Goal: Information Seeking & Learning: Learn about a topic

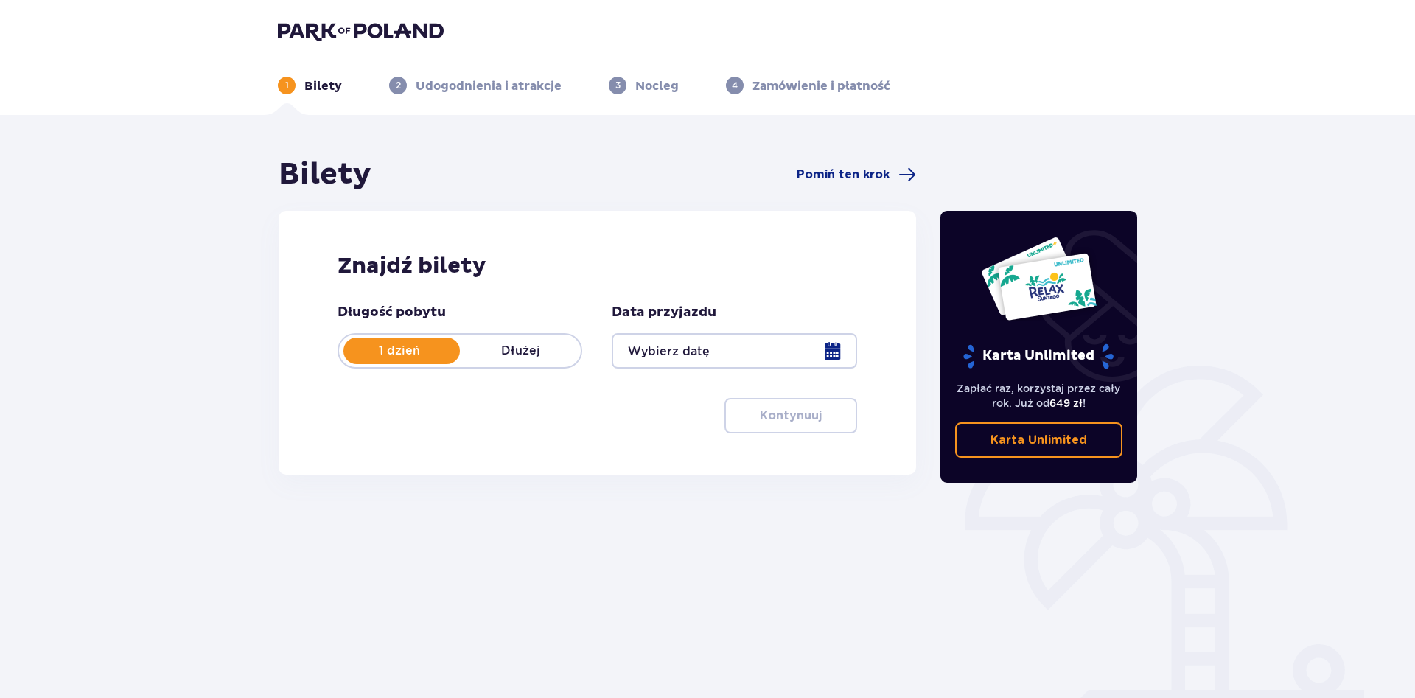
click at [675, 343] on div at bounding box center [734, 350] width 245 height 35
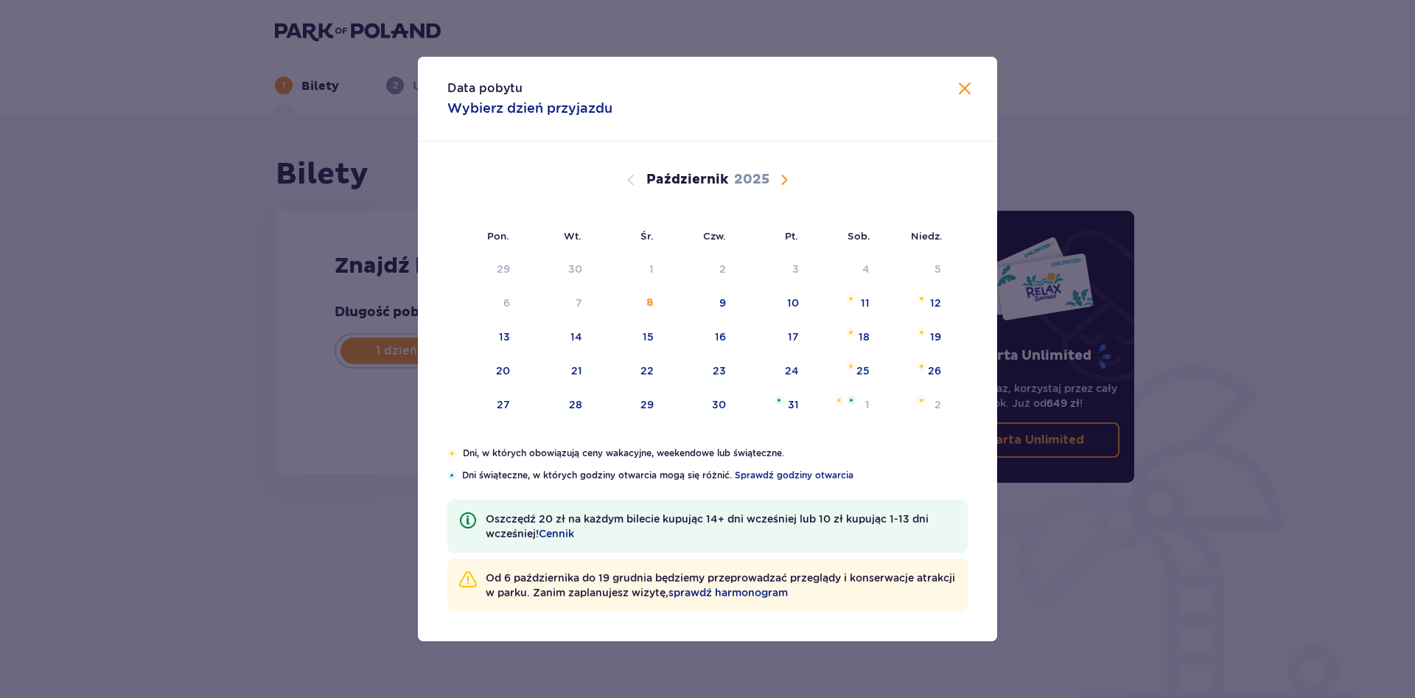
click at [787, 178] on span "Następny miesiąc" at bounding box center [784, 180] width 18 height 18
click at [856, 303] on div "8" at bounding box center [842, 303] width 71 height 32
type input "08.11.25"
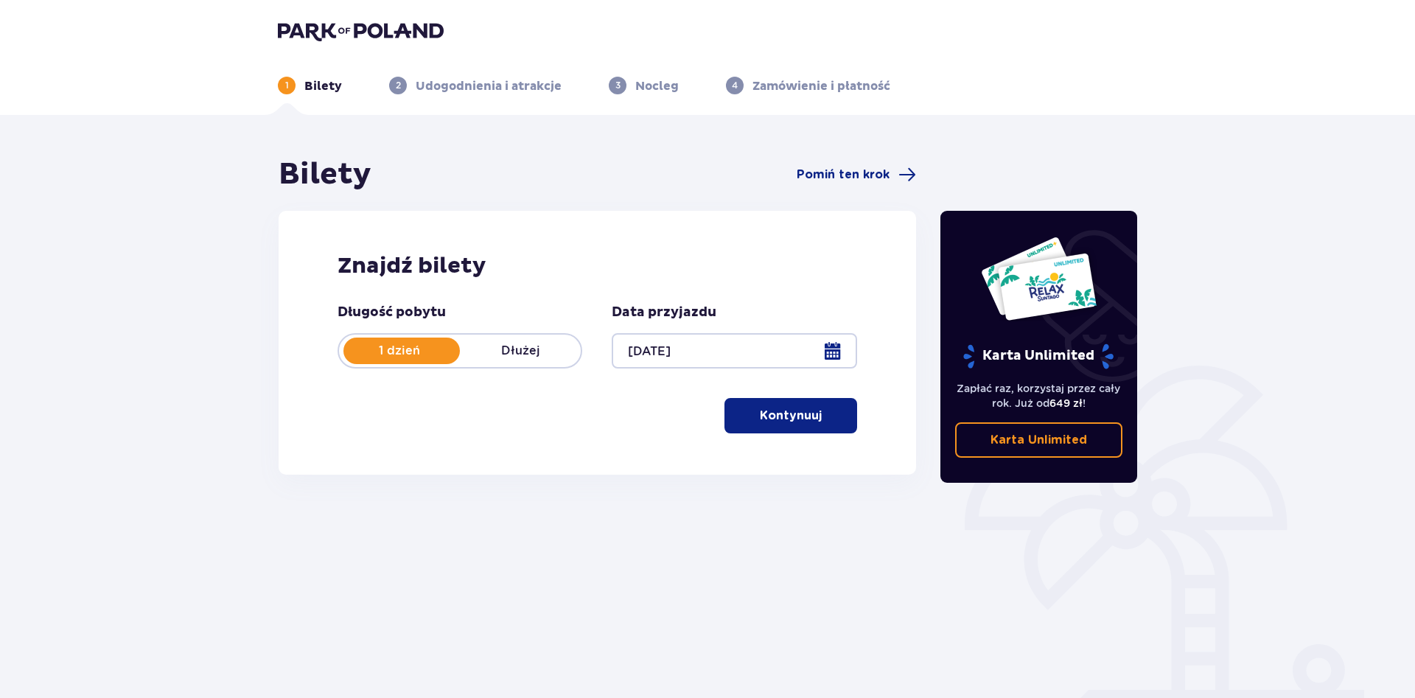
click at [777, 420] on p "Kontynuuj" at bounding box center [791, 416] width 62 height 16
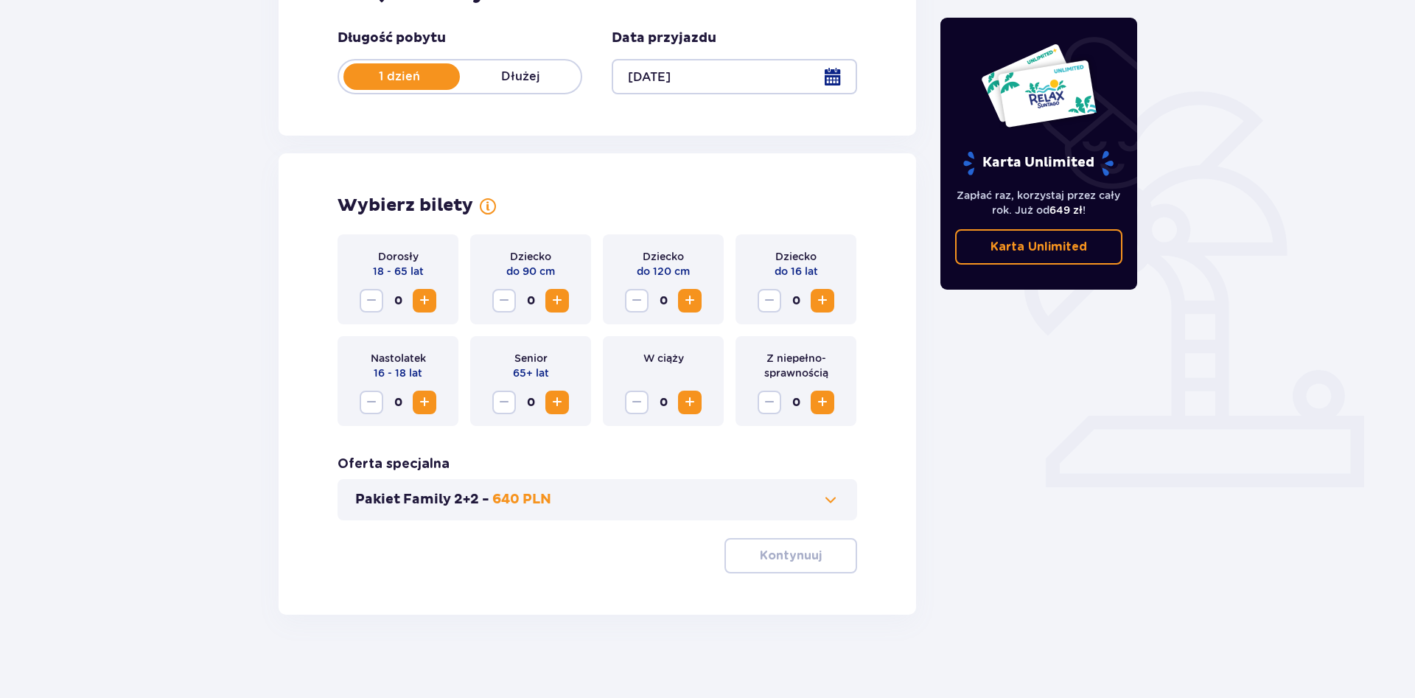
scroll to position [279, 0]
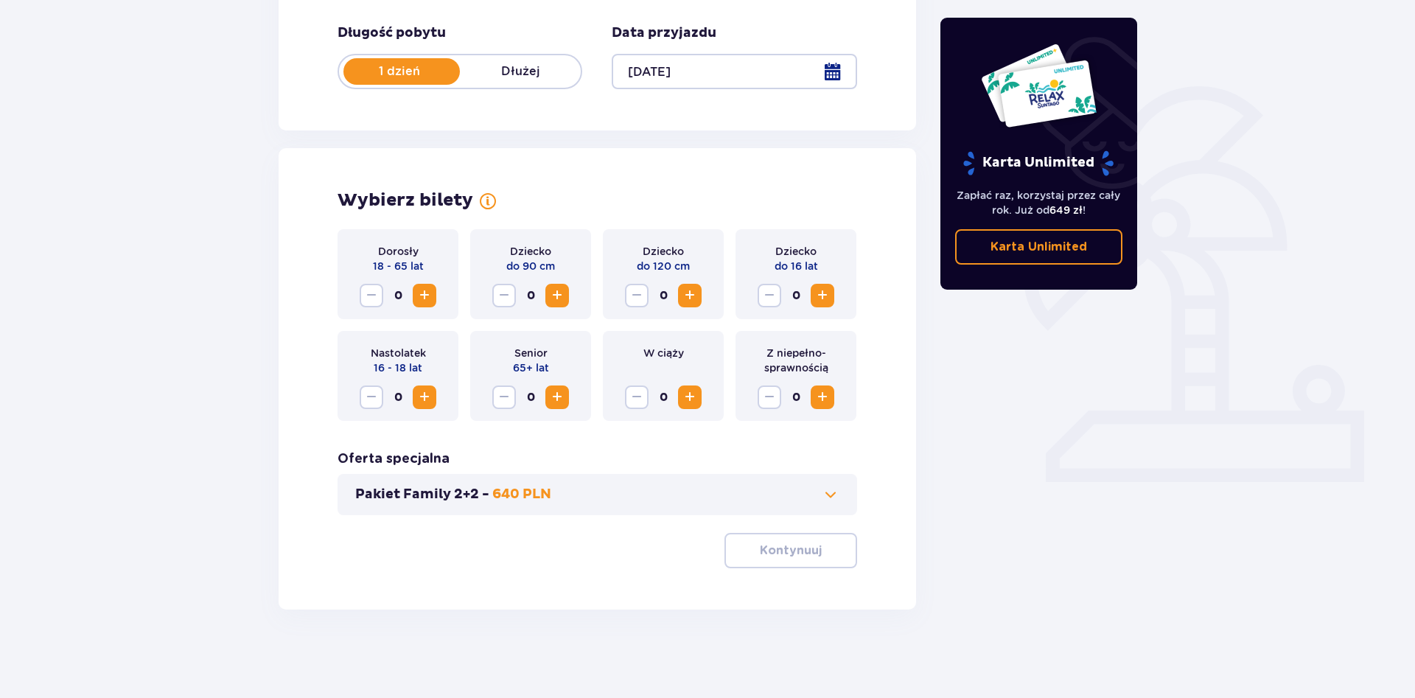
click at [422, 285] on button "Zwiększ" at bounding box center [425, 296] width 24 height 24
click at [682, 303] on span "Zwiększ" at bounding box center [690, 296] width 18 height 18
click at [820, 300] on span "Zwiększ" at bounding box center [823, 296] width 18 height 18
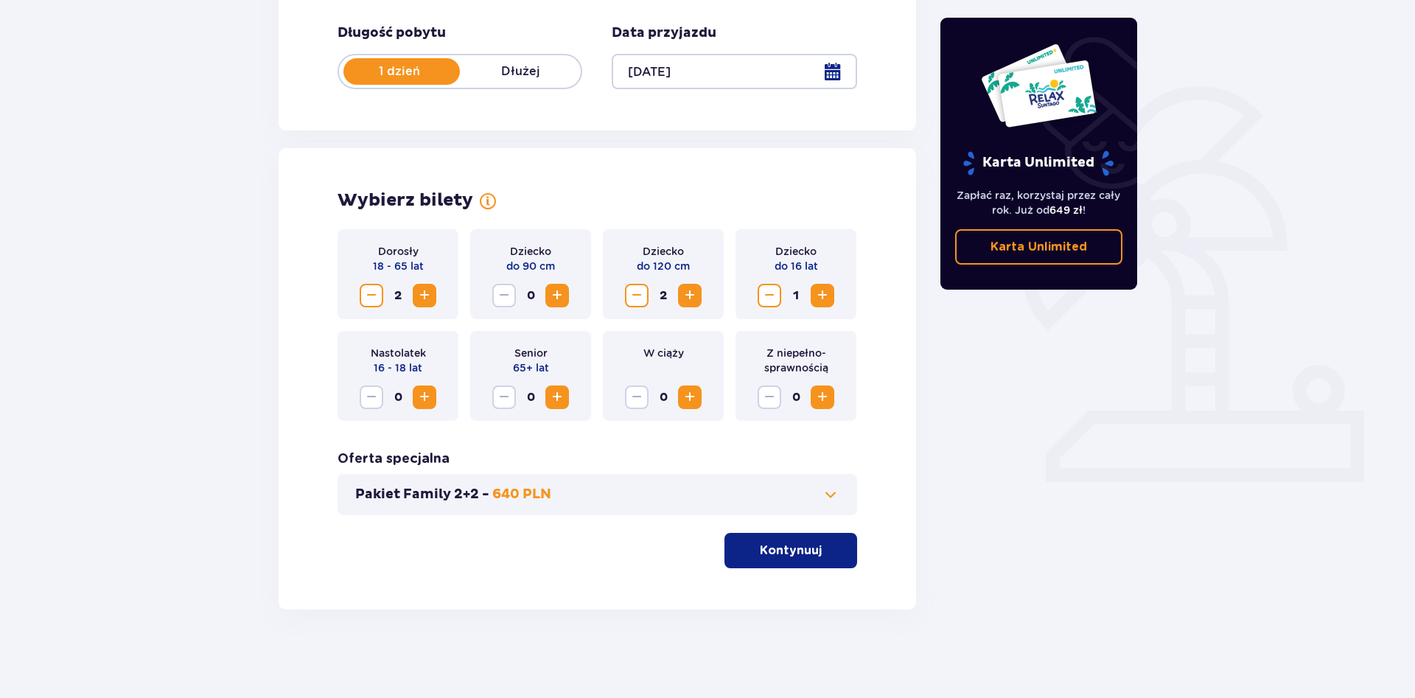
click at [782, 558] on p "Kontynuuj" at bounding box center [791, 550] width 62 height 16
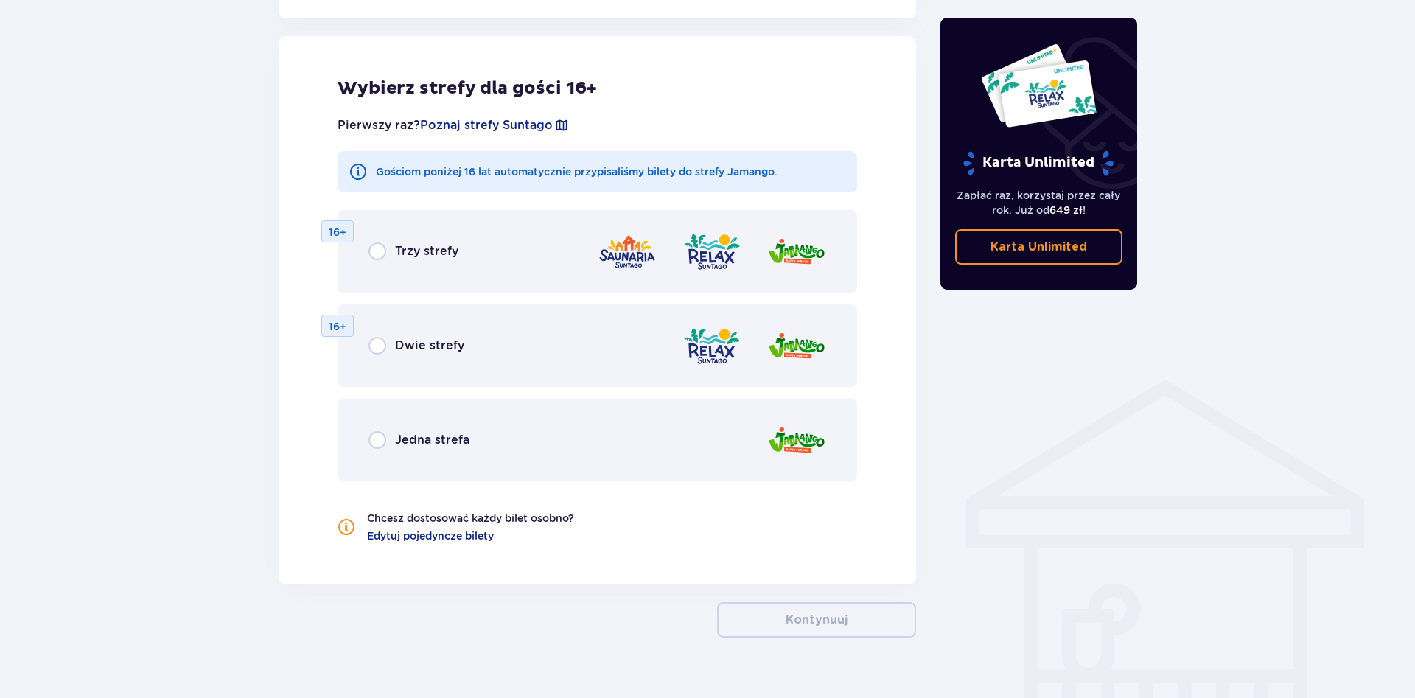
scroll to position [818, 0]
click at [392, 537] on span "Edytuj pojedyncze bilety" at bounding box center [430, 535] width 127 height 15
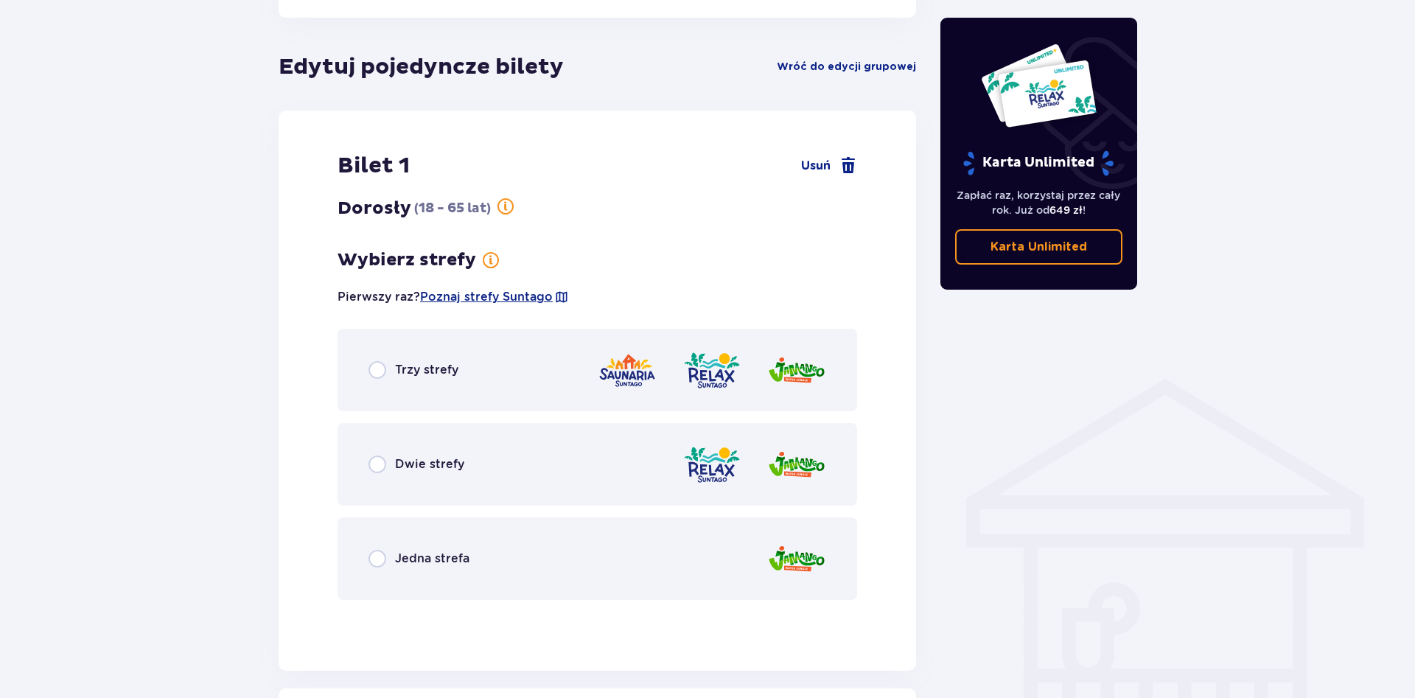
click at [393, 371] on div "Trzy strefy" at bounding box center [413, 370] width 90 height 18
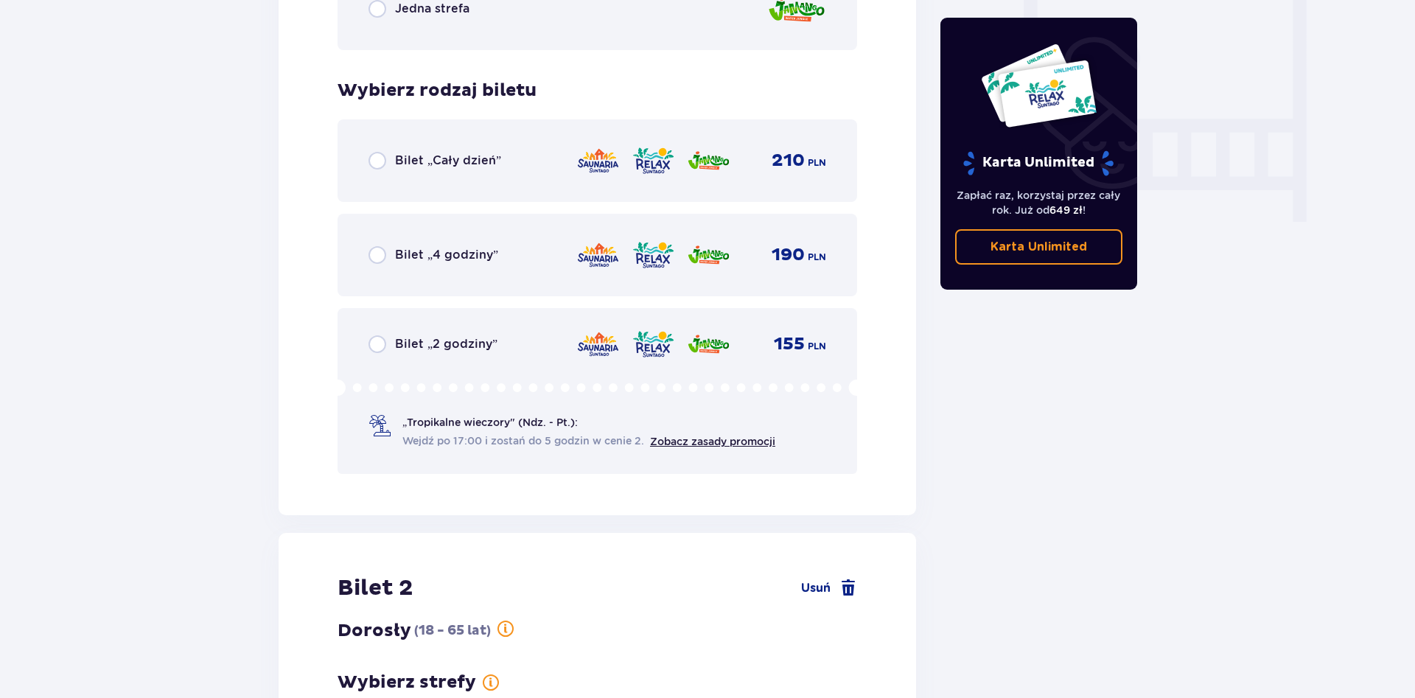
scroll to position [1279, 0]
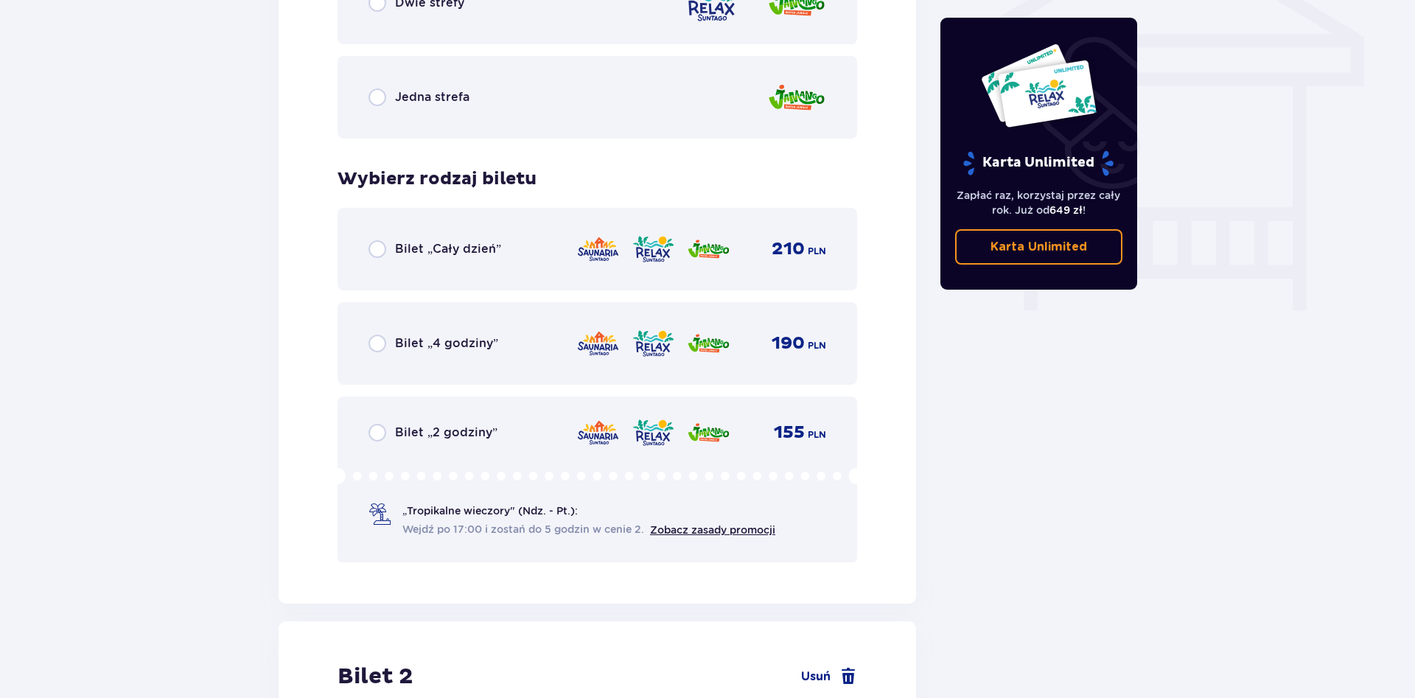
click at [379, 254] on input "radio" at bounding box center [377, 249] width 18 height 18
radio input "true"
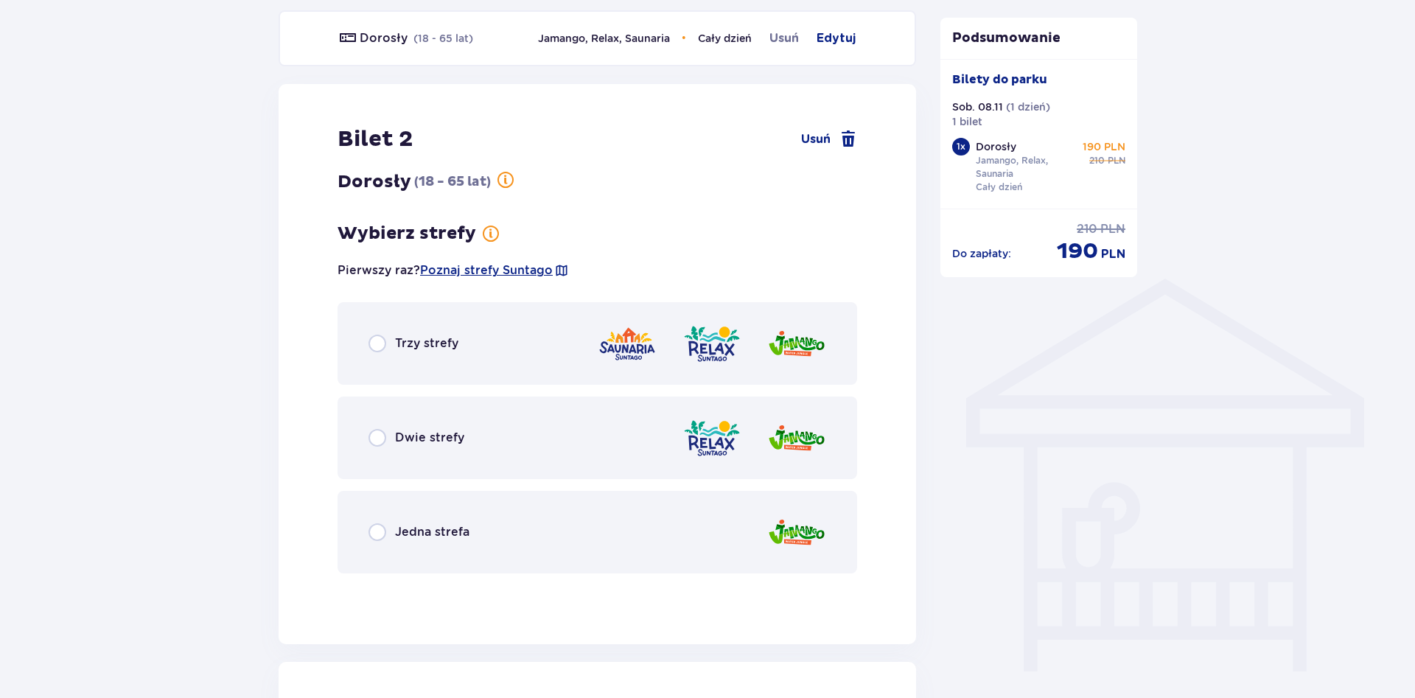
scroll to position [911, 0]
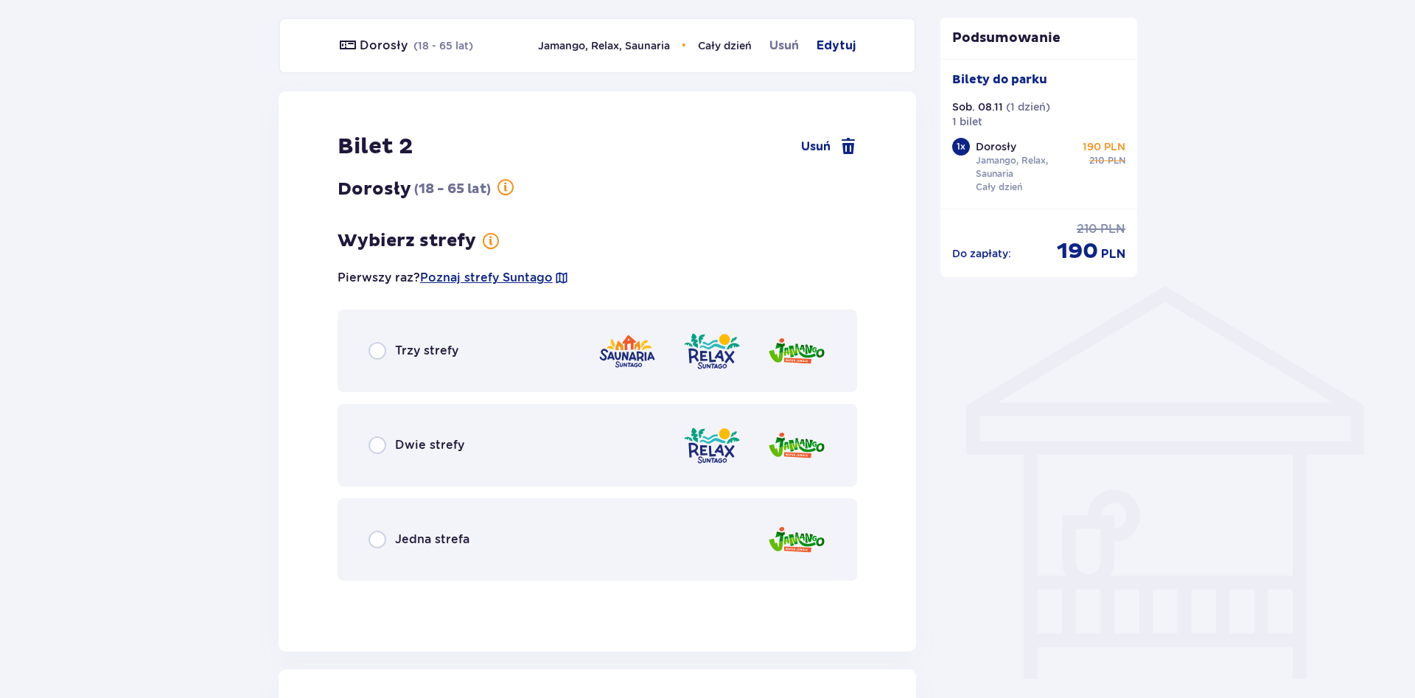
click at [382, 448] on input "radio" at bounding box center [377, 445] width 18 height 18
radio input "true"
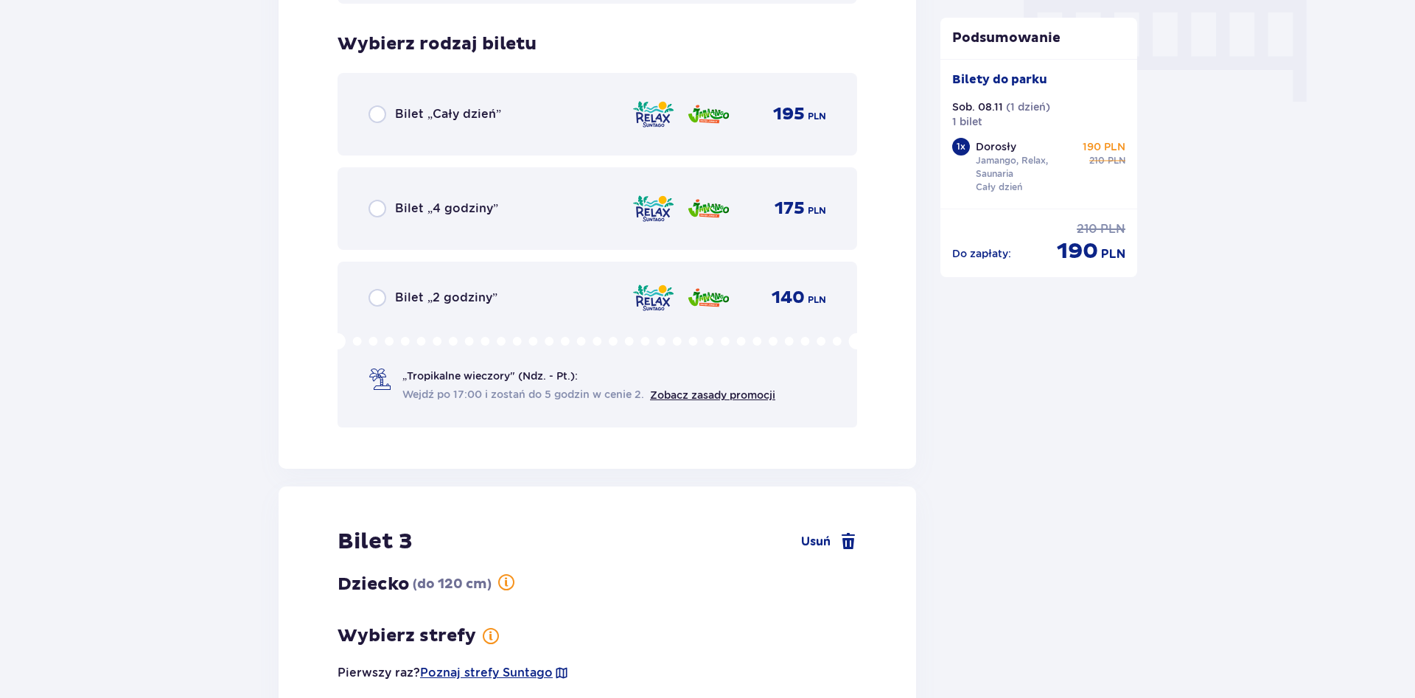
scroll to position [1503, 0]
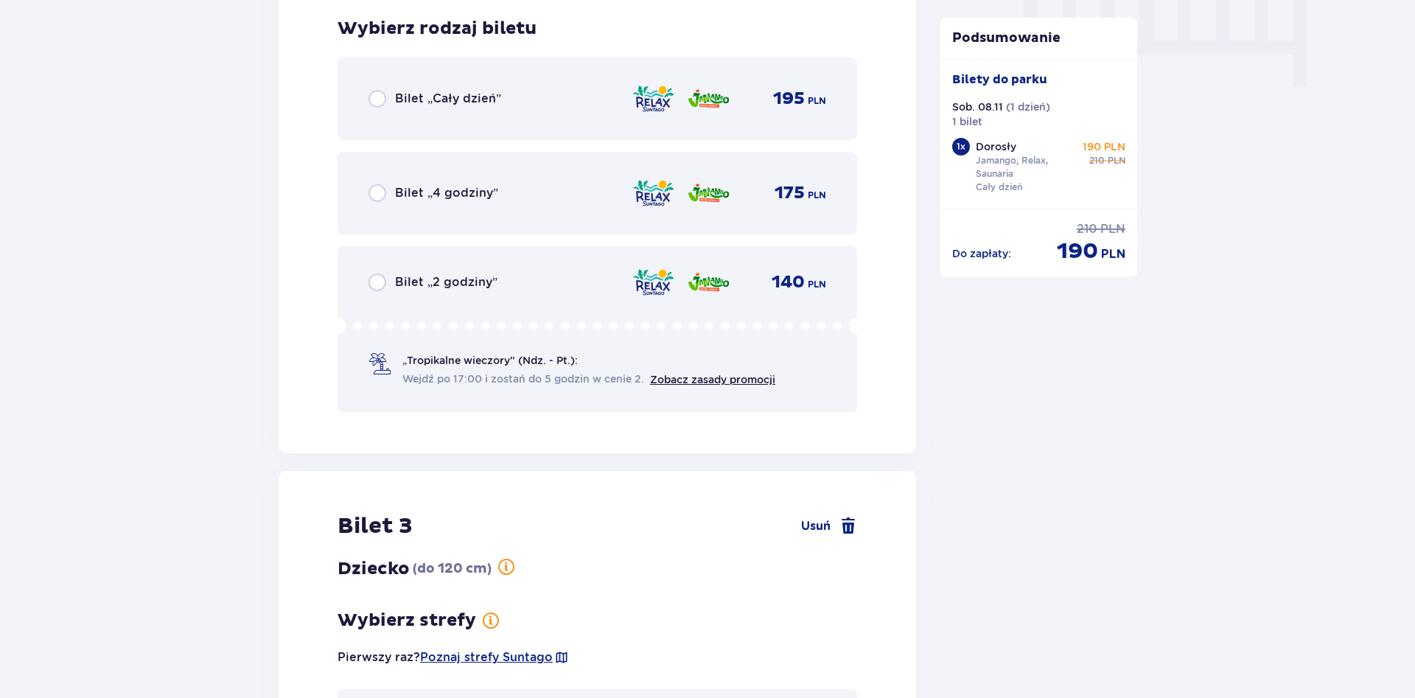
click at [377, 98] on input "radio" at bounding box center [377, 99] width 18 height 18
radio input "true"
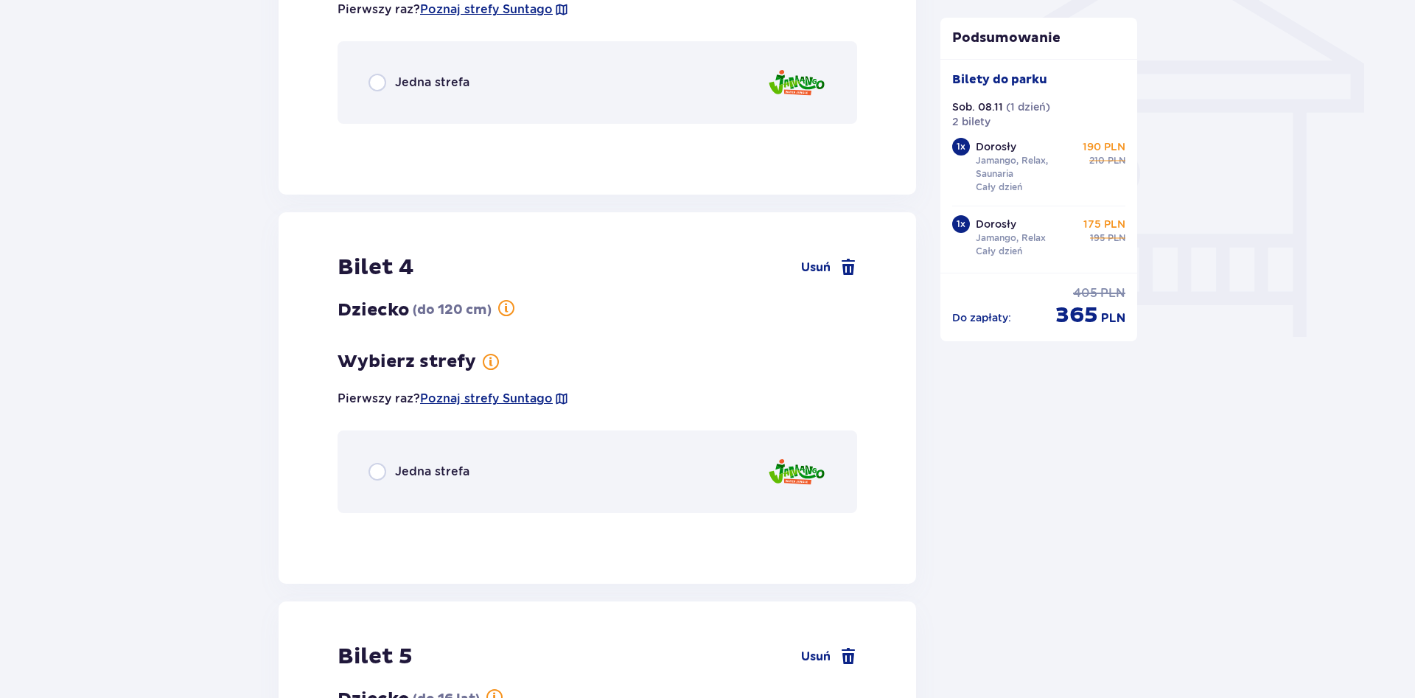
scroll to position [1285, 0]
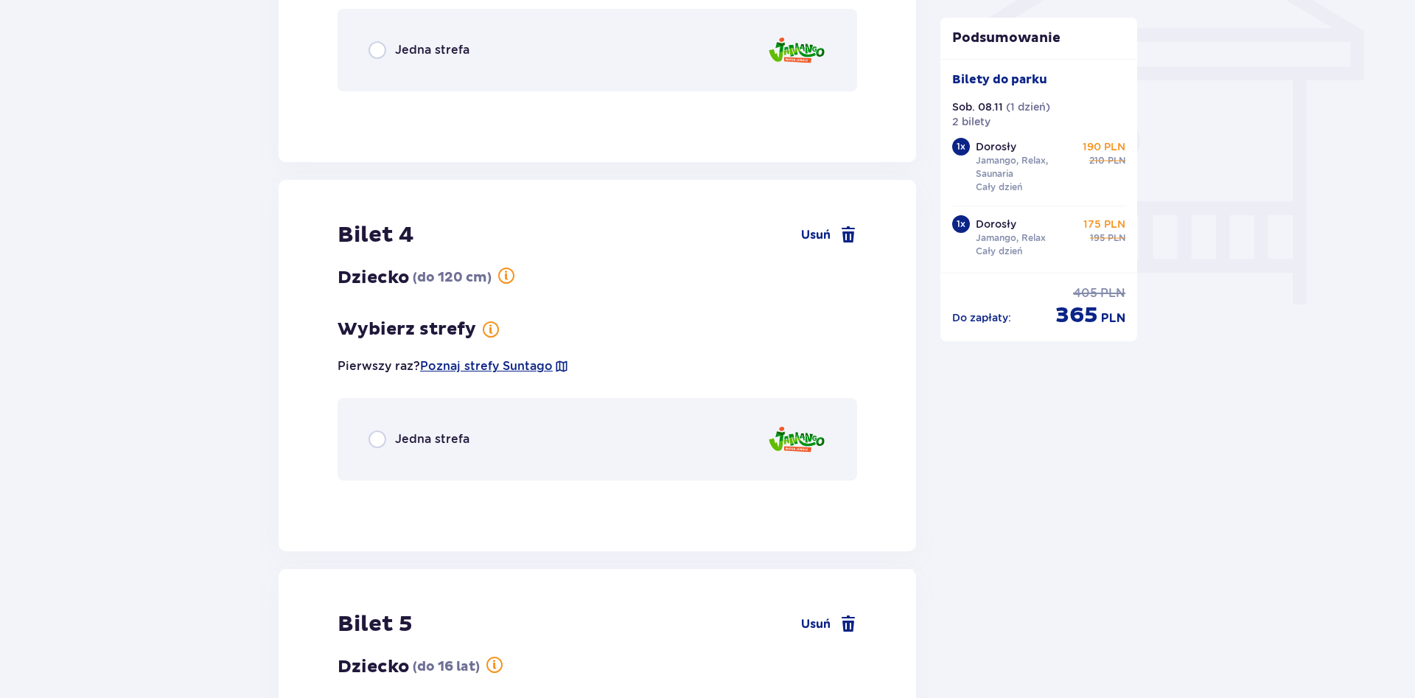
click at [378, 437] on input "radio" at bounding box center [377, 439] width 18 height 18
radio input "true"
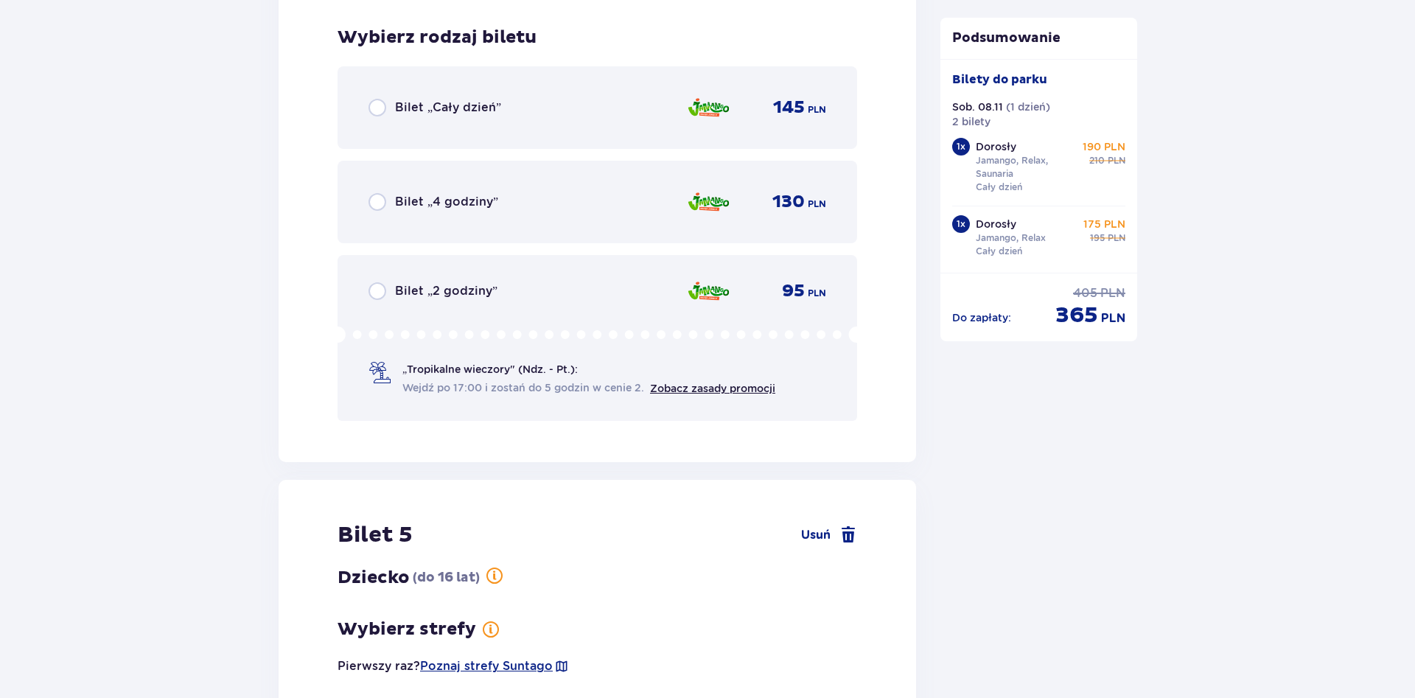
scroll to position [1778, 0]
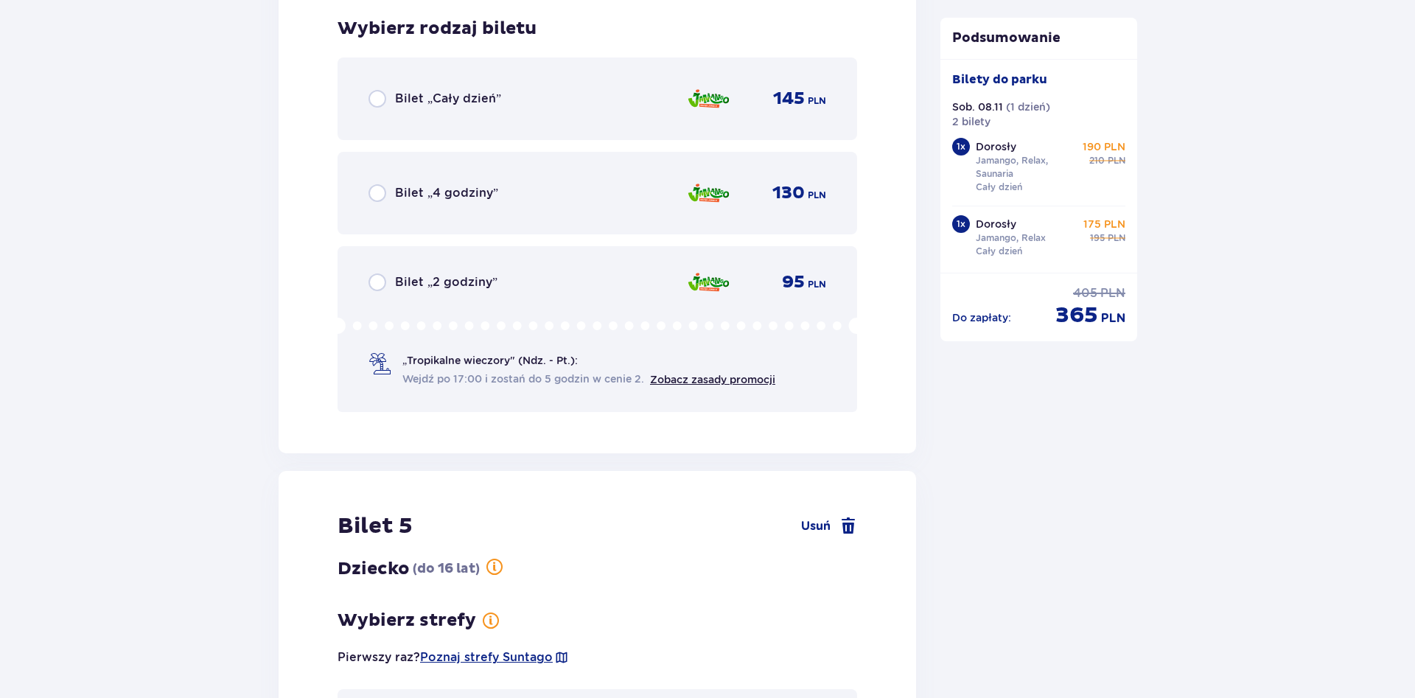
click at [375, 97] on input "radio" at bounding box center [377, 99] width 18 height 18
radio input "true"
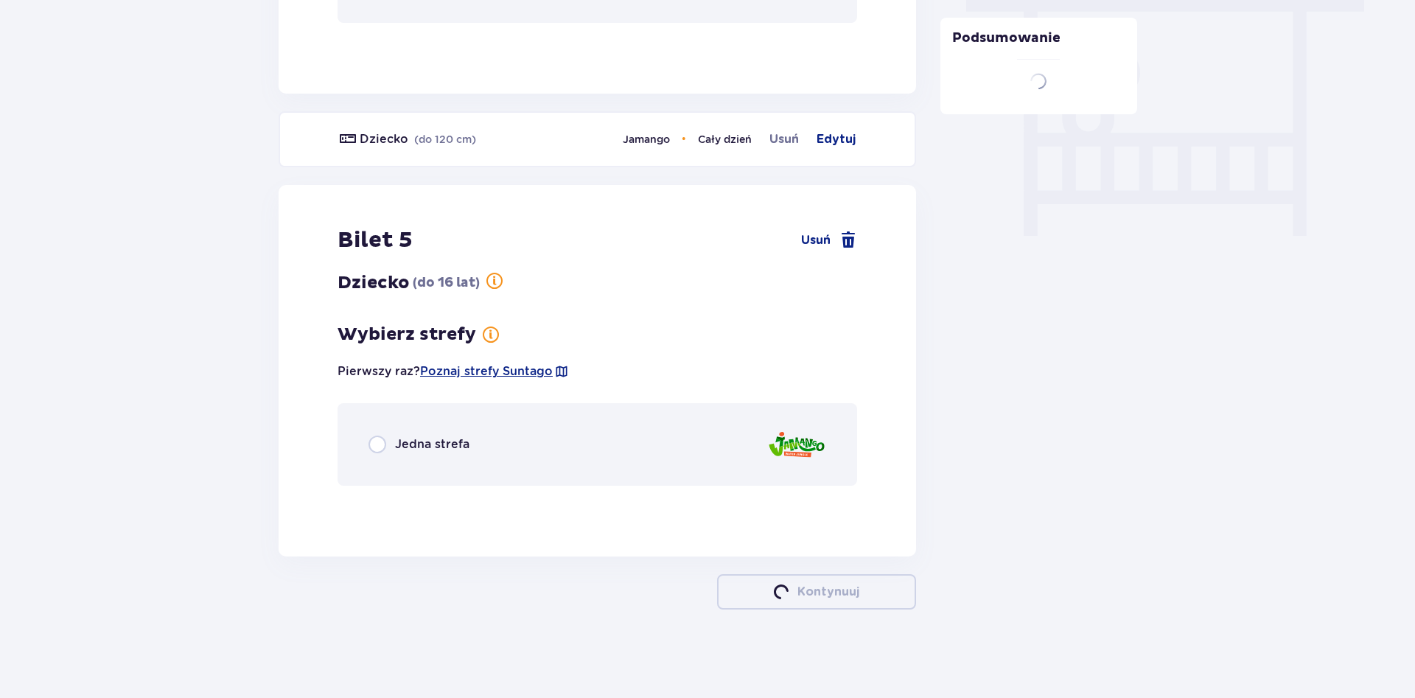
scroll to position [1354, 0]
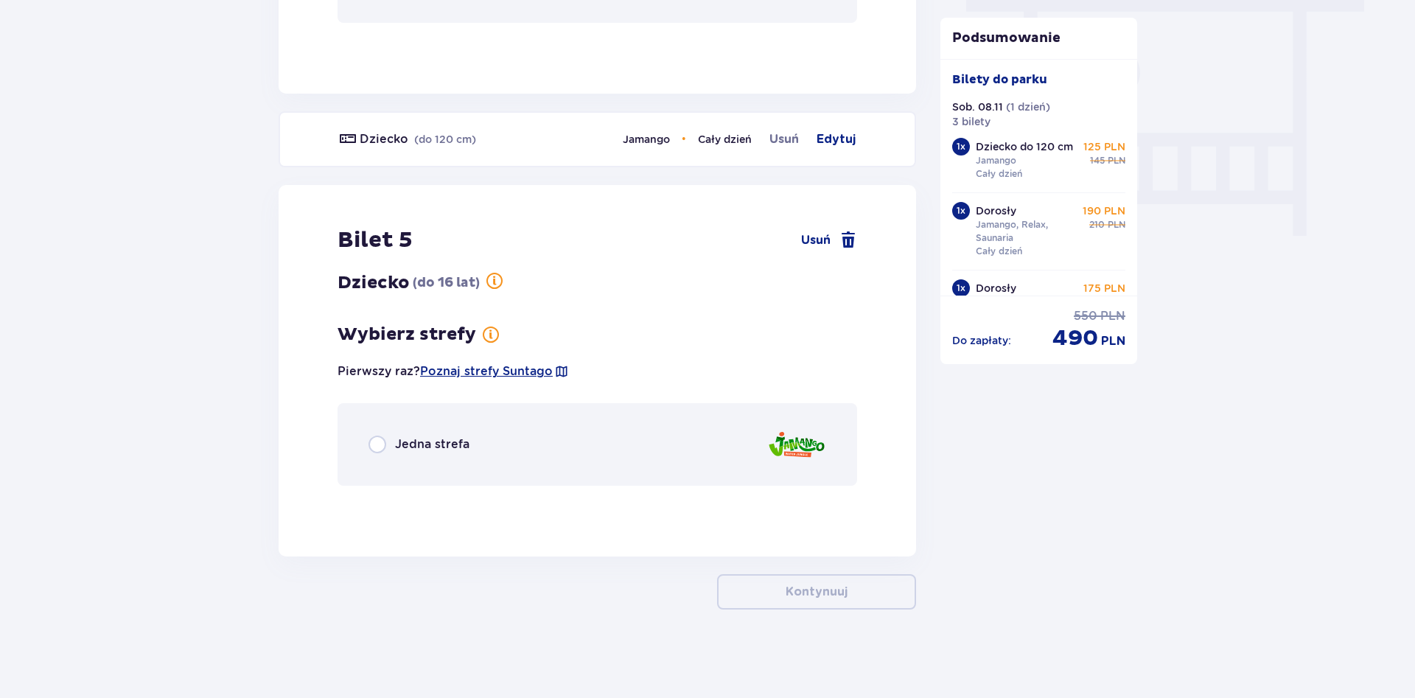
click at [381, 445] on input "radio" at bounding box center [377, 445] width 18 height 18
radio input "true"
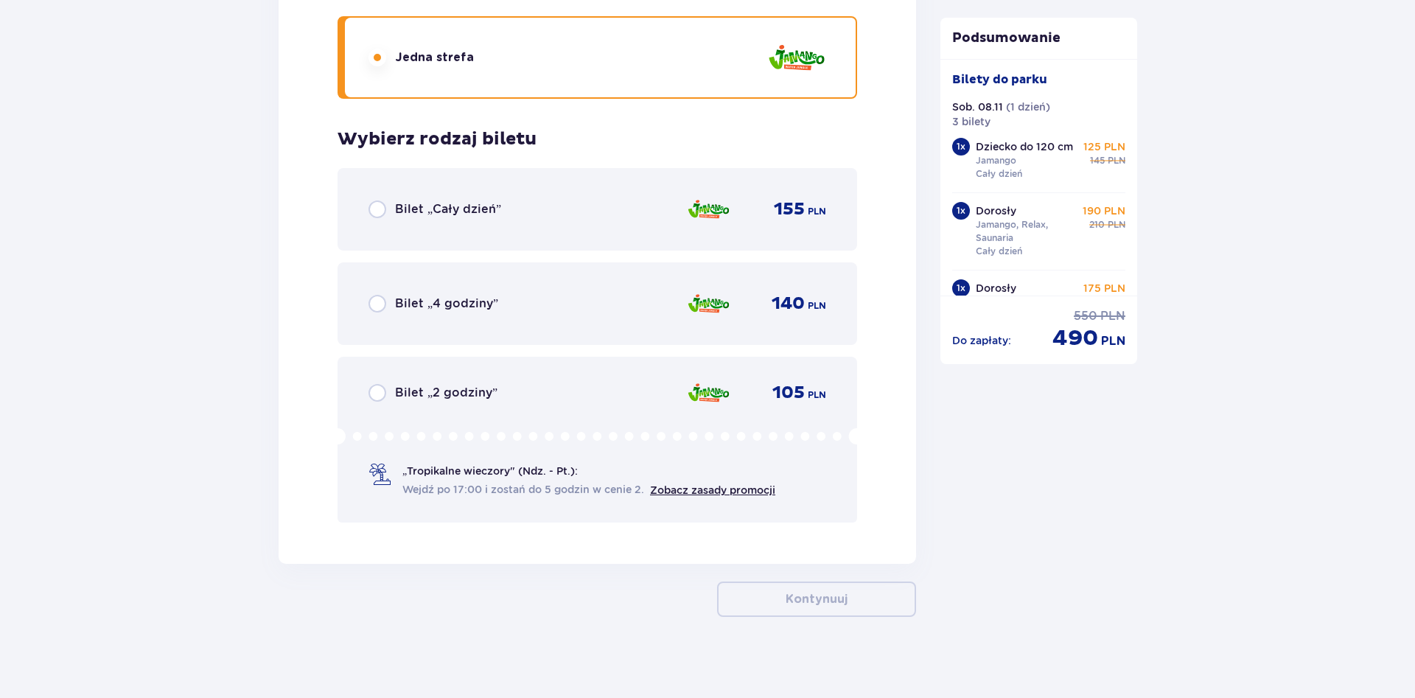
scroll to position [1748, 0]
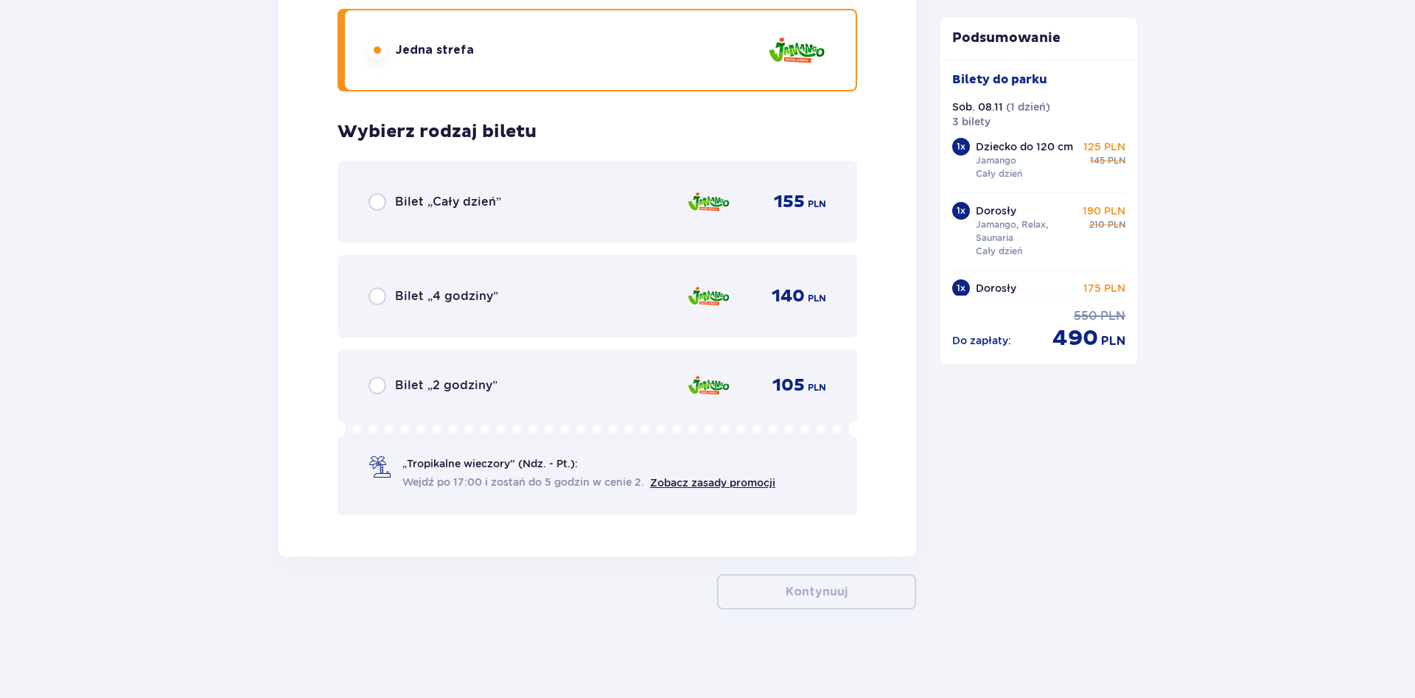
click at [371, 200] on input "radio" at bounding box center [377, 202] width 18 height 18
radio input "true"
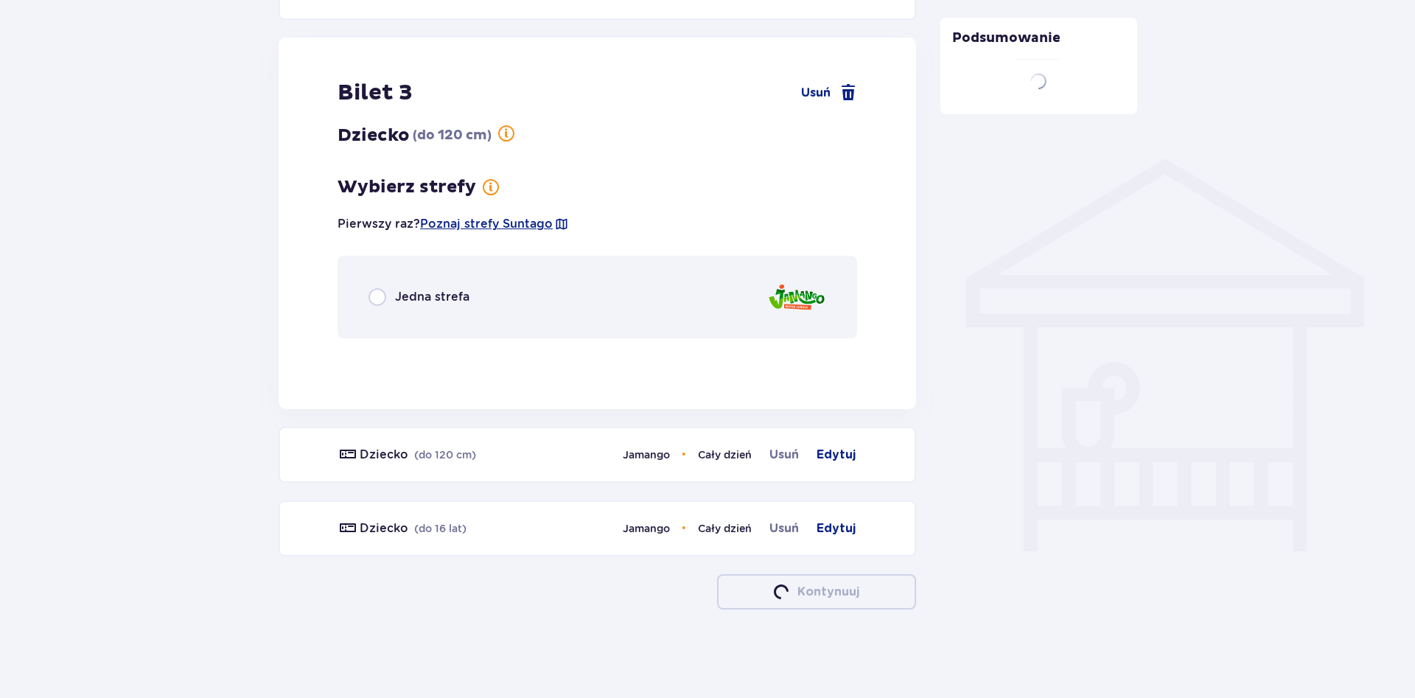
scroll to position [1038, 0]
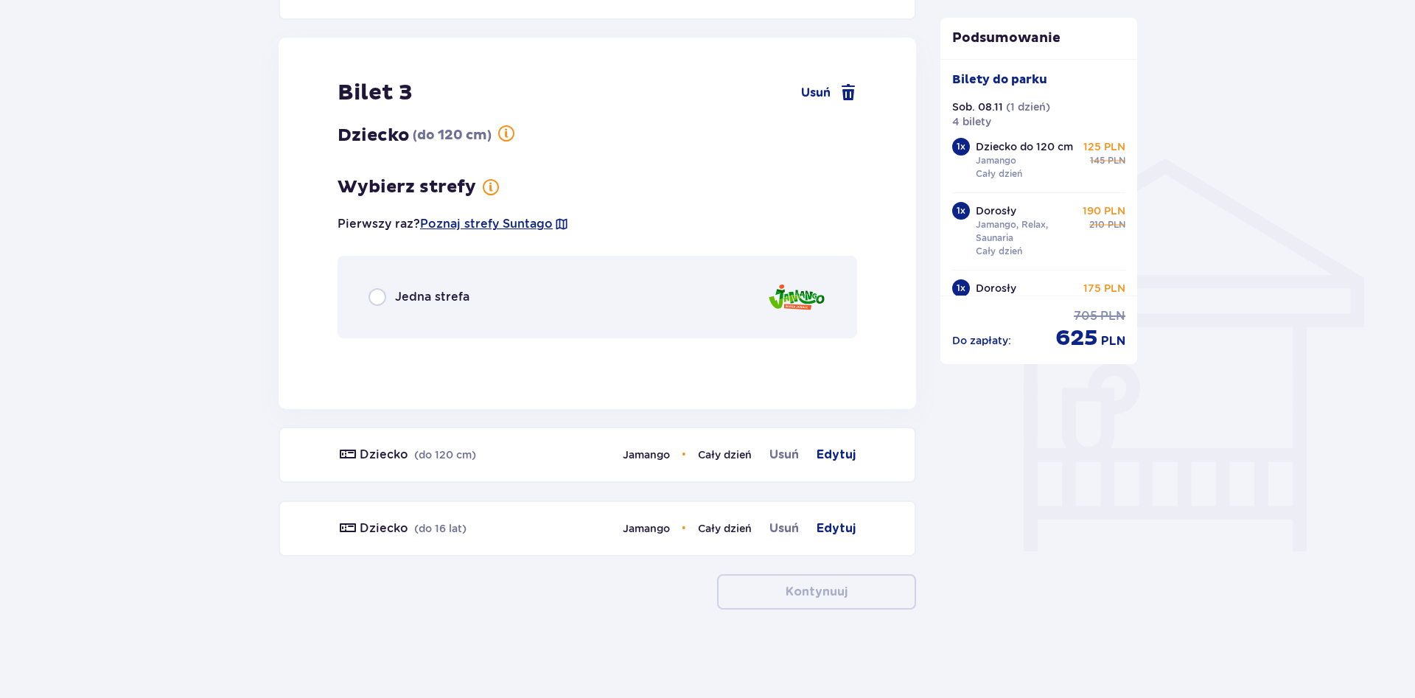
click at [379, 299] on input "radio" at bounding box center [377, 297] width 18 height 18
radio input "true"
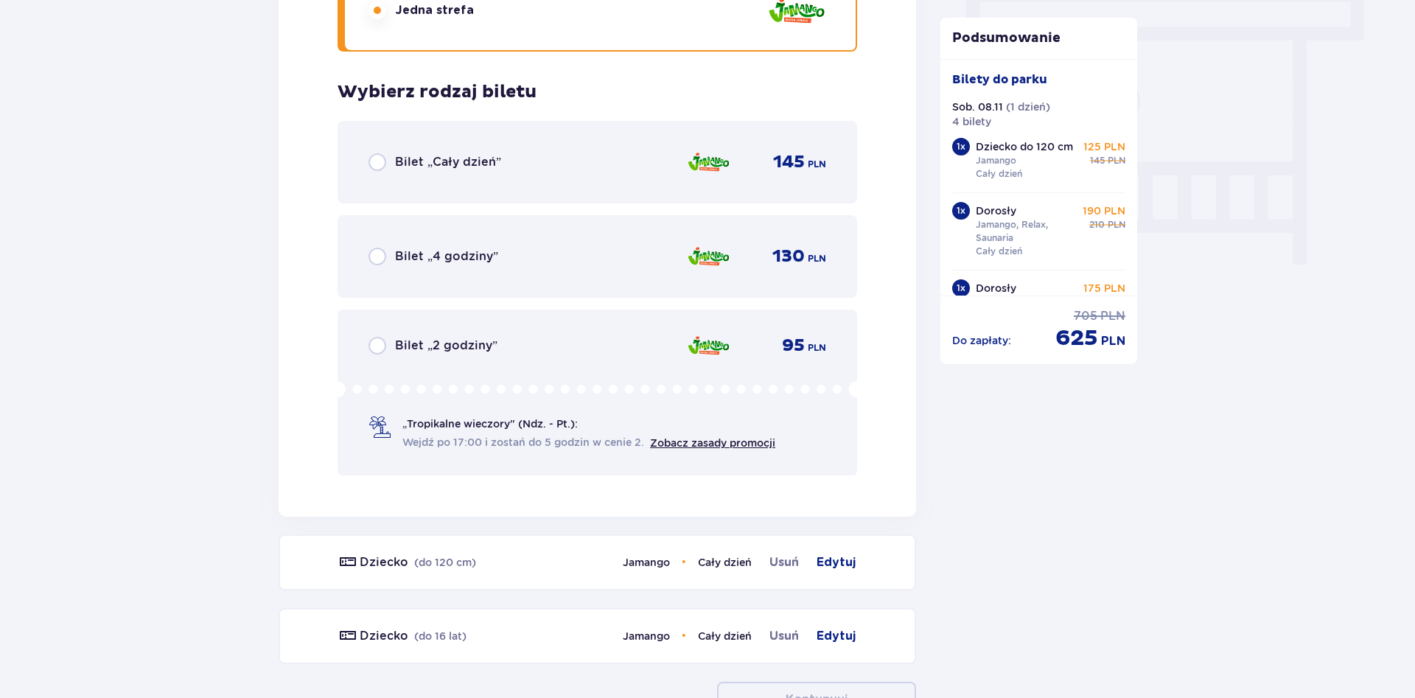
scroll to position [1388, 0]
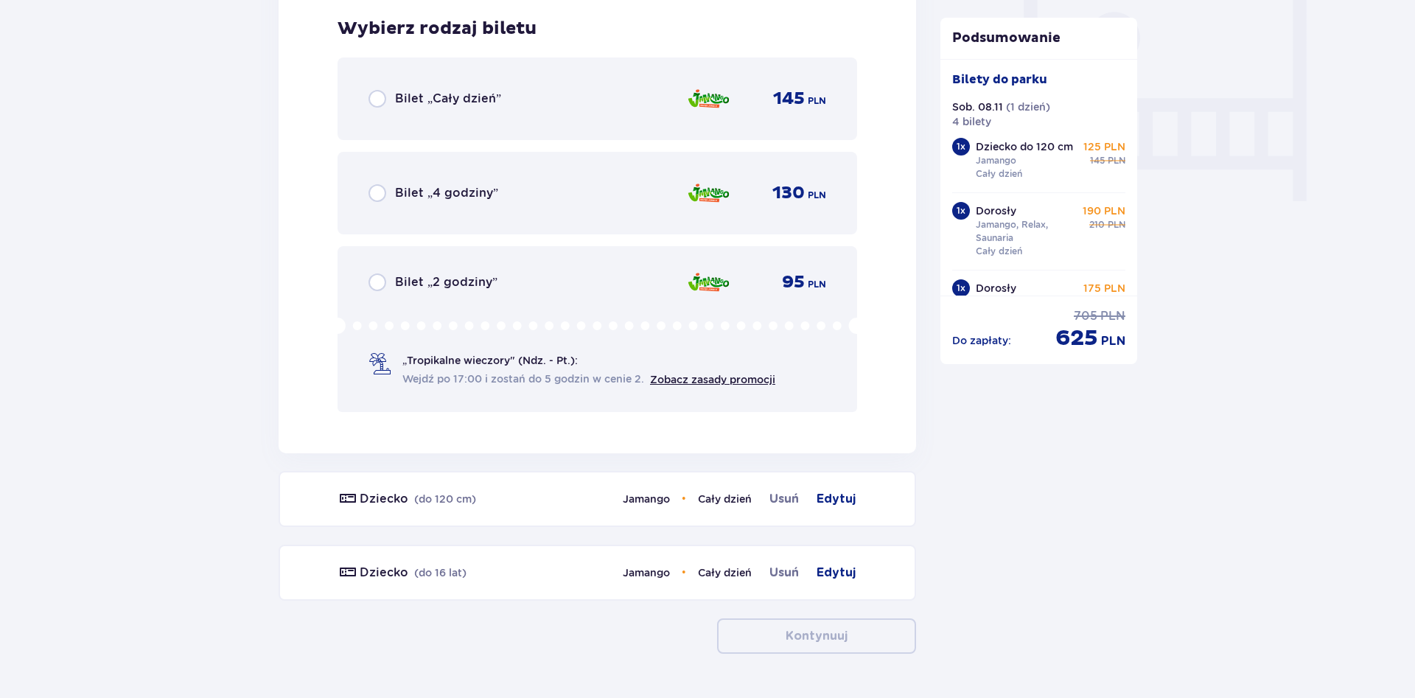
click at [376, 100] on input "radio" at bounding box center [377, 99] width 18 height 18
radio input "true"
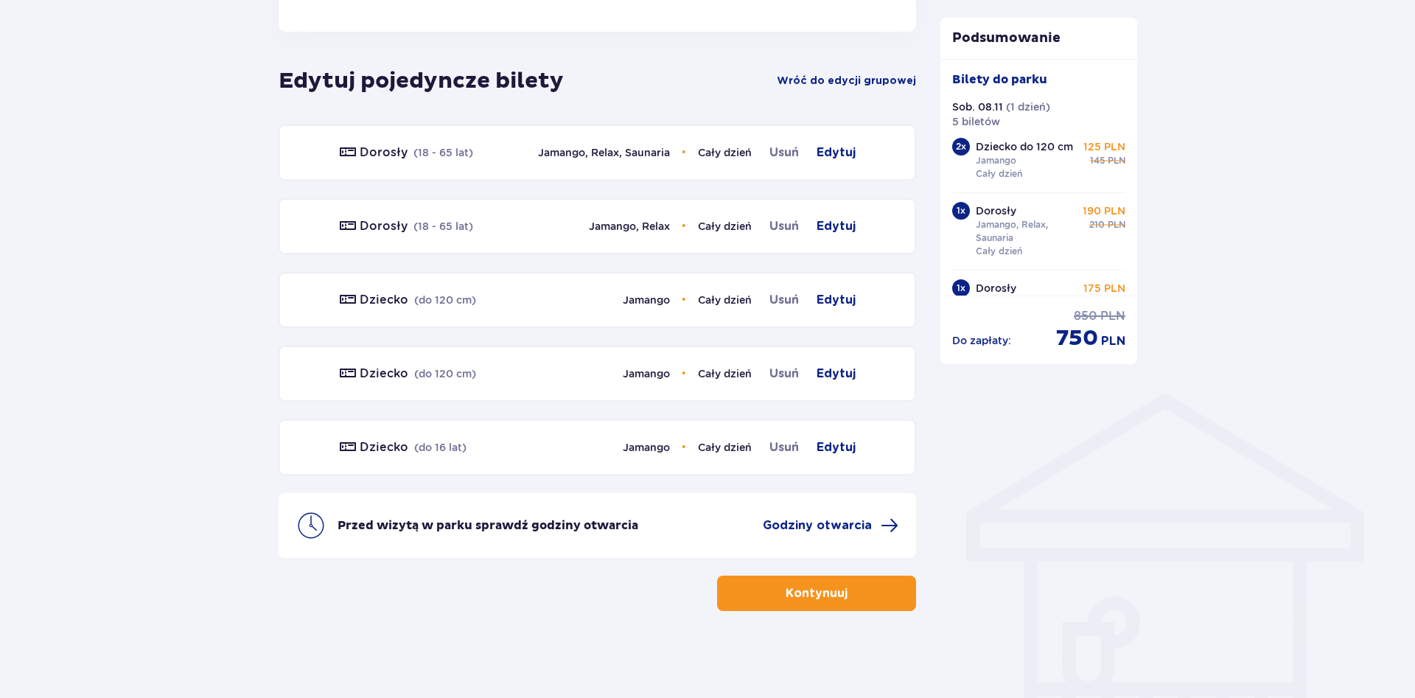
scroll to position [805, 0]
click at [825, 152] on span "Edytuj" at bounding box center [836, 151] width 39 height 18
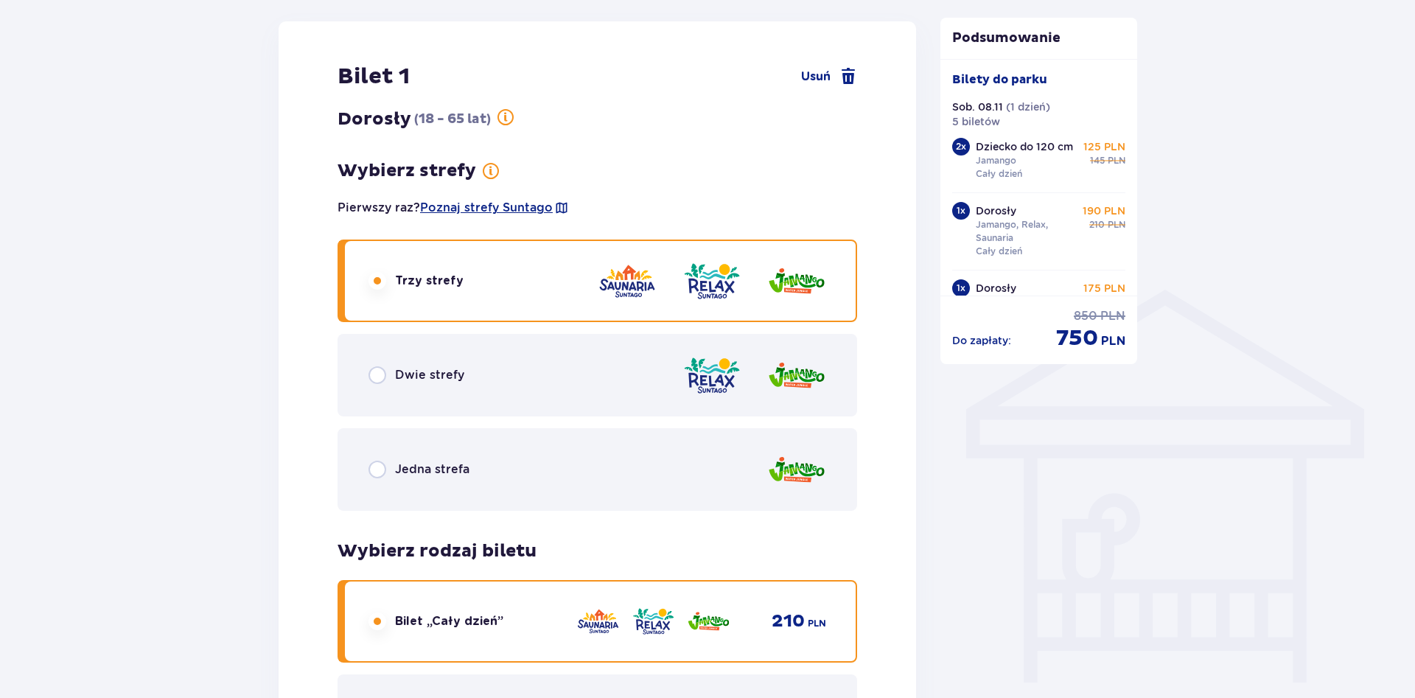
scroll to position [911, 0]
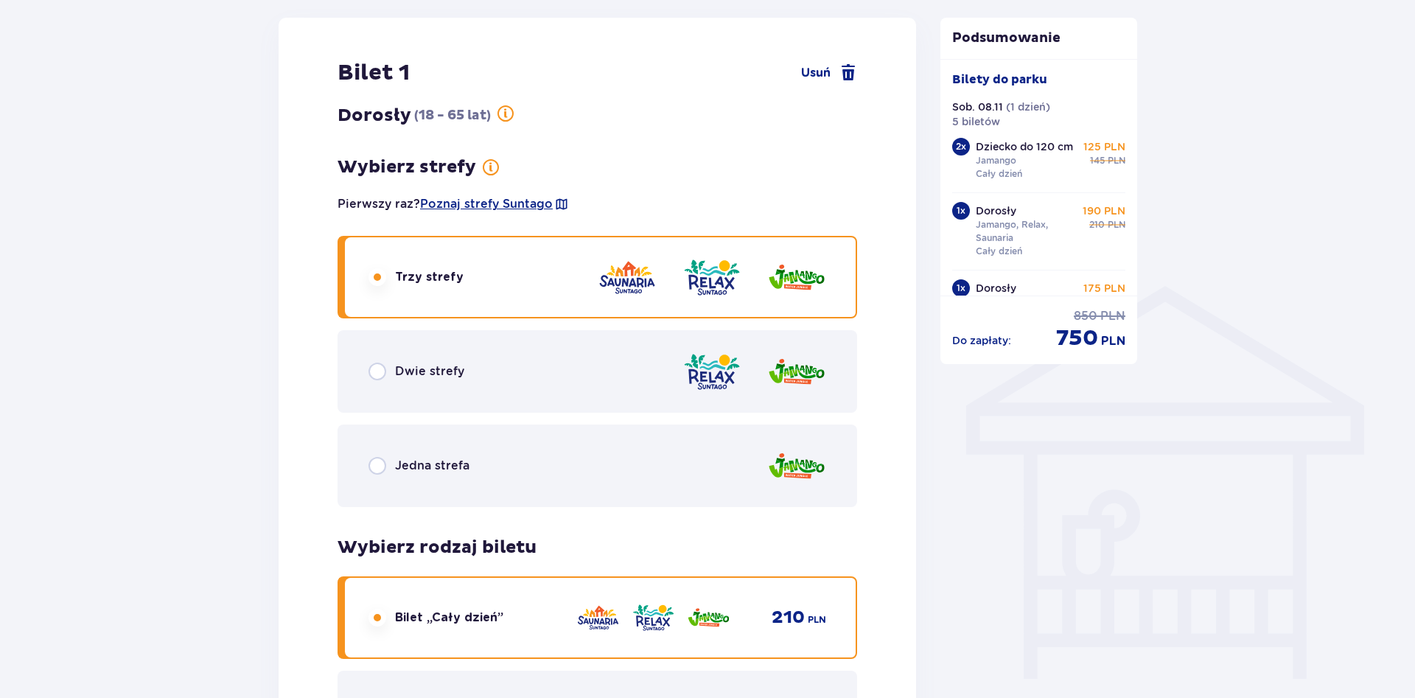
click at [390, 372] on div "Dwie strefy" at bounding box center [416, 372] width 96 height 18
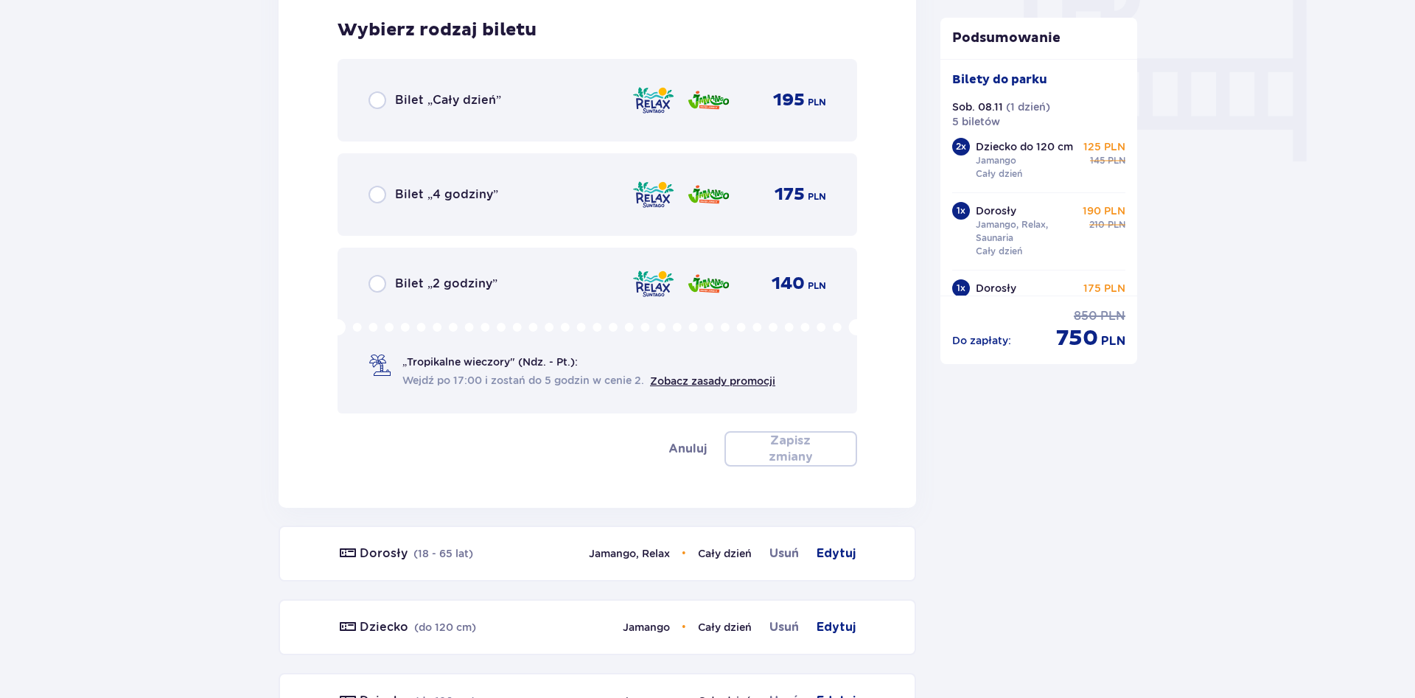
scroll to position [1430, 0]
click at [674, 382] on link "Zobacz zasady promocji" at bounding box center [712, 380] width 125 height 12
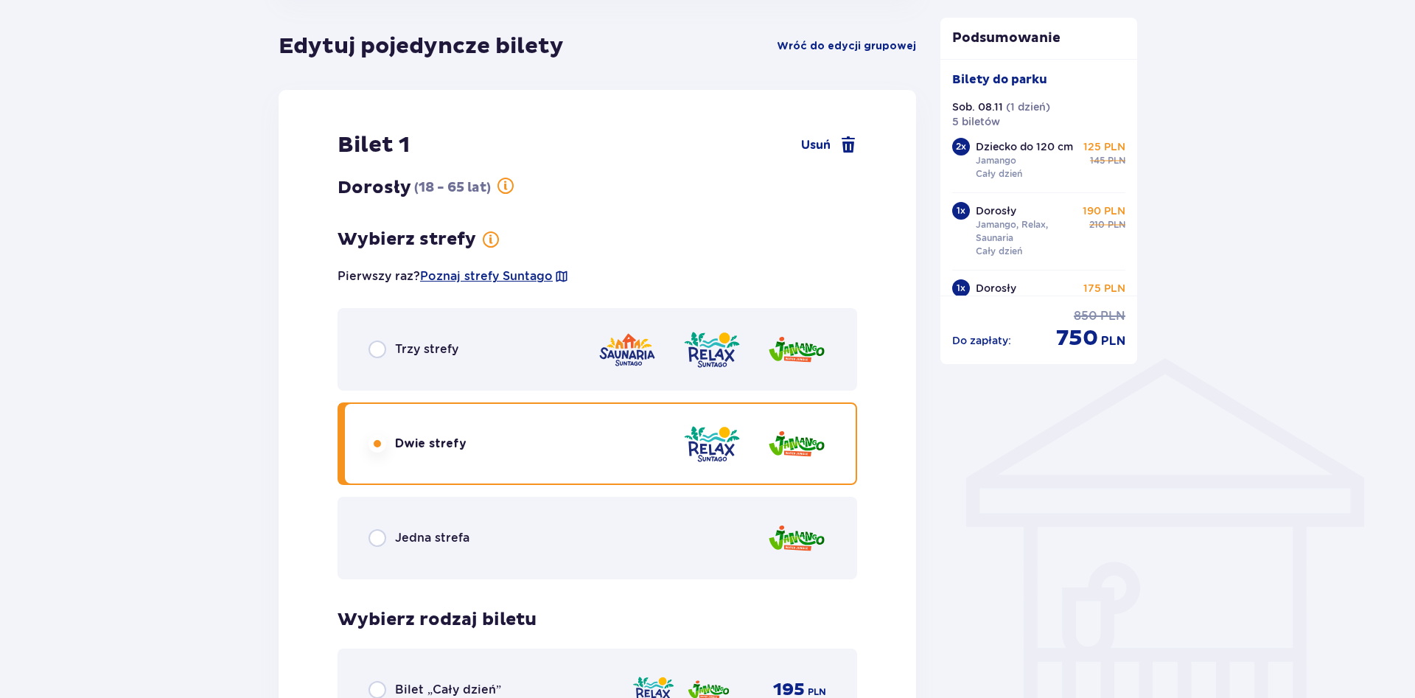
scroll to position [828, 0]
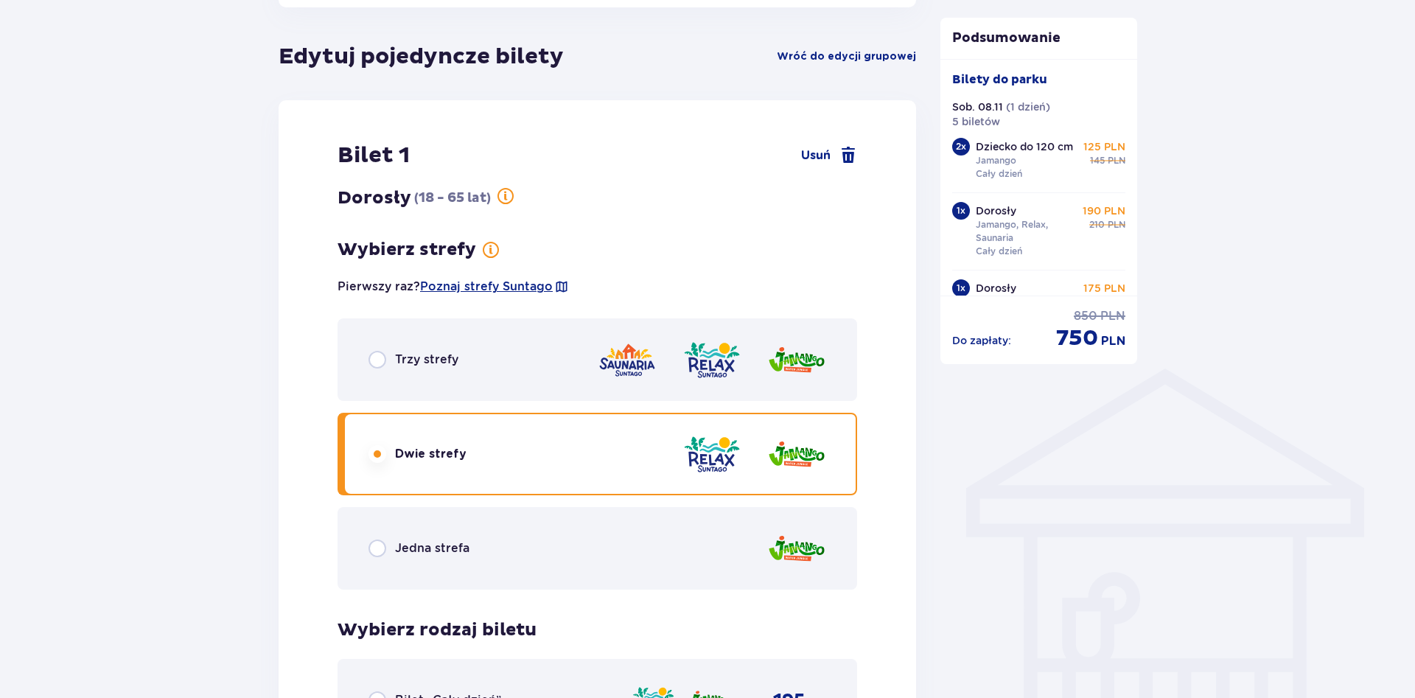
click at [387, 352] on div "Trzy strefy" at bounding box center [413, 360] width 90 height 18
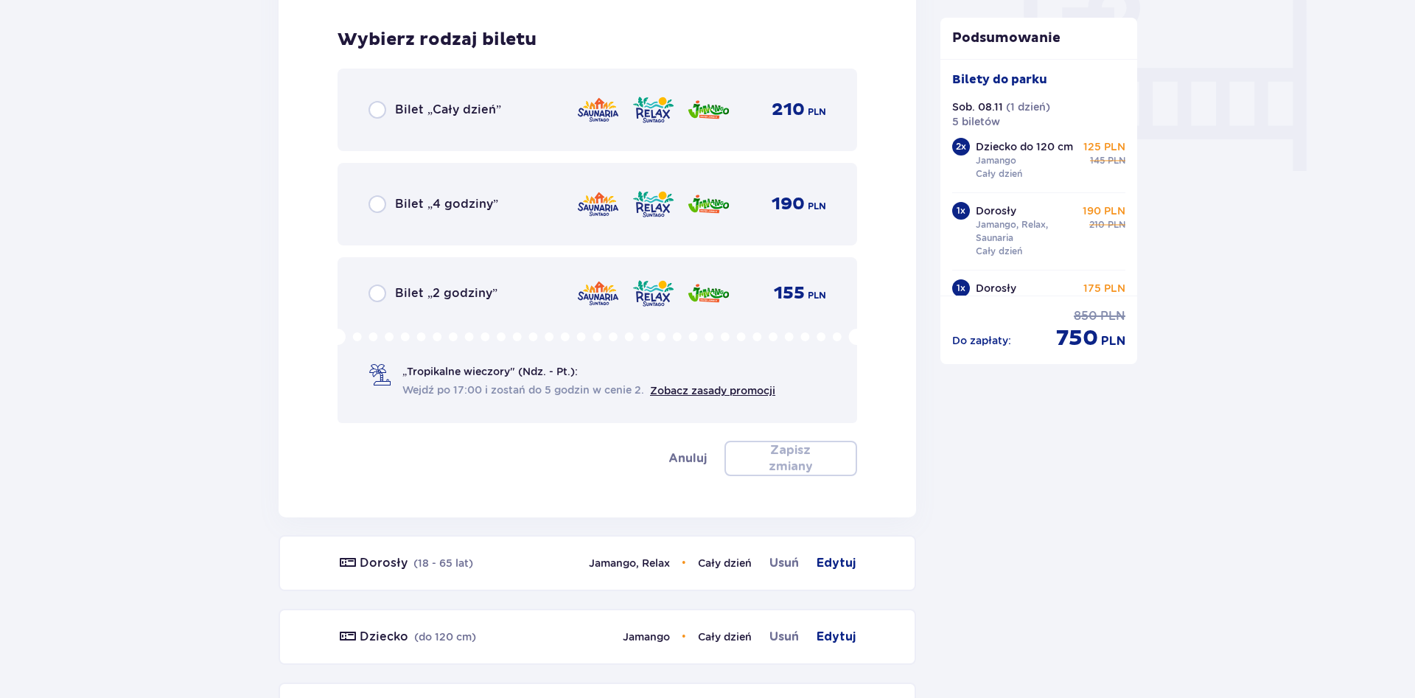
scroll to position [1430, 0]
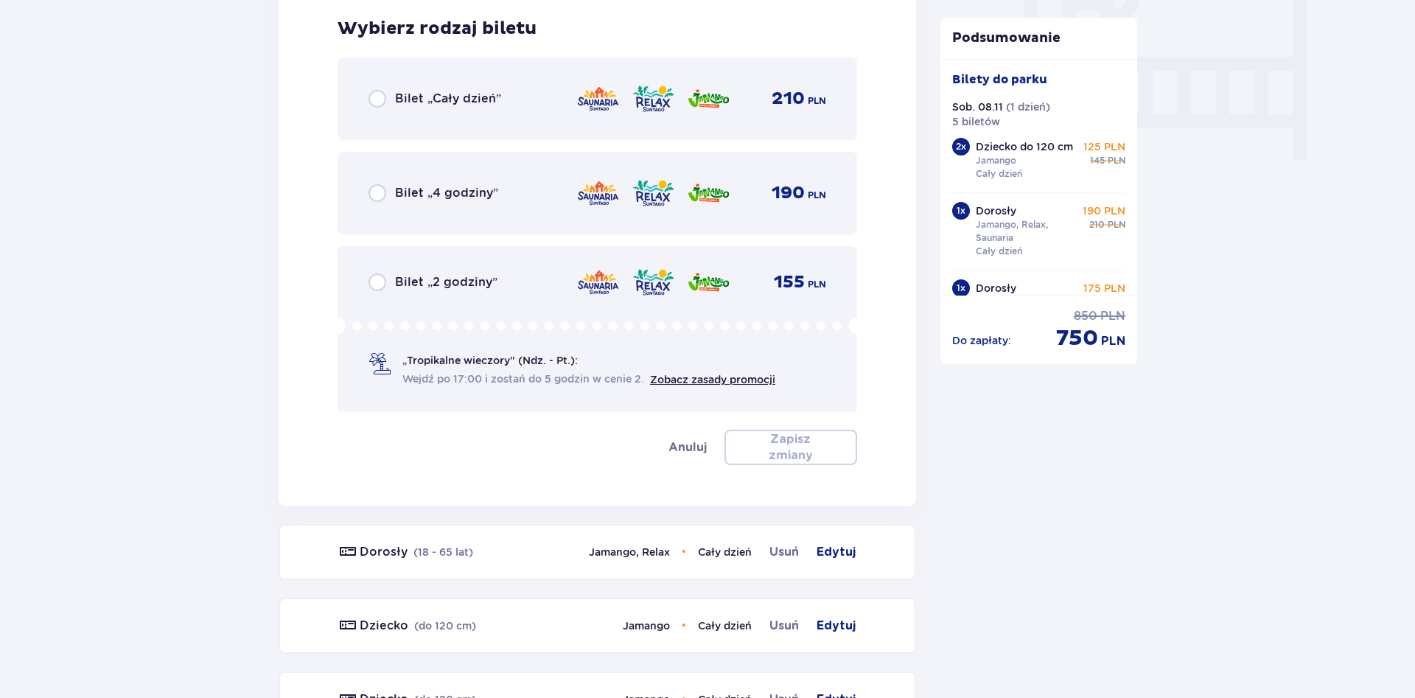
click at [374, 285] on input "radio" at bounding box center [377, 282] width 18 height 18
radio input "true"
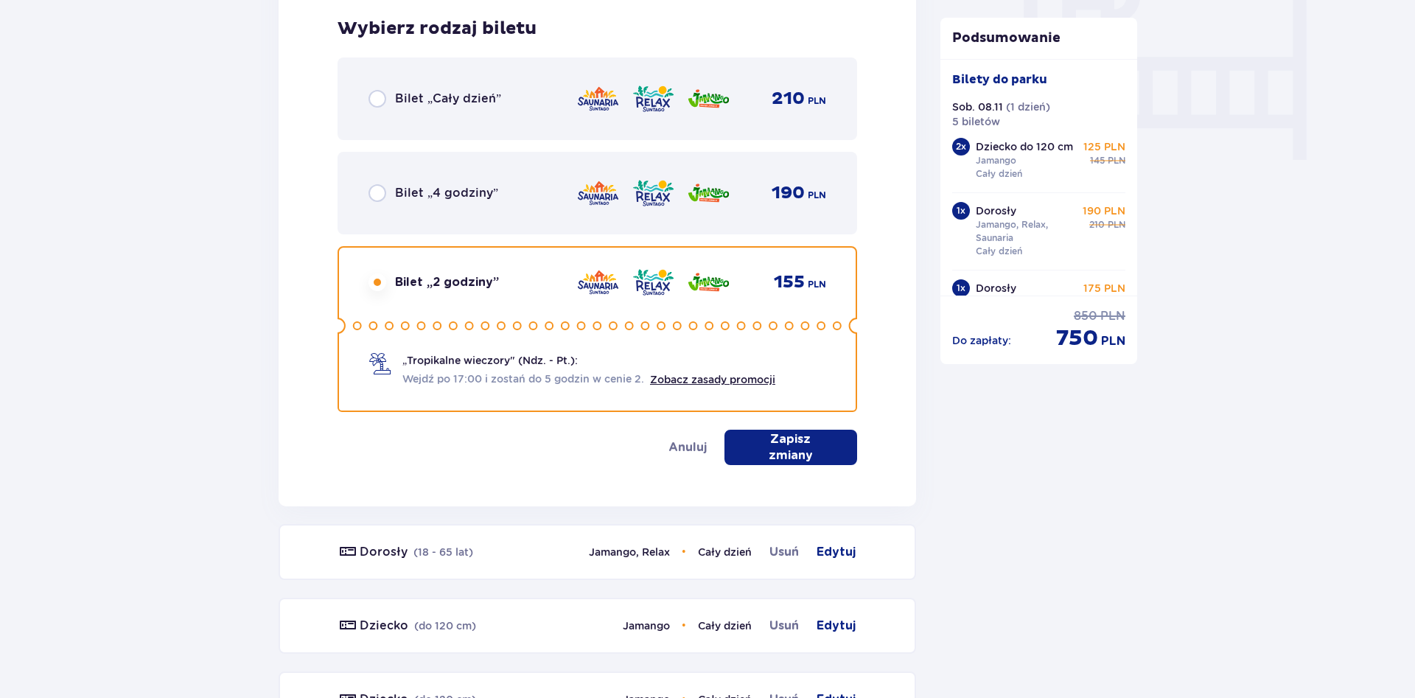
click at [780, 450] on p "Zapisz zmiany" at bounding box center [790, 447] width 85 height 32
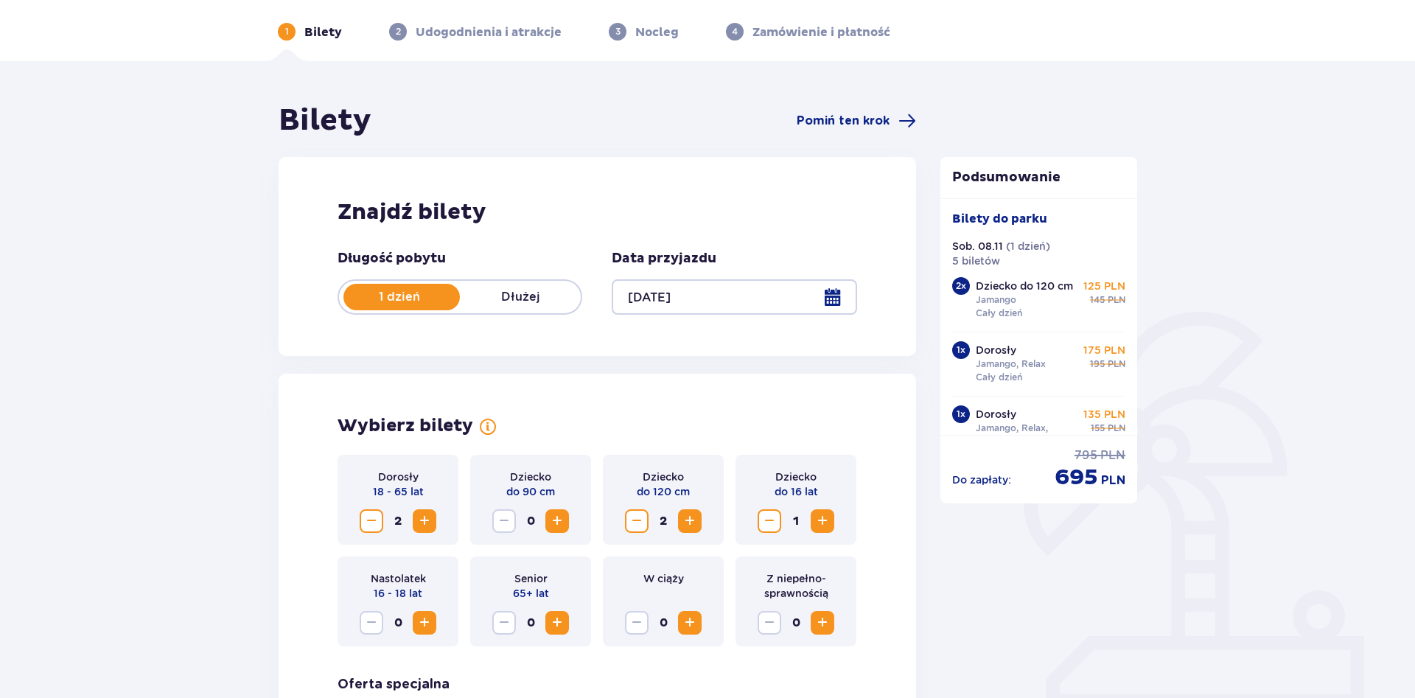
scroll to position [0, 0]
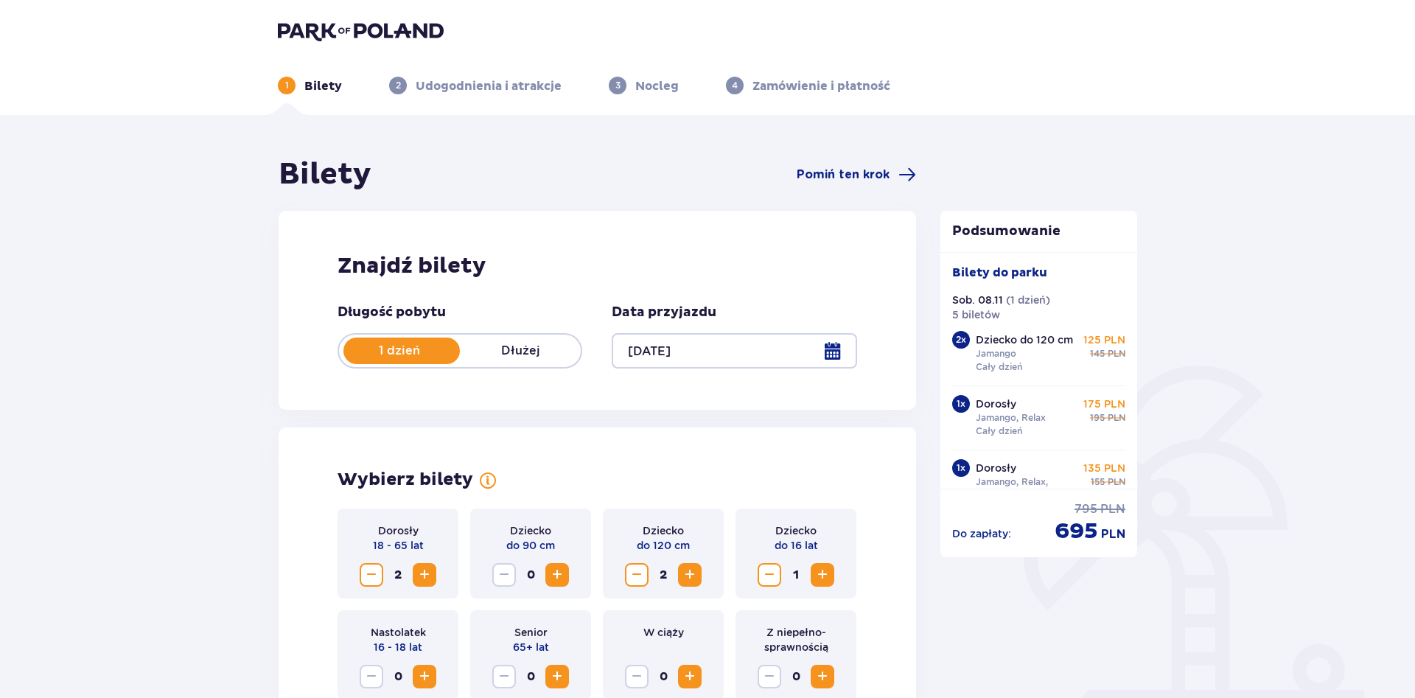
click at [320, 32] on img at bounding box center [361, 31] width 166 height 21
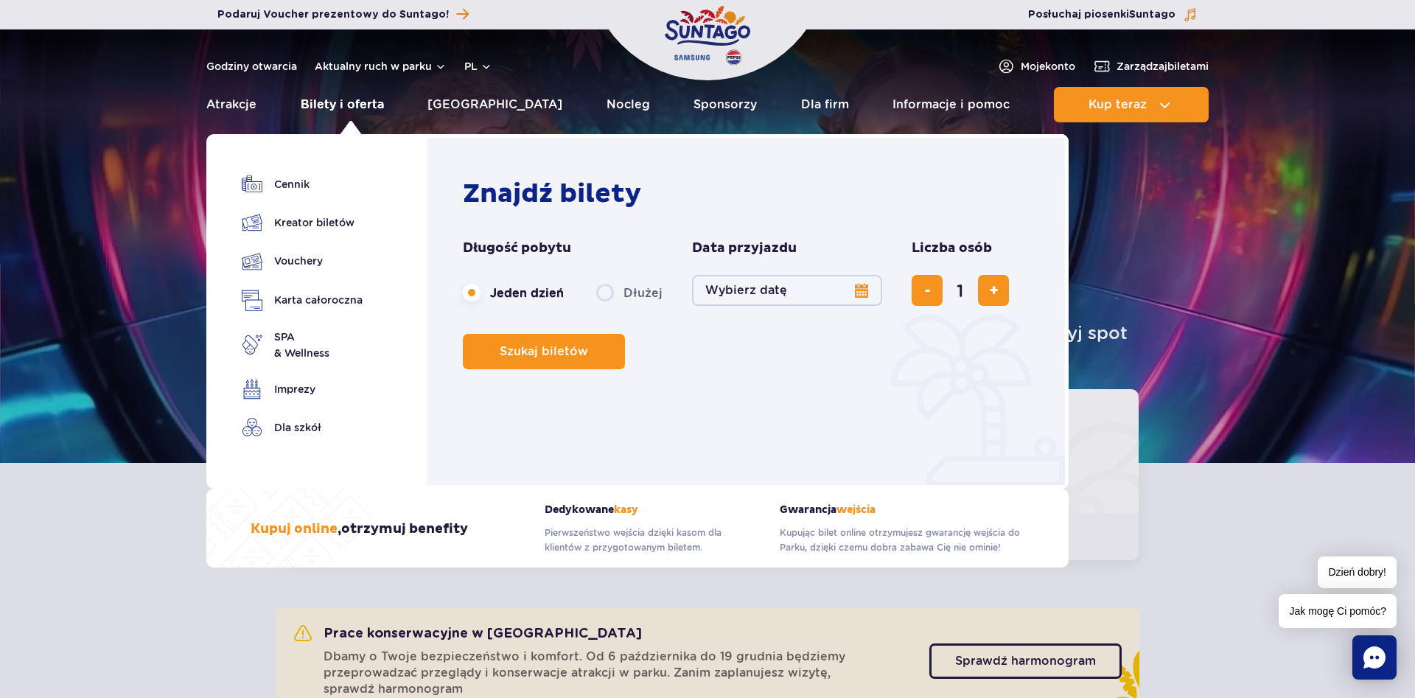
click at [326, 102] on link "Bilety i oferta" at bounding box center [342, 104] width 83 height 35
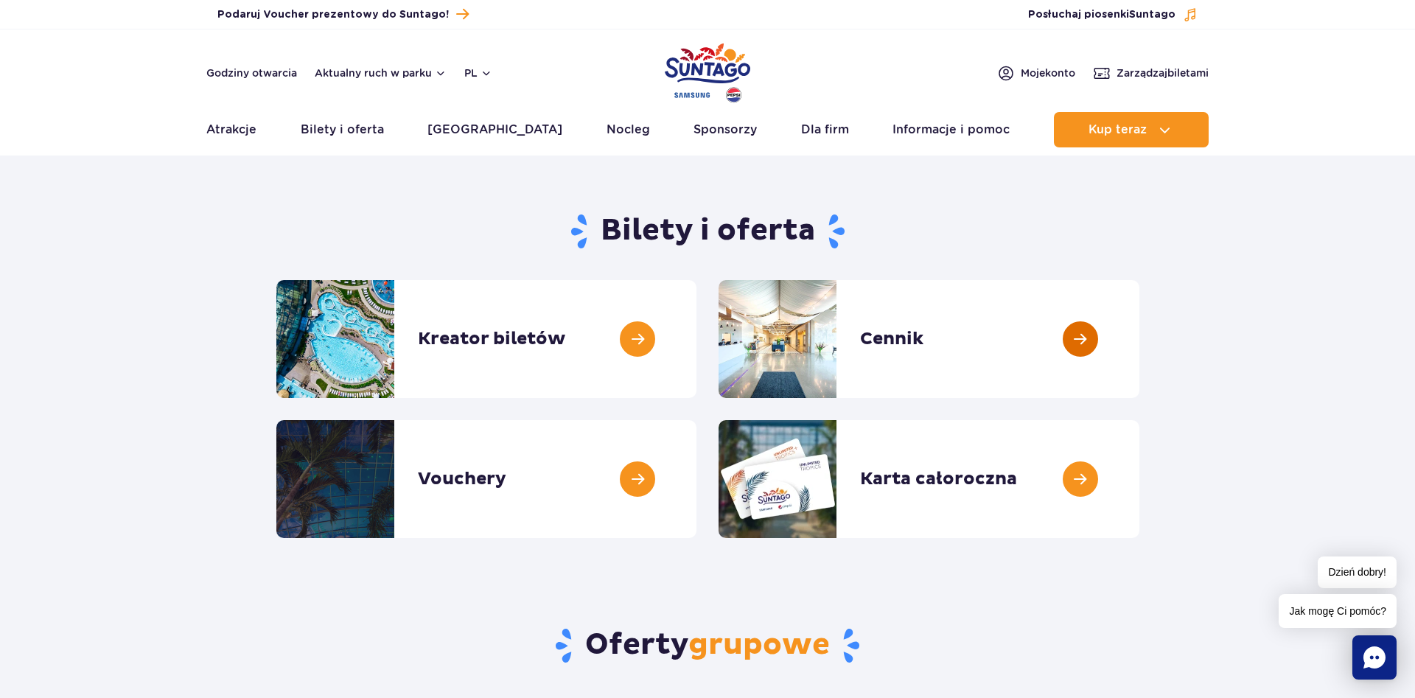
click at [1139, 361] on link at bounding box center [1139, 339] width 0 height 118
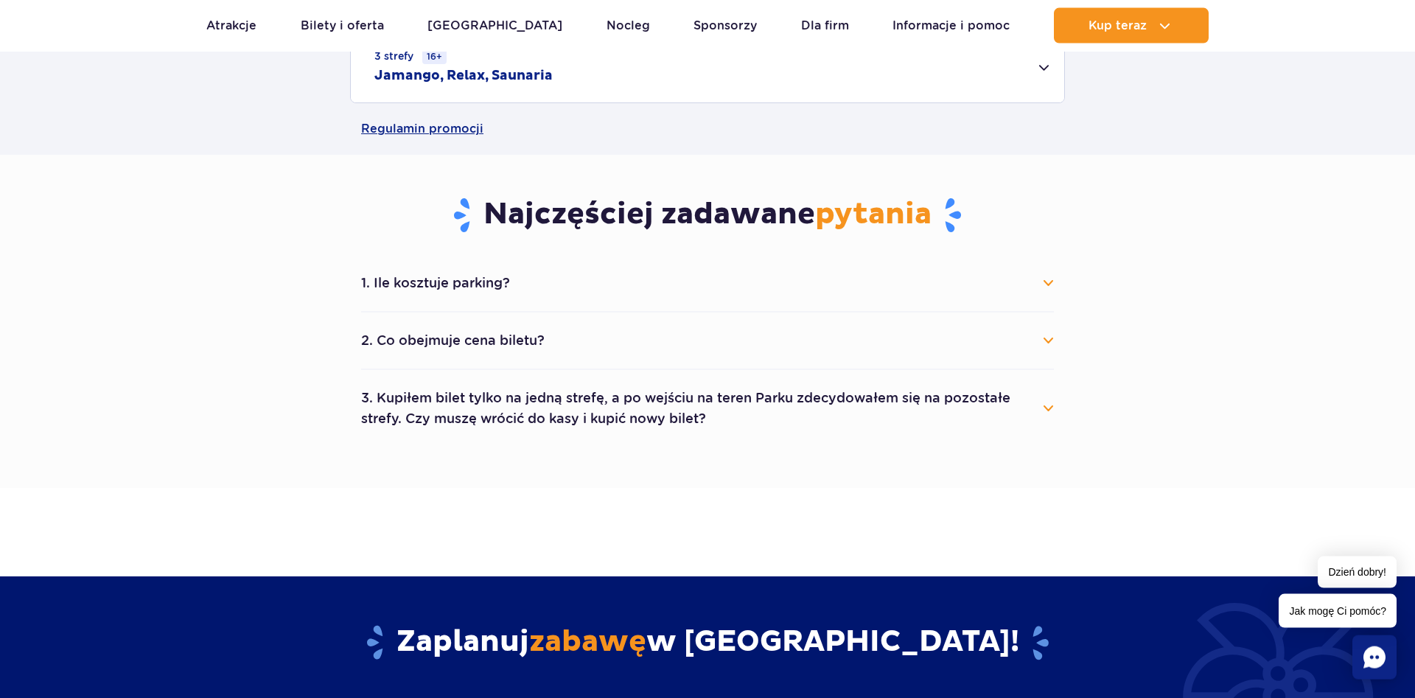
scroll to position [752, 0]
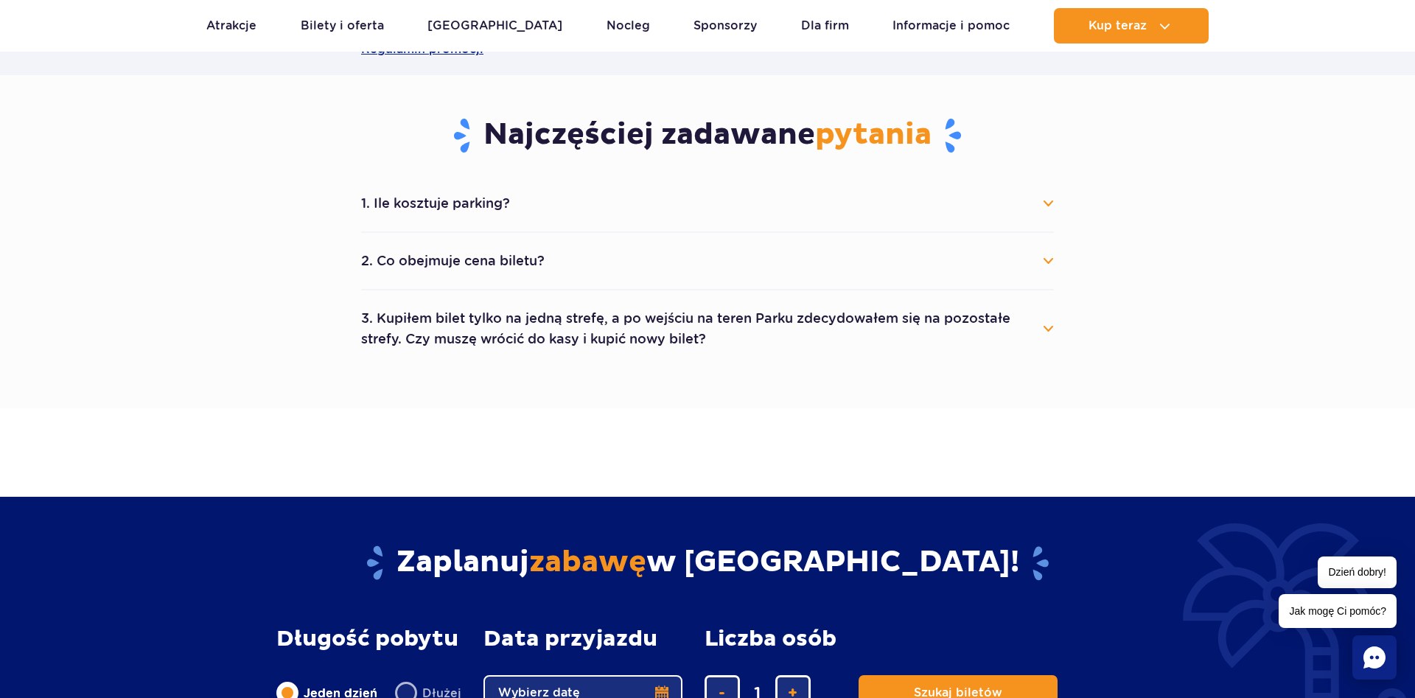
click at [1052, 328] on button "3. Kupiłem bilet tylko na jedną strefę, a po wejściu na teren Parku zdecydowałe…" at bounding box center [707, 328] width 693 height 53
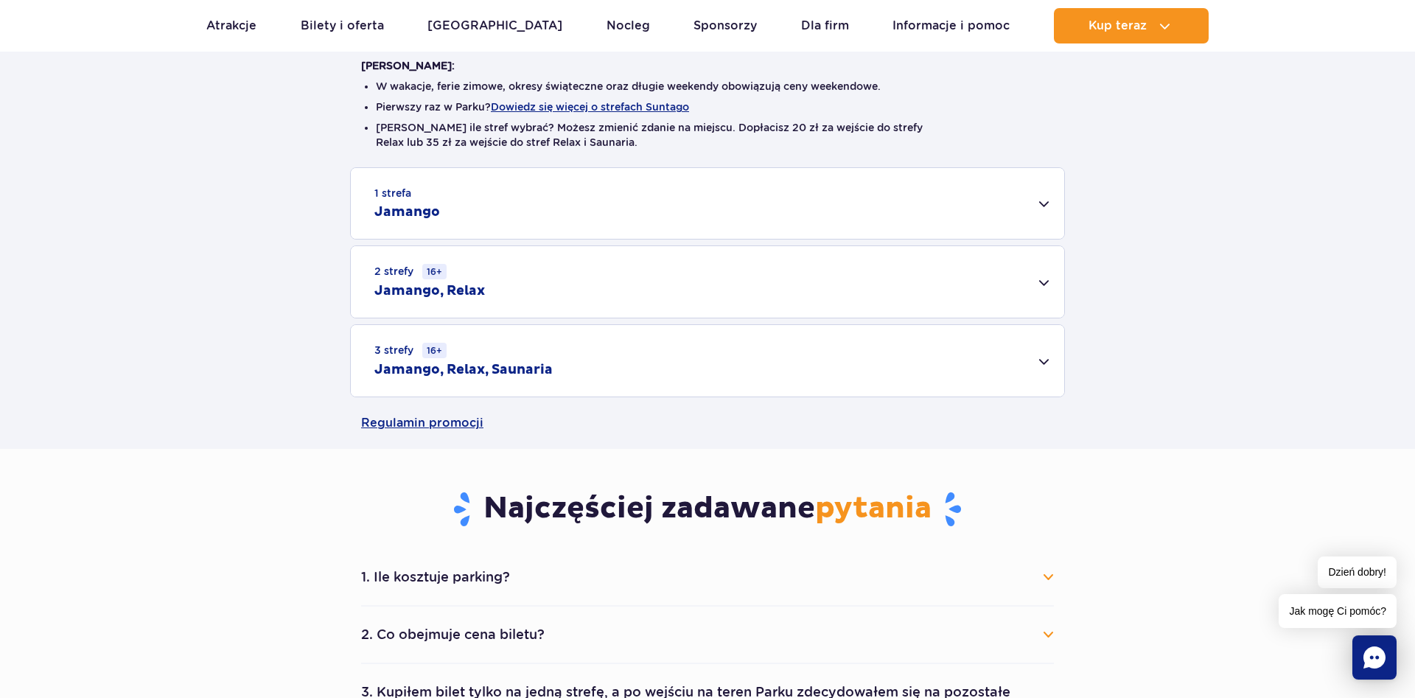
scroll to position [376, 0]
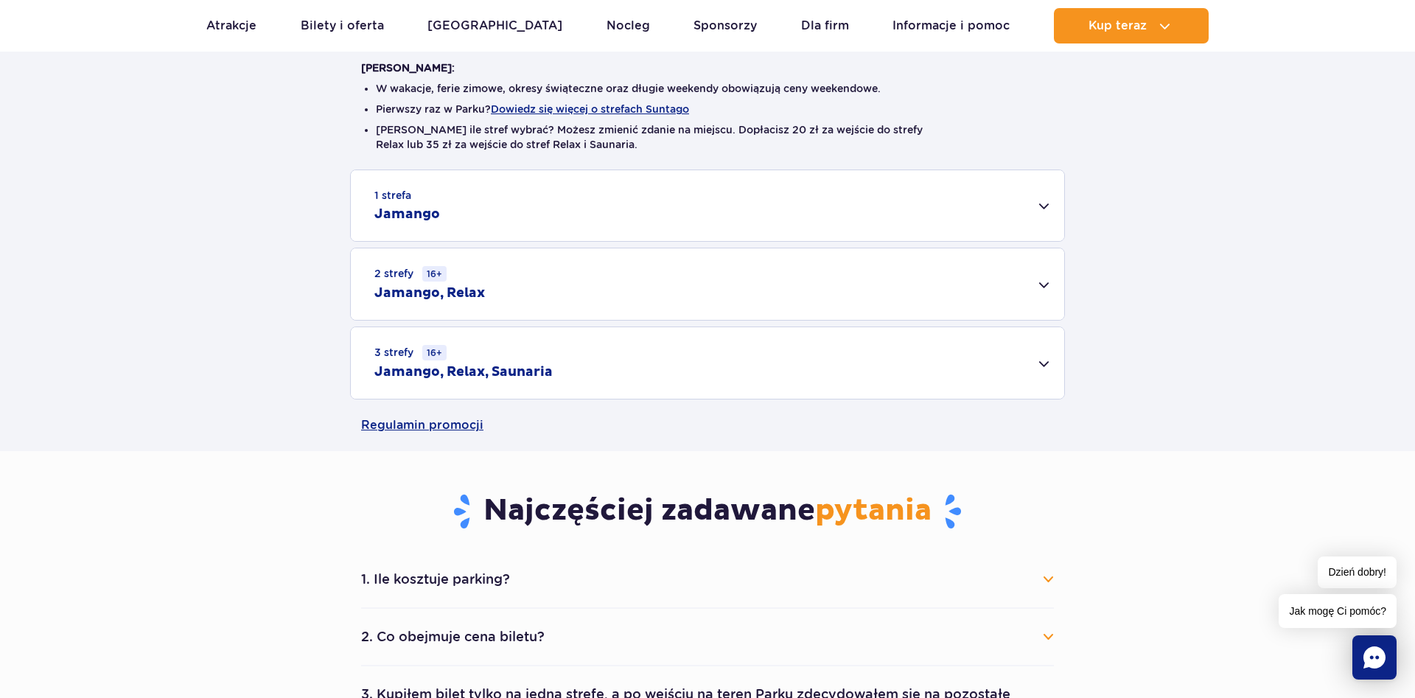
click at [1044, 354] on div "3 strefy 16+ Jamango, Relax, Saunaria" at bounding box center [707, 362] width 713 height 71
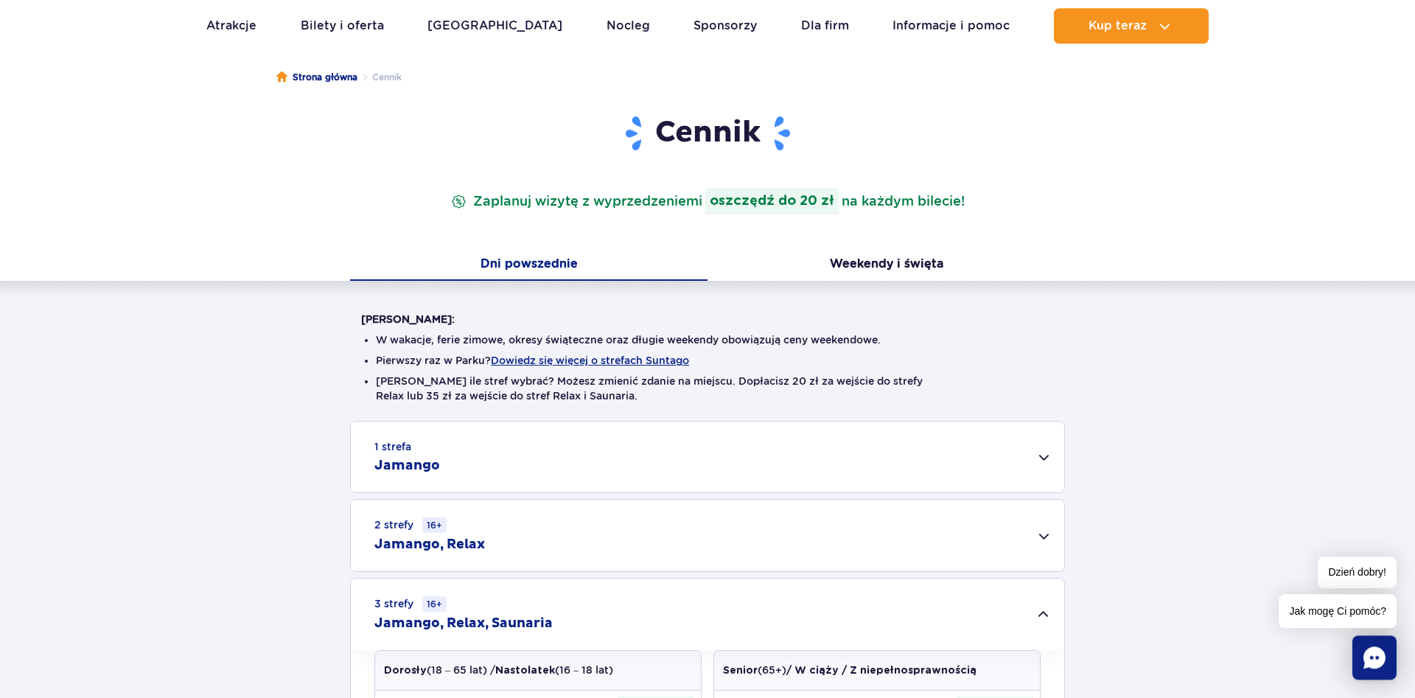
scroll to position [75, 0]
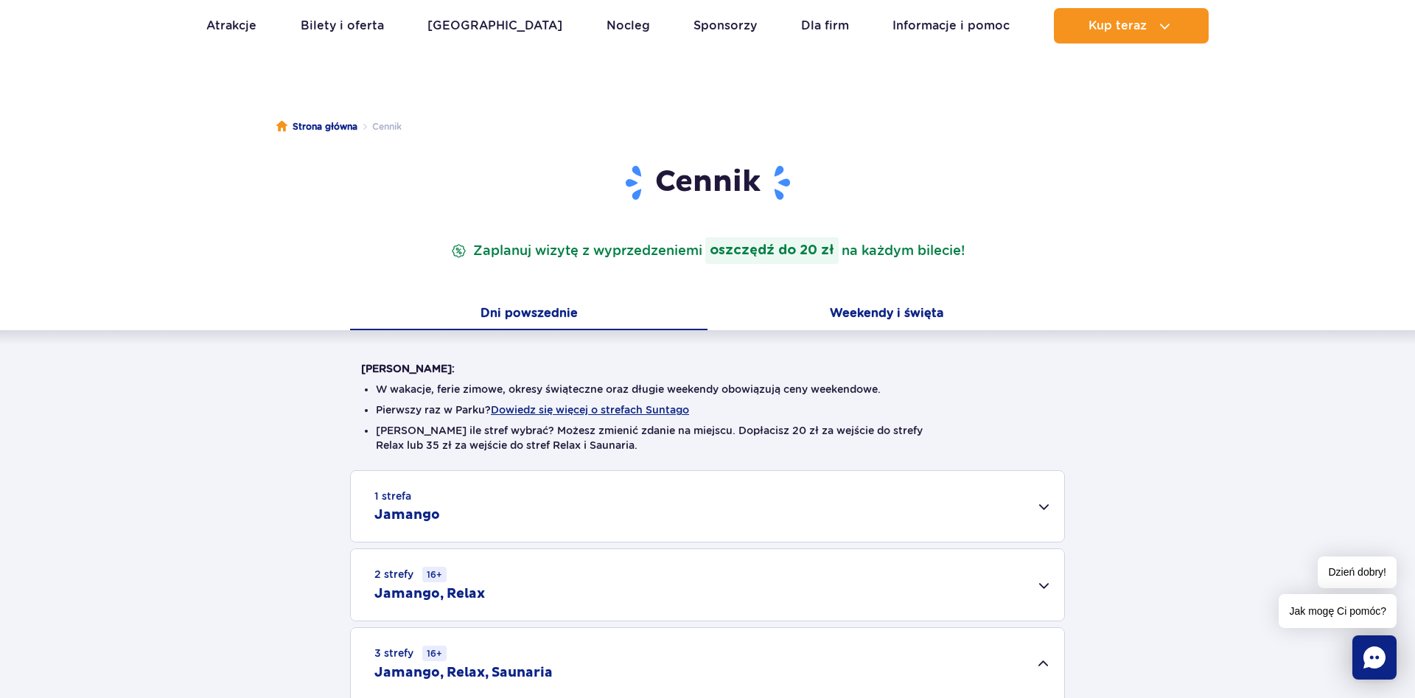
click at [861, 319] on button "Weekendy i święta" at bounding box center [885, 314] width 357 height 31
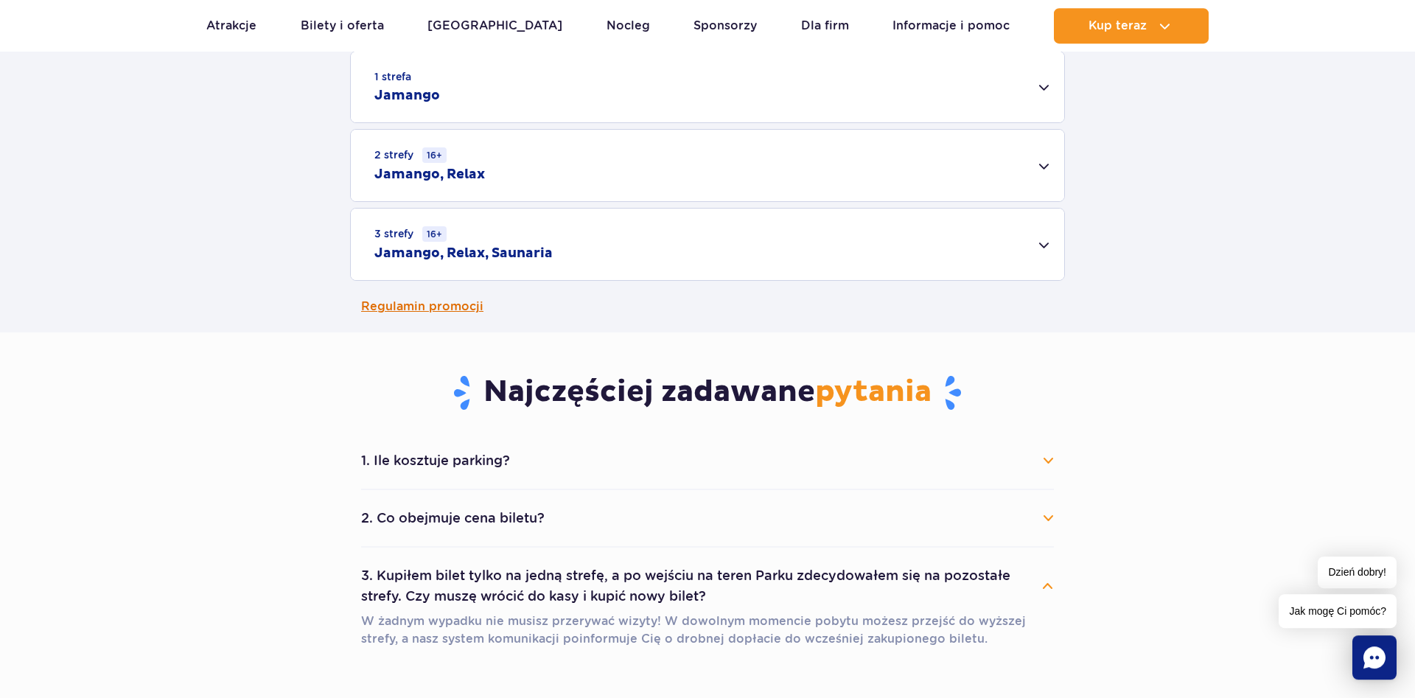
scroll to position [451, 0]
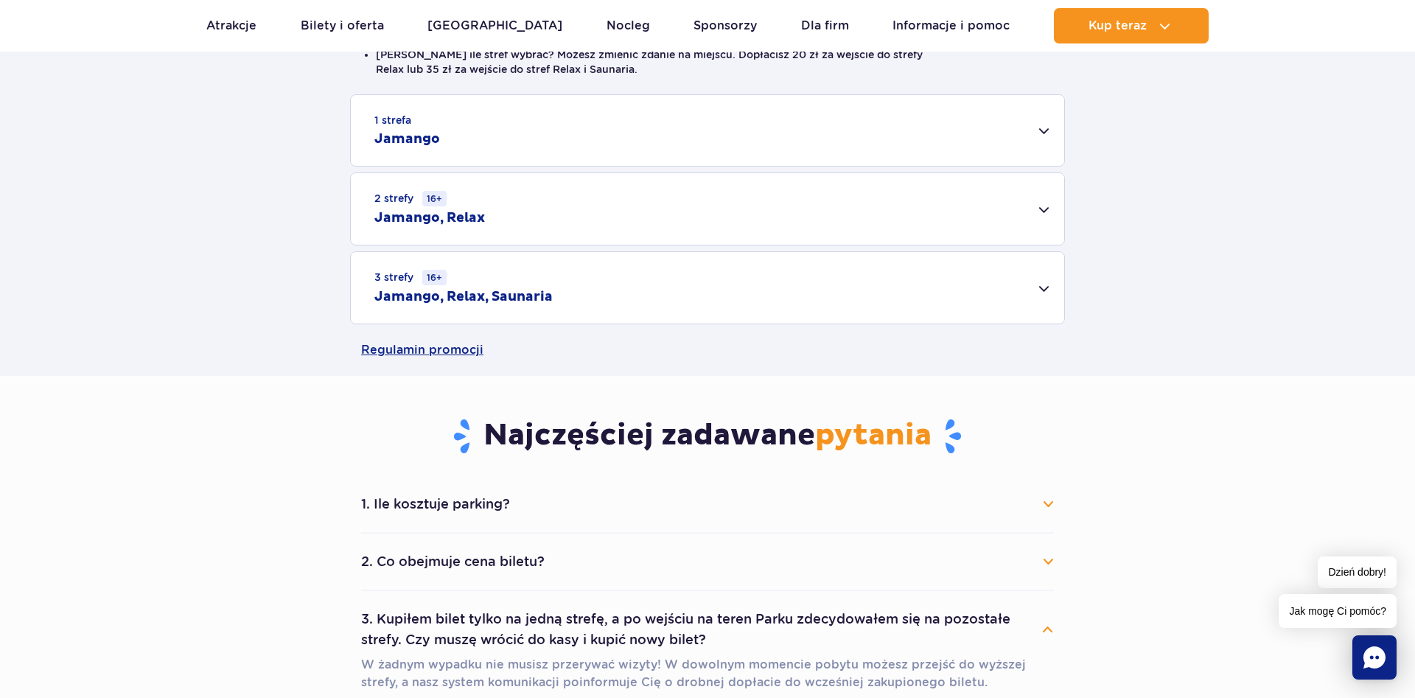
click at [1054, 291] on div "3 strefy 16+ Jamango, Relax, Saunaria" at bounding box center [707, 287] width 713 height 71
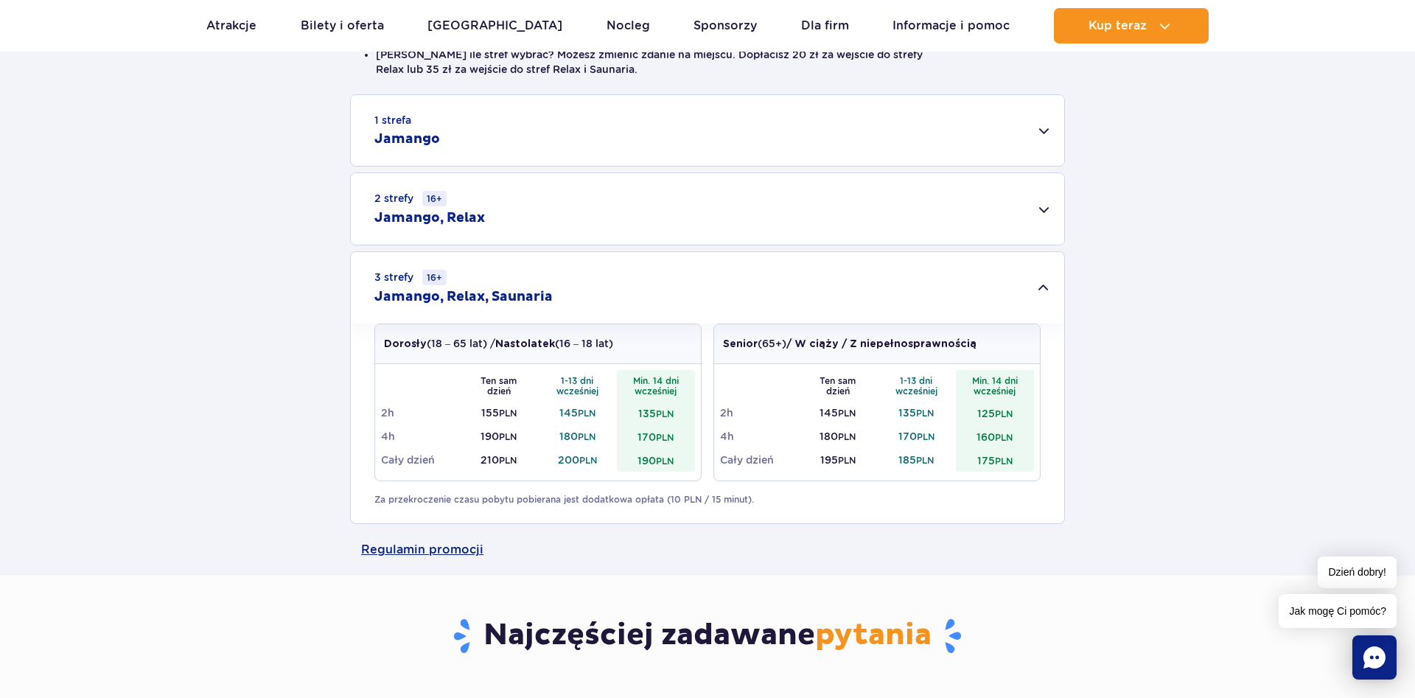
click at [1052, 209] on div "2 strefy 16+ Jamango, Relax" at bounding box center [707, 208] width 713 height 71
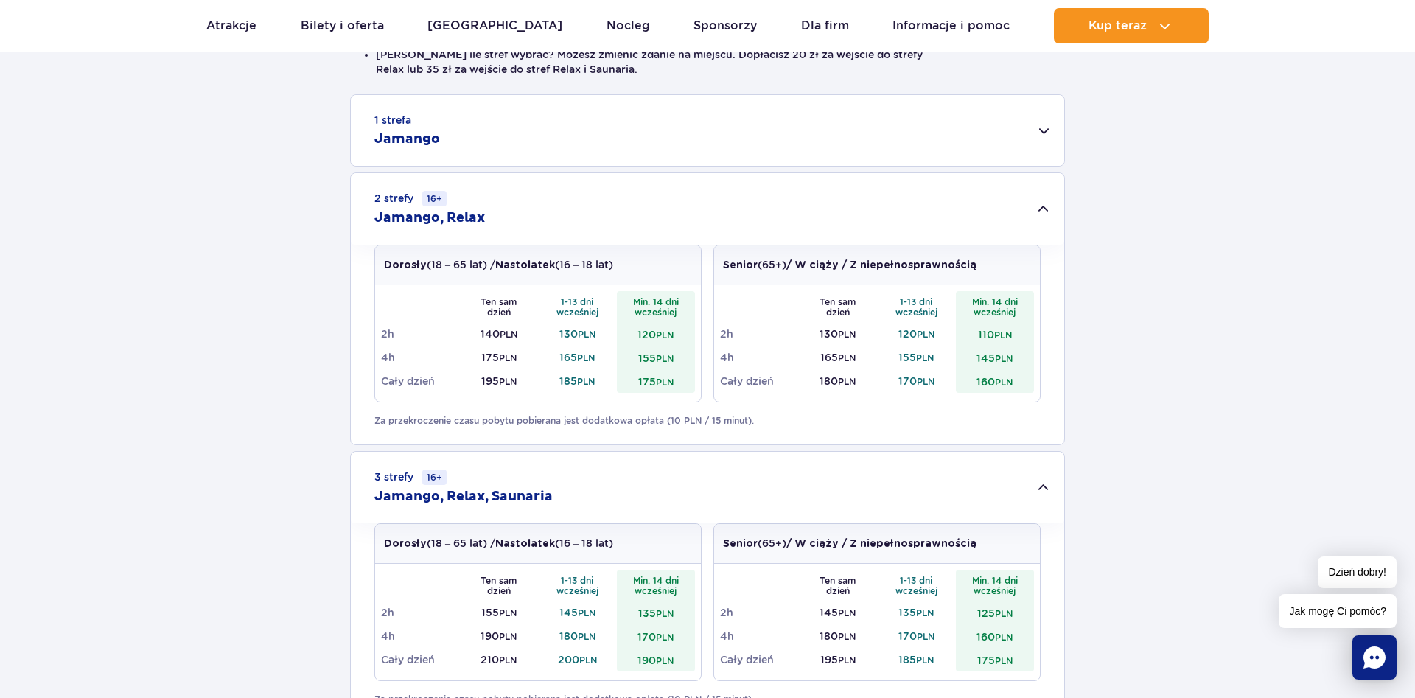
click at [1045, 132] on div "1 strefa Jamango" at bounding box center [707, 130] width 713 height 71
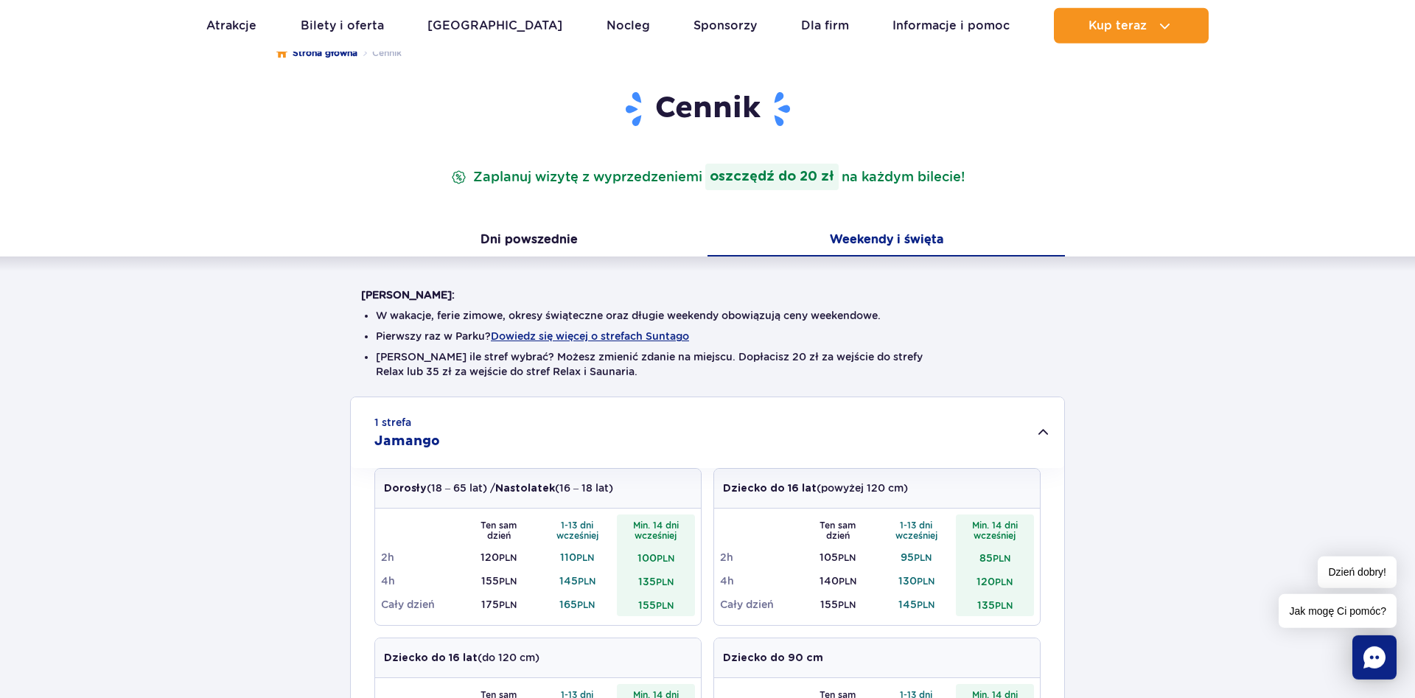
scroll to position [0, 0]
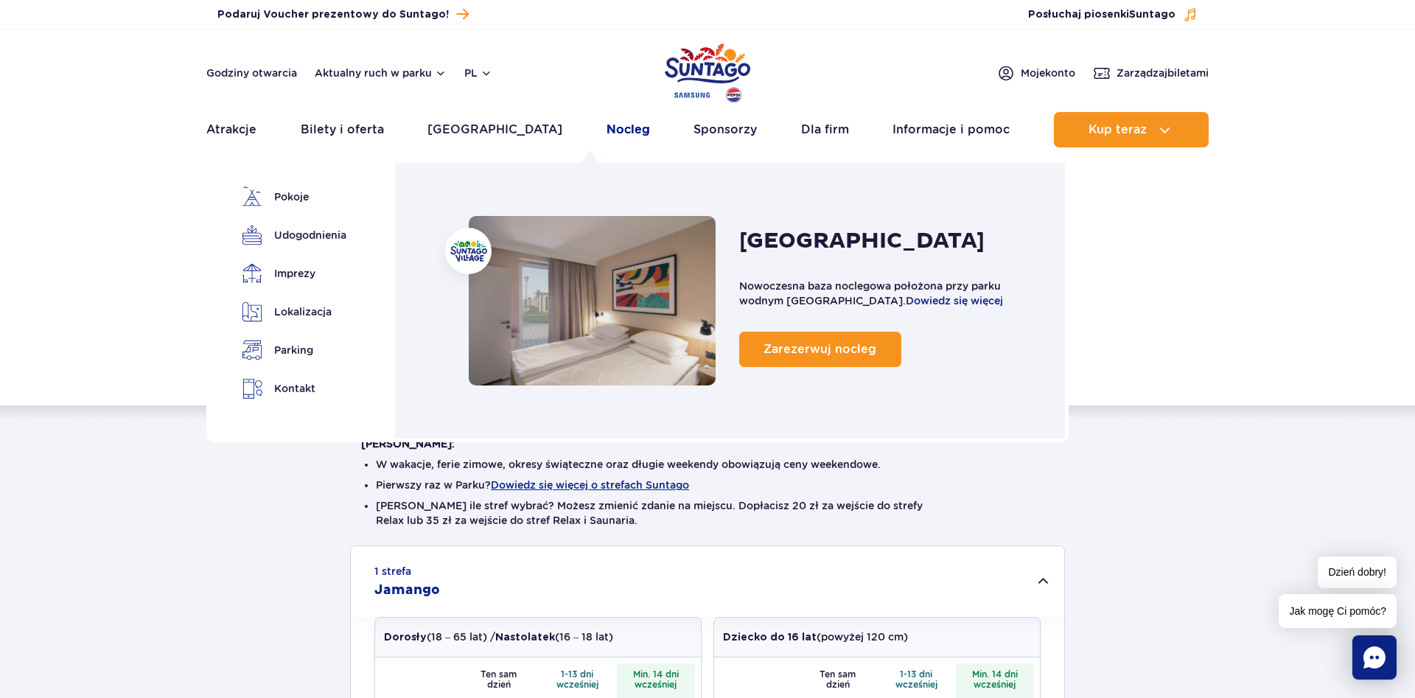
click at [607, 135] on link "Nocleg" at bounding box center [628, 129] width 43 height 35
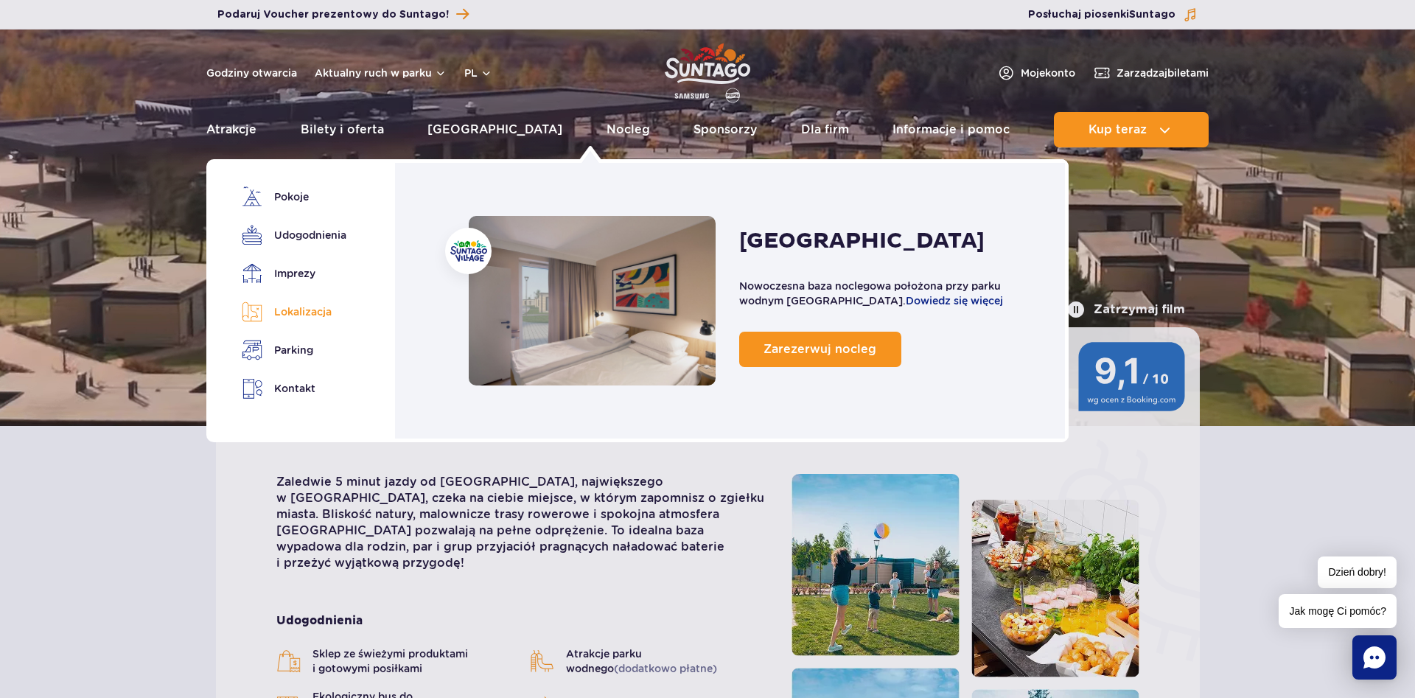
click link "Lokalizacja"
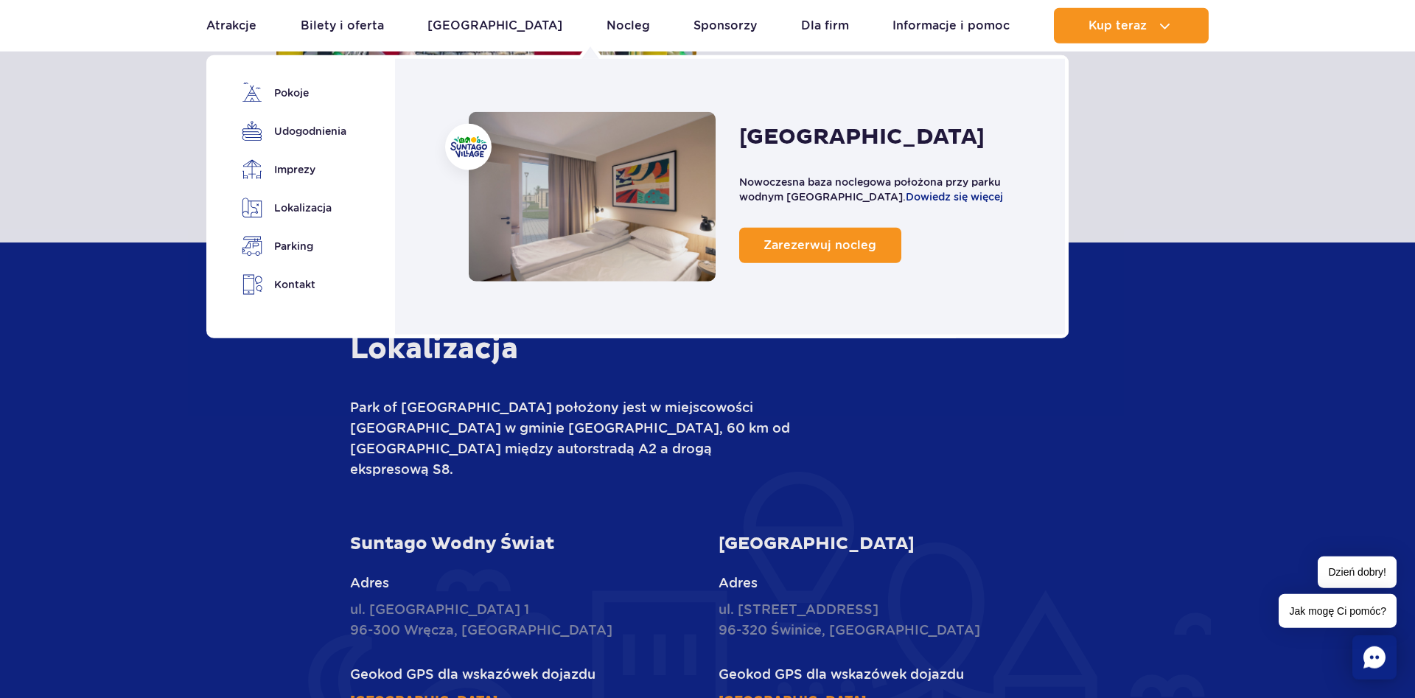
scroll to position [3544, 0]
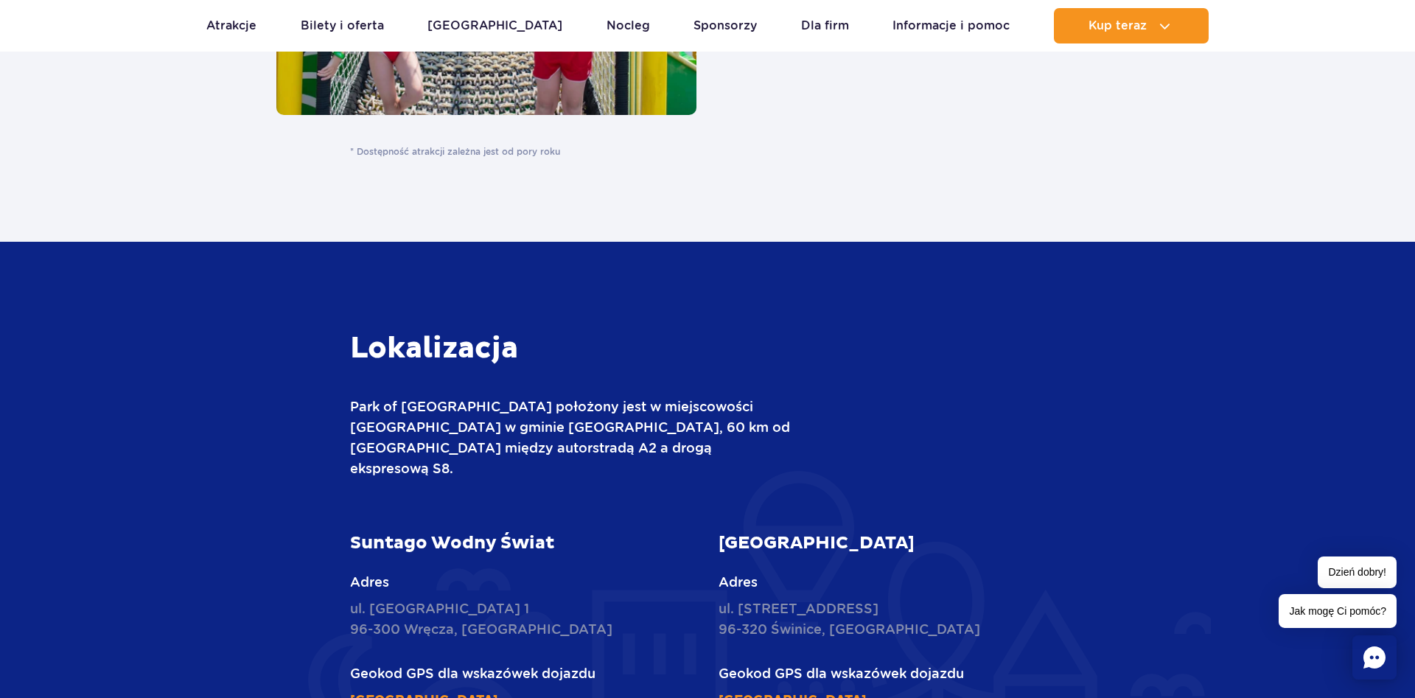
click div "Lokalizacja Park of [GEOGRAPHIC_DATA] położony jest w miejscowości [GEOGRAPHIC_…"
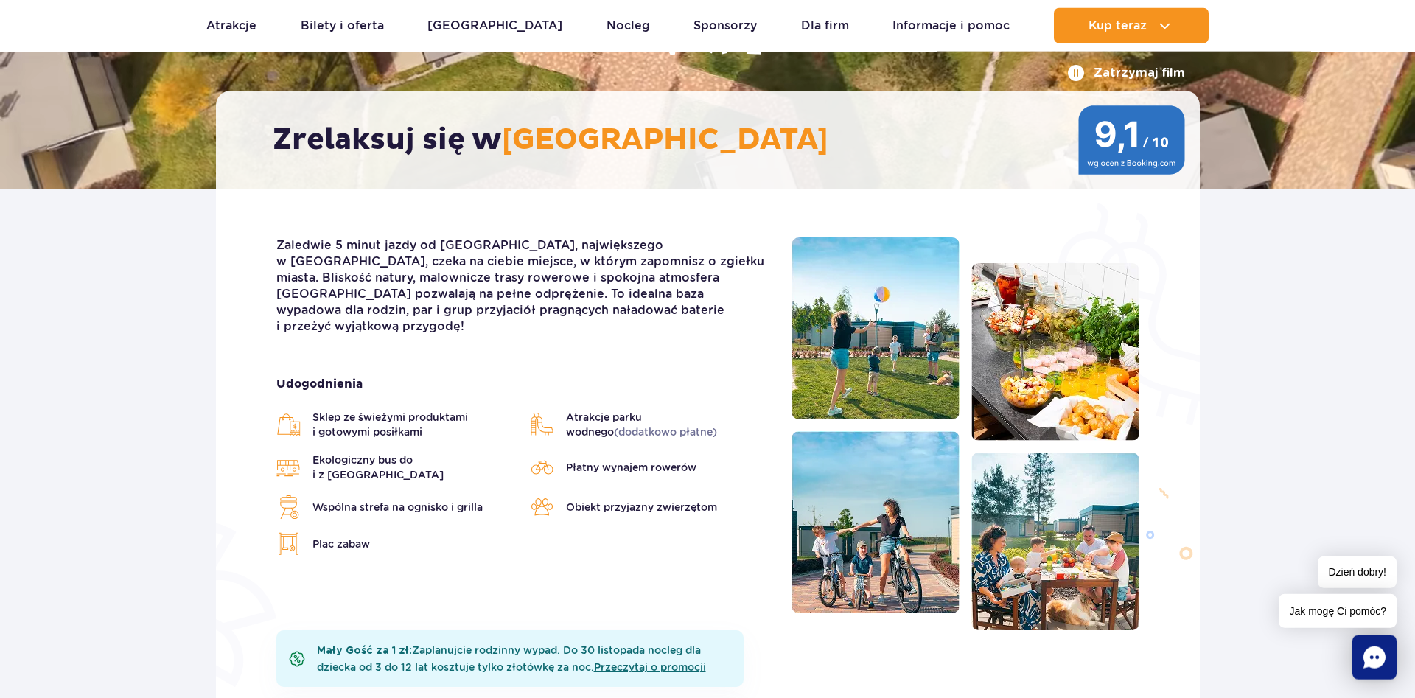
scroll to position [161, 0]
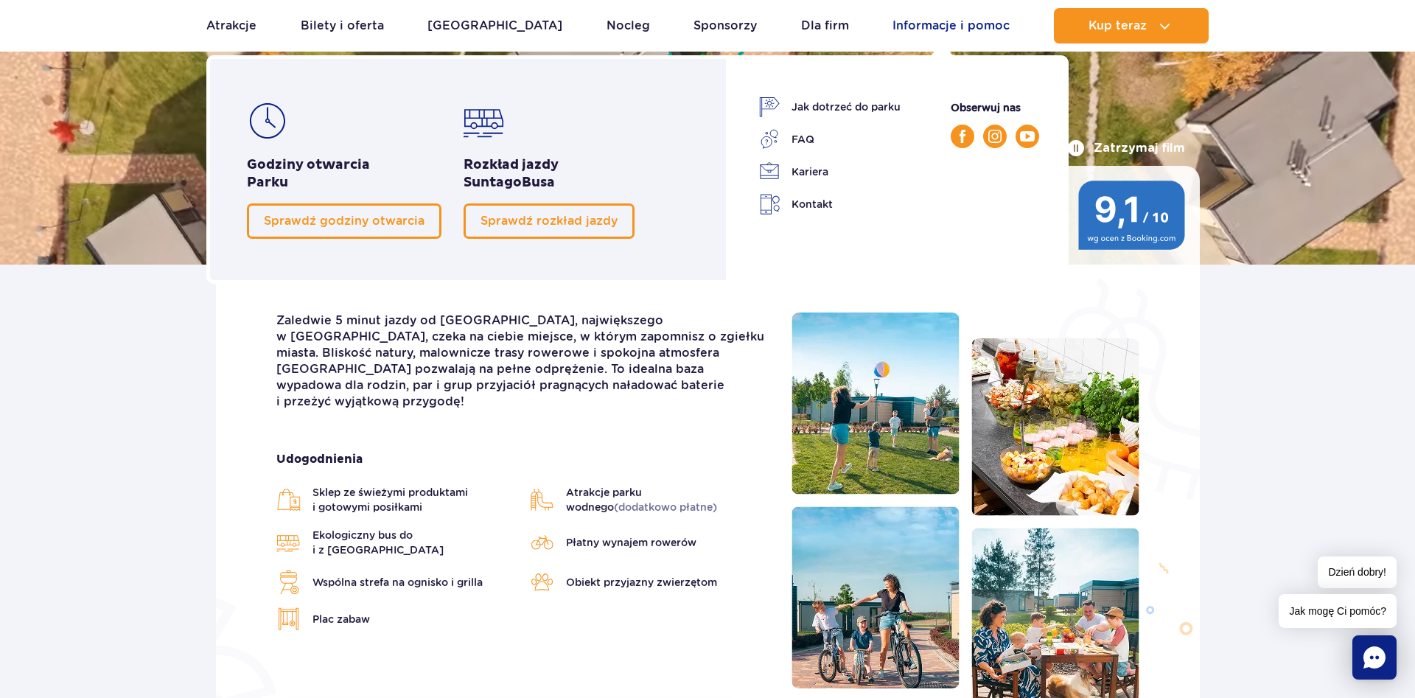
click link "Informacje i pomoc"
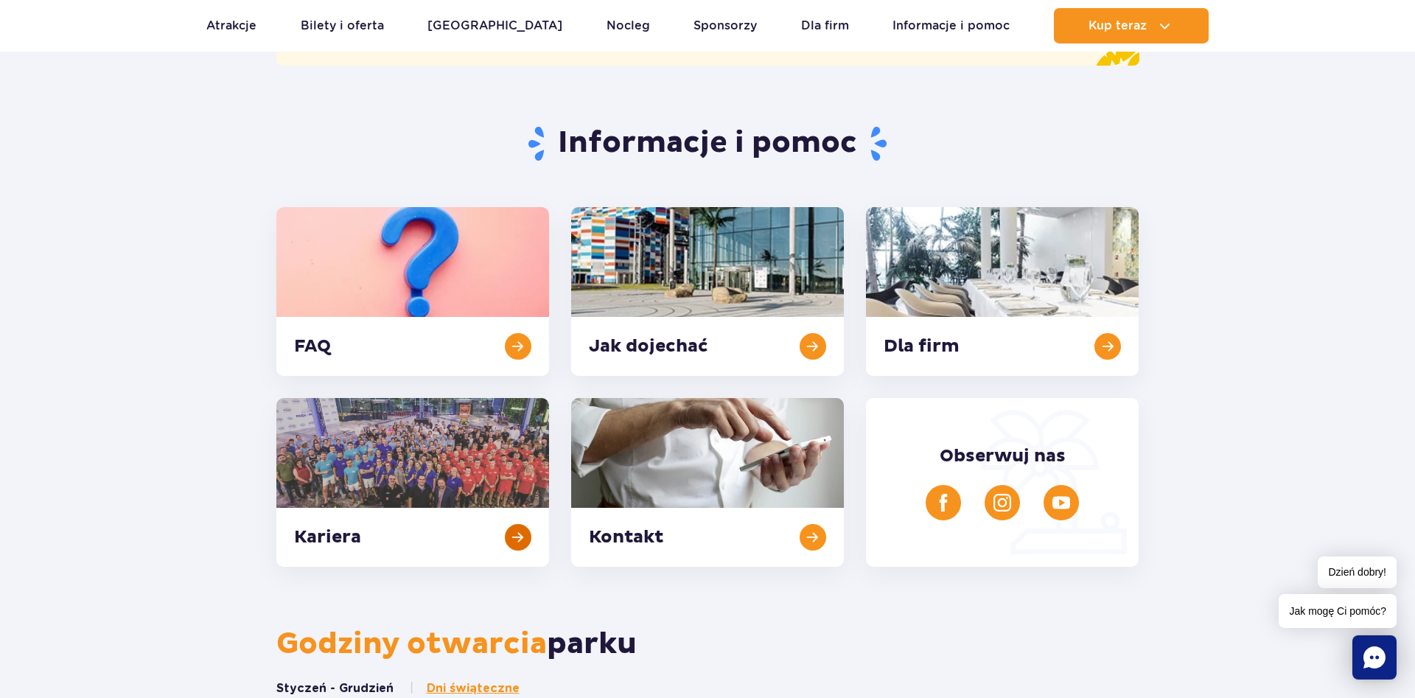
scroll to position [301, 0]
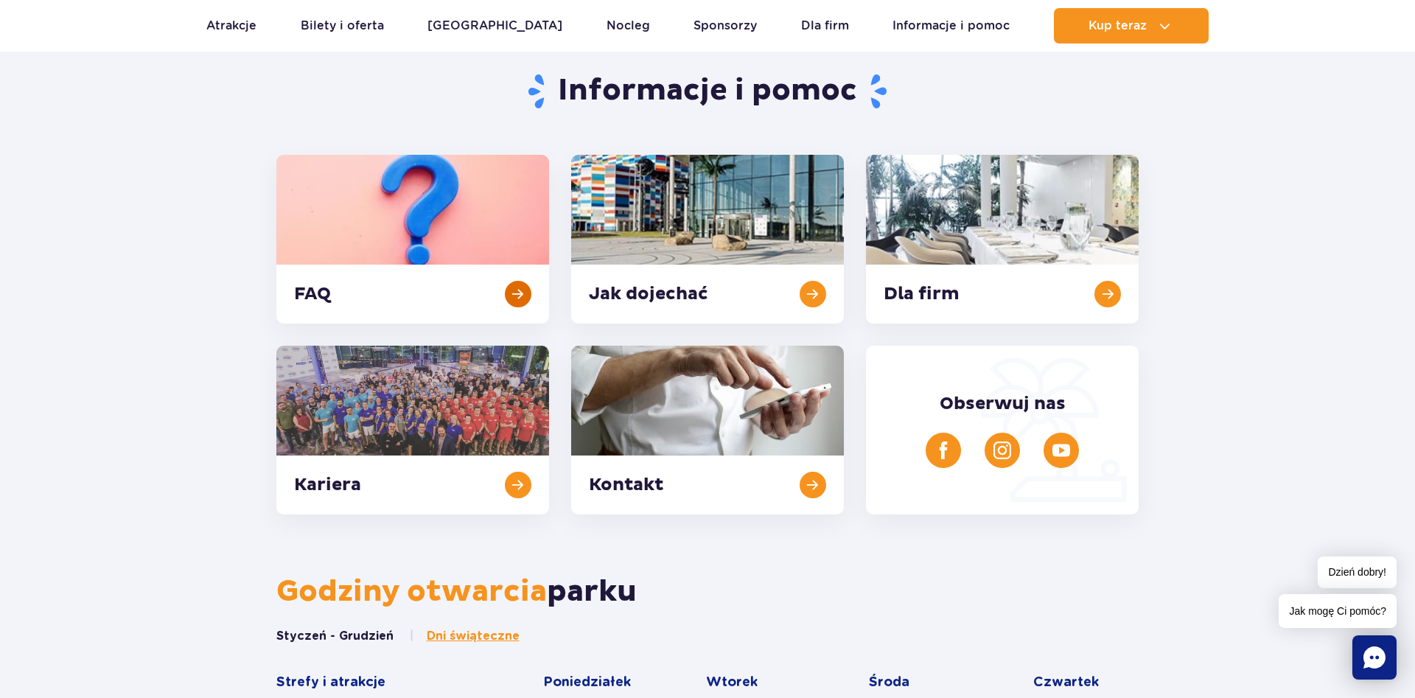
click at [530, 297] on link at bounding box center [412, 239] width 273 height 169
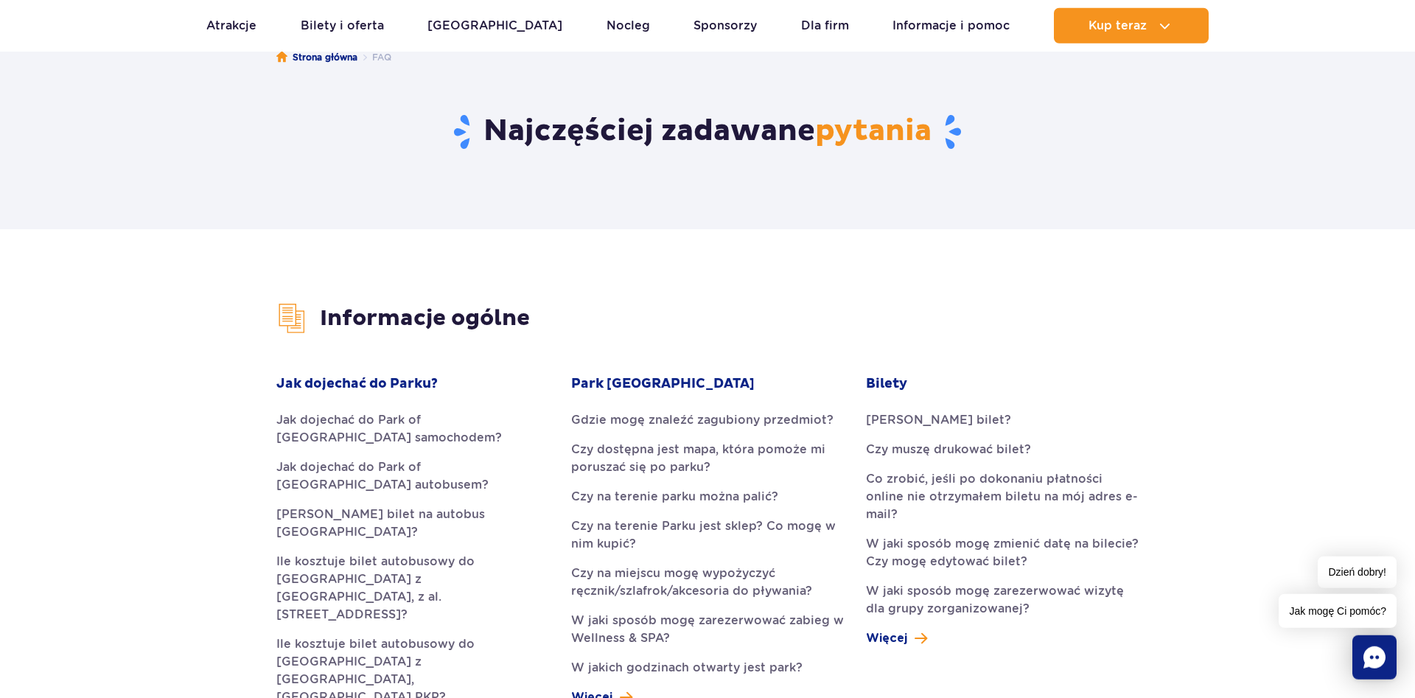
scroll to position [150, 0]
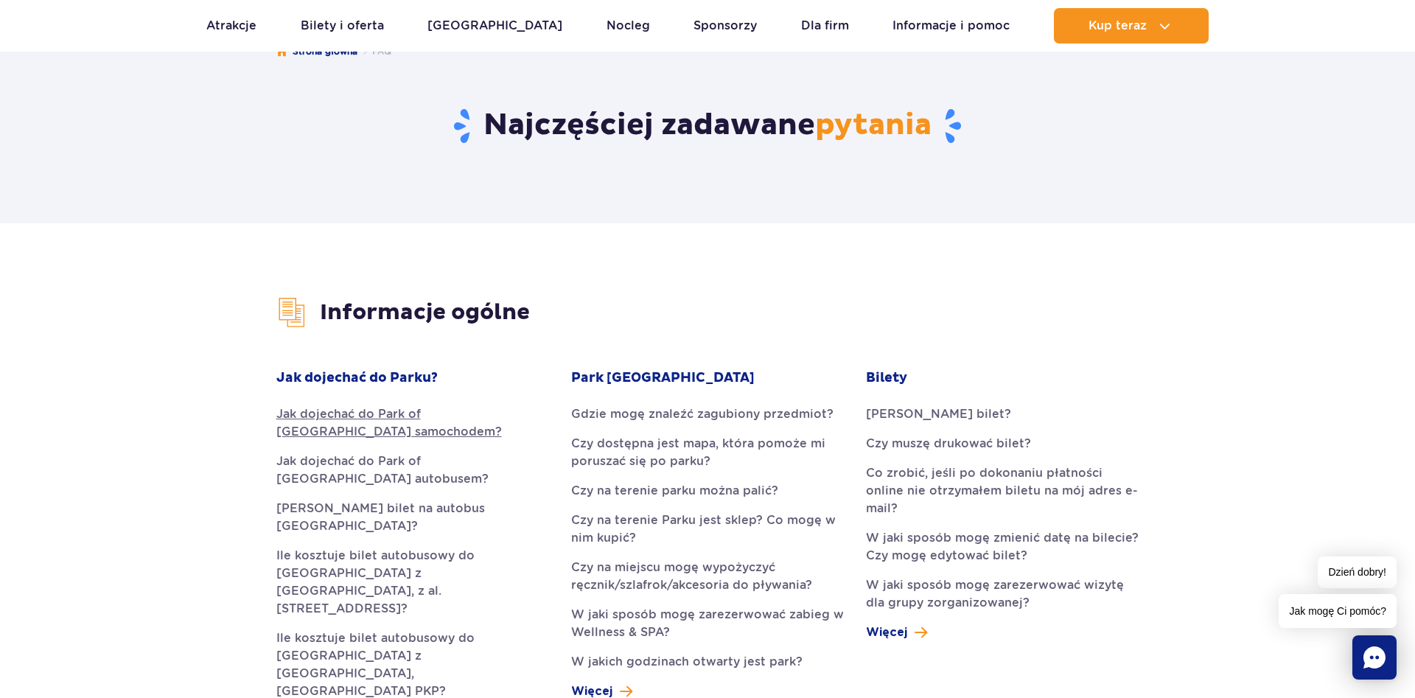
click at [308, 427] on link "Jak dojechać do Park of [GEOGRAPHIC_DATA] samochodem?" at bounding box center [412, 422] width 273 height 35
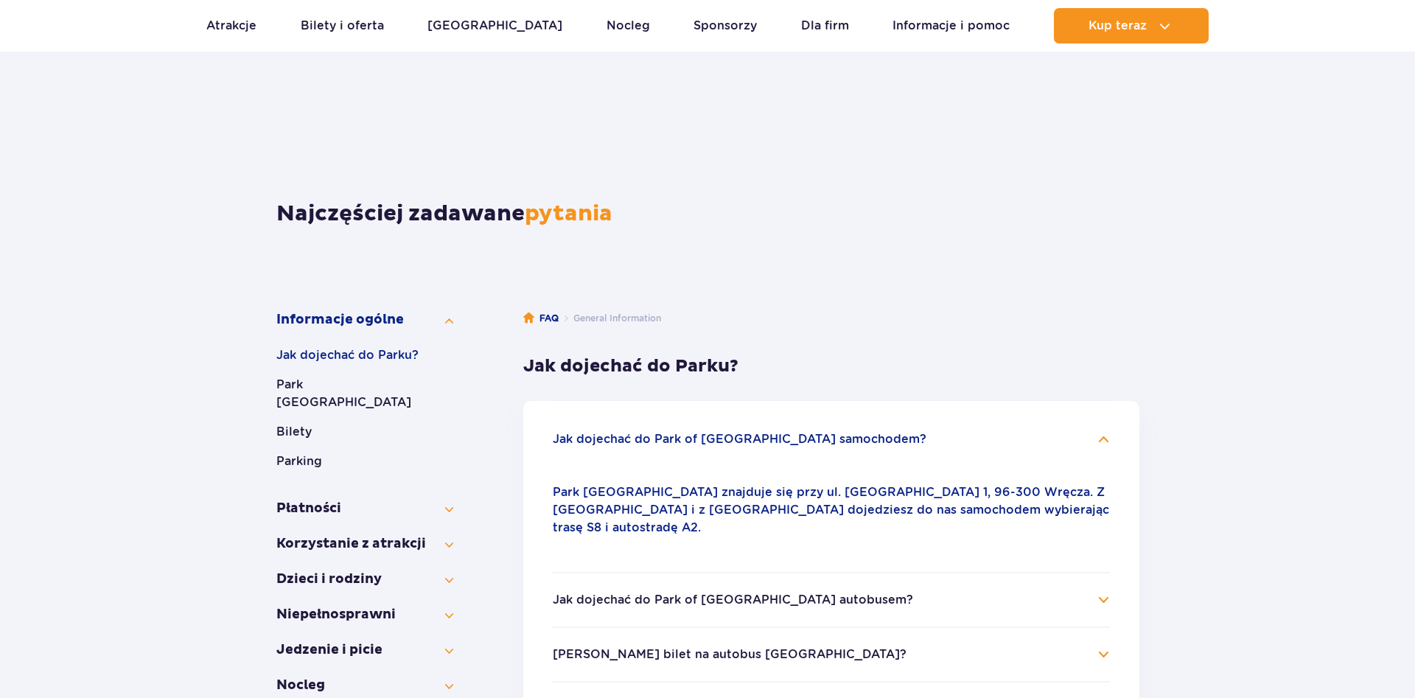
scroll to position [349, 0]
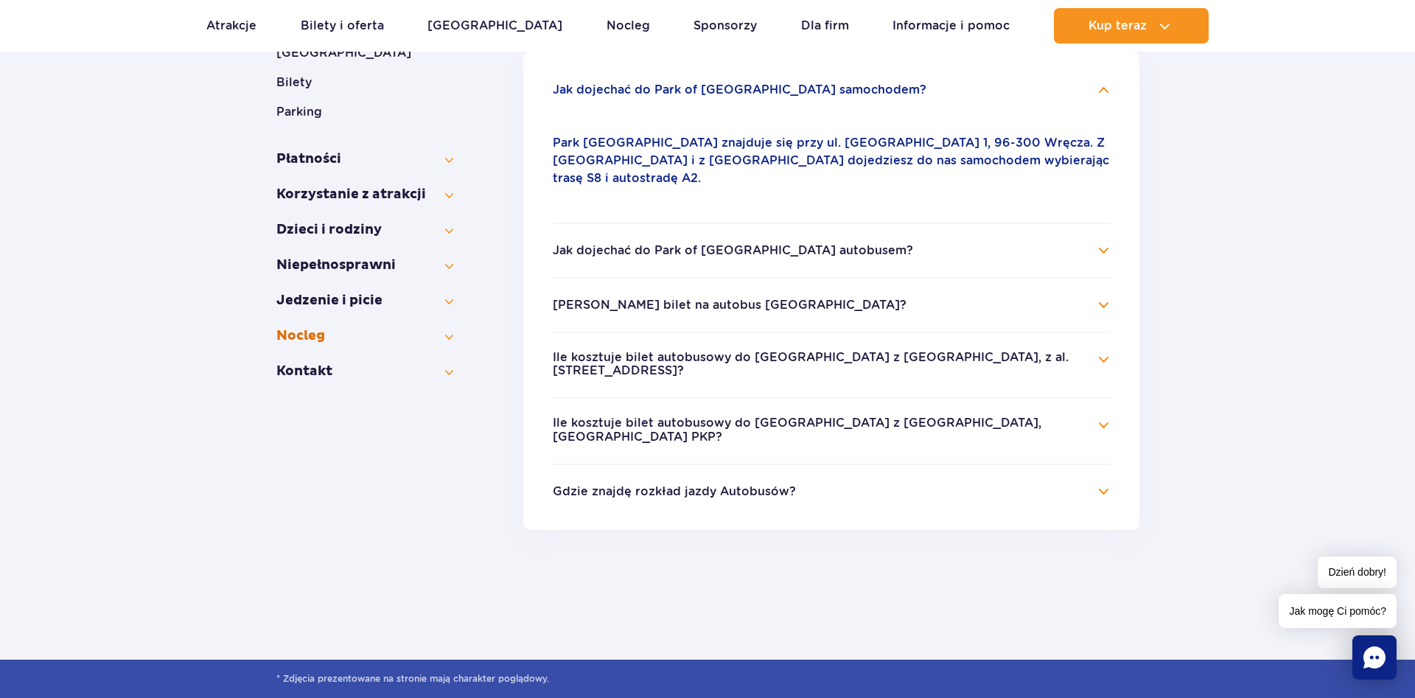
click at [445, 327] on button "Nocleg" at bounding box center [364, 336] width 177 height 18
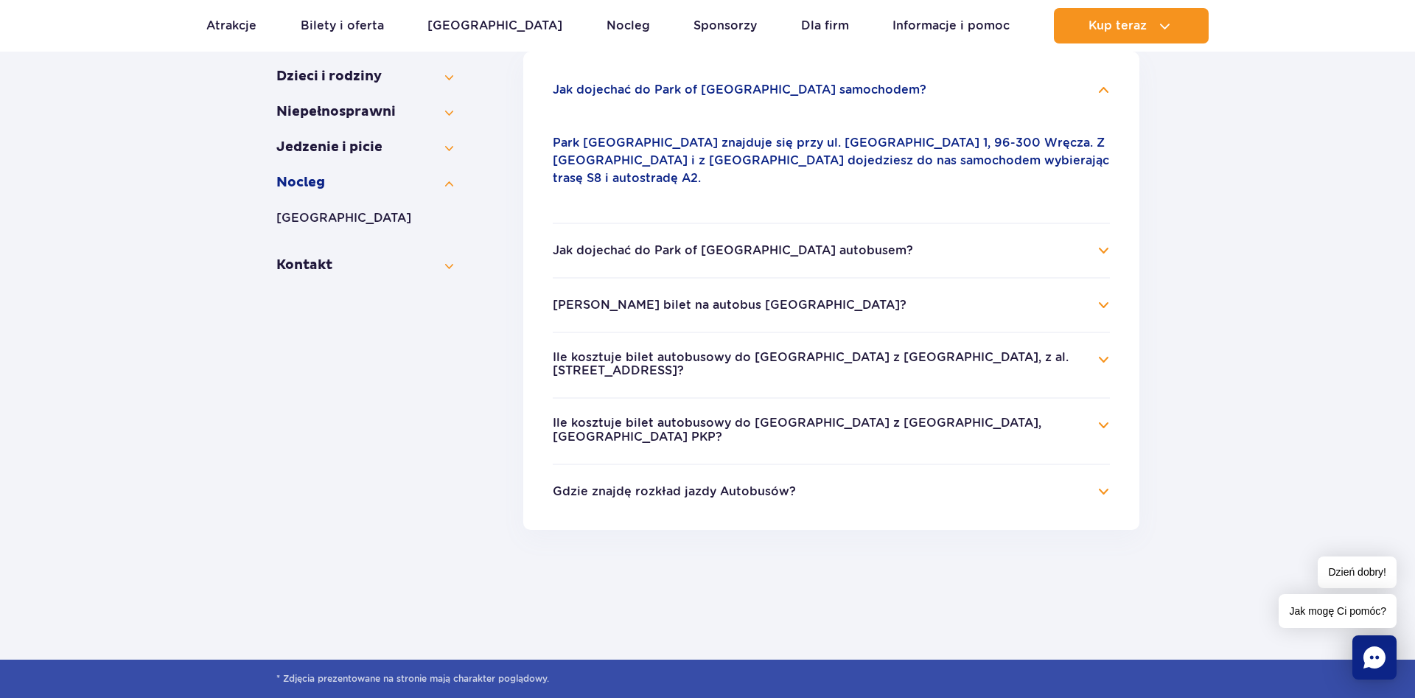
scroll to position [199, 0]
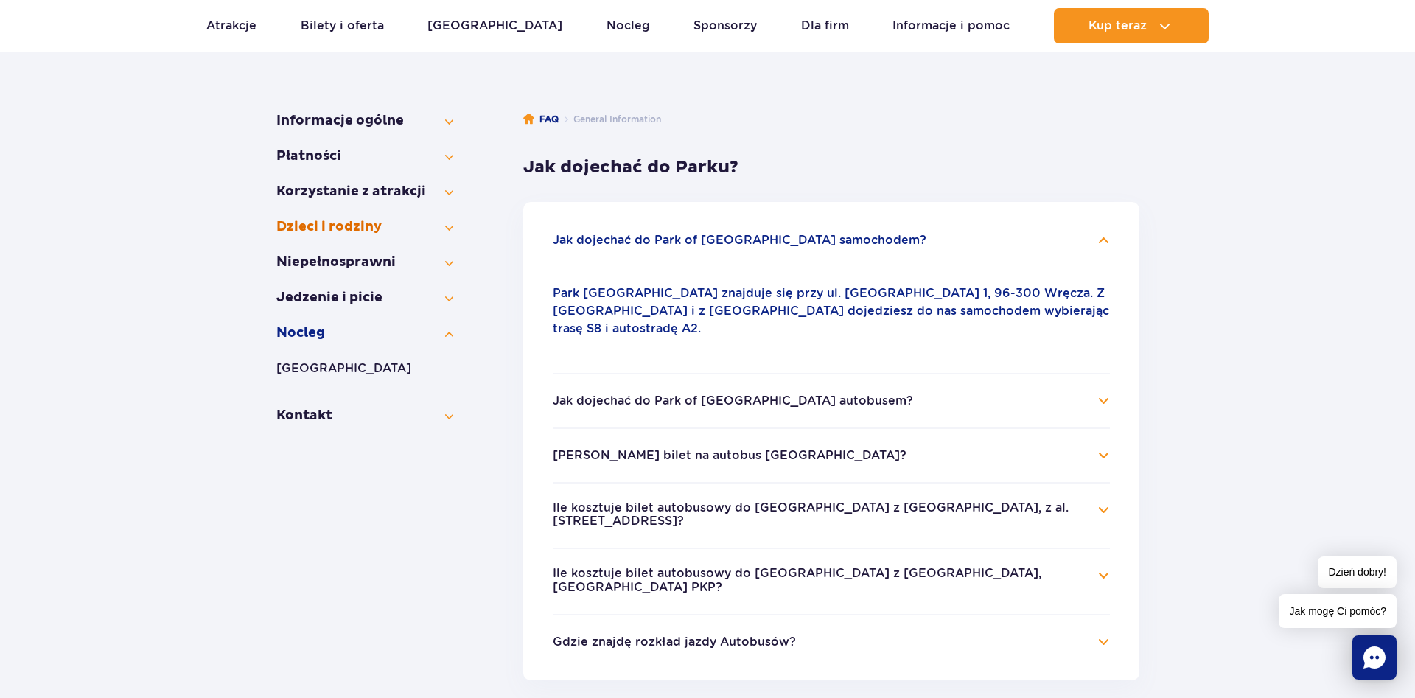
click at [408, 227] on button "Dzieci i rodziny" at bounding box center [364, 227] width 177 height 18
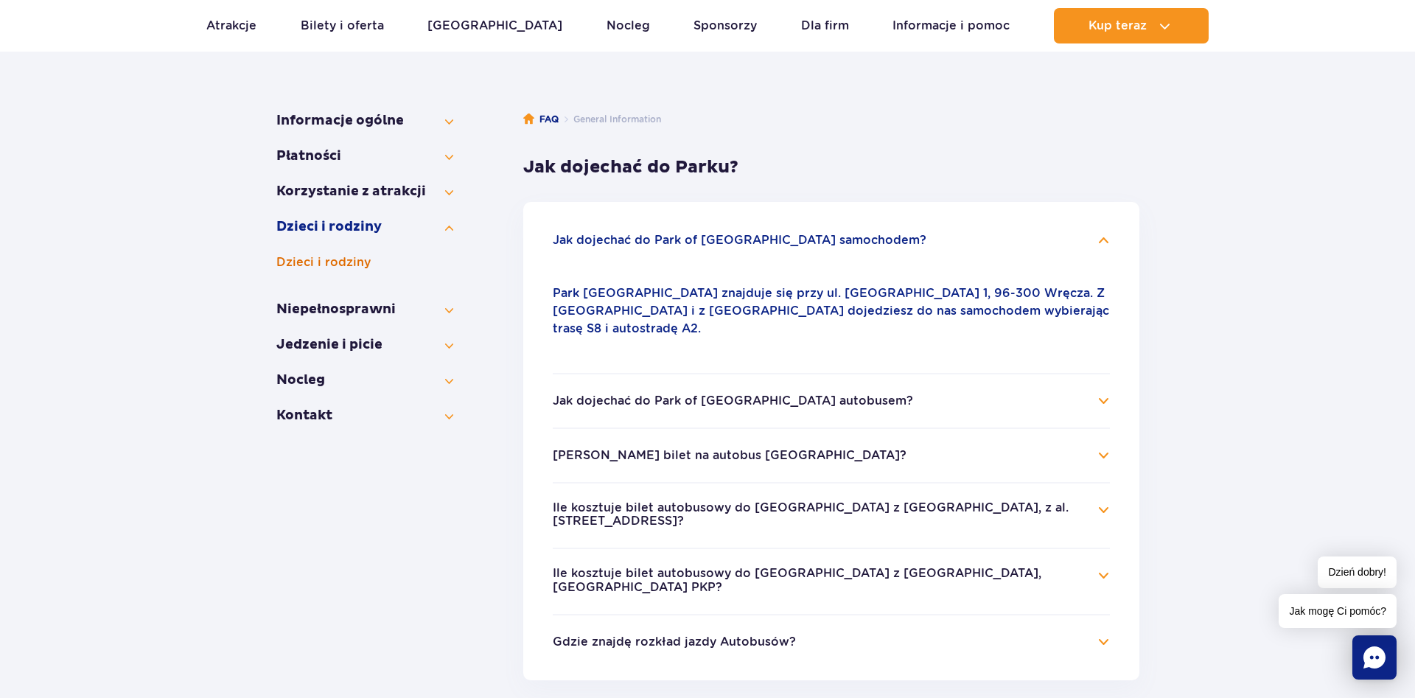
click at [363, 262] on button "Dzieci i rodziny" at bounding box center [364, 263] width 177 height 18
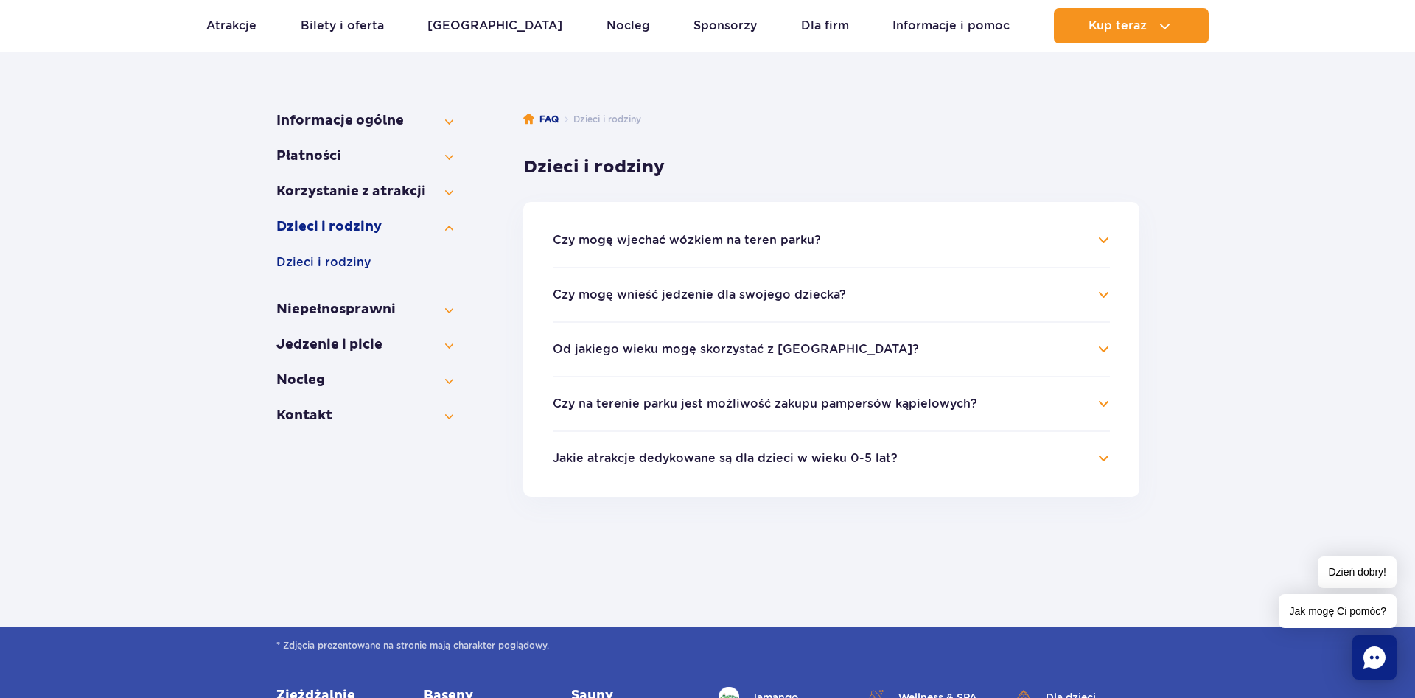
click at [1106, 350] on h4 "Od jakiego wieku mogę skorzystać z Suntago?" at bounding box center [831, 349] width 557 height 18
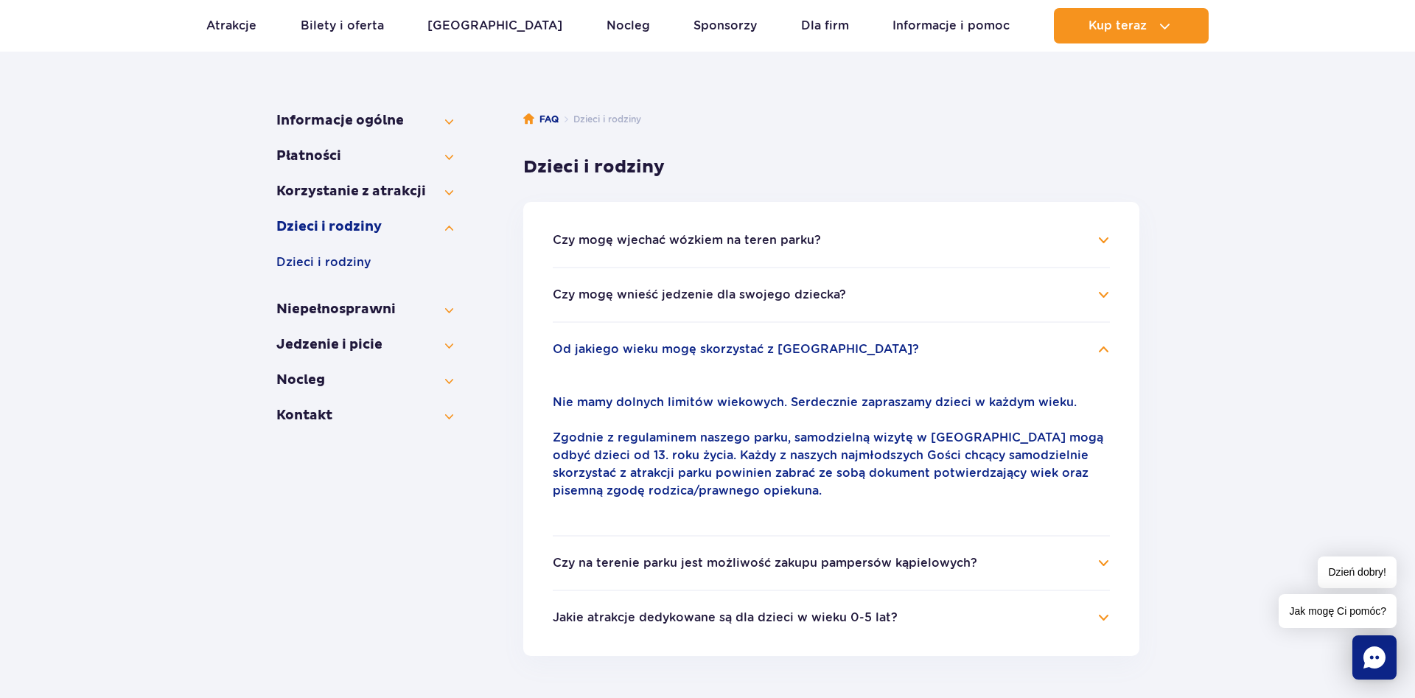
click at [1102, 569] on h4 "Czy na terenie parku jest możliwość zakupu pampersów kąpielowych?" at bounding box center [831, 563] width 557 height 18
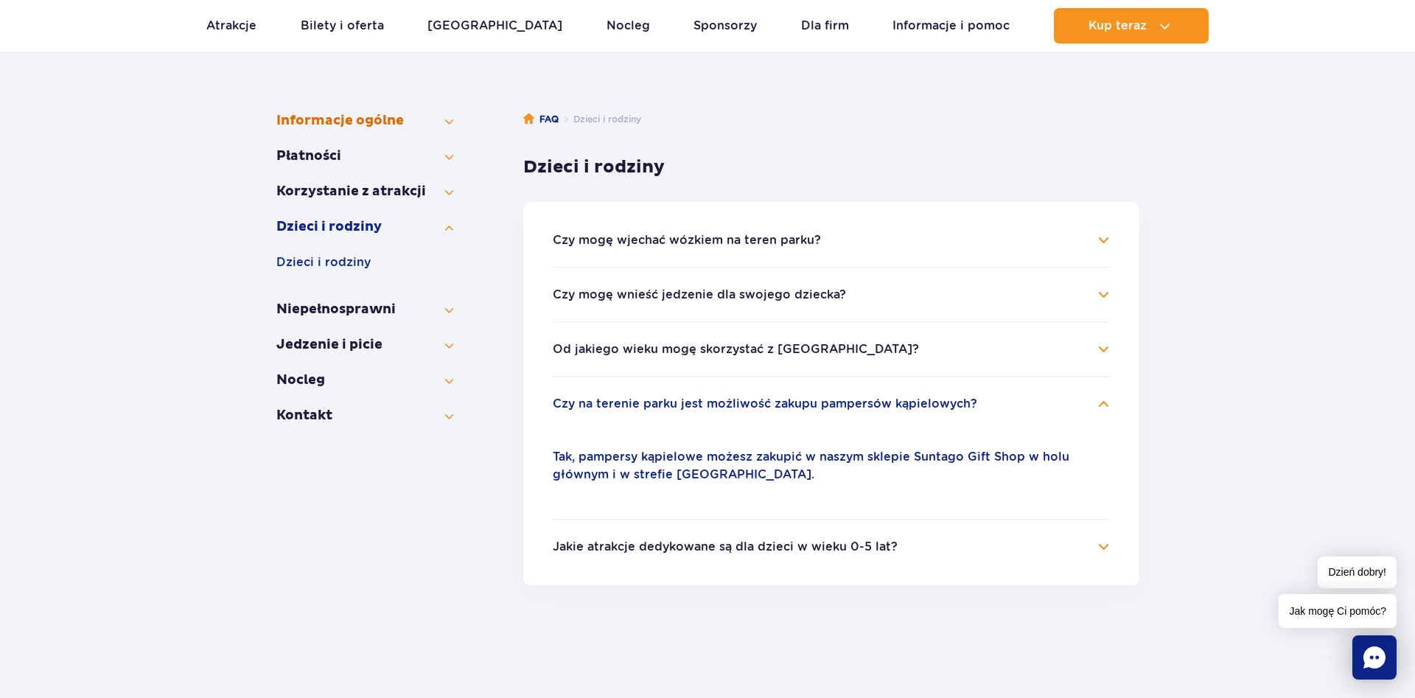
click at [421, 120] on button "Informacje ogólne" at bounding box center [364, 121] width 177 height 18
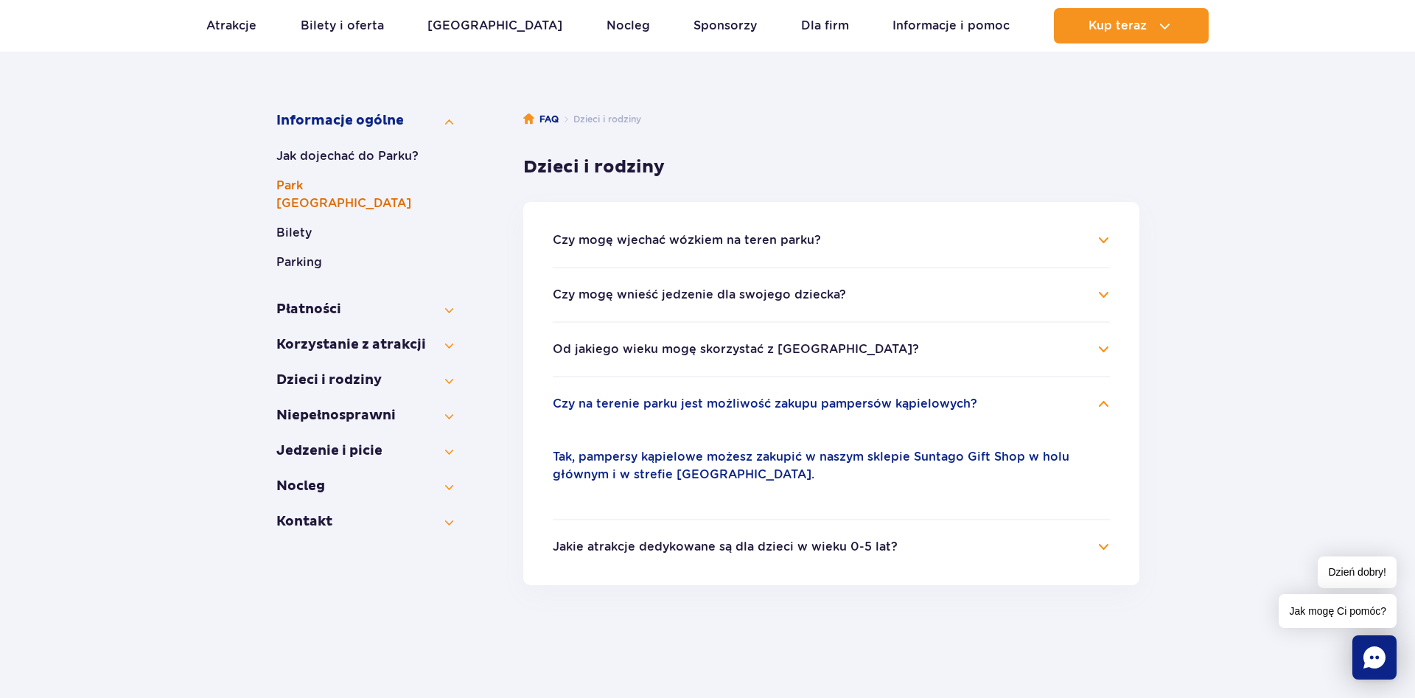
click at [335, 181] on button "Park Wodny Suntago" at bounding box center [364, 194] width 177 height 35
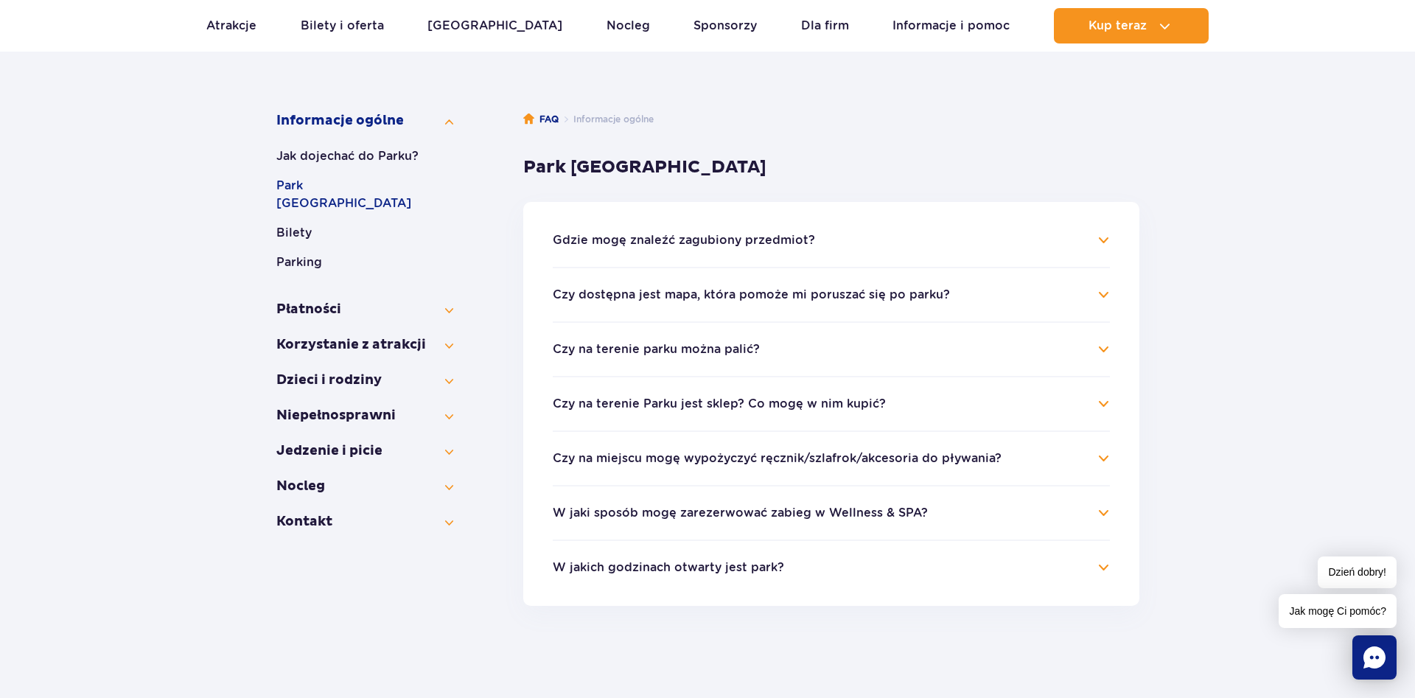
click at [1105, 454] on h4 "Czy na miejscu mogę wypożyczyć ręcznik/szlafrok/akcesoria do pływania?" at bounding box center [831, 459] width 557 height 18
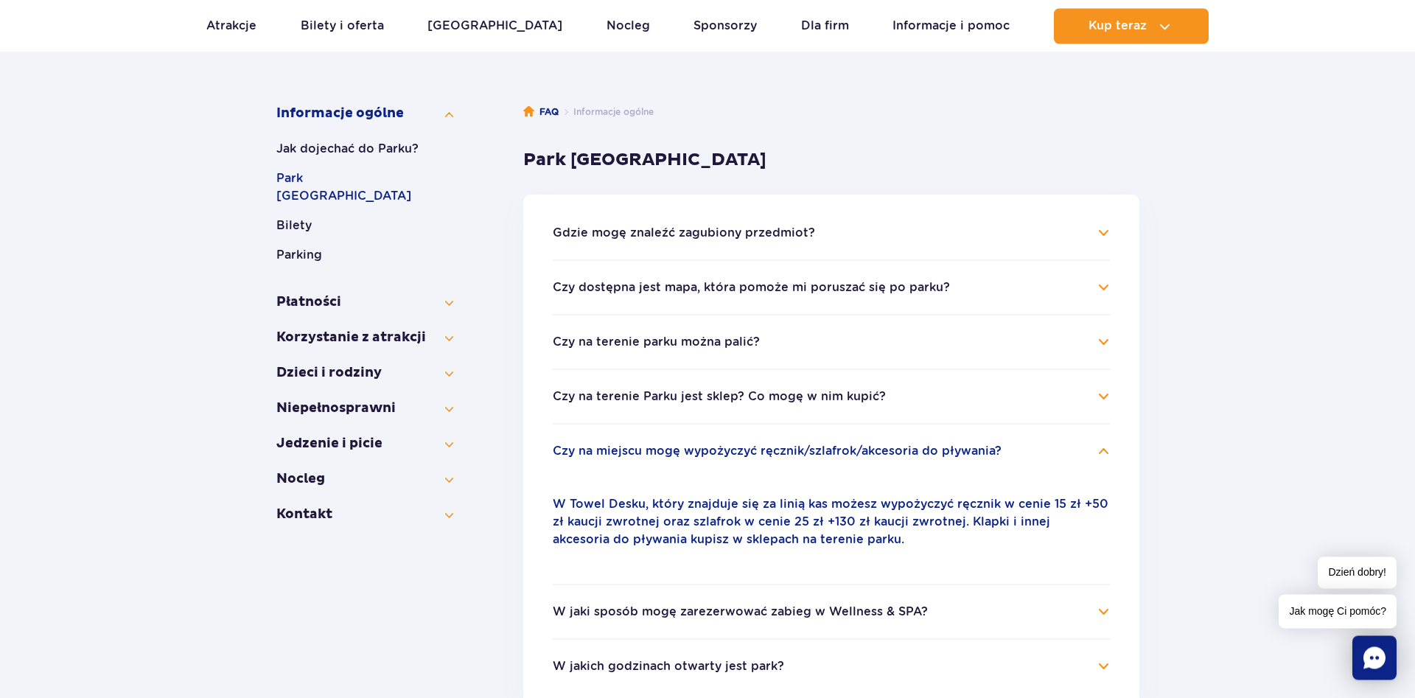
scroll to position [49, 0]
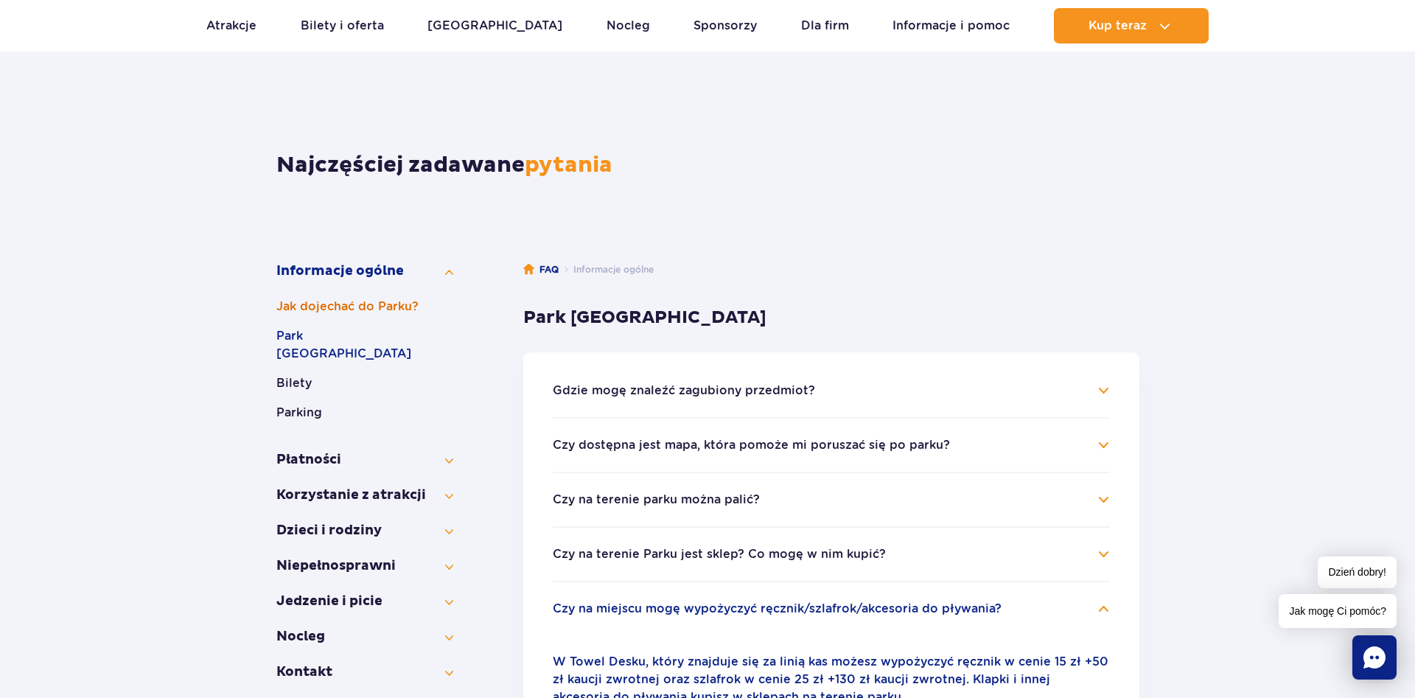
click at [332, 312] on button "Jak dojechać do Parku?" at bounding box center [364, 307] width 177 height 18
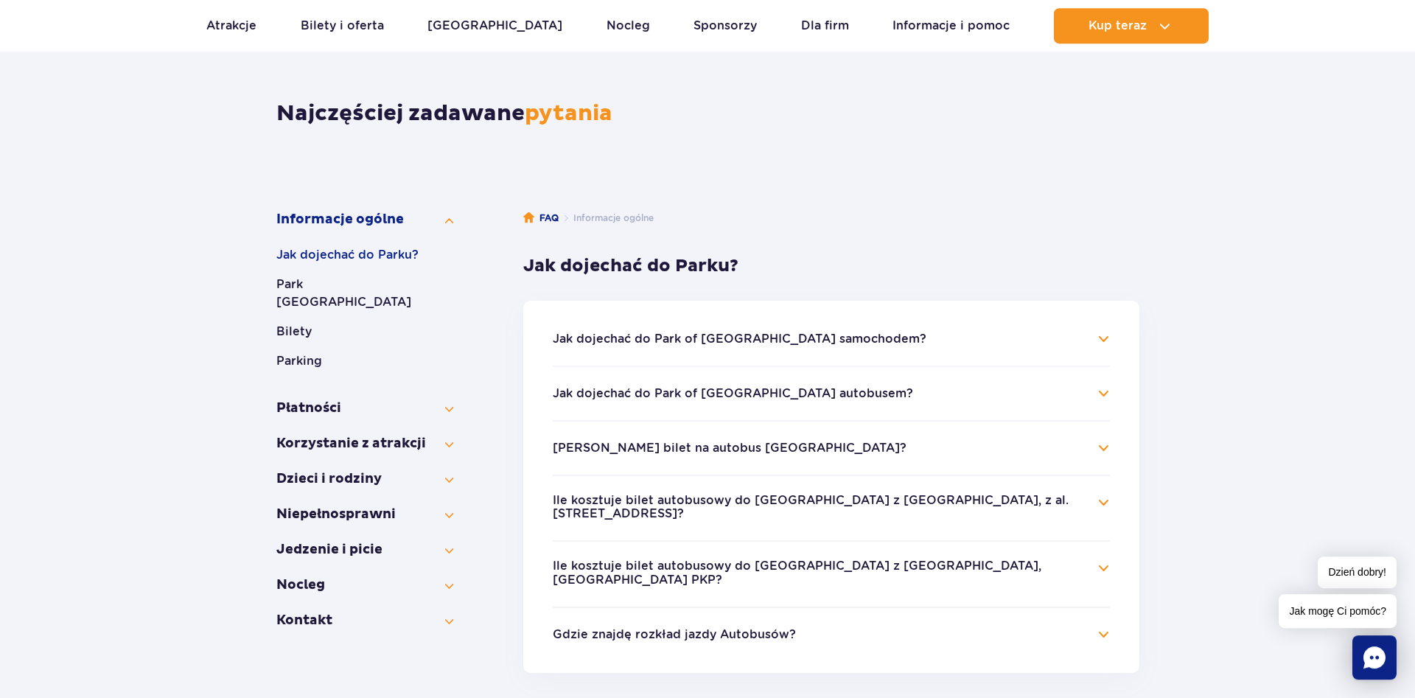
scroll to position [199, 0]
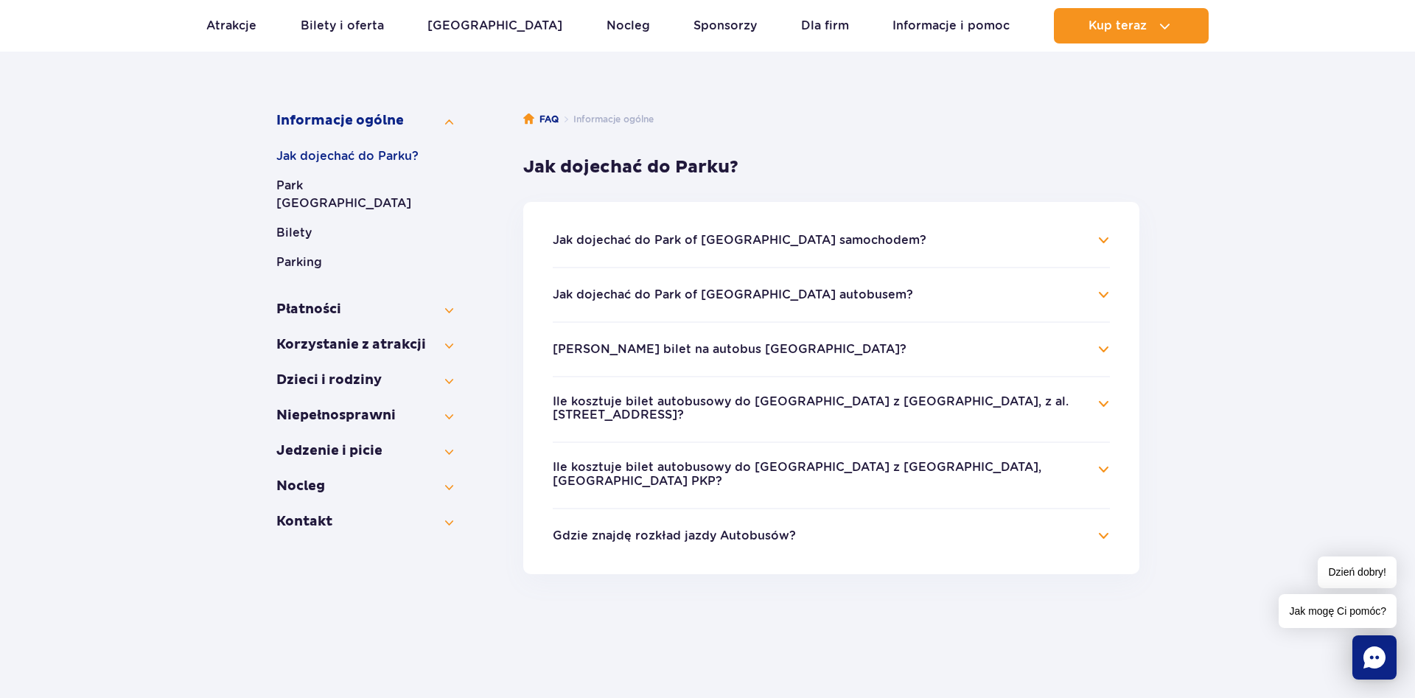
click at [1109, 508] on li "Gdzie znajdę rozkład jazdy Autobusów? Aktualny rozkład jazdy Suntago Busa znajd…" at bounding box center [831, 526] width 557 height 37
click at [1091, 527] on h4 "Gdzie znajdę rozkład jazdy Autobusów?" at bounding box center [831, 536] width 557 height 18
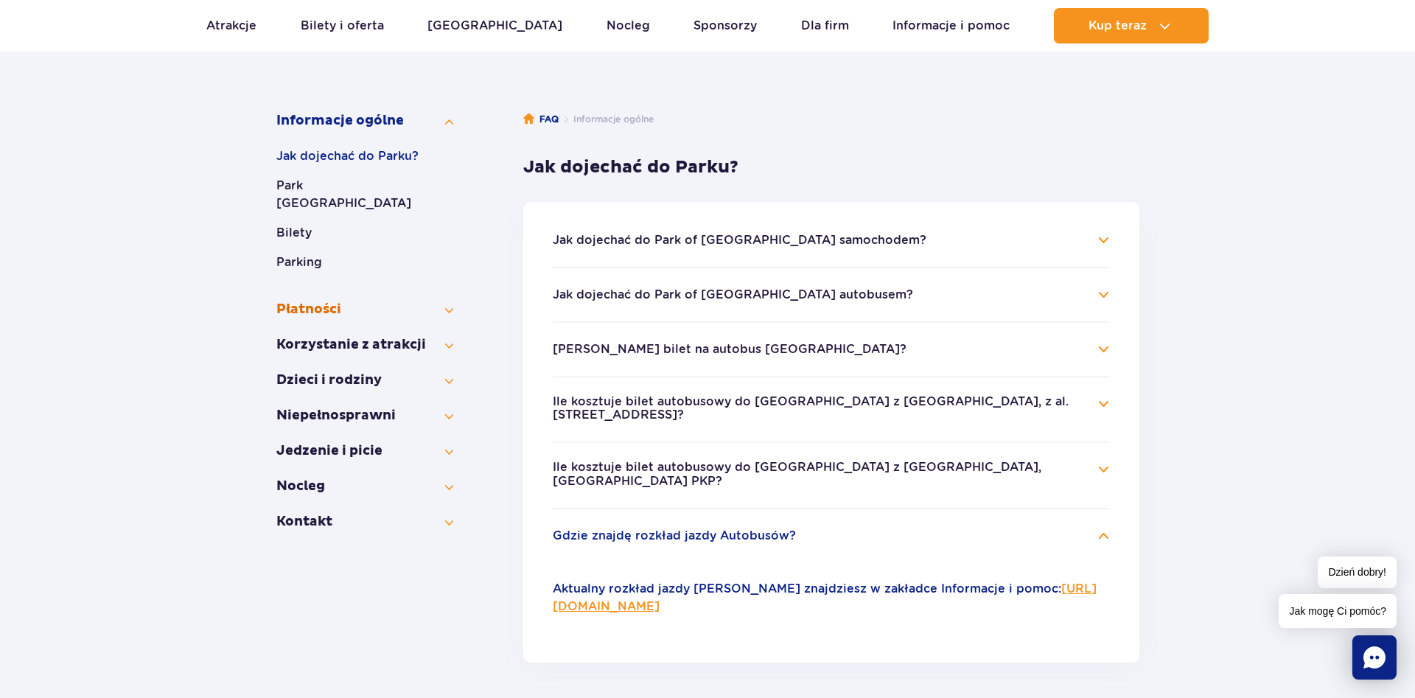
click at [284, 301] on button "Płatności" at bounding box center [364, 310] width 177 height 18
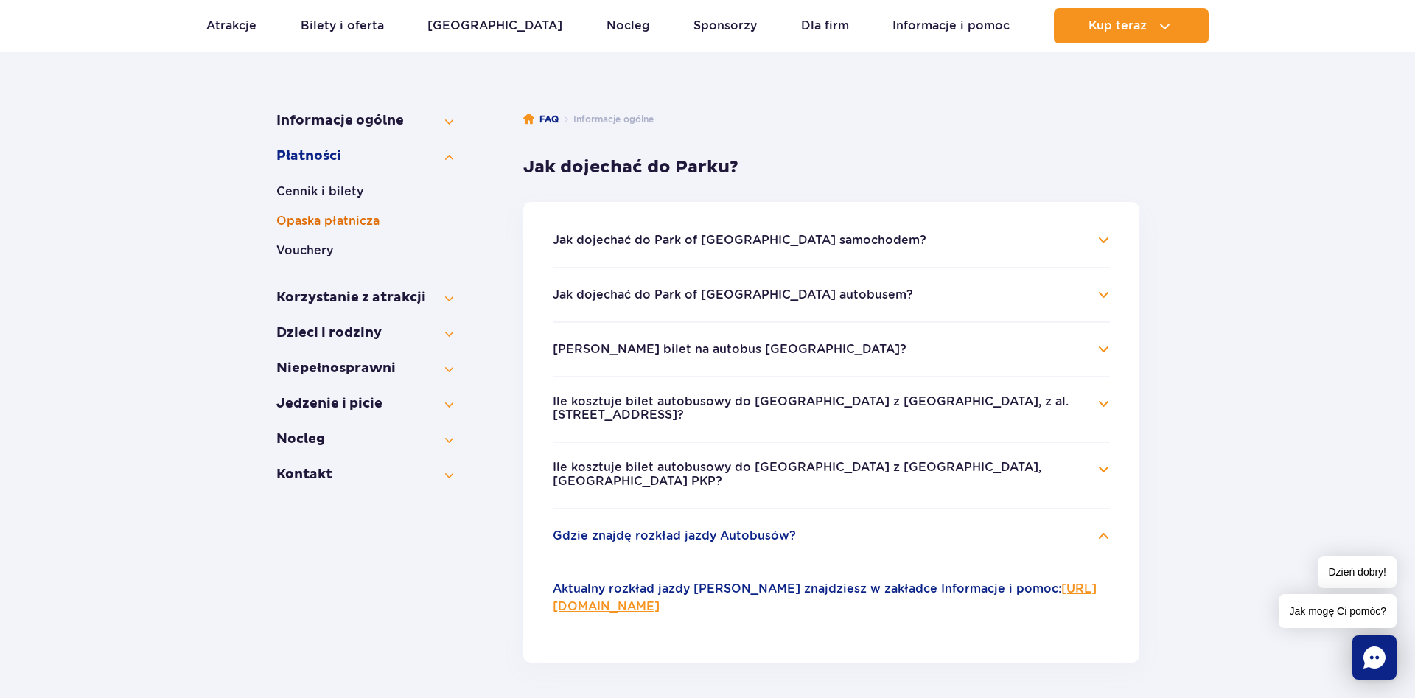
click at [340, 222] on button "Opaska płatnicza" at bounding box center [364, 221] width 177 height 18
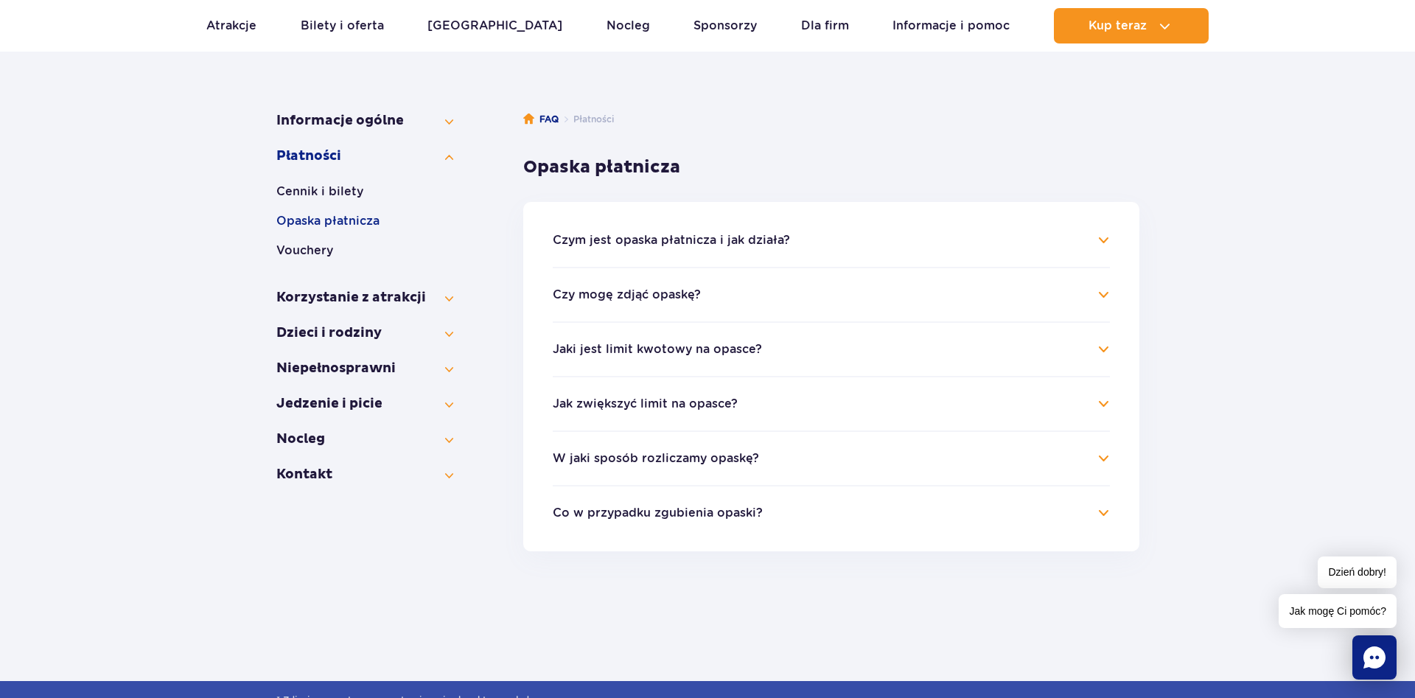
click at [677, 245] on button "Czym jest opaska płatnicza i jak działa?" at bounding box center [671, 240] width 237 height 13
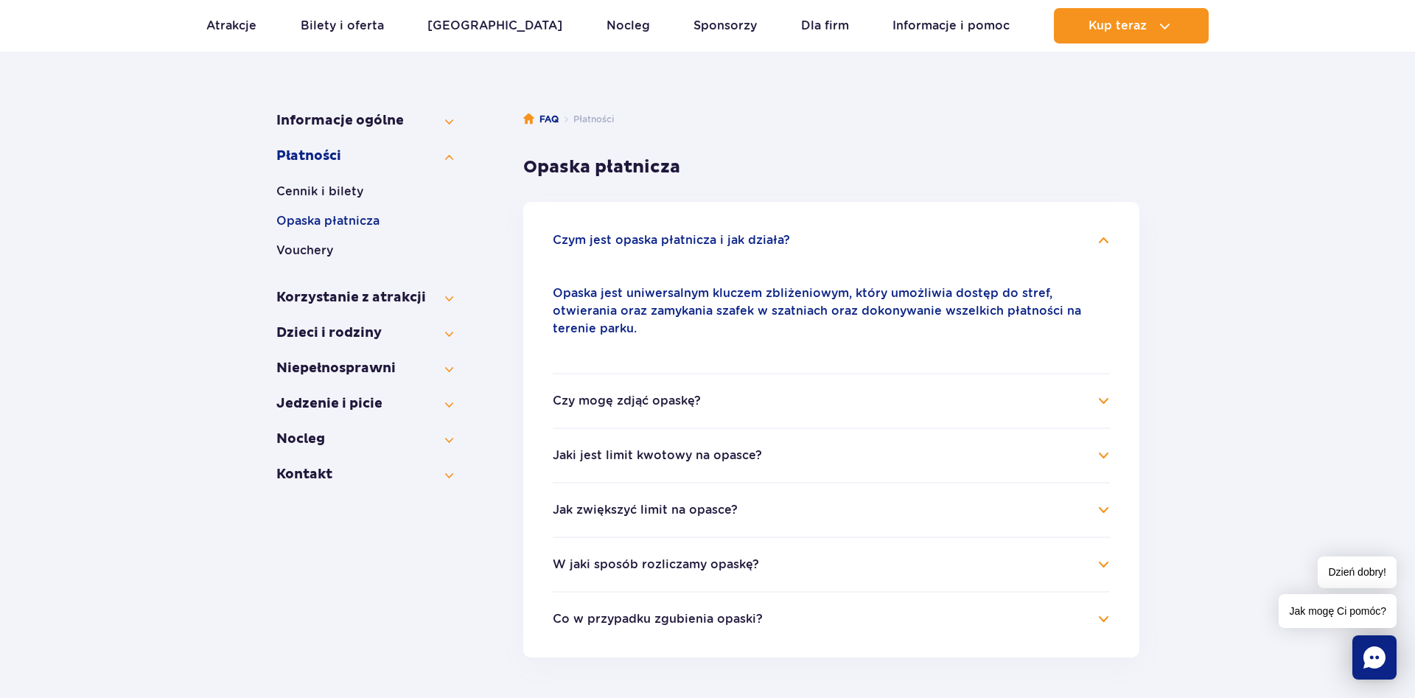
click at [666, 248] on h4 "Czym jest opaska płatnicza i jak działa?" at bounding box center [831, 240] width 557 height 18
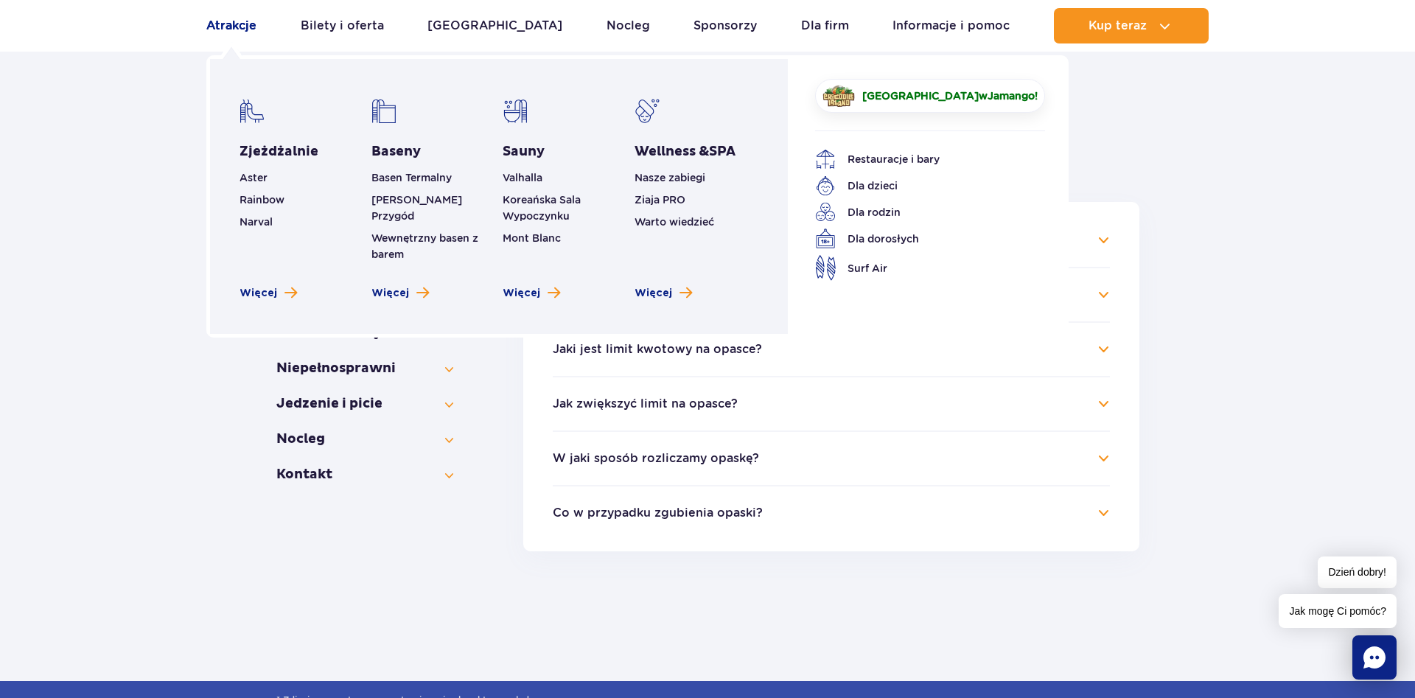
click at [221, 30] on link "Atrakcje" at bounding box center [231, 25] width 50 height 35
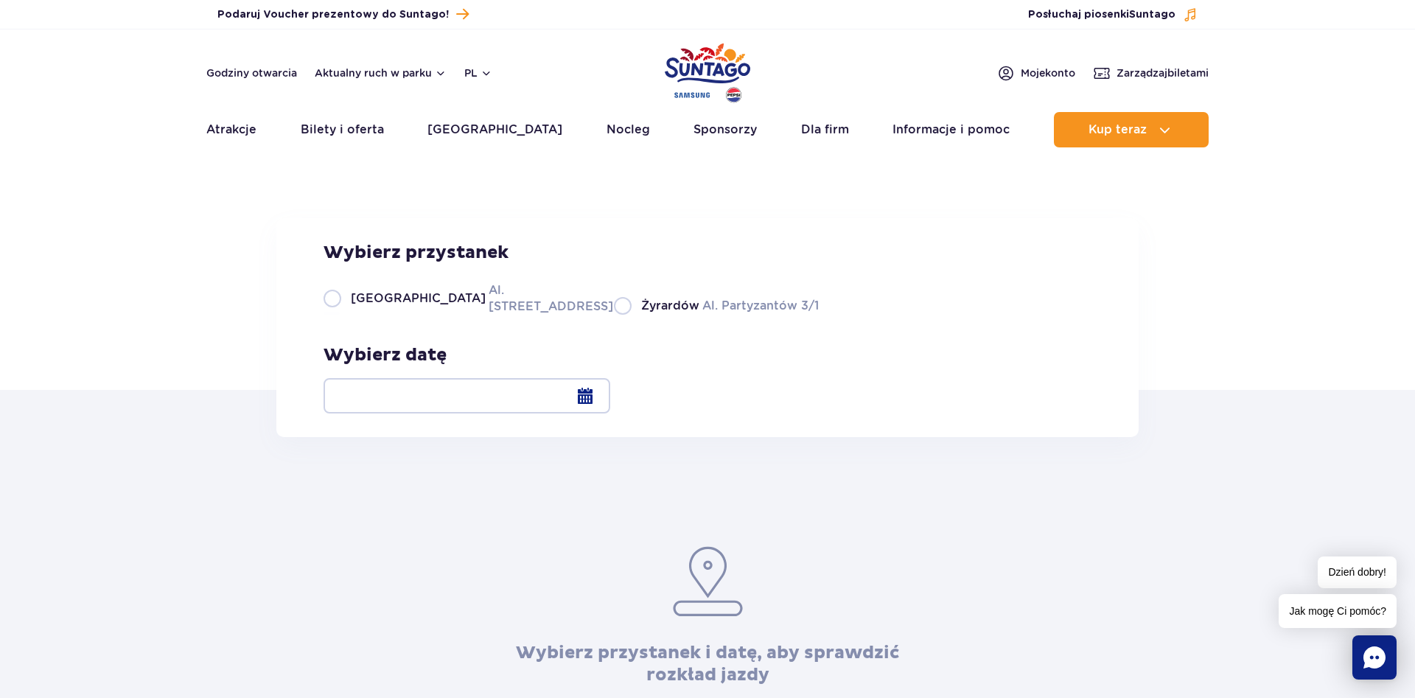
click at [352, 307] on span "[GEOGRAPHIC_DATA]" at bounding box center [418, 298] width 135 height 16
click at [340, 315] on input "Warszawa Al. [STREET_ADDRESS]" at bounding box center [332, 313] width 16 height 3
radio input "true"
click at [610, 405] on div at bounding box center [467, 395] width 287 height 35
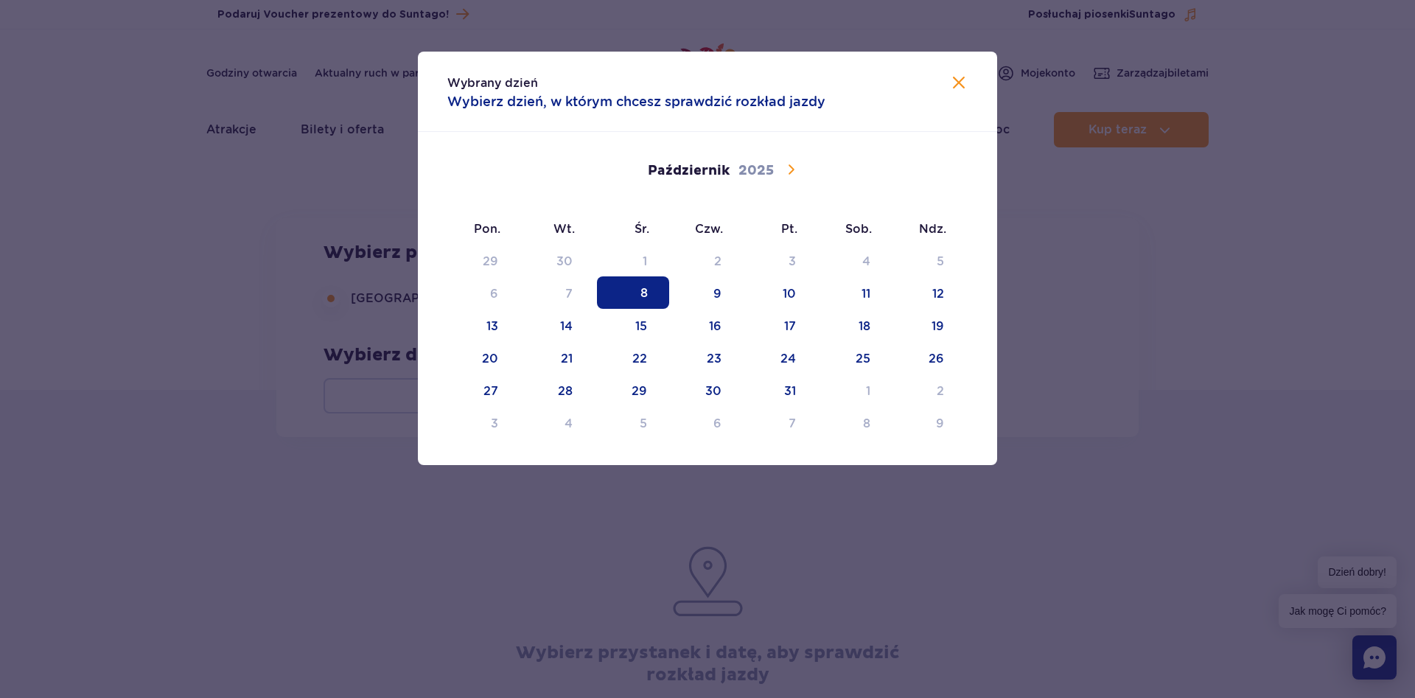
click at [785, 167] on icon at bounding box center [791, 170] width 18 height 18
click at [799, 296] on span "7" at bounding box center [782, 292] width 72 height 32
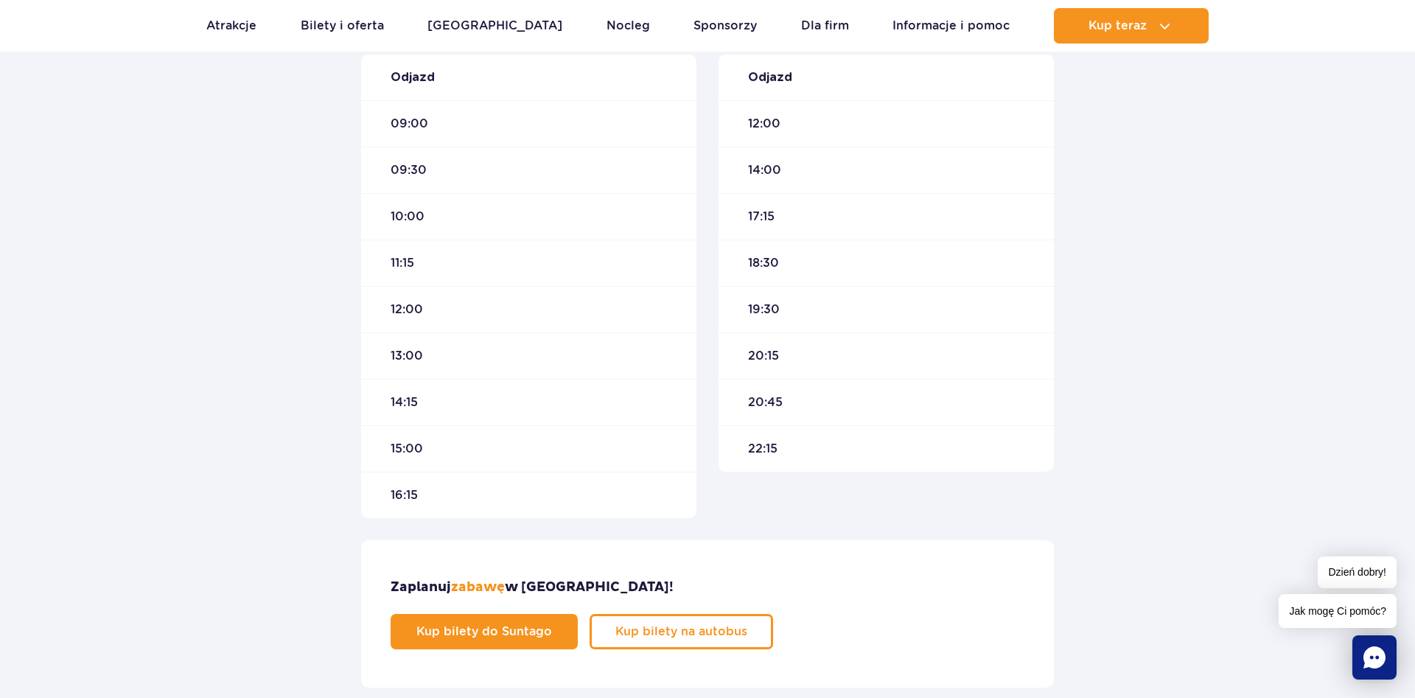
scroll to position [150, 0]
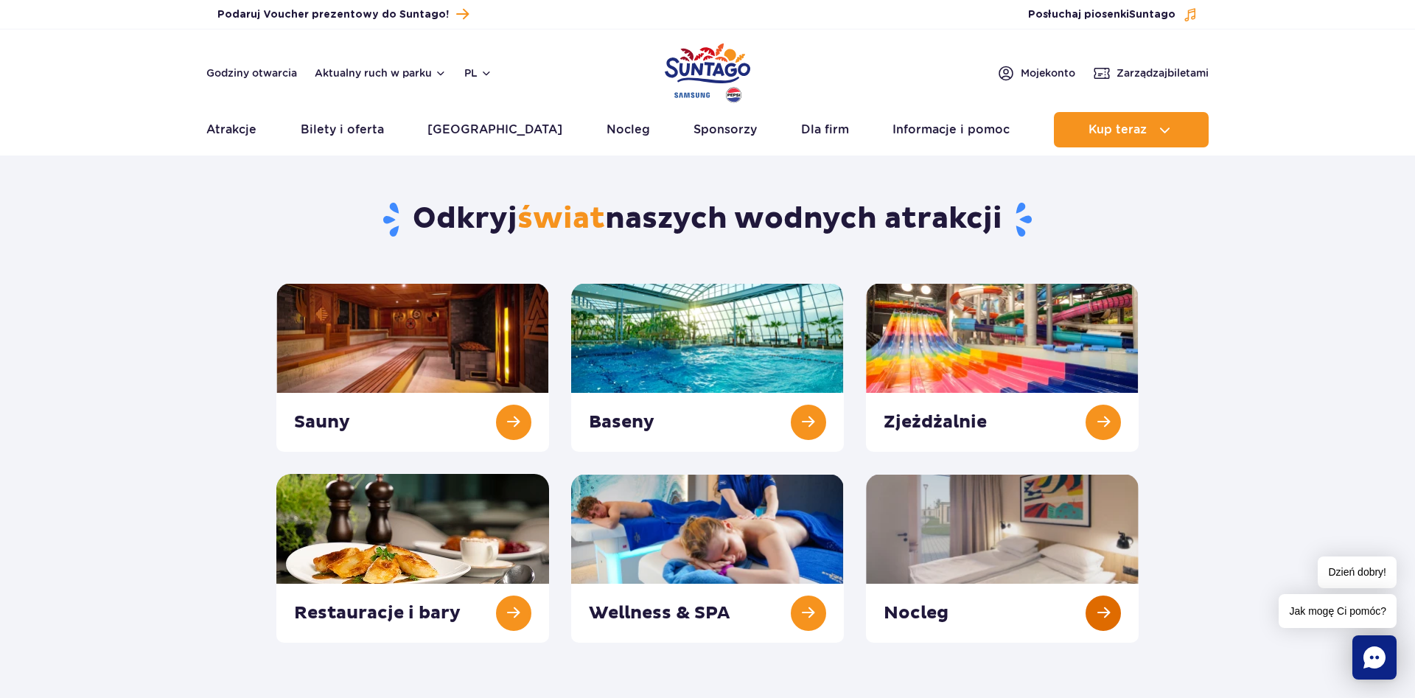
click at [1052, 570] on link at bounding box center [1002, 558] width 273 height 169
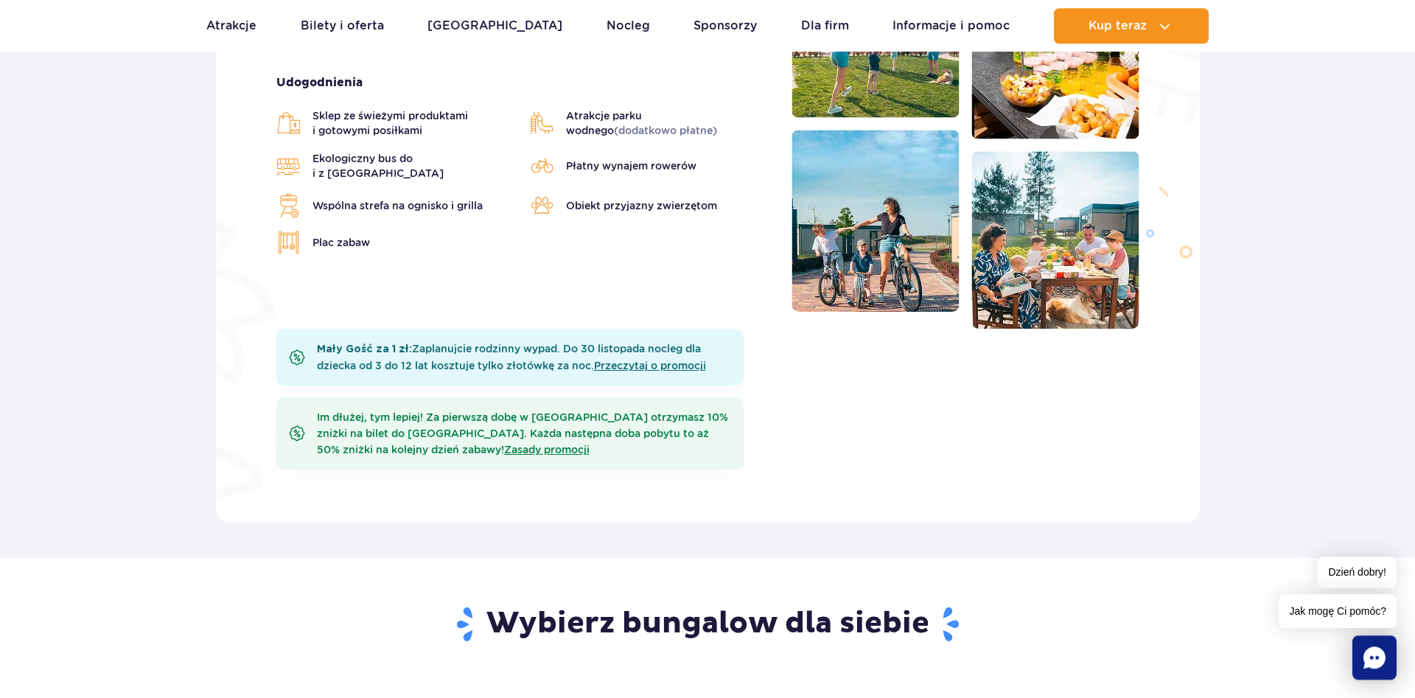
scroll to position [601, 0]
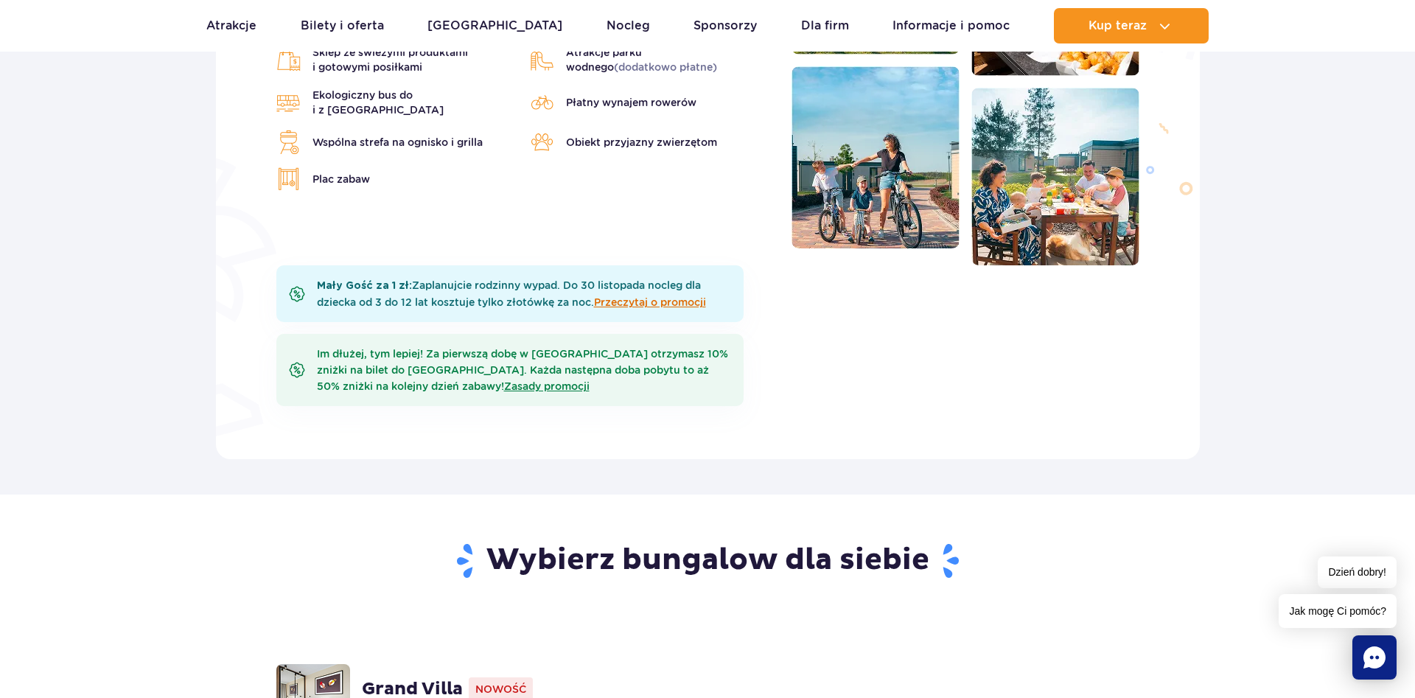
click at [686, 298] on link "Przeczytaj o promocji" at bounding box center [650, 302] width 112 height 12
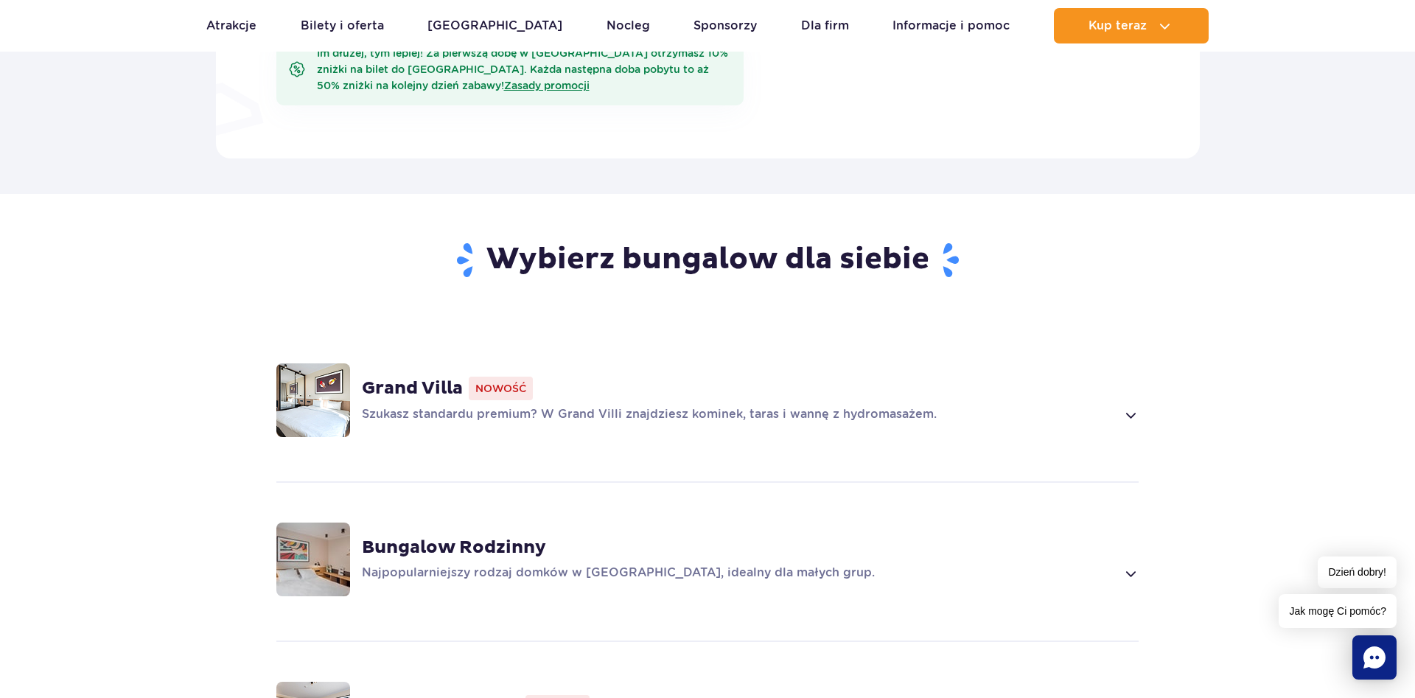
scroll to position [1052, 0]
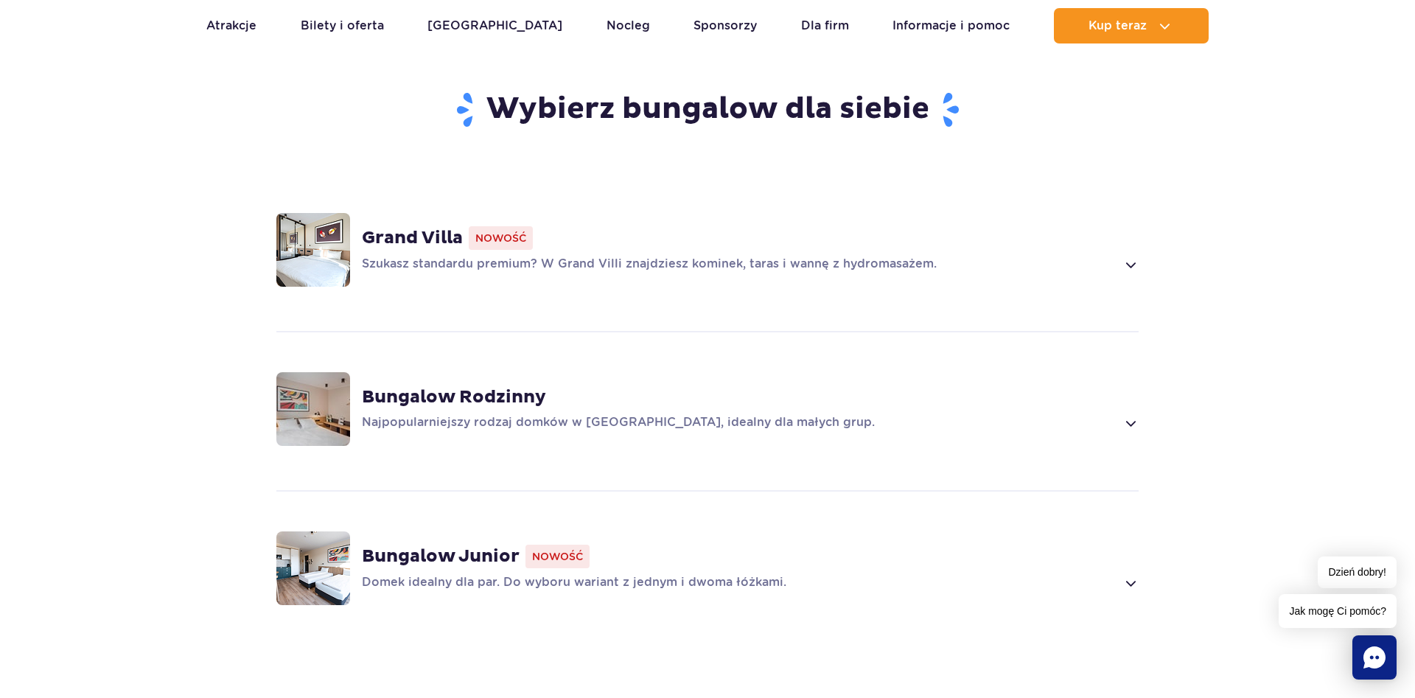
click at [1130, 417] on span at bounding box center [1130, 423] width 17 height 18
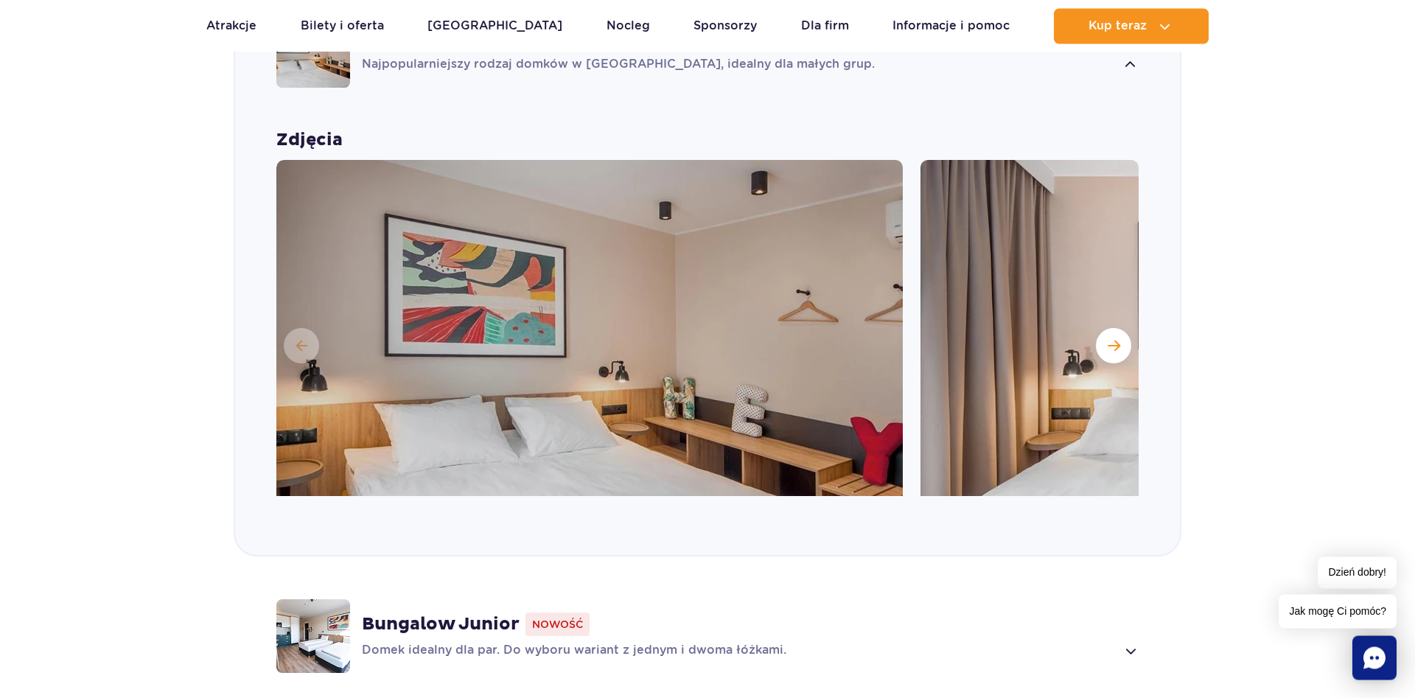
scroll to position [1466, 0]
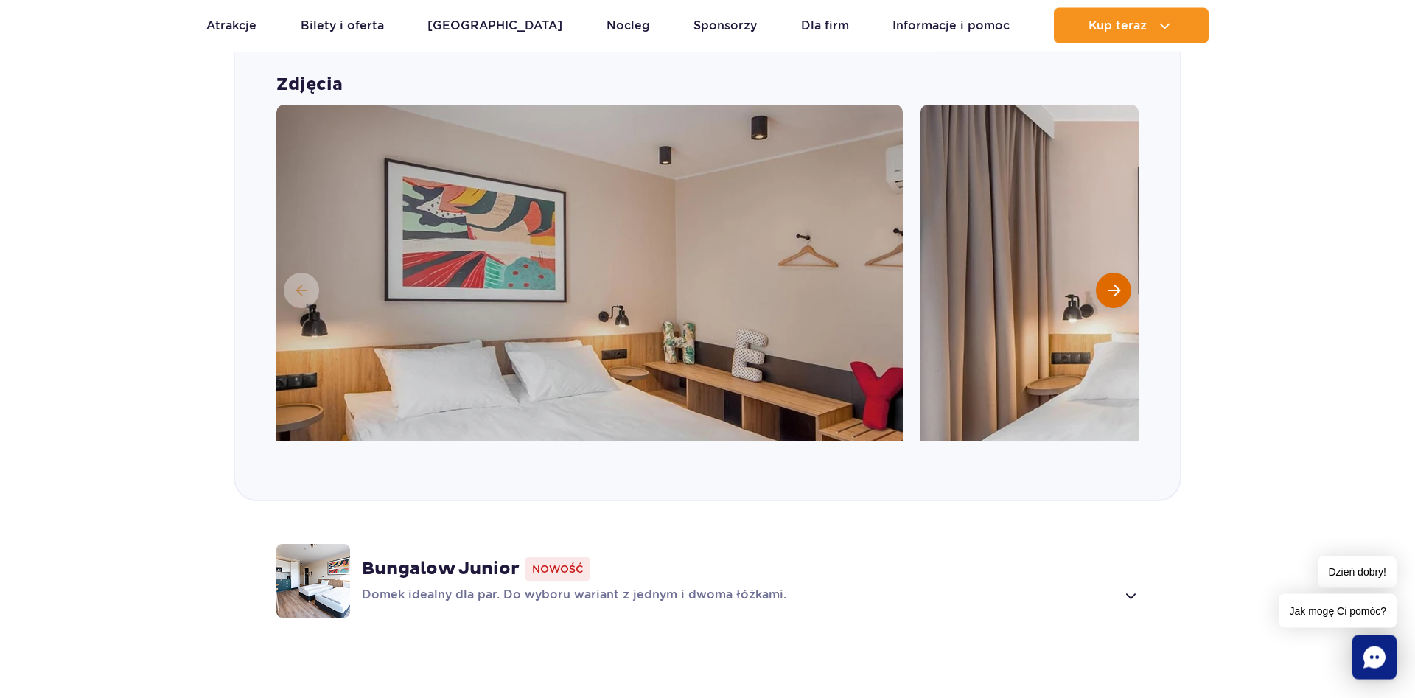
click at [1104, 282] on button "Następny slajd" at bounding box center [1113, 290] width 35 height 35
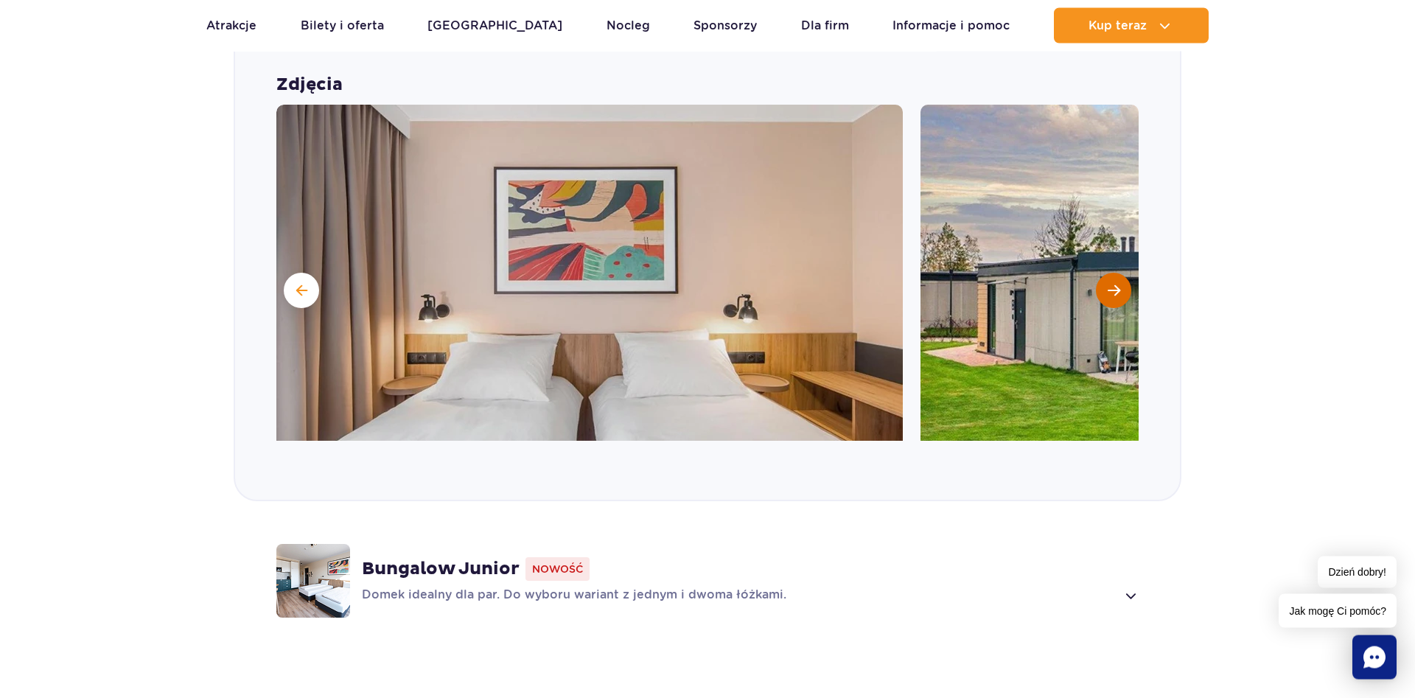
click at [1104, 282] on button "Następny slajd" at bounding box center [1113, 290] width 35 height 35
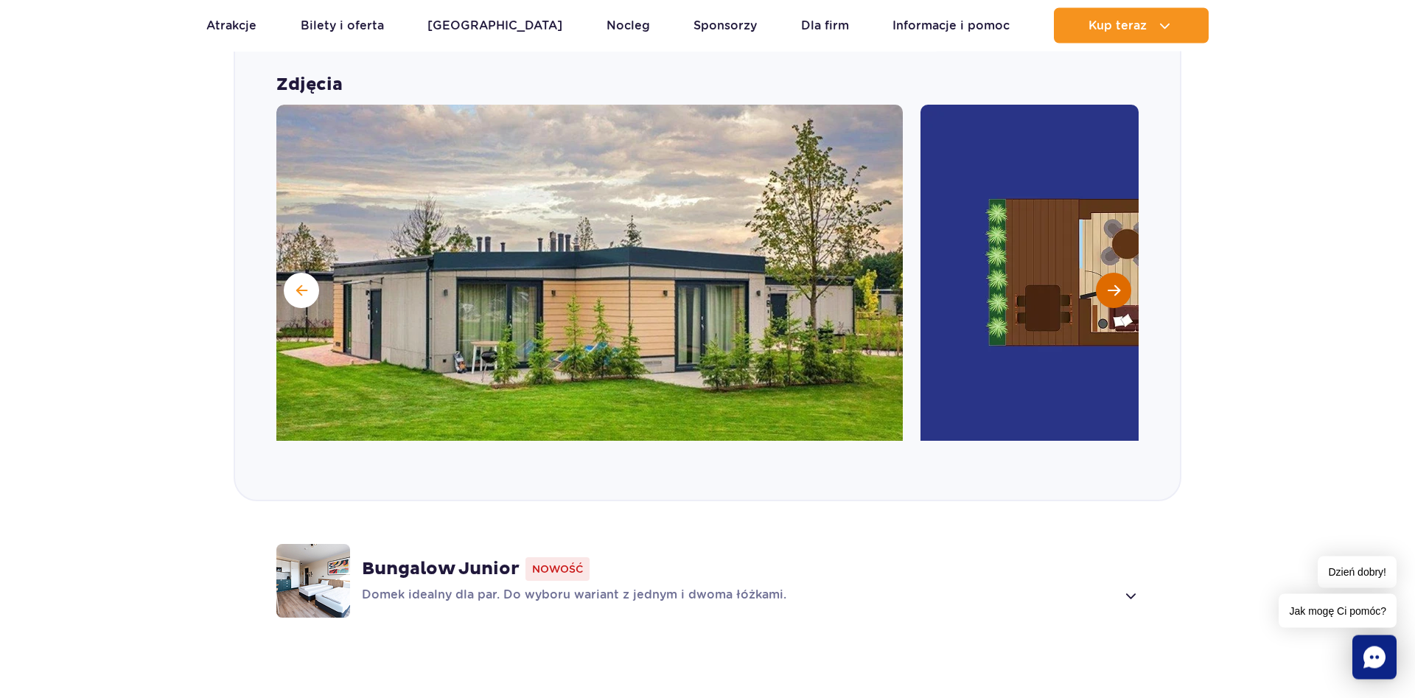
click at [1104, 282] on button "Następny slajd" at bounding box center [1113, 290] width 35 height 35
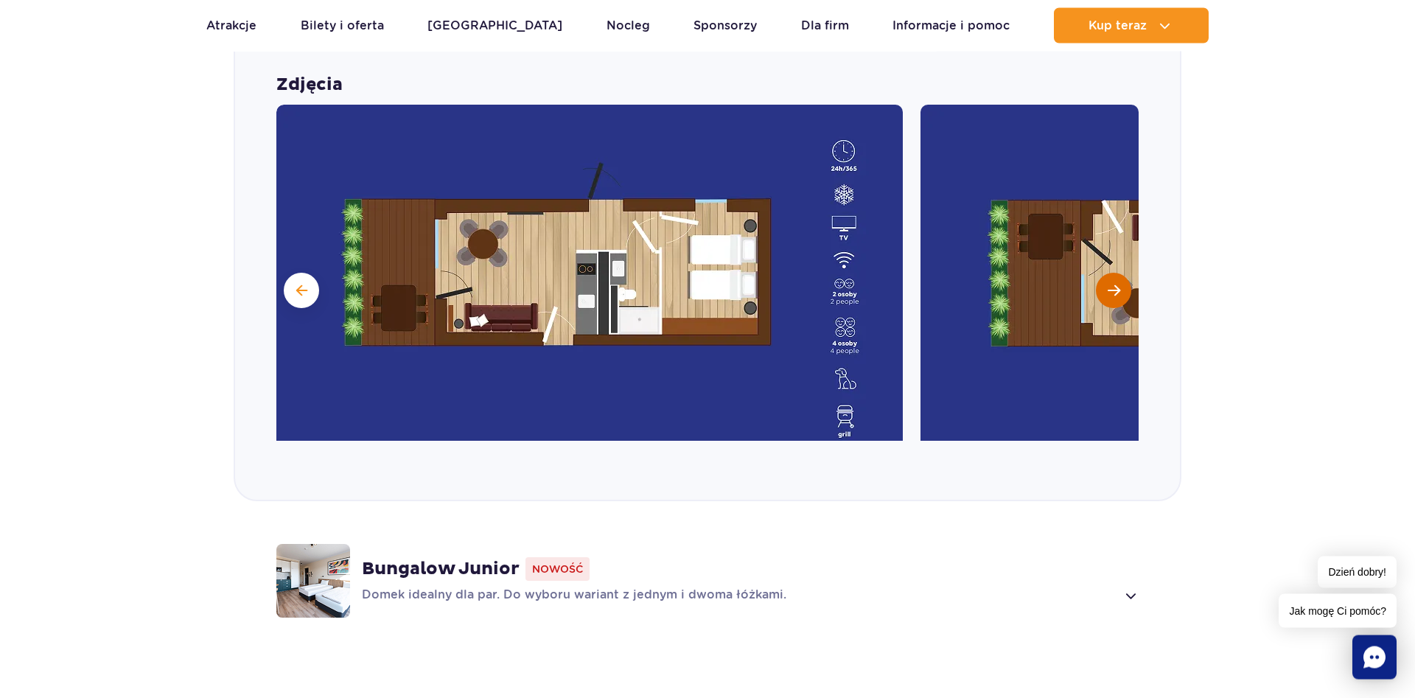
click at [1104, 282] on button "Następny slajd" at bounding box center [1113, 290] width 35 height 35
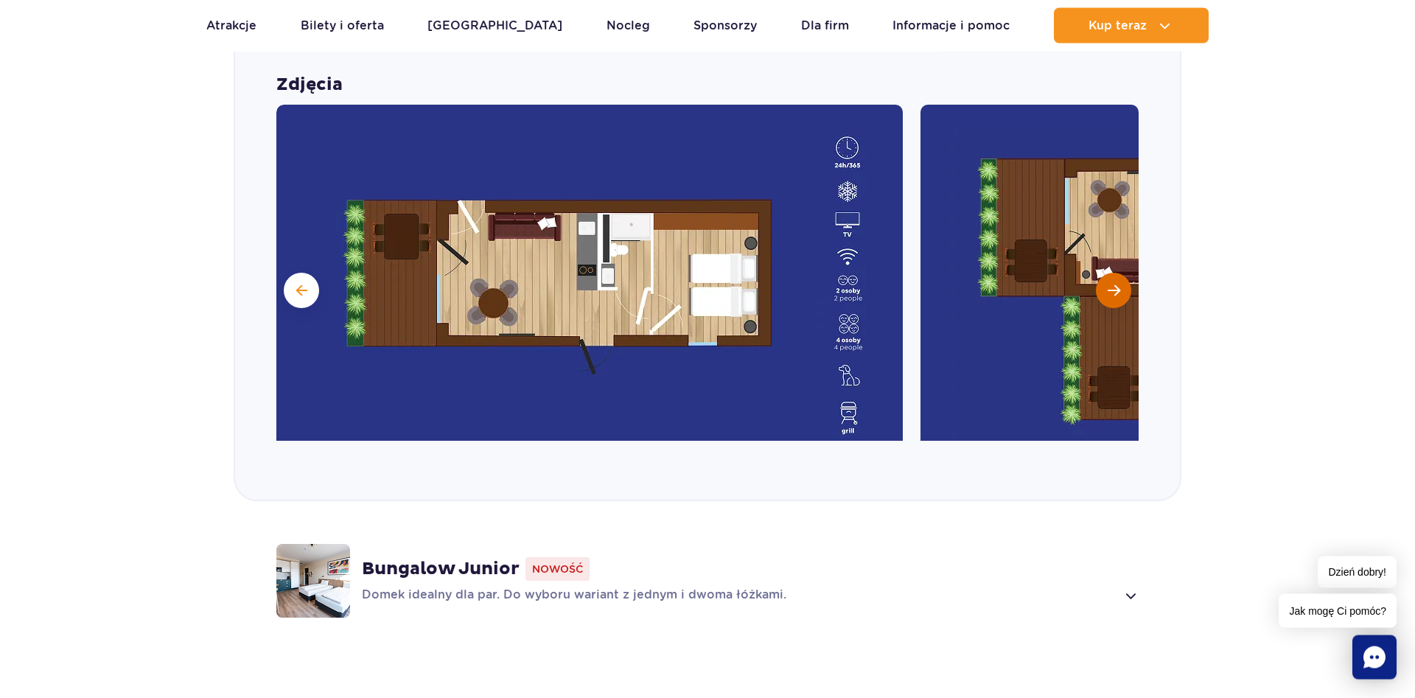
click at [1104, 282] on button "Następny slajd" at bounding box center [1113, 290] width 35 height 35
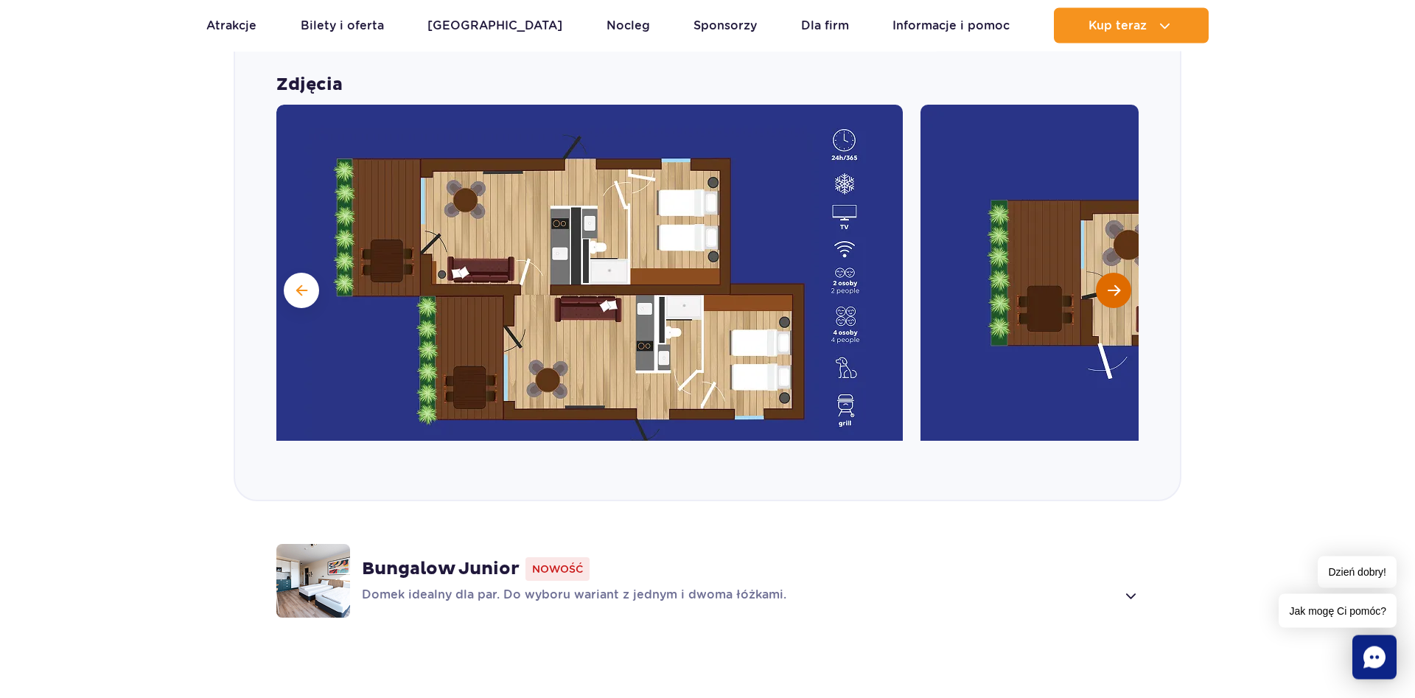
click at [1104, 282] on button "Następny slajd" at bounding box center [1113, 290] width 35 height 35
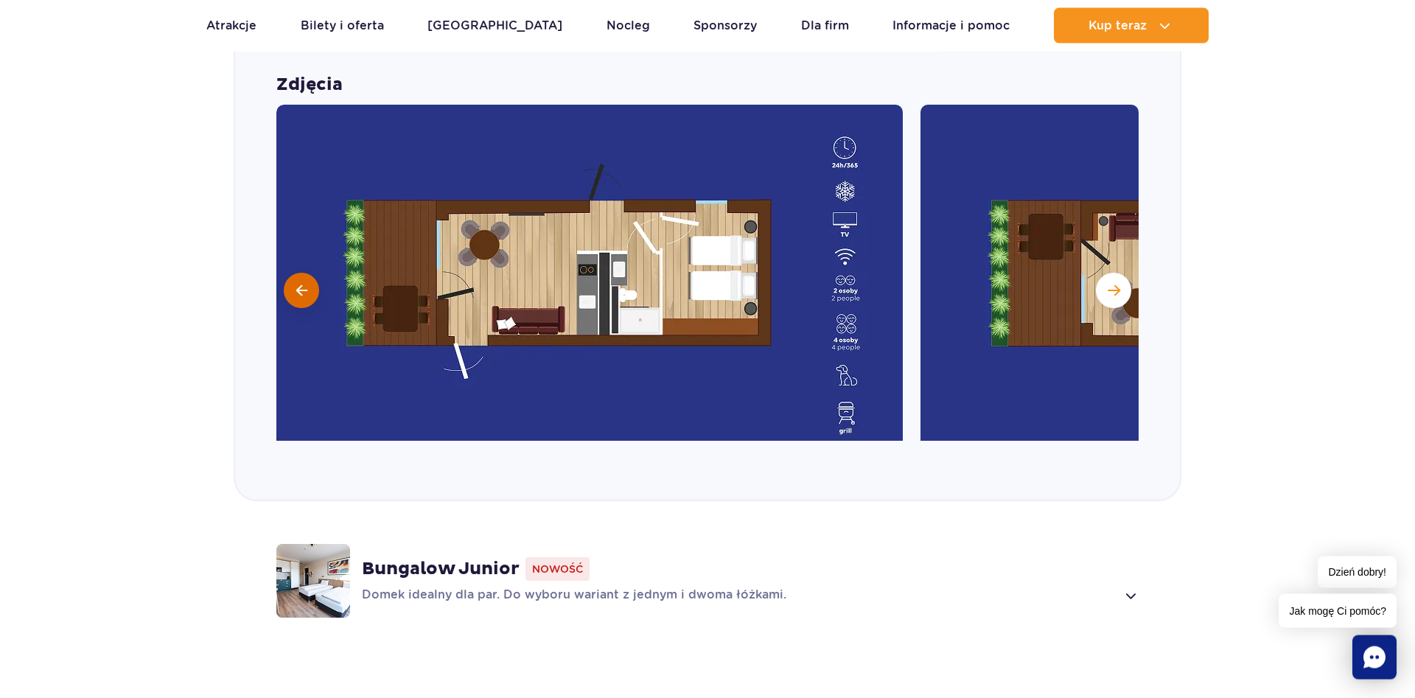
click at [301, 285] on span at bounding box center [301, 290] width 11 height 13
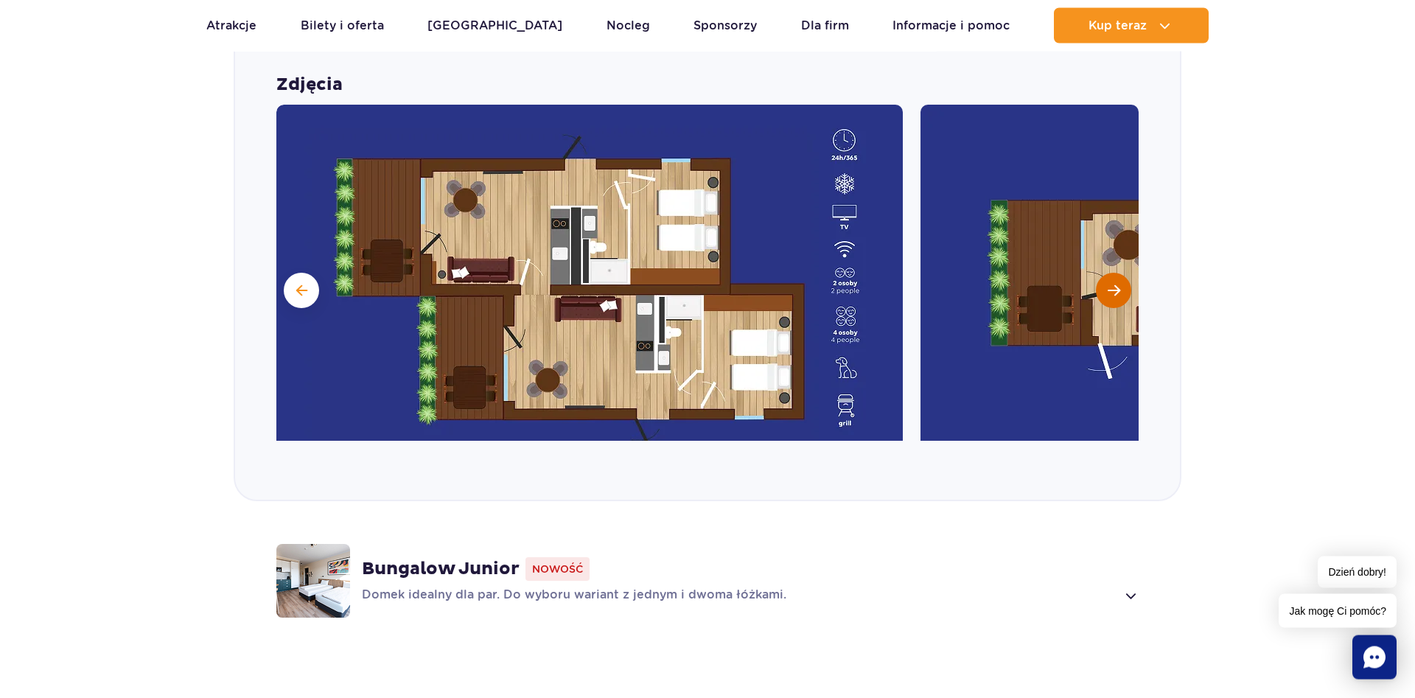
click at [1108, 287] on span "Następny slajd" at bounding box center [1114, 290] width 13 height 13
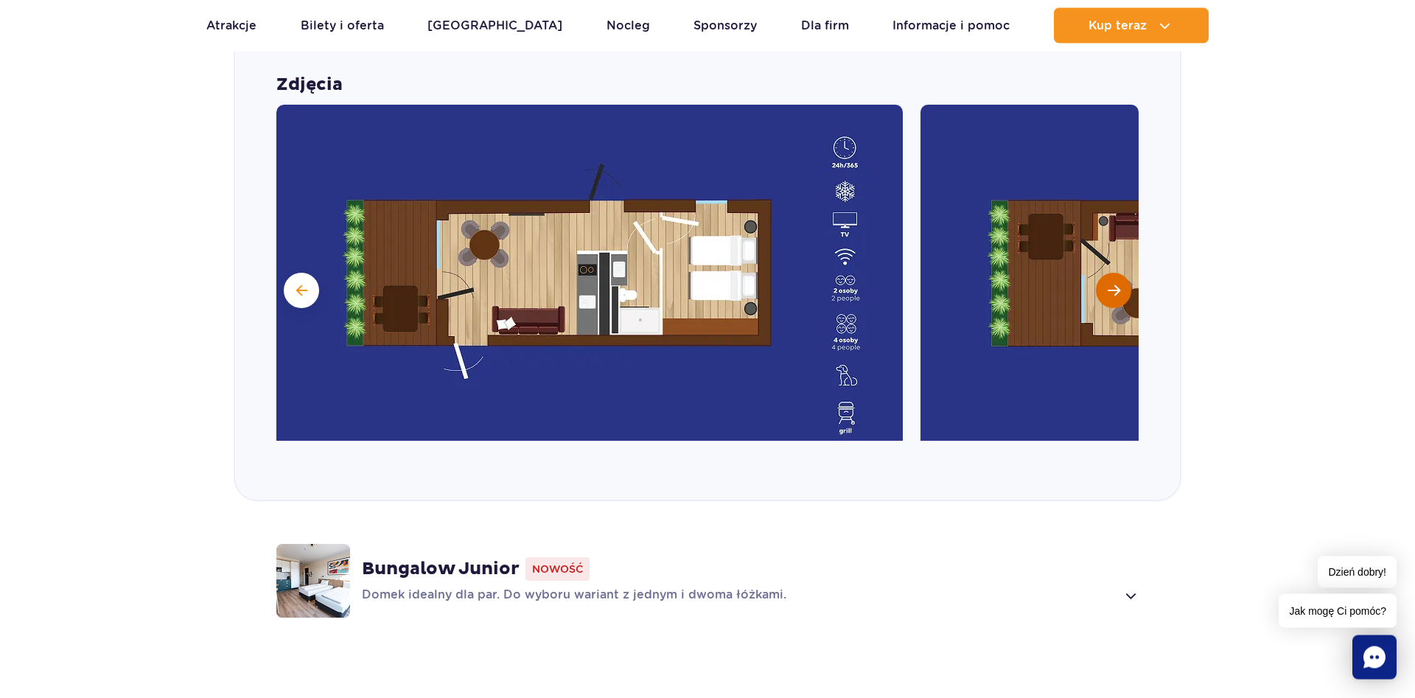
click at [1108, 287] on span "Następny slajd" at bounding box center [1114, 290] width 13 height 13
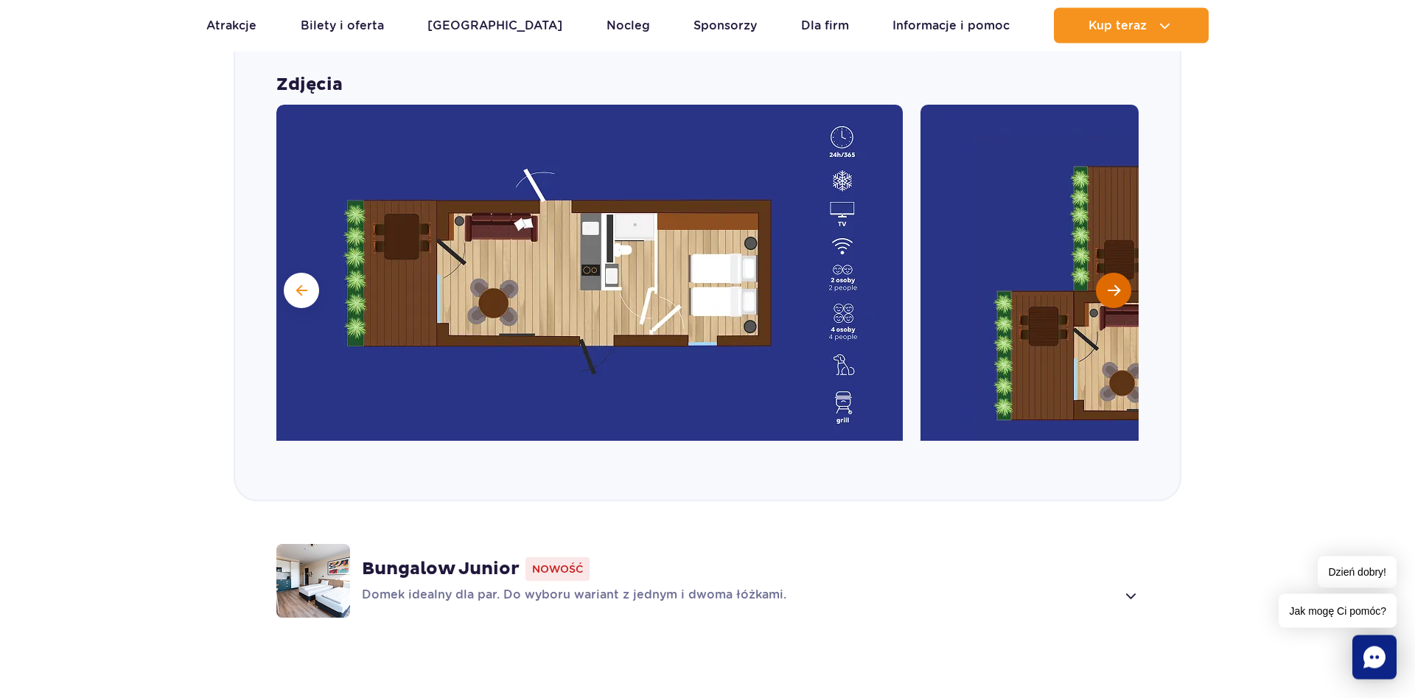
click at [1108, 287] on span "Następny slajd" at bounding box center [1114, 290] width 13 height 13
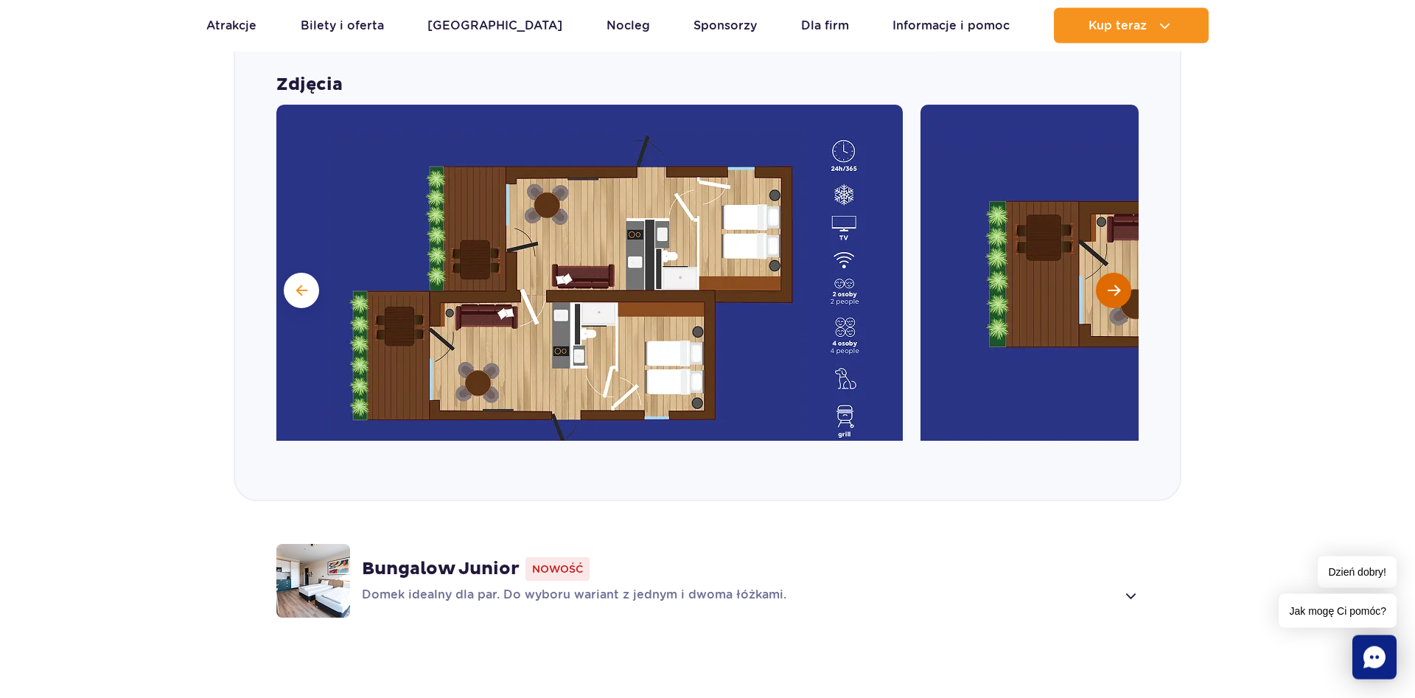
click at [1108, 287] on span "Następny slajd" at bounding box center [1114, 290] width 13 height 13
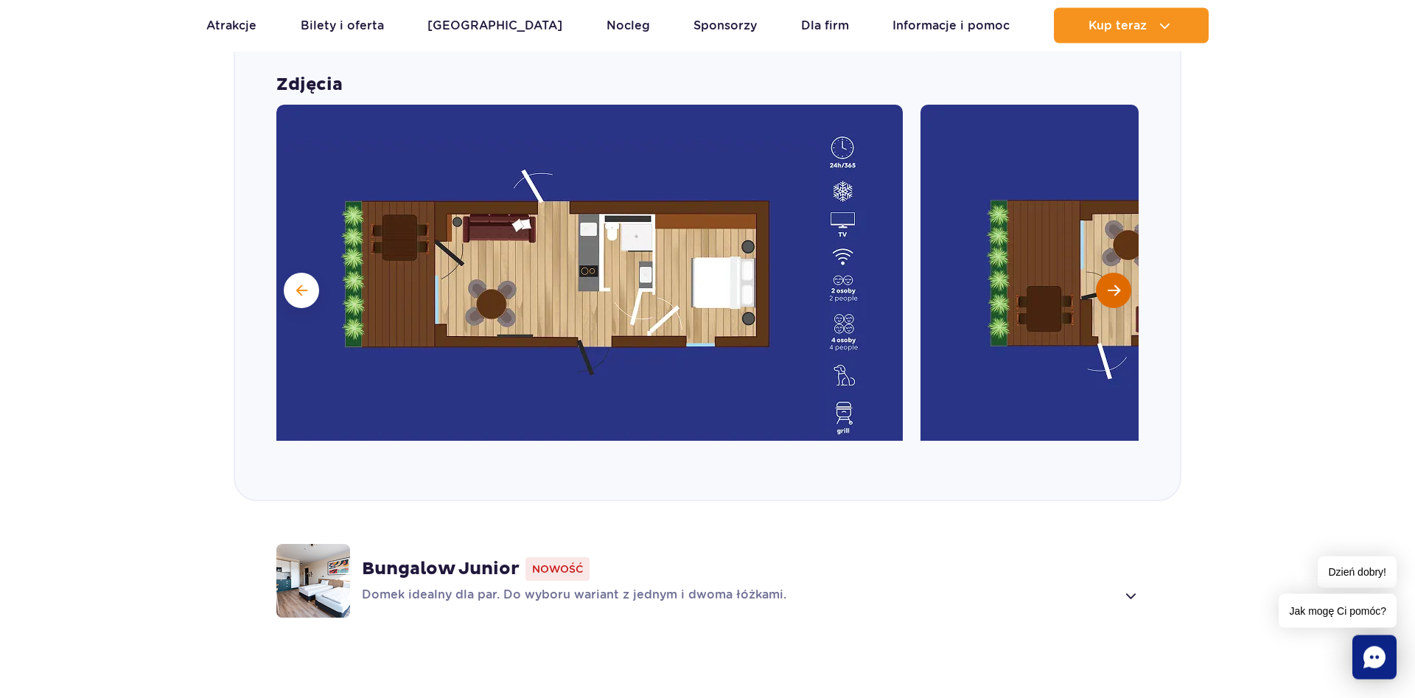
click at [1108, 287] on span "Następny slajd" at bounding box center [1114, 290] width 13 height 13
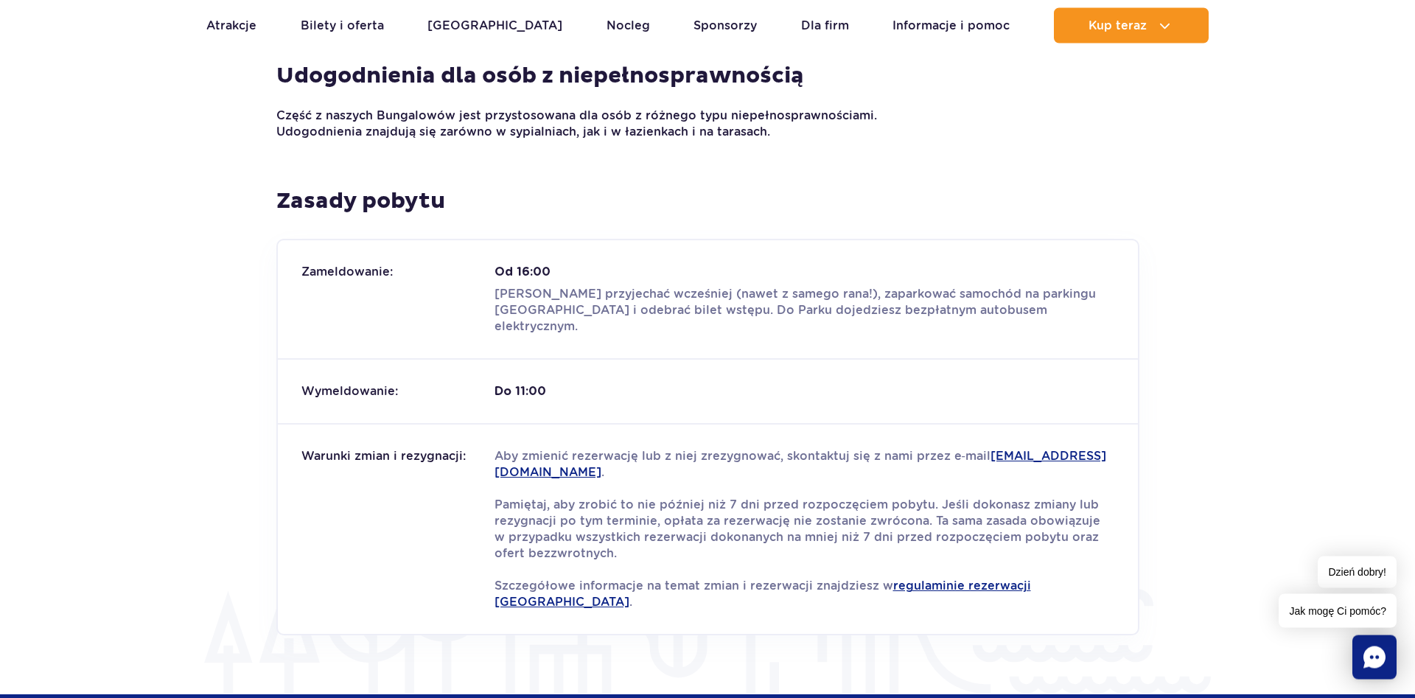
scroll to position [2368, 0]
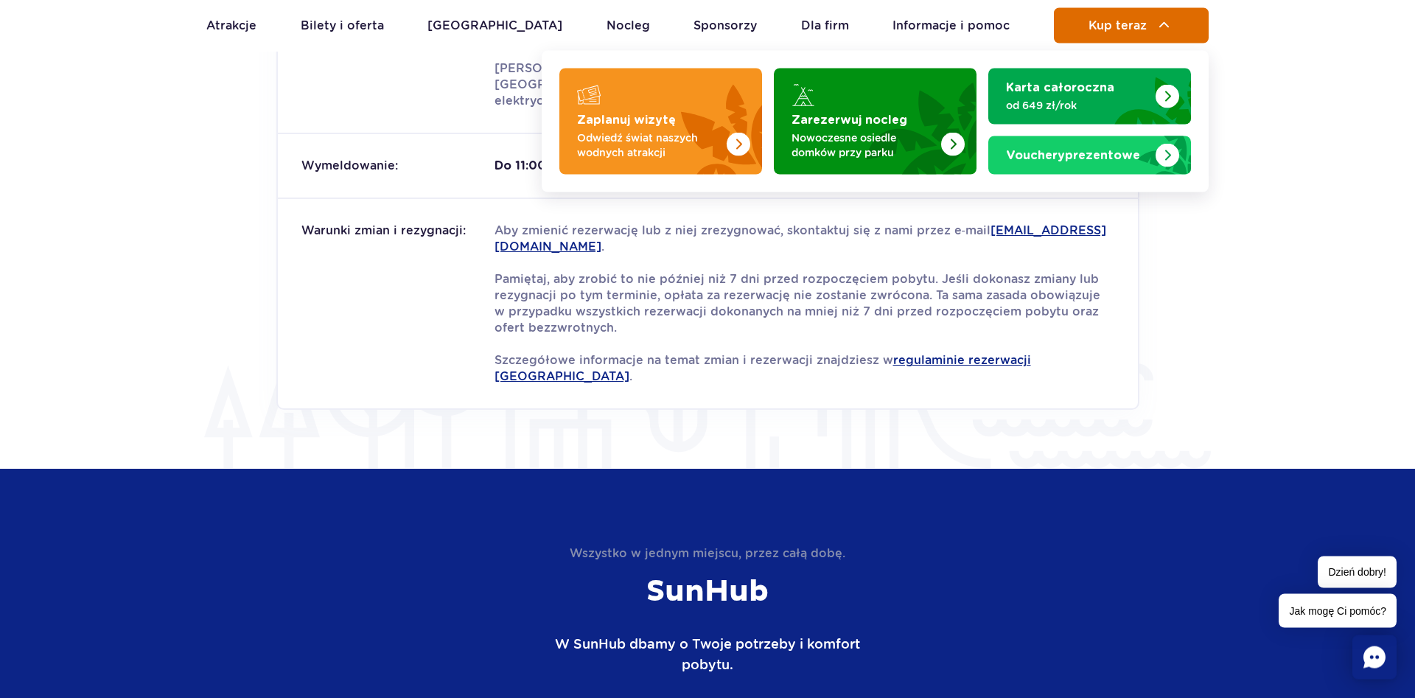
click at [1106, 28] on span "Kup teraz" at bounding box center [1117, 25] width 58 height 13
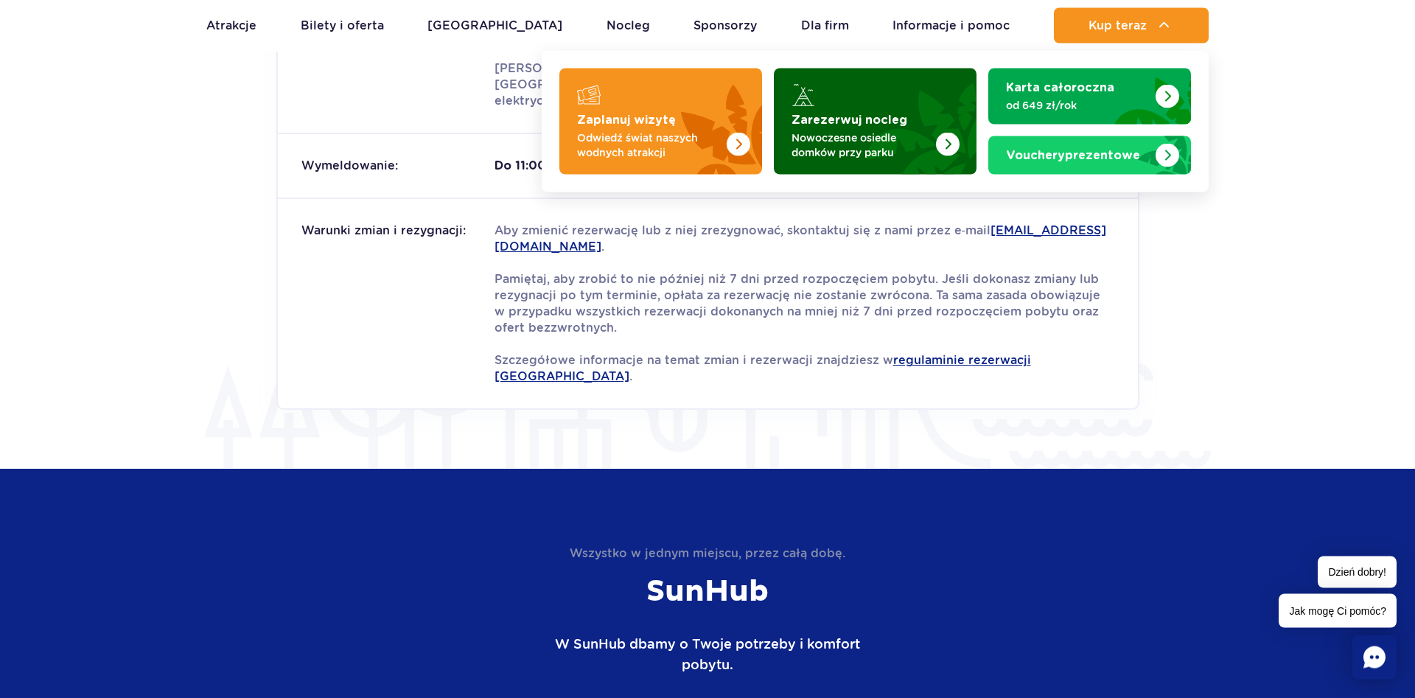
click at [918, 127] on img "Zarezerwuj nocleg" at bounding box center [912, 117] width 130 height 115
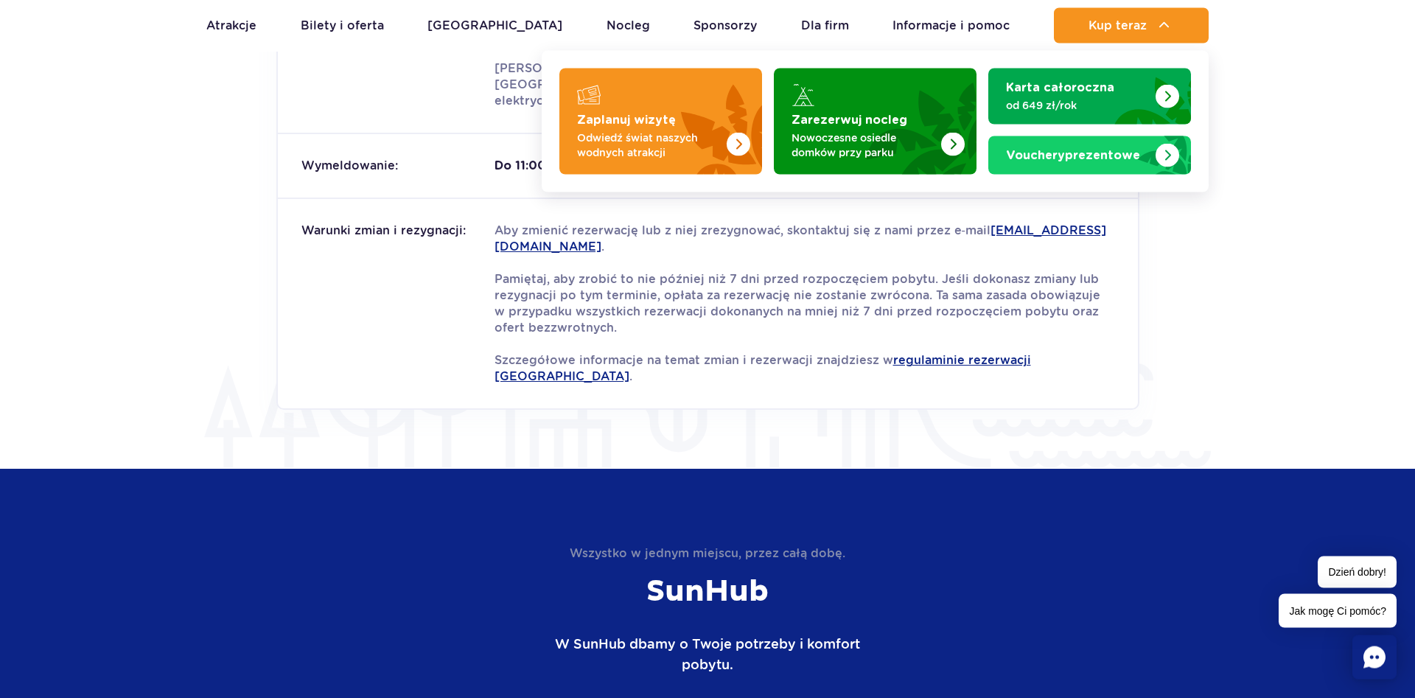
scroll to position [2142, 0]
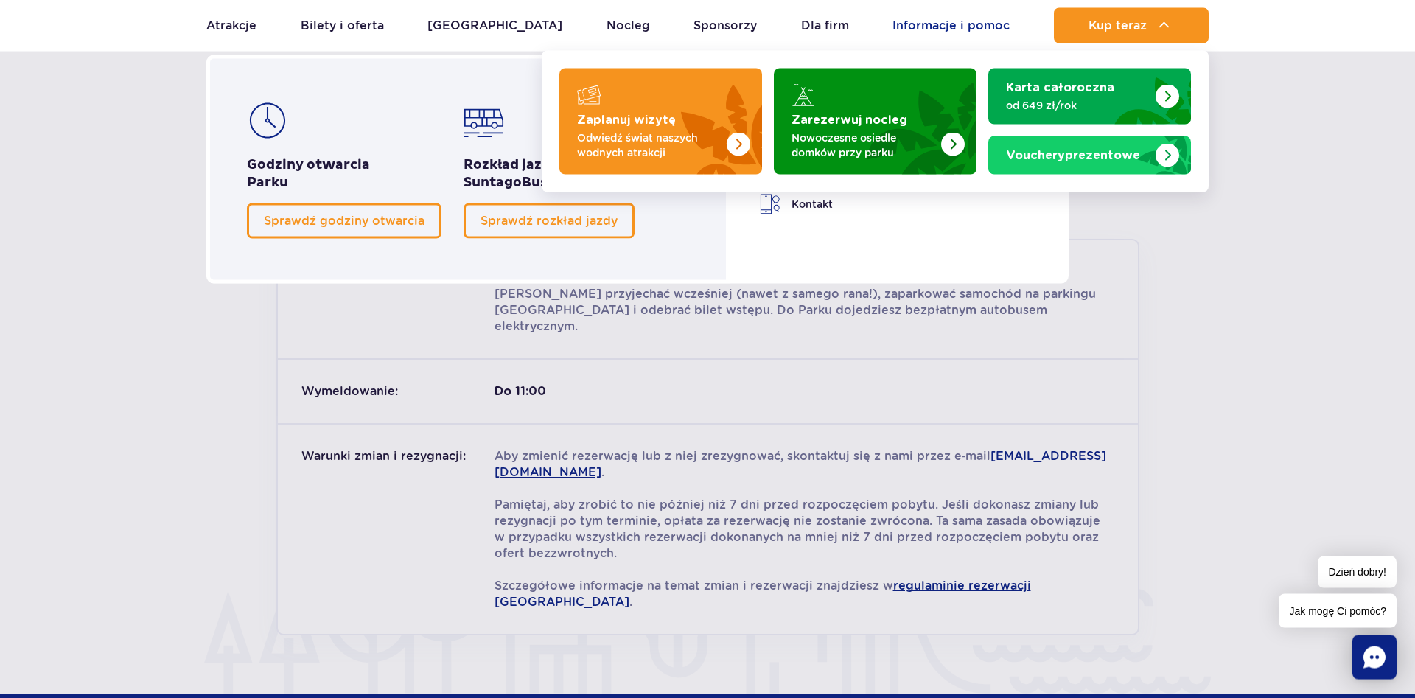
click at [937, 29] on link "Informacje i pomoc" at bounding box center [950, 25] width 117 height 35
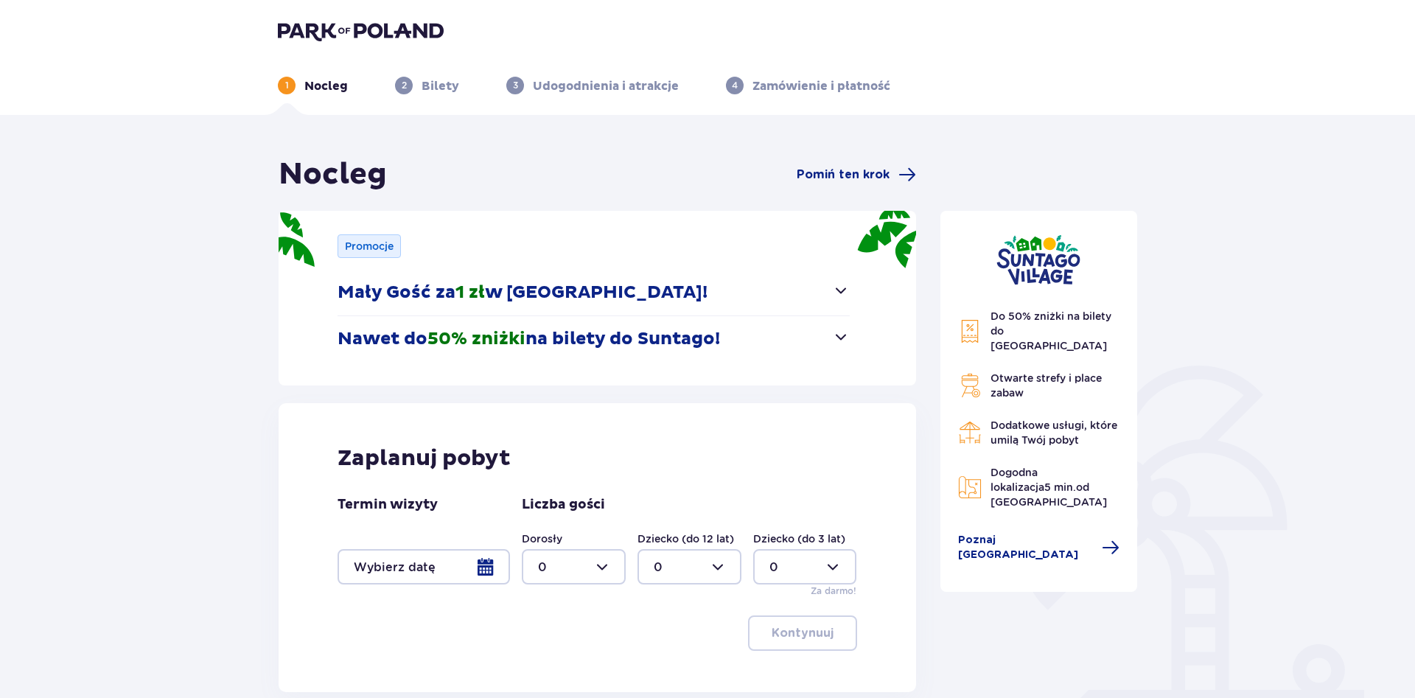
click at [846, 284] on span "button" at bounding box center [841, 291] width 18 height 18
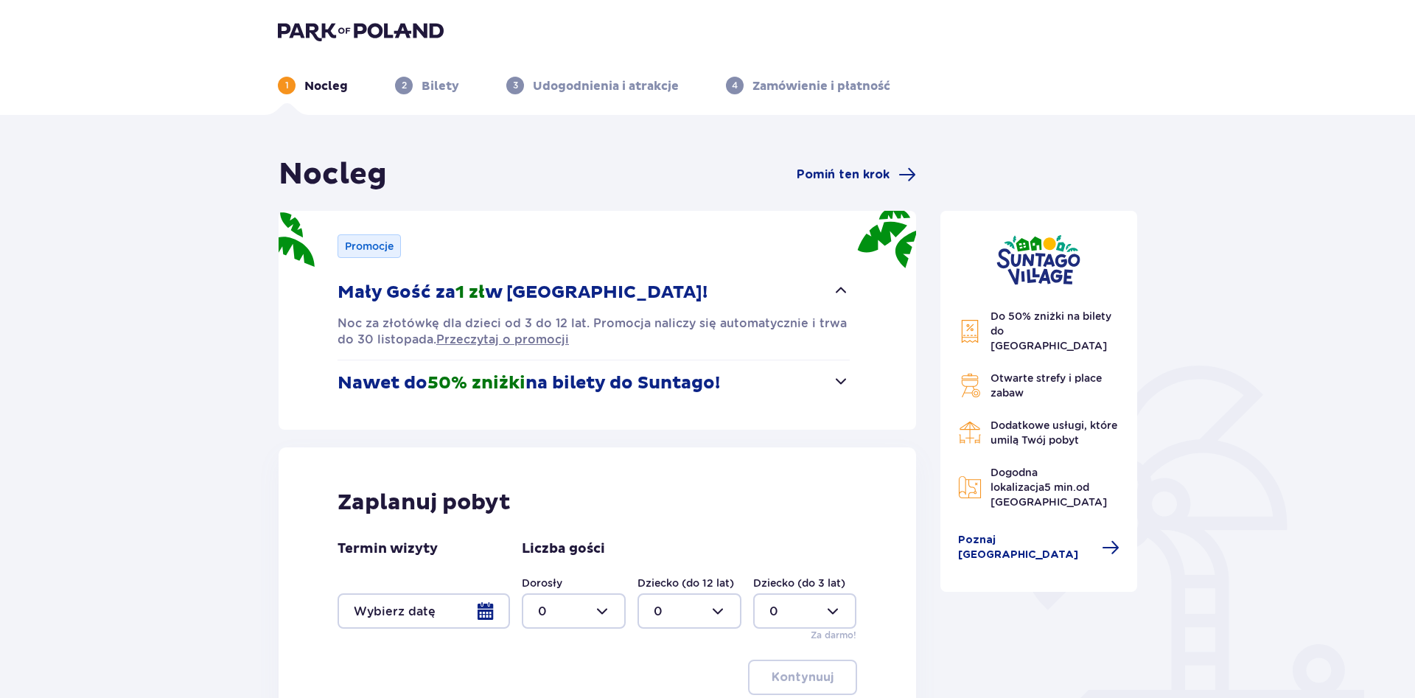
click at [846, 284] on span "button" at bounding box center [841, 291] width 18 height 18
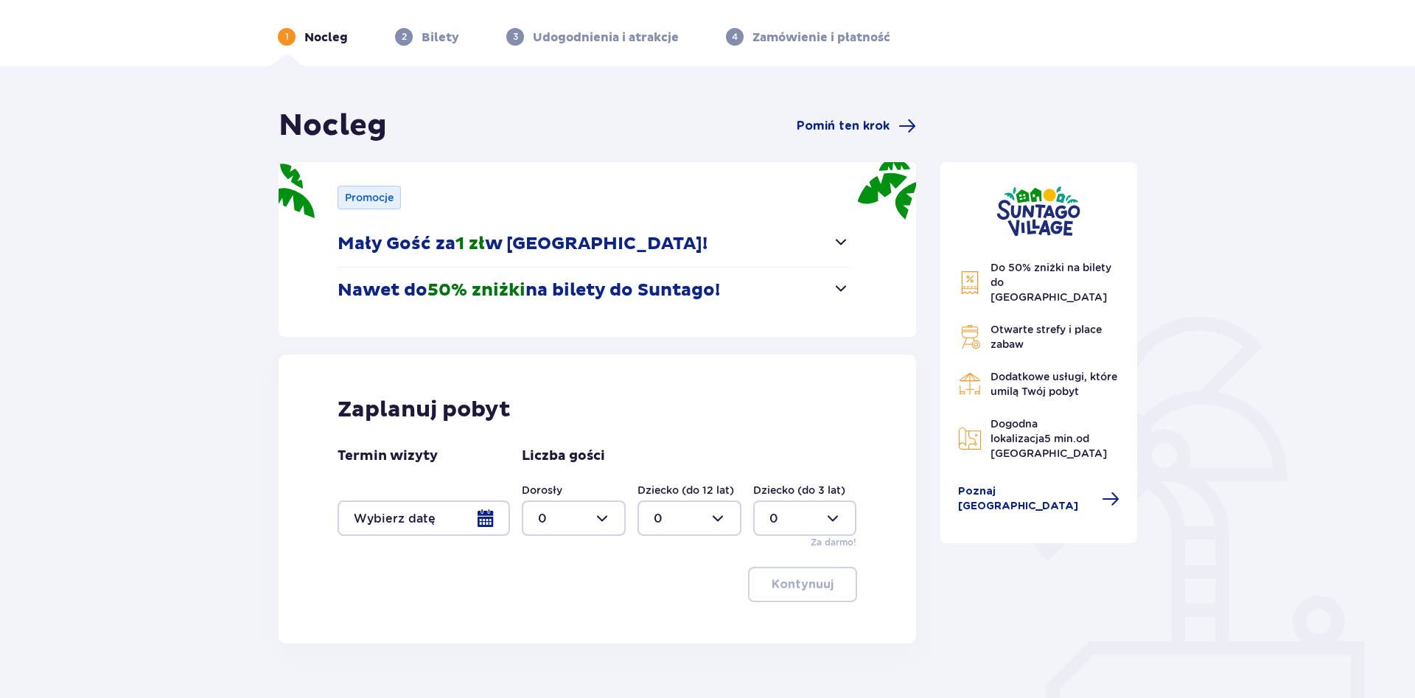
scroll to position [121, 0]
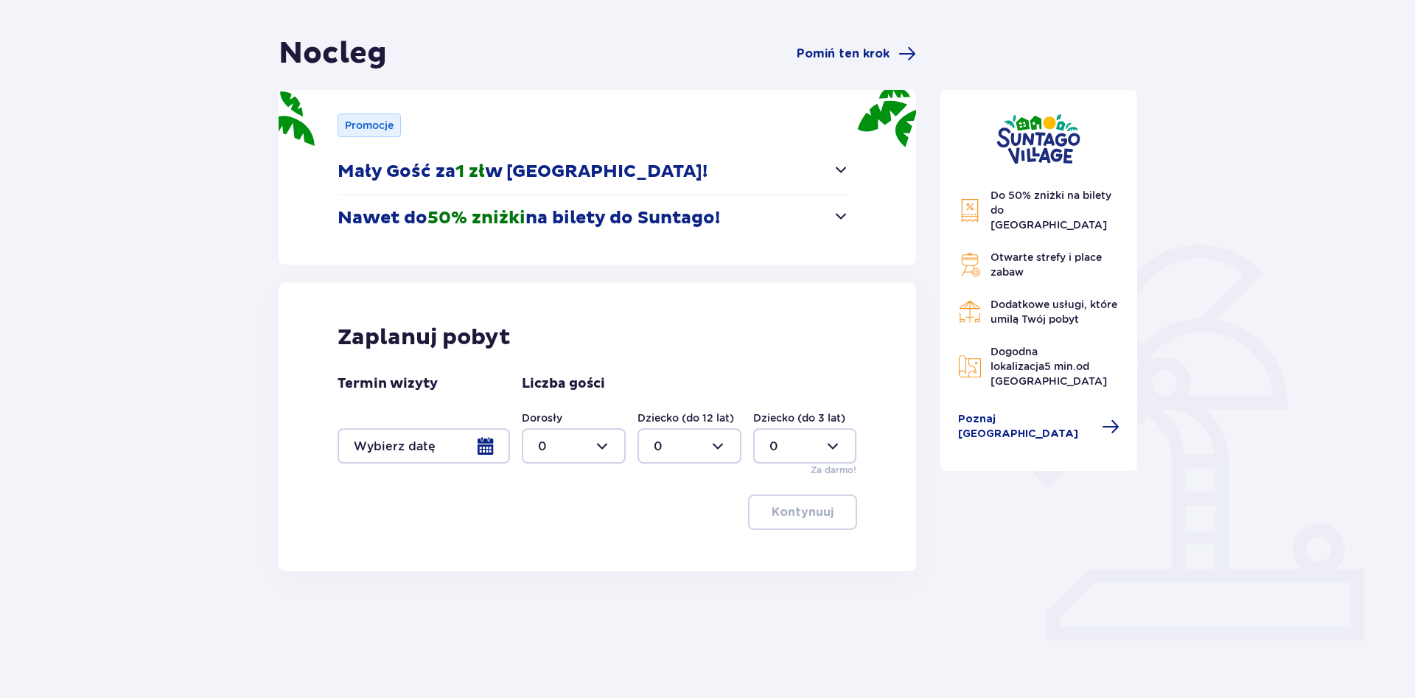
click at [612, 450] on div at bounding box center [574, 445] width 104 height 35
click at [565, 548] on div "2" at bounding box center [573, 553] width 71 height 16
type input "2"
click at [722, 442] on div at bounding box center [689, 445] width 104 height 35
click at [658, 586] on p "3" at bounding box center [657, 584] width 7 height 16
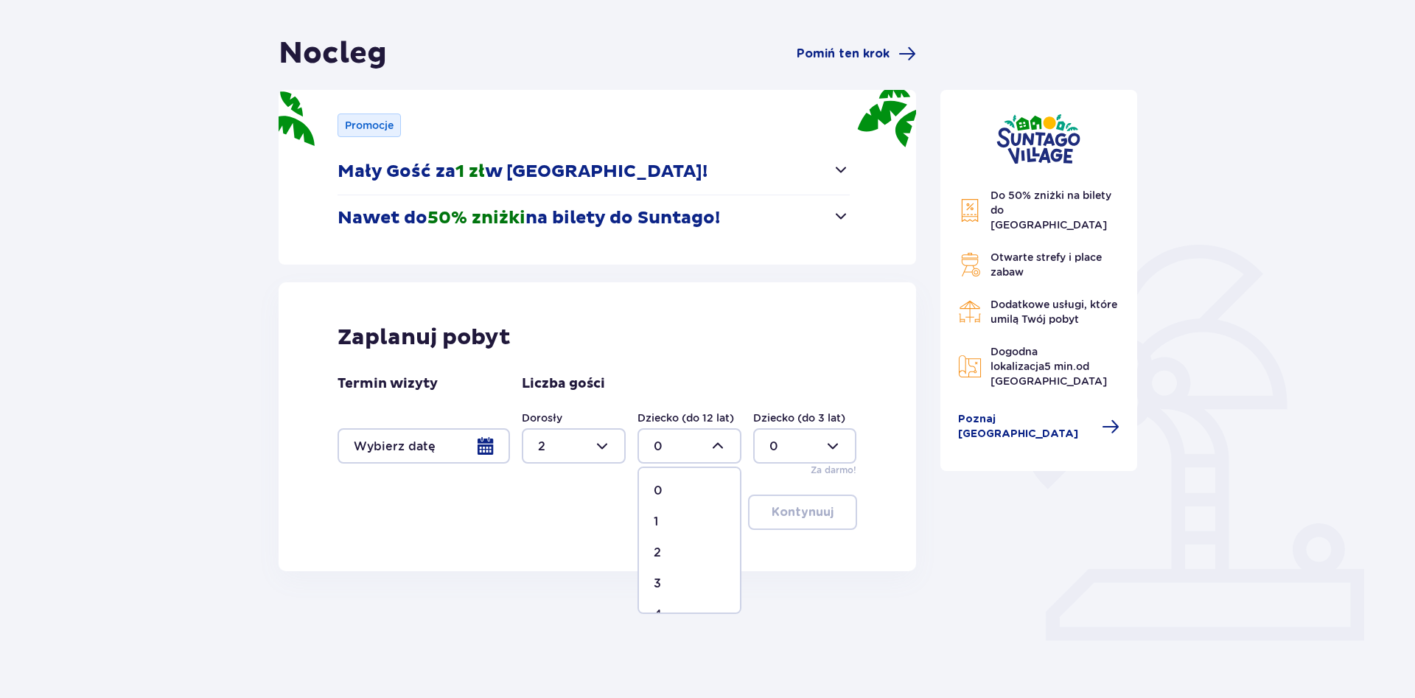
type input "3"
click at [461, 448] on div at bounding box center [424, 445] width 172 height 35
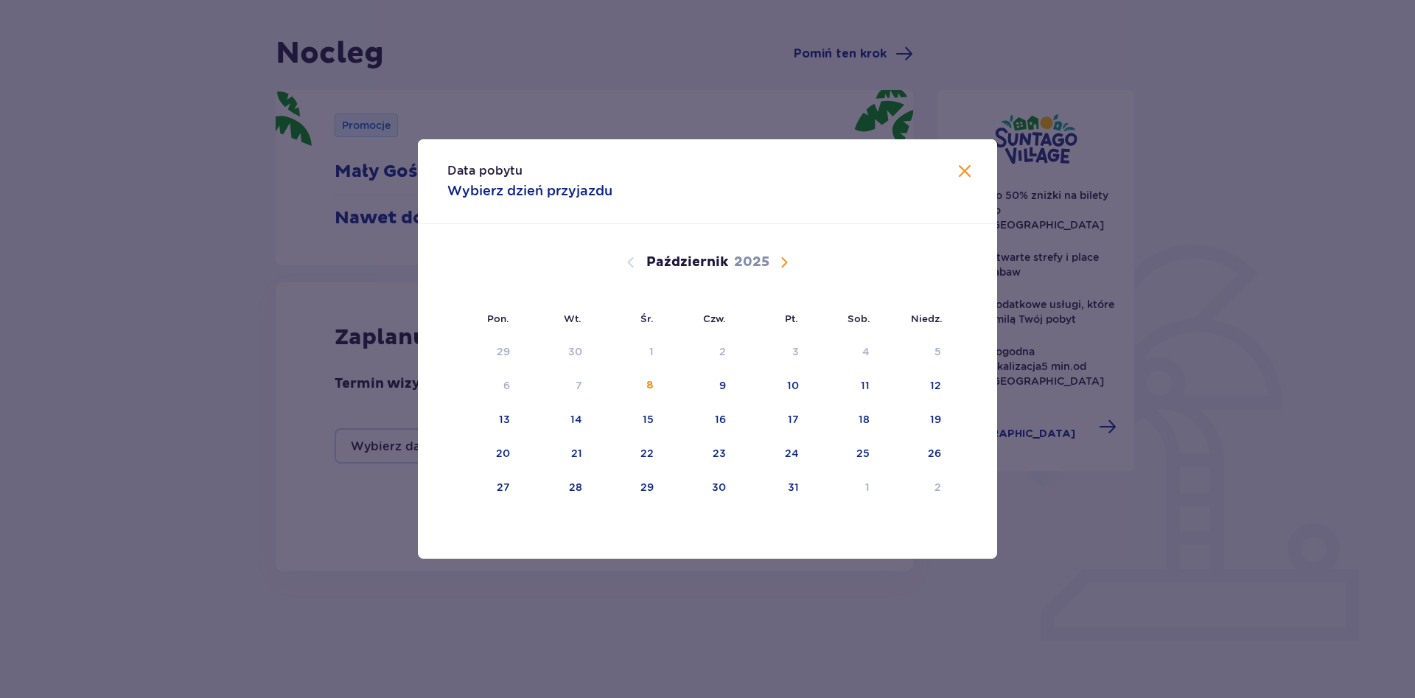
click at [791, 256] on span "Następny miesiąc" at bounding box center [784, 263] width 18 height 18
click at [799, 383] on div "7" at bounding box center [770, 386] width 71 height 32
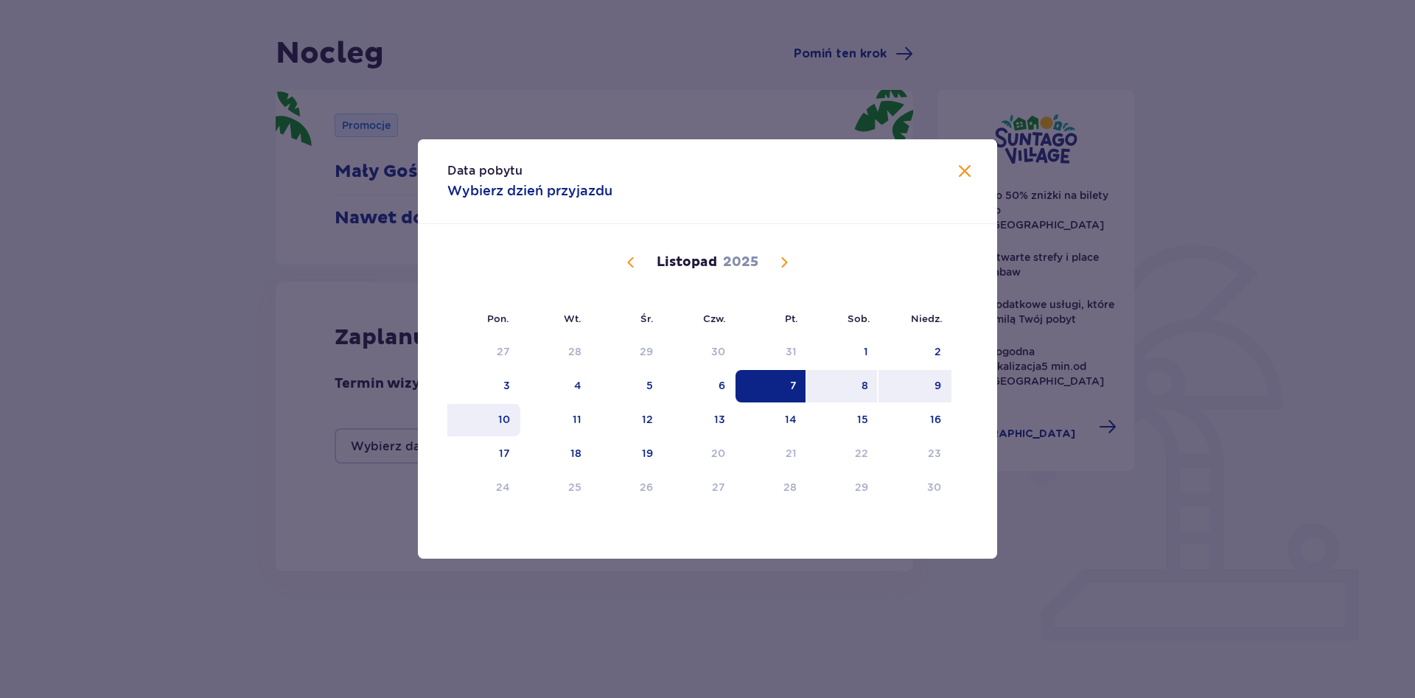
click at [502, 418] on div "10" at bounding box center [504, 419] width 12 height 15
type input "07.11.25 - 10.11.25"
type input "0"
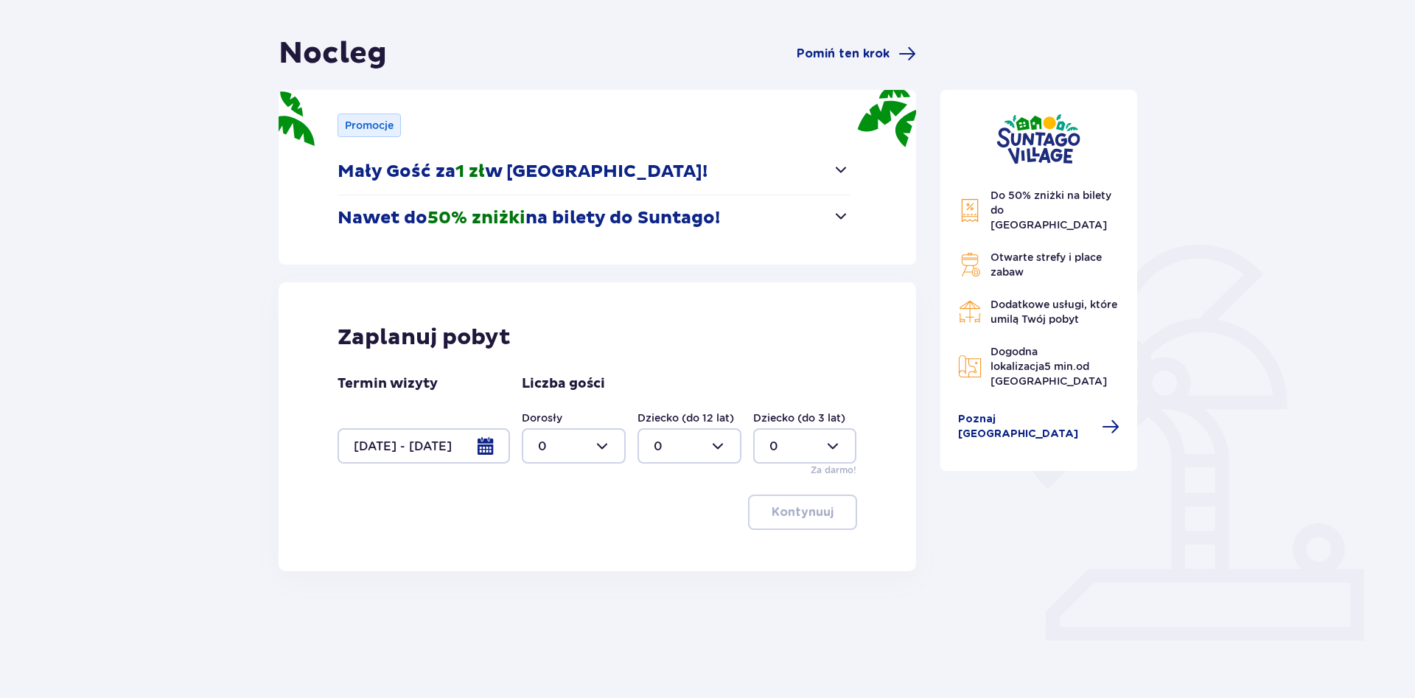
click at [607, 448] on div at bounding box center [574, 445] width 104 height 35
click at [550, 545] on div "2" at bounding box center [573, 553] width 71 height 16
type input "2"
click at [721, 452] on div at bounding box center [689, 445] width 104 height 35
click at [672, 579] on div "3" at bounding box center [689, 584] width 71 height 16
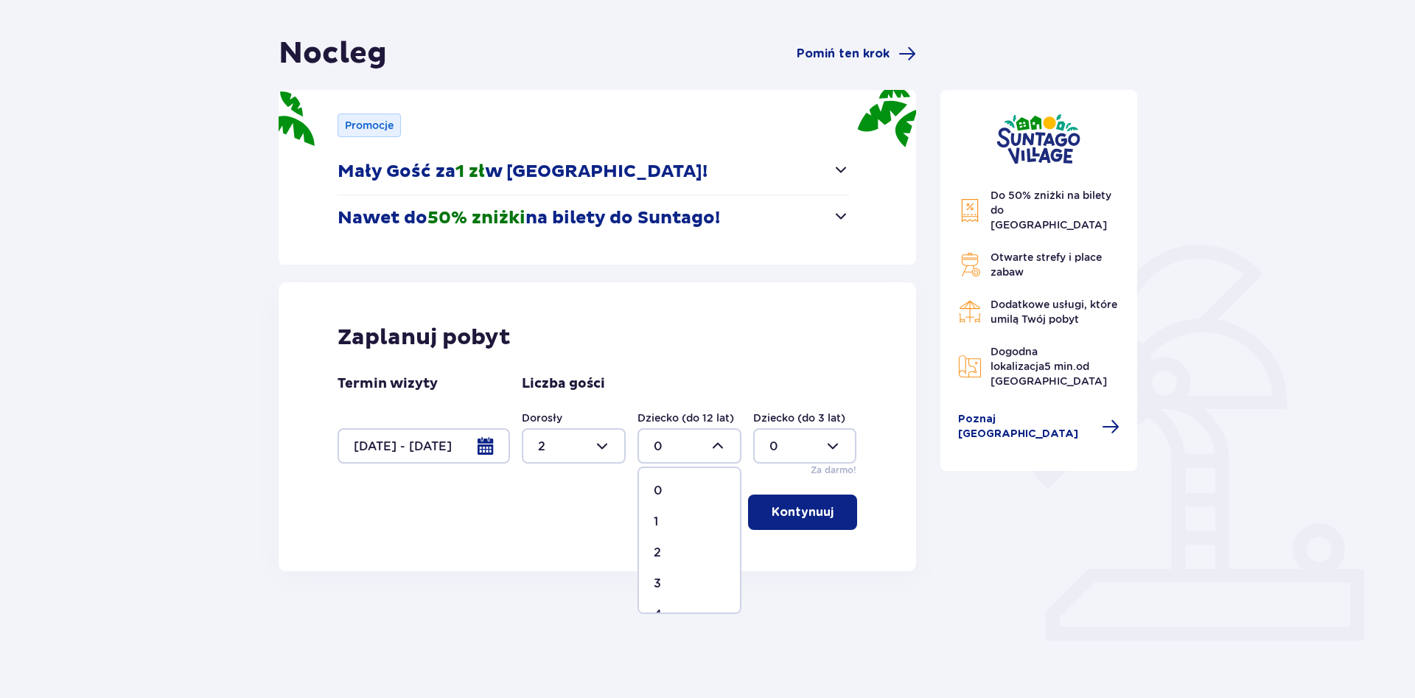
type input "3"
click at [784, 514] on p "Kontynuuj" at bounding box center [803, 512] width 62 height 16
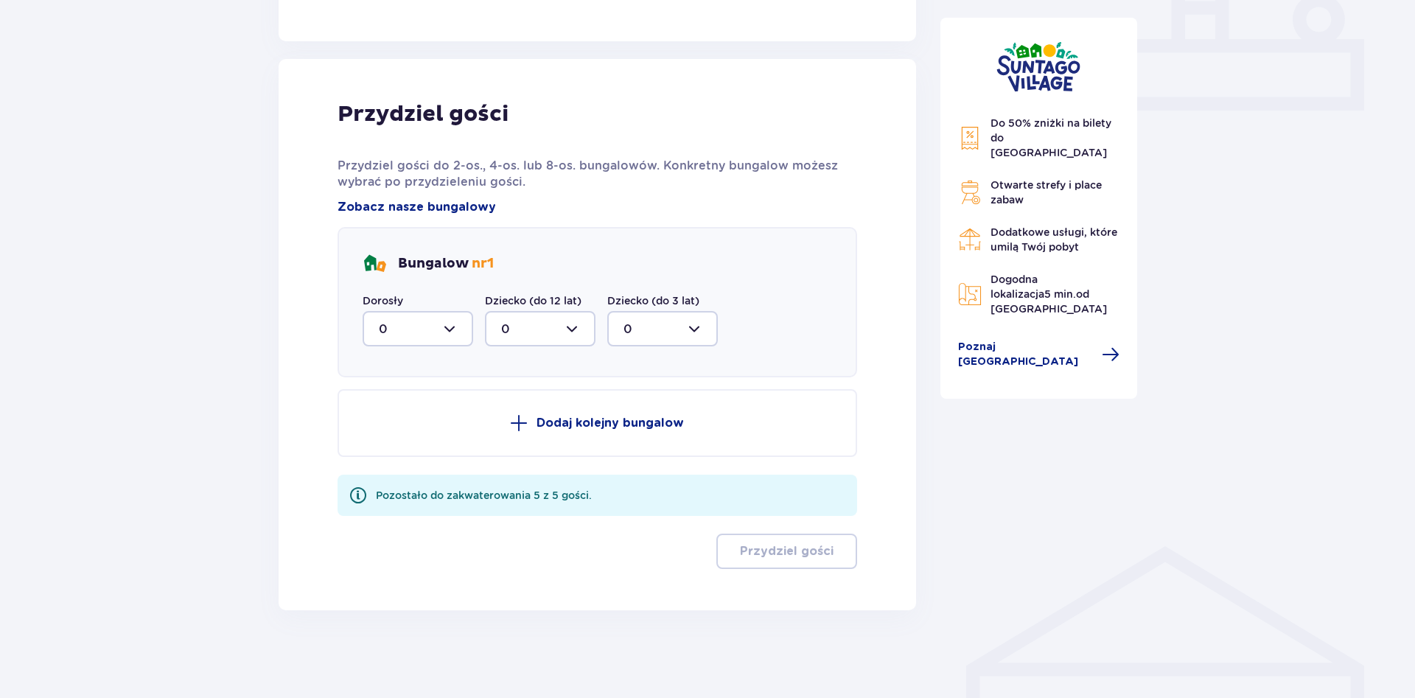
scroll to position [651, 0]
click at [448, 334] on div at bounding box center [418, 327] width 111 height 35
click at [419, 440] on div "2" at bounding box center [418, 435] width 78 height 16
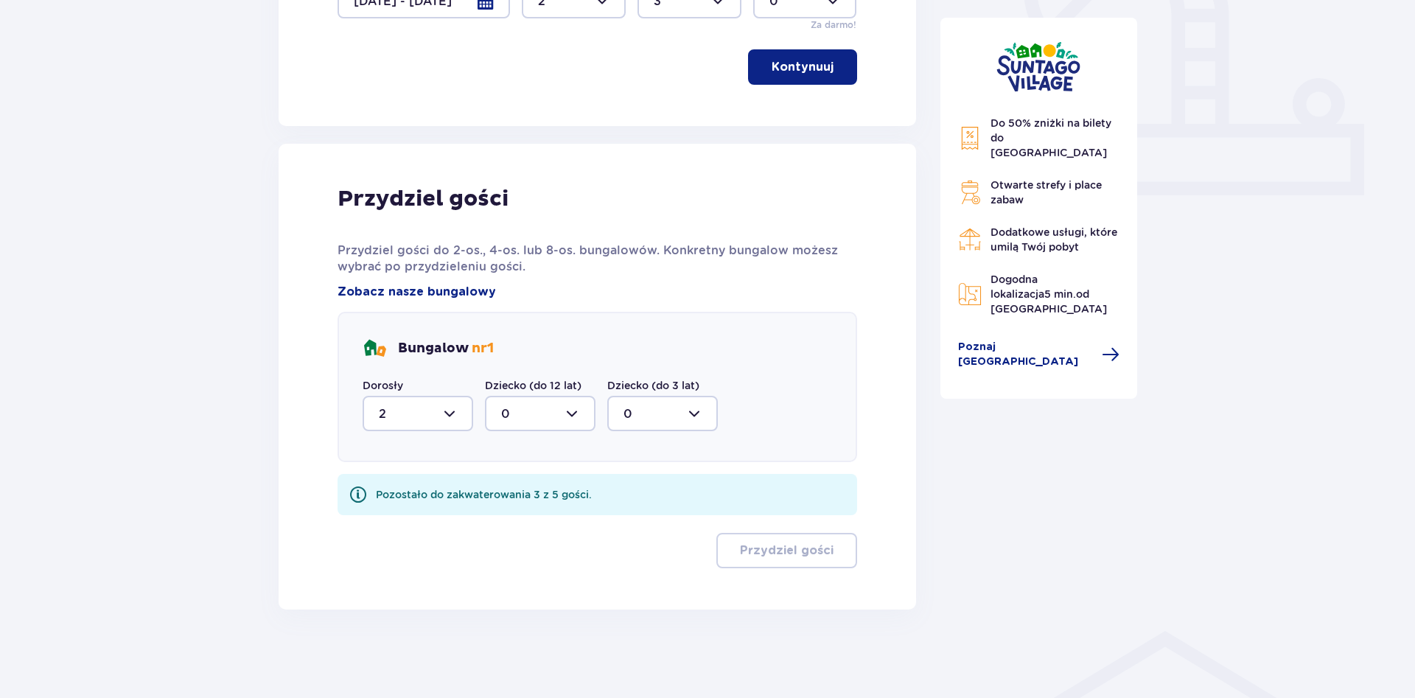
type input "2"
click at [577, 422] on div at bounding box center [540, 413] width 111 height 35
click at [531, 556] on div "3" at bounding box center [540, 551] width 78 height 16
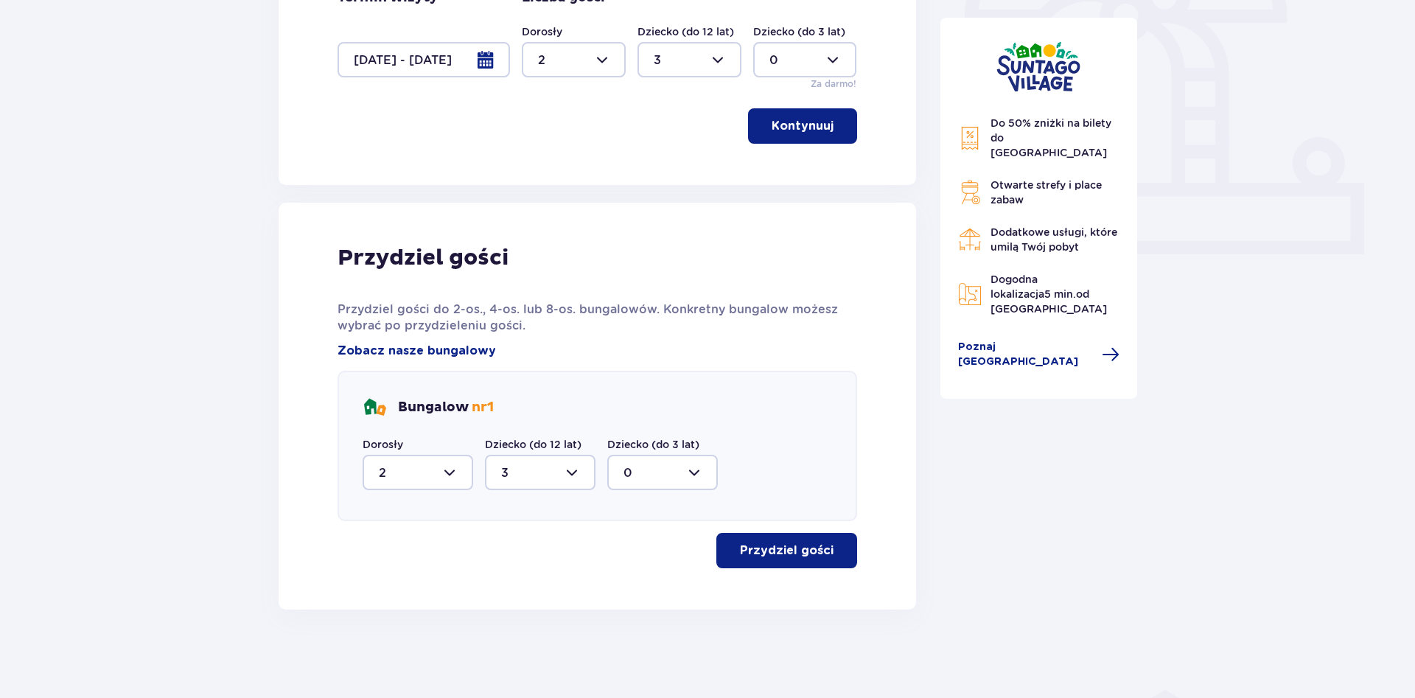
type input "3"
click at [472, 355] on span "Zobacz nasze bungalowy" at bounding box center [417, 351] width 158 height 16
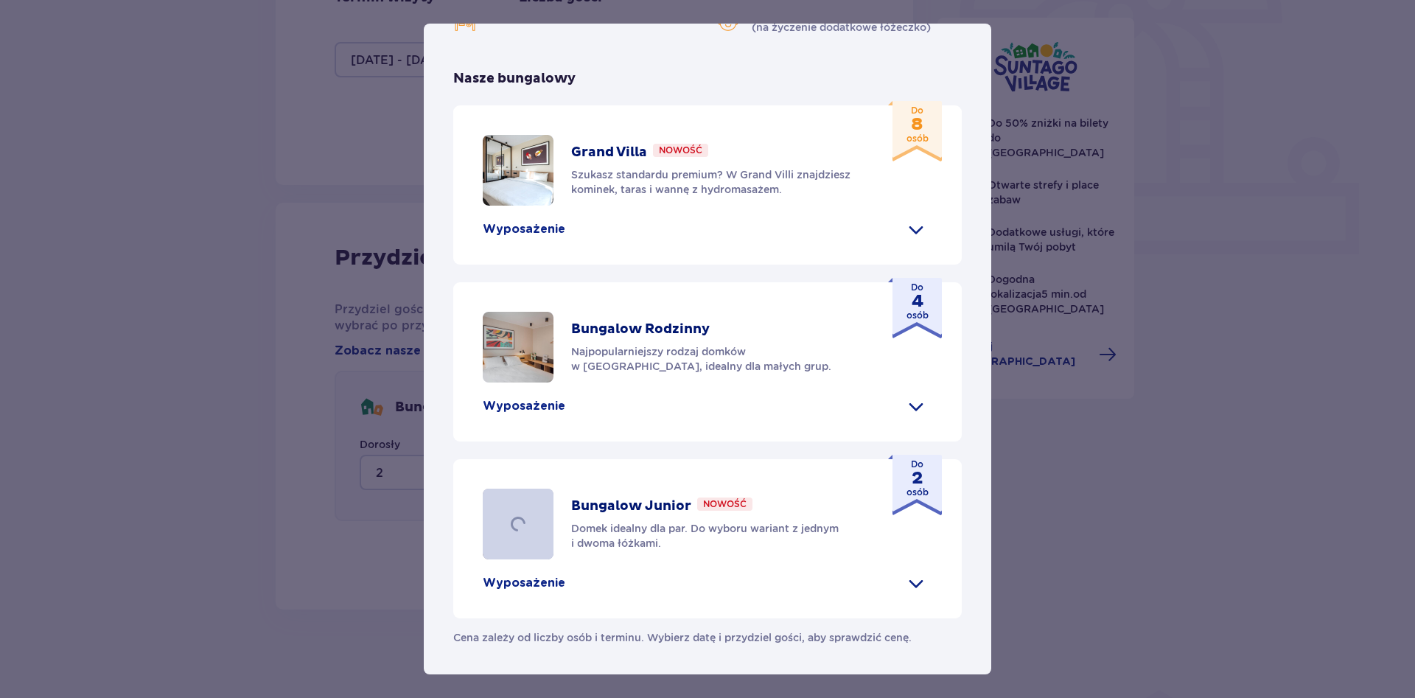
scroll to position [591, 0]
click at [245, 416] on div "Suntago Village Suntago Village to idealne miejsce dla fanów dobrej zabawy i tr…" at bounding box center [707, 349] width 1415 height 698
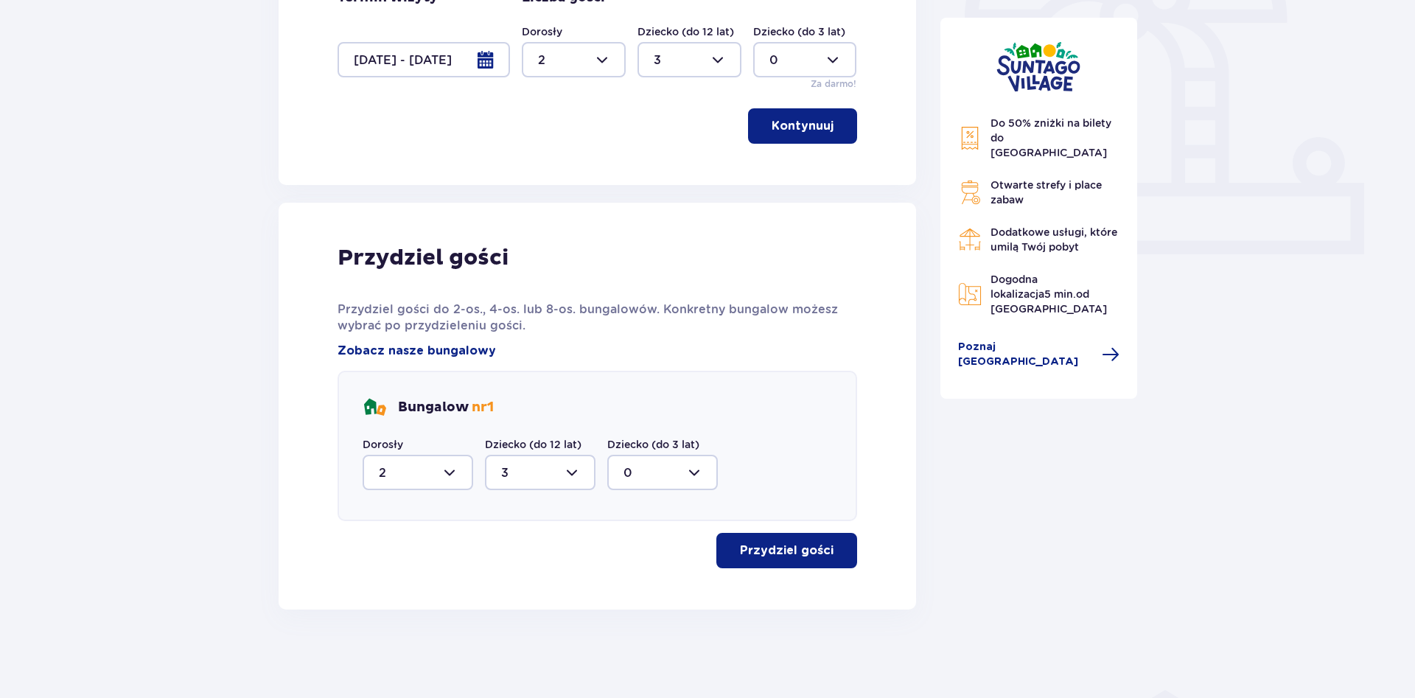
click at [767, 561] on button "Przydziel gości" at bounding box center [786, 550] width 141 height 35
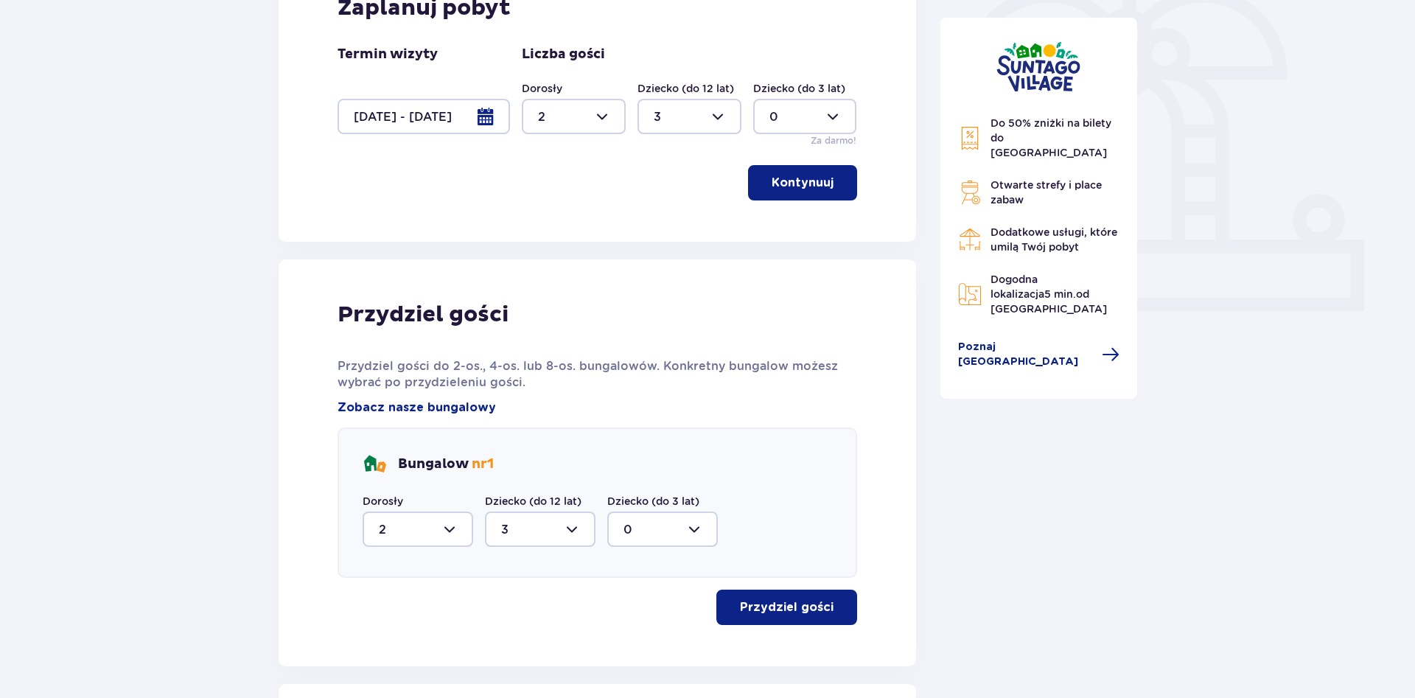
scroll to position [445, 0]
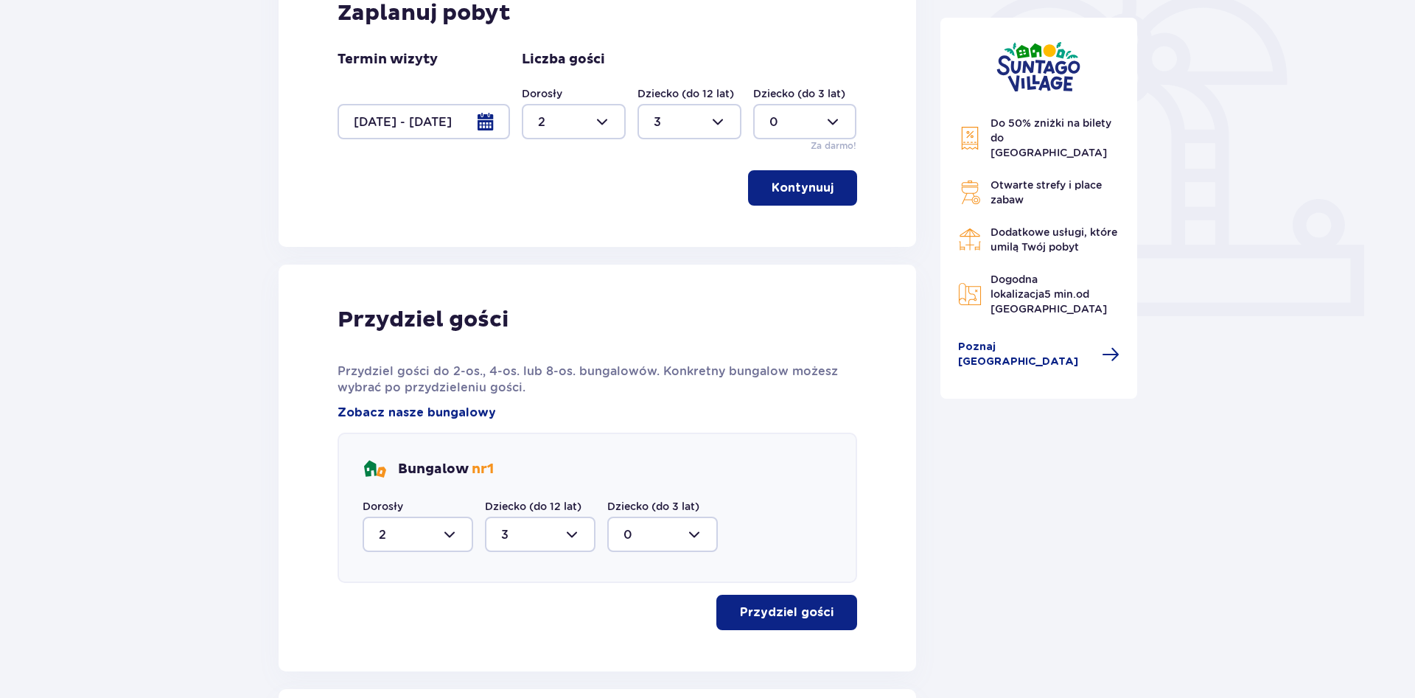
click at [388, 127] on div at bounding box center [424, 121] width 172 height 35
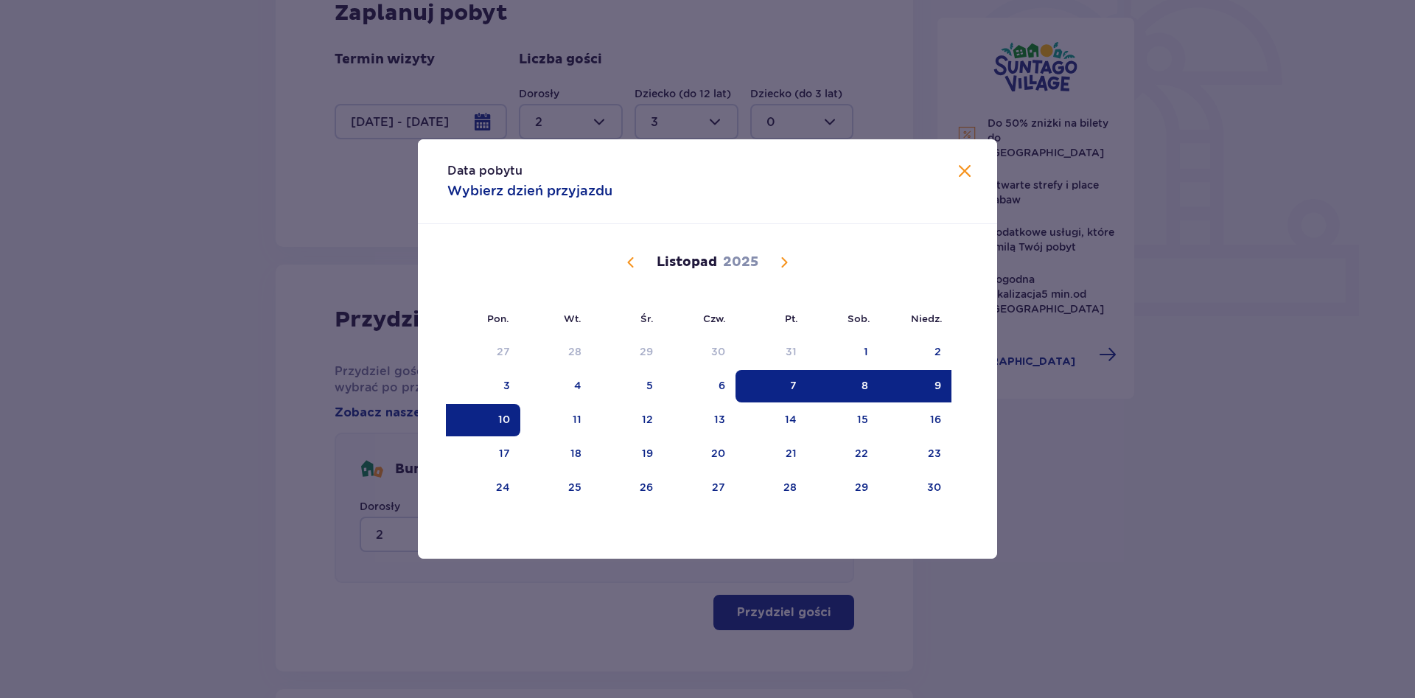
click at [787, 385] on div "7" at bounding box center [770, 386] width 71 height 32
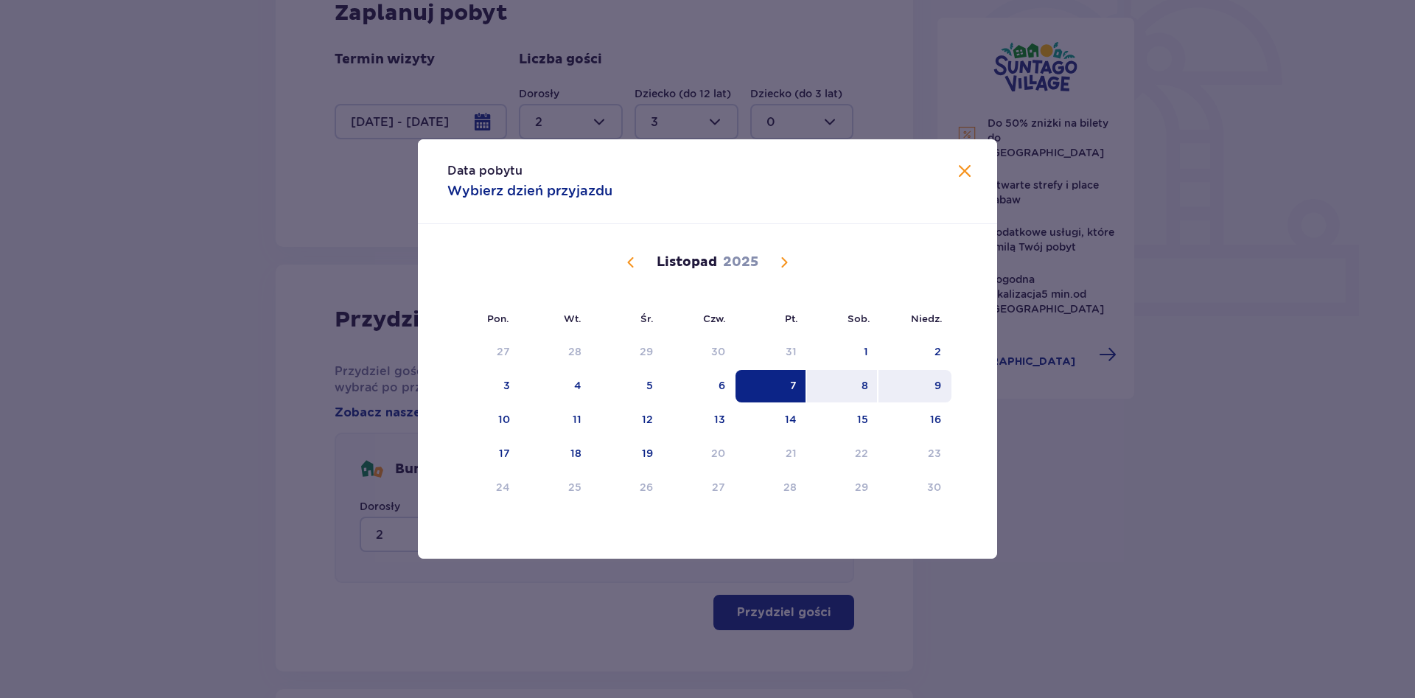
click at [913, 394] on div "9" at bounding box center [914, 386] width 73 height 32
type input "07.11.25 - 09.11.25"
type input "0"
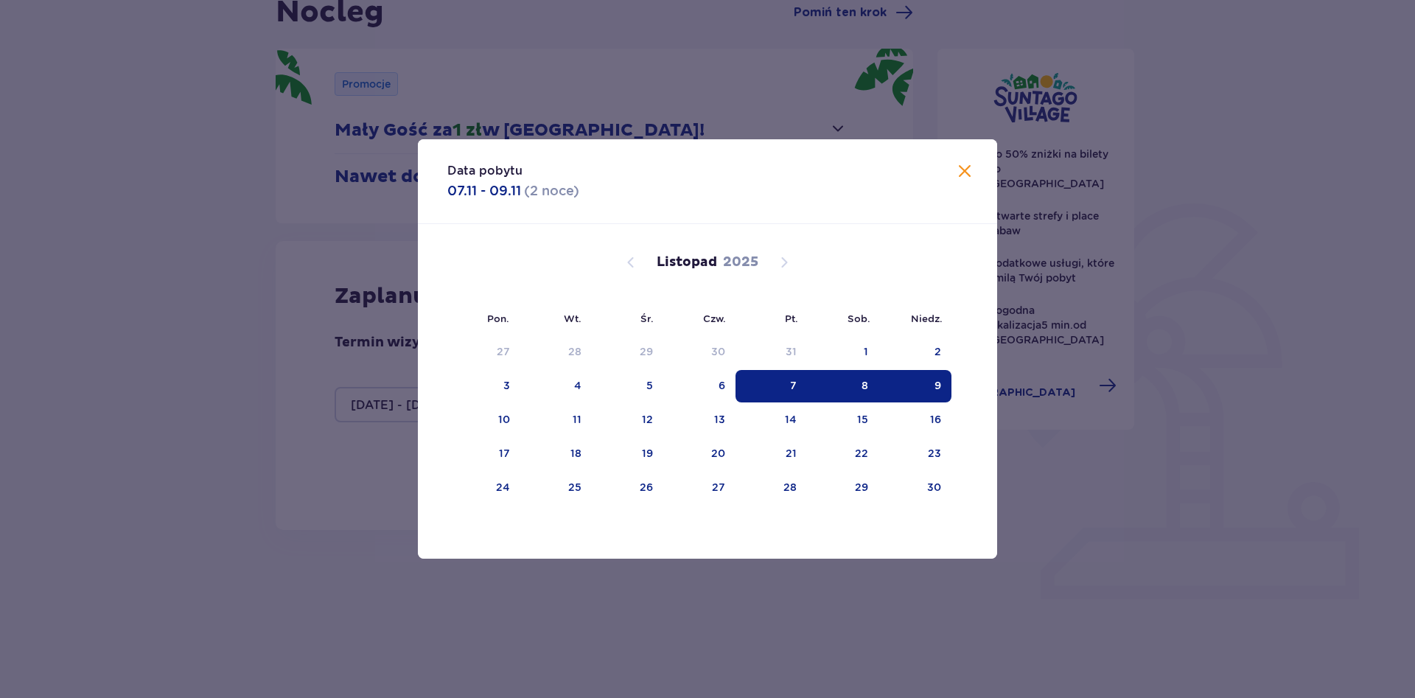
scroll to position [121, 0]
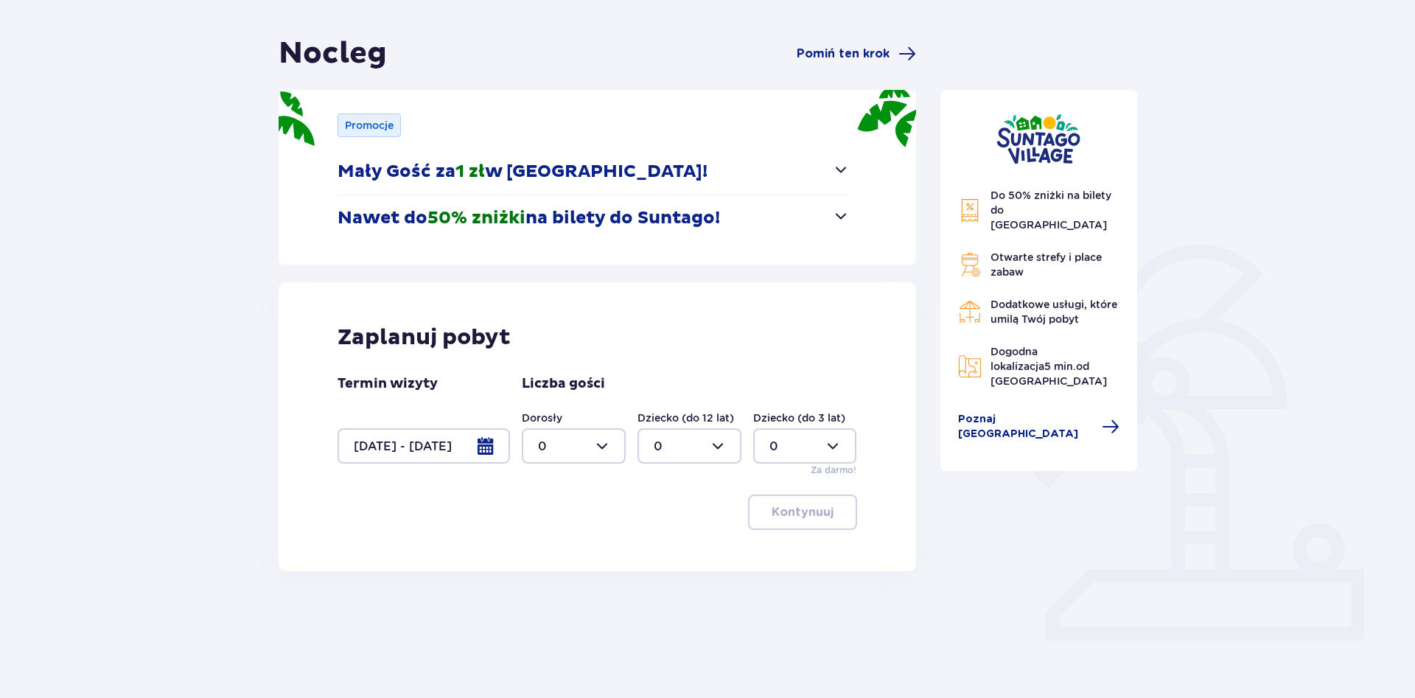
click at [607, 444] on div at bounding box center [574, 445] width 104 height 35
click at [545, 551] on p "2" at bounding box center [541, 553] width 7 height 16
type input "2"
click at [705, 453] on div at bounding box center [689, 445] width 104 height 35
click at [661, 586] on div "3" at bounding box center [689, 584] width 71 height 16
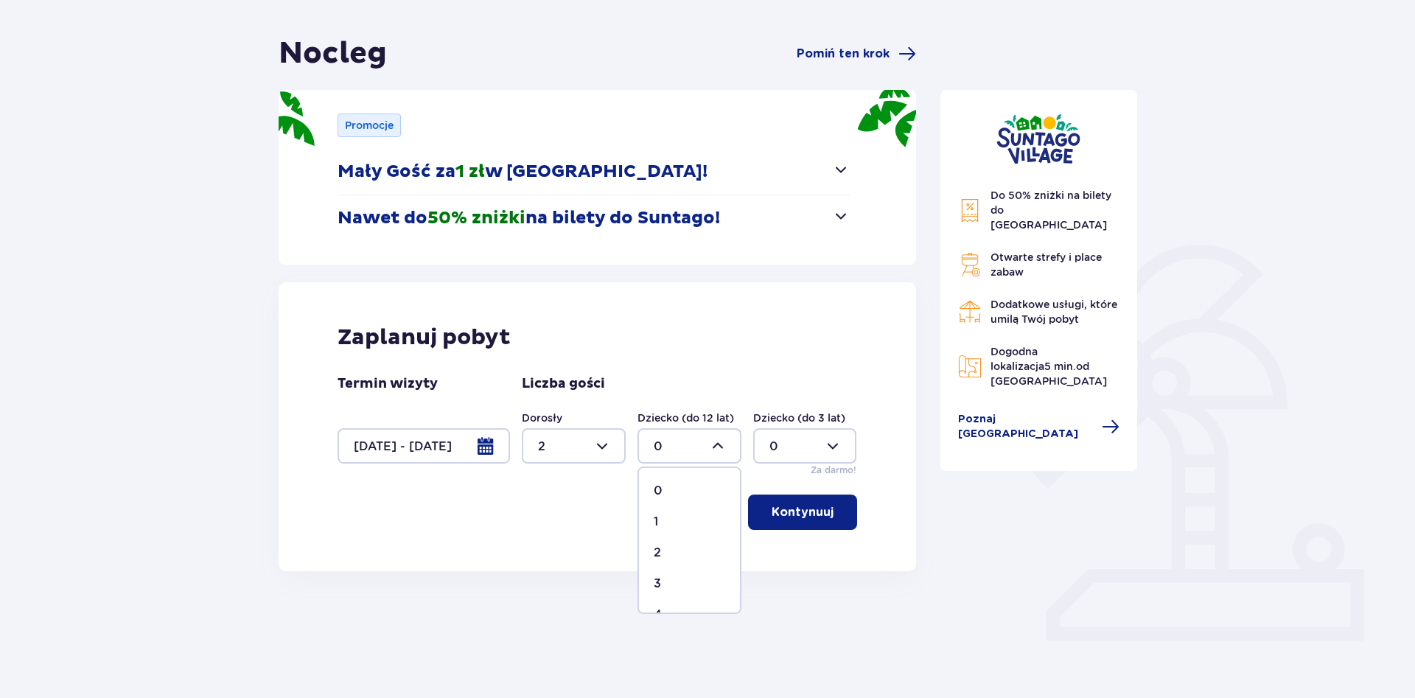
type input "3"
click at [789, 515] on p "Kontynuuj" at bounding box center [803, 512] width 62 height 16
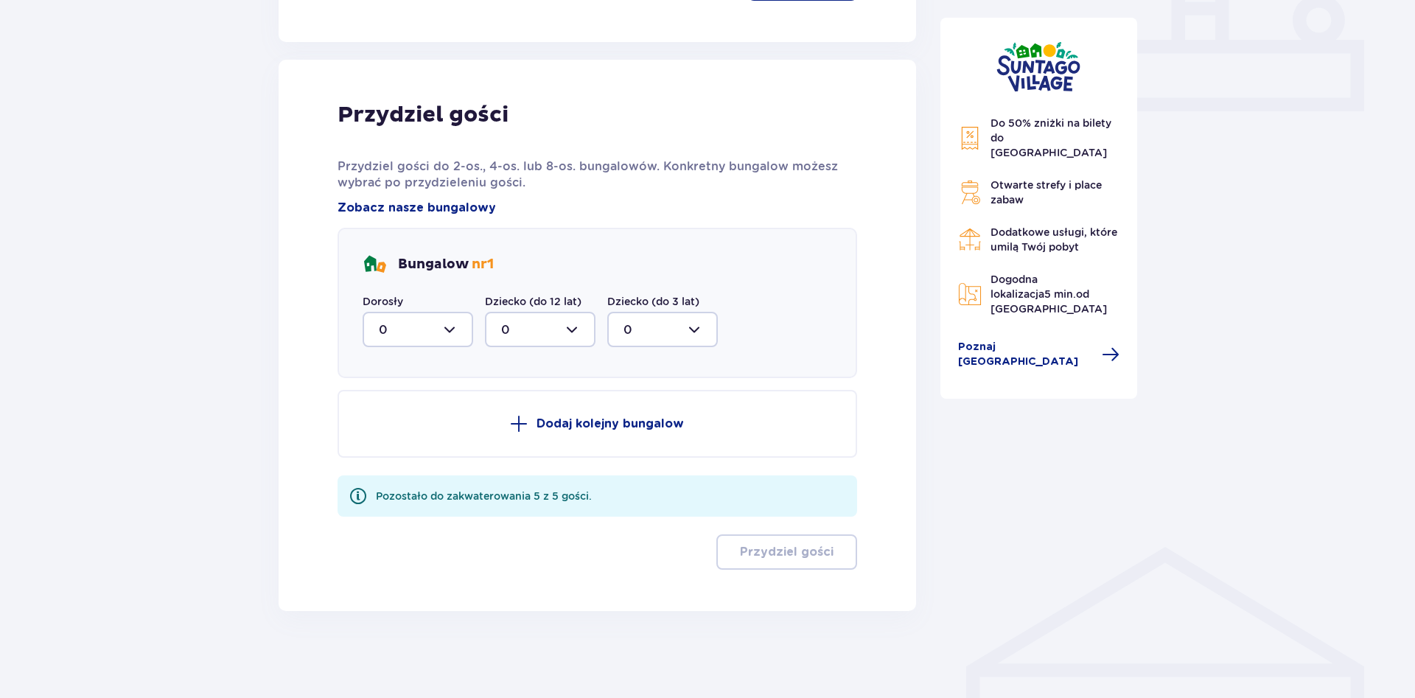
scroll to position [651, 0]
click at [450, 336] on div at bounding box center [418, 327] width 111 height 35
click at [413, 433] on div "2" at bounding box center [418, 435] width 78 height 16
type input "2"
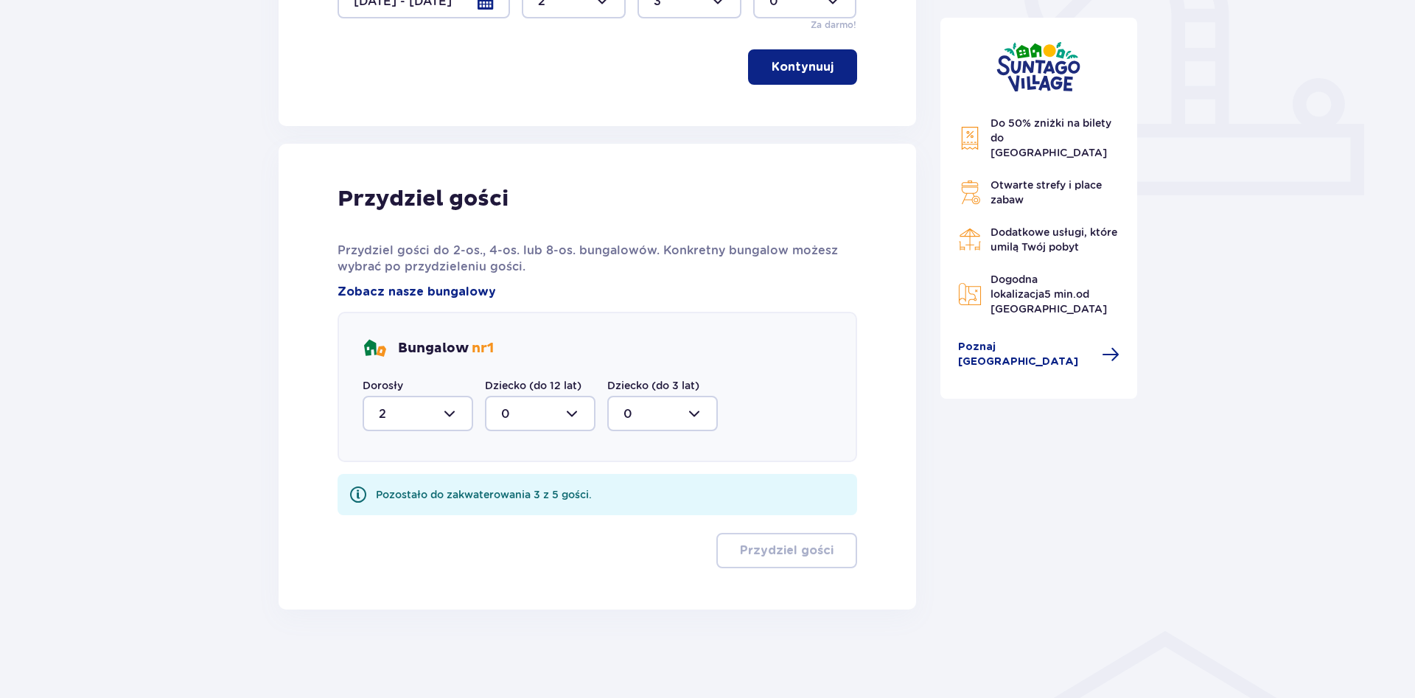
click at [575, 413] on div at bounding box center [540, 413] width 111 height 35
click at [516, 547] on div "3" at bounding box center [540, 551] width 78 height 16
type input "3"
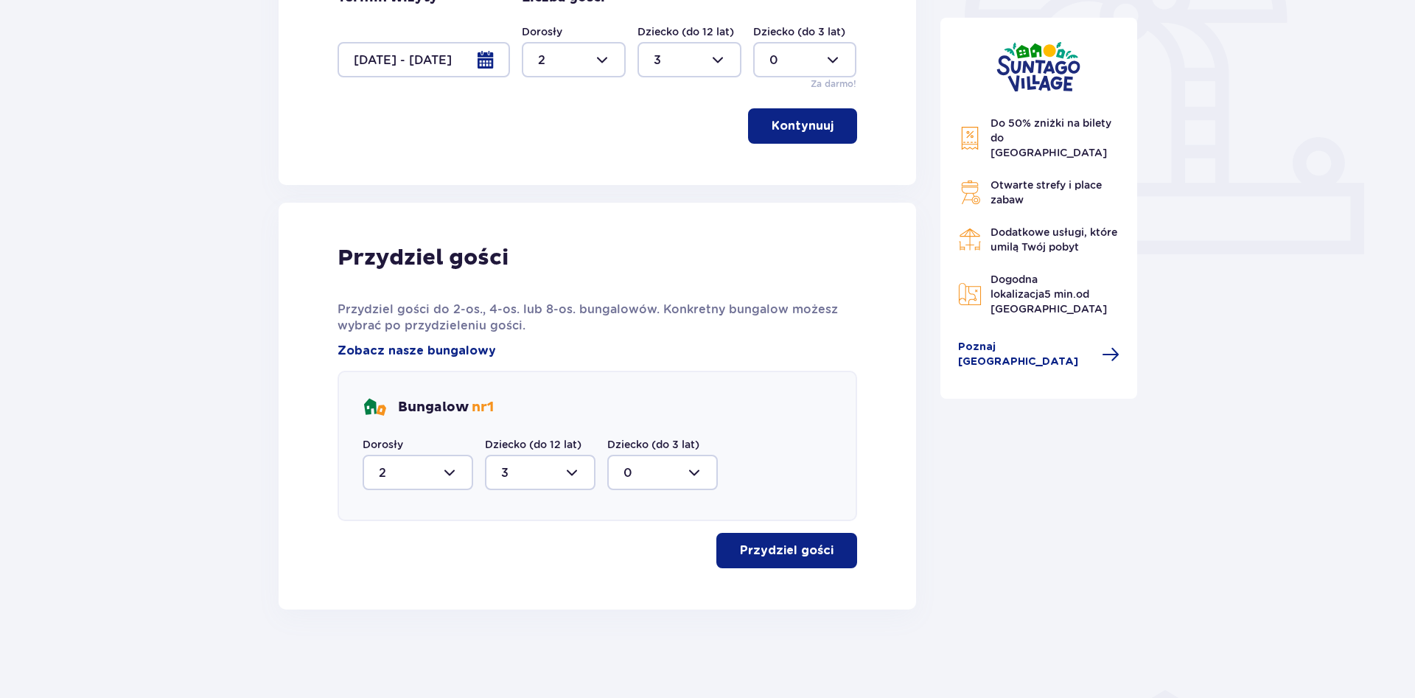
click at [789, 553] on p "Przydziel gości" at bounding box center [787, 550] width 94 height 16
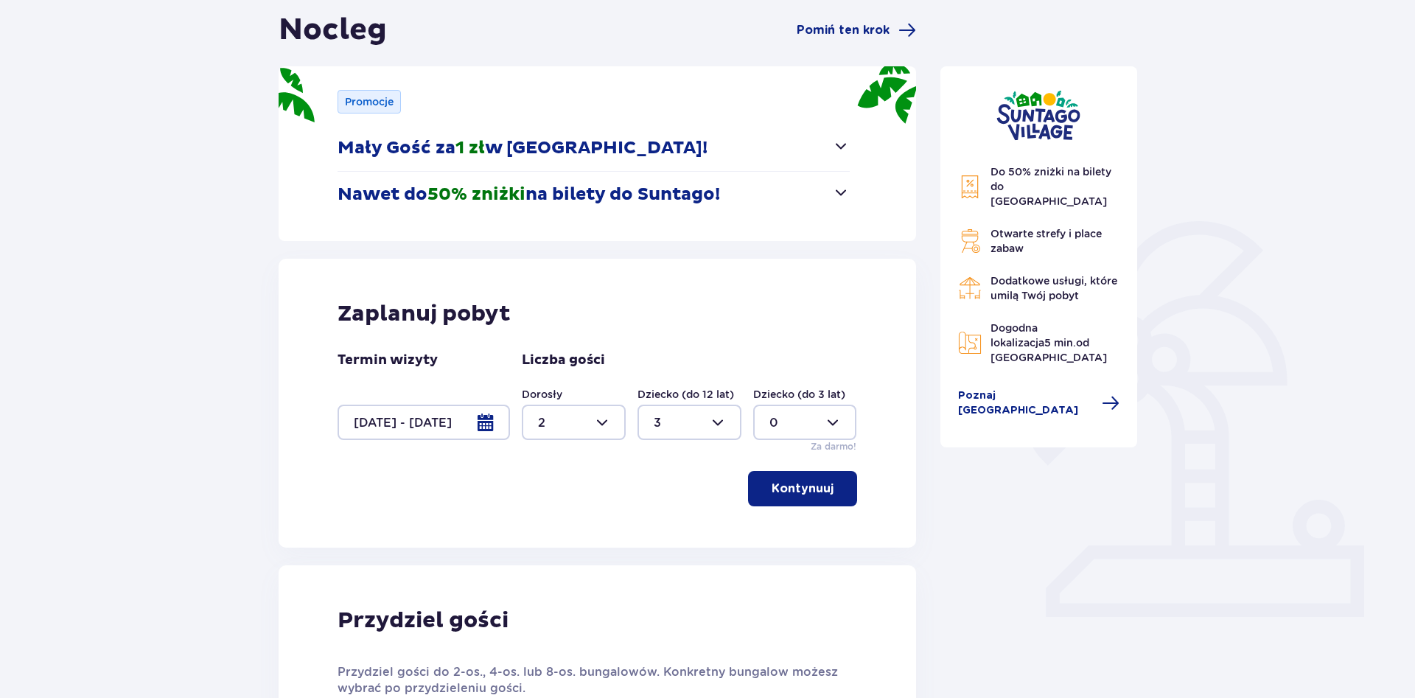
scroll to position [0, 0]
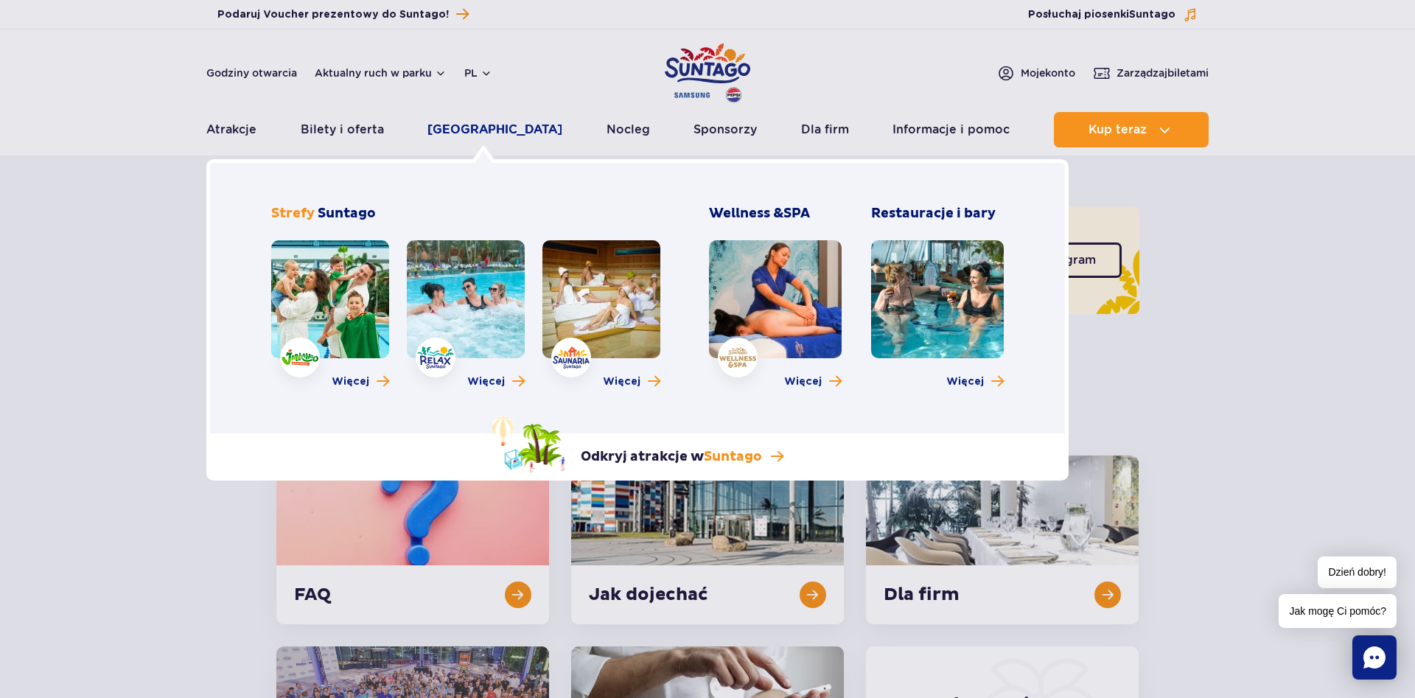
click at [477, 130] on link "[GEOGRAPHIC_DATA]" at bounding box center [494, 129] width 135 height 35
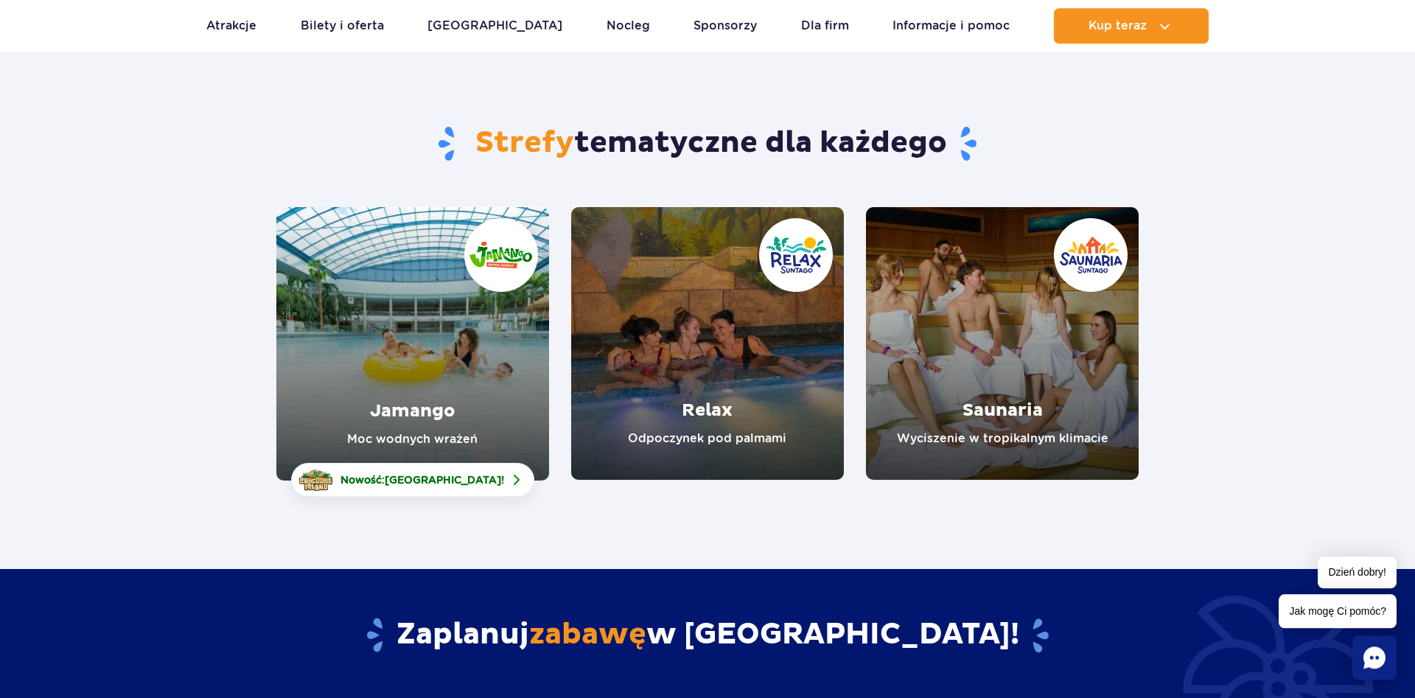
scroll to position [75, 0]
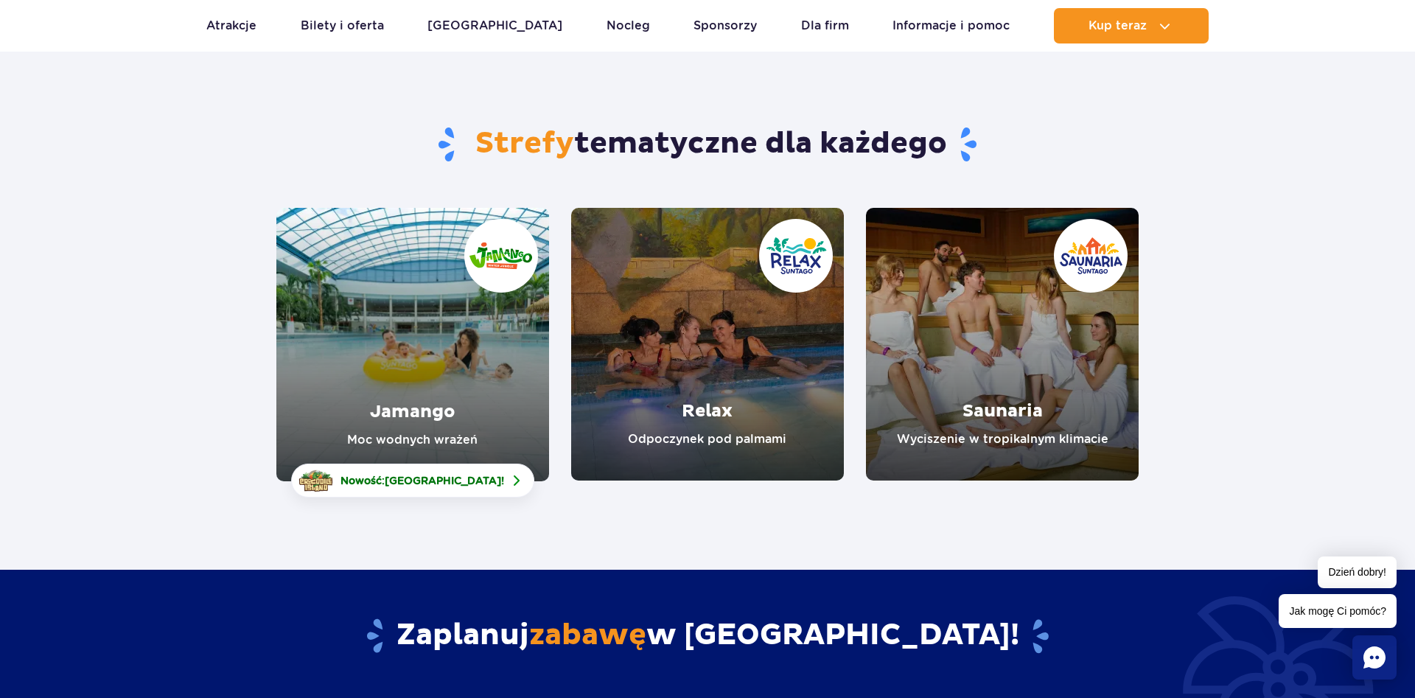
click at [758, 346] on link "Relax" at bounding box center [707, 344] width 273 height 273
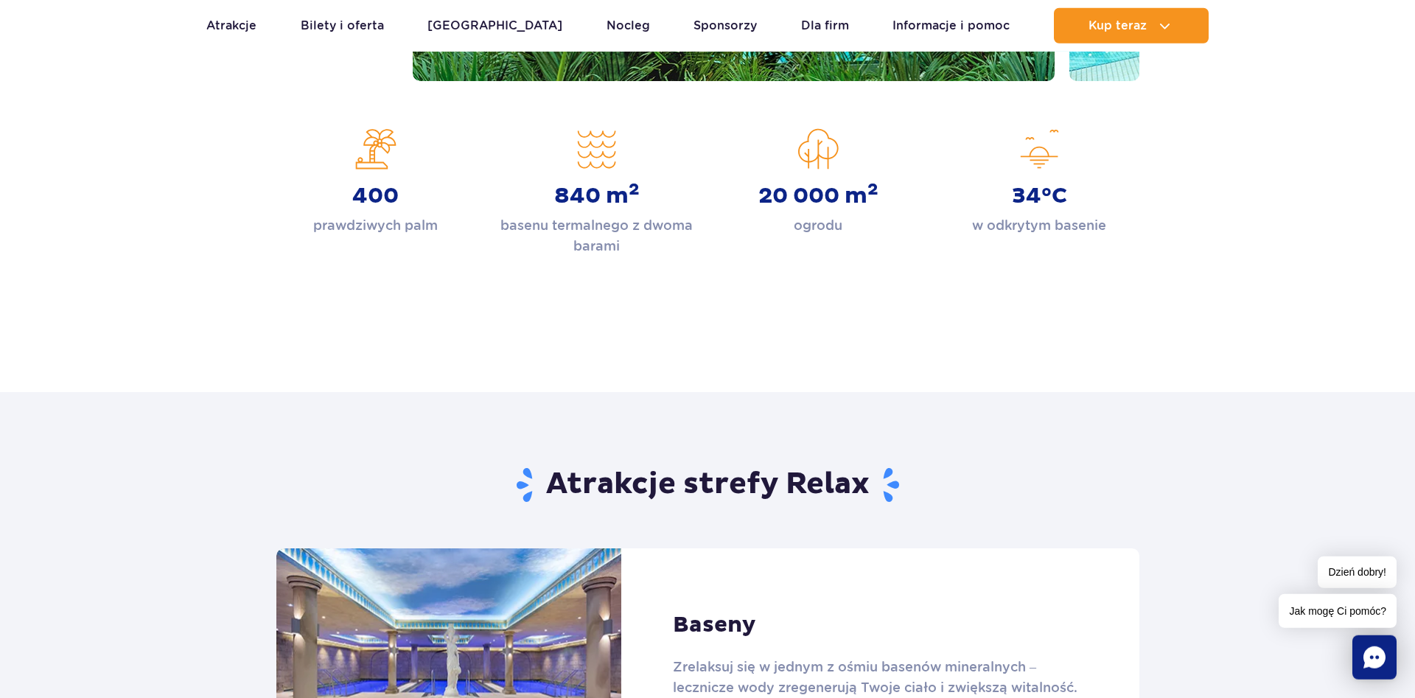
scroll to position [752, 0]
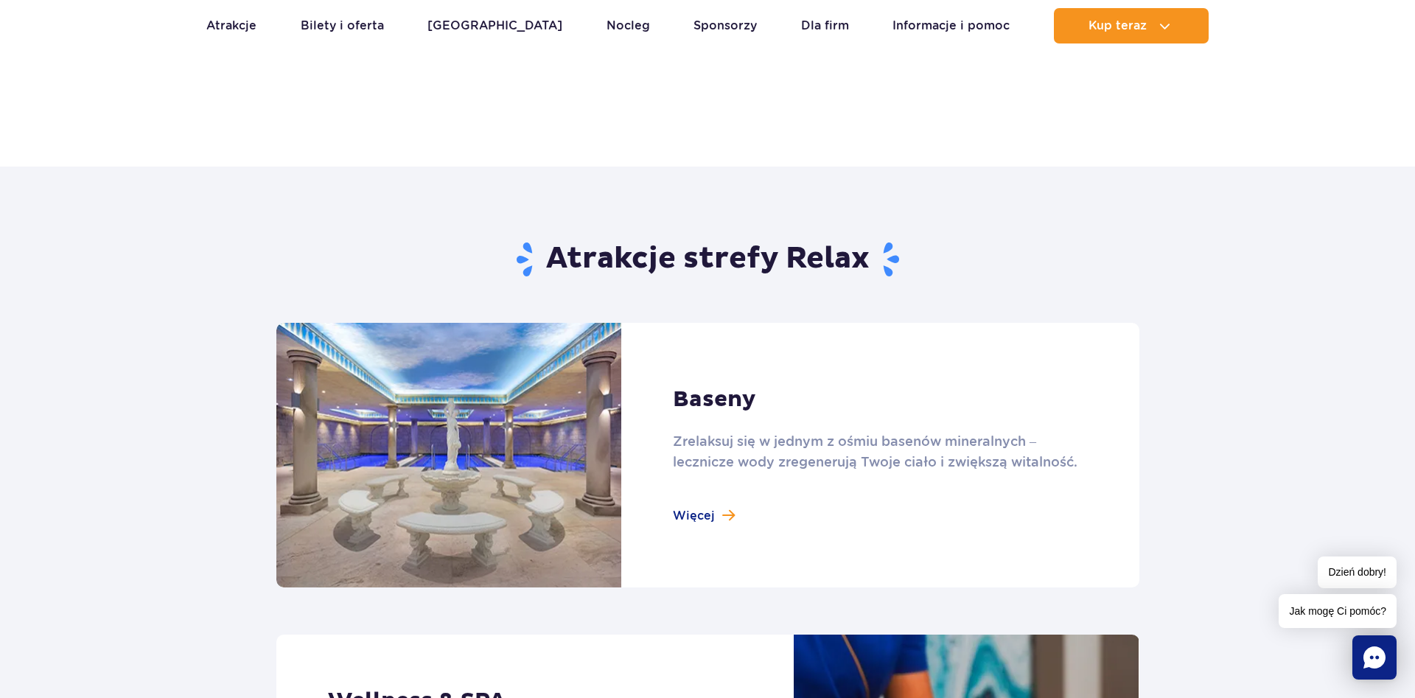
click at [713, 520] on link at bounding box center [707, 455] width 863 height 265
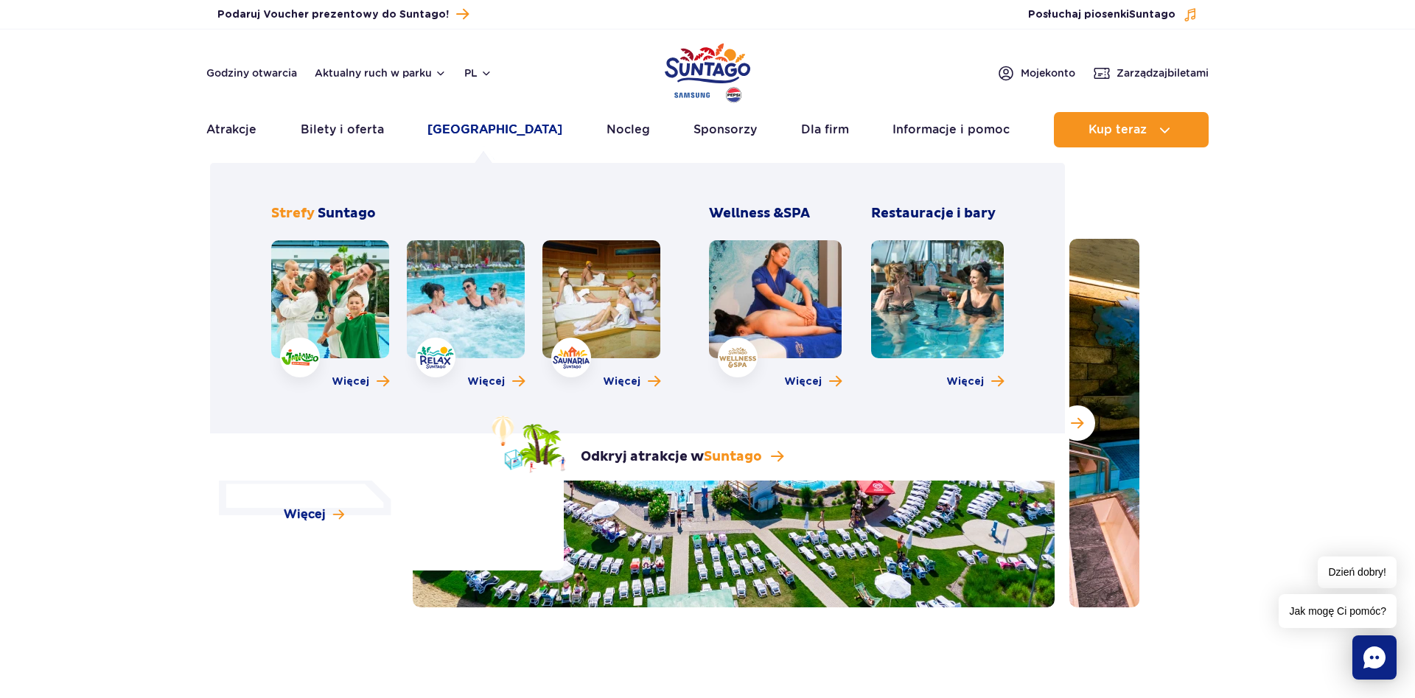
click at [461, 130] on link "[GEOGRAPHIC_DATA]" at bounding box center [494, 129] width 135 height 35
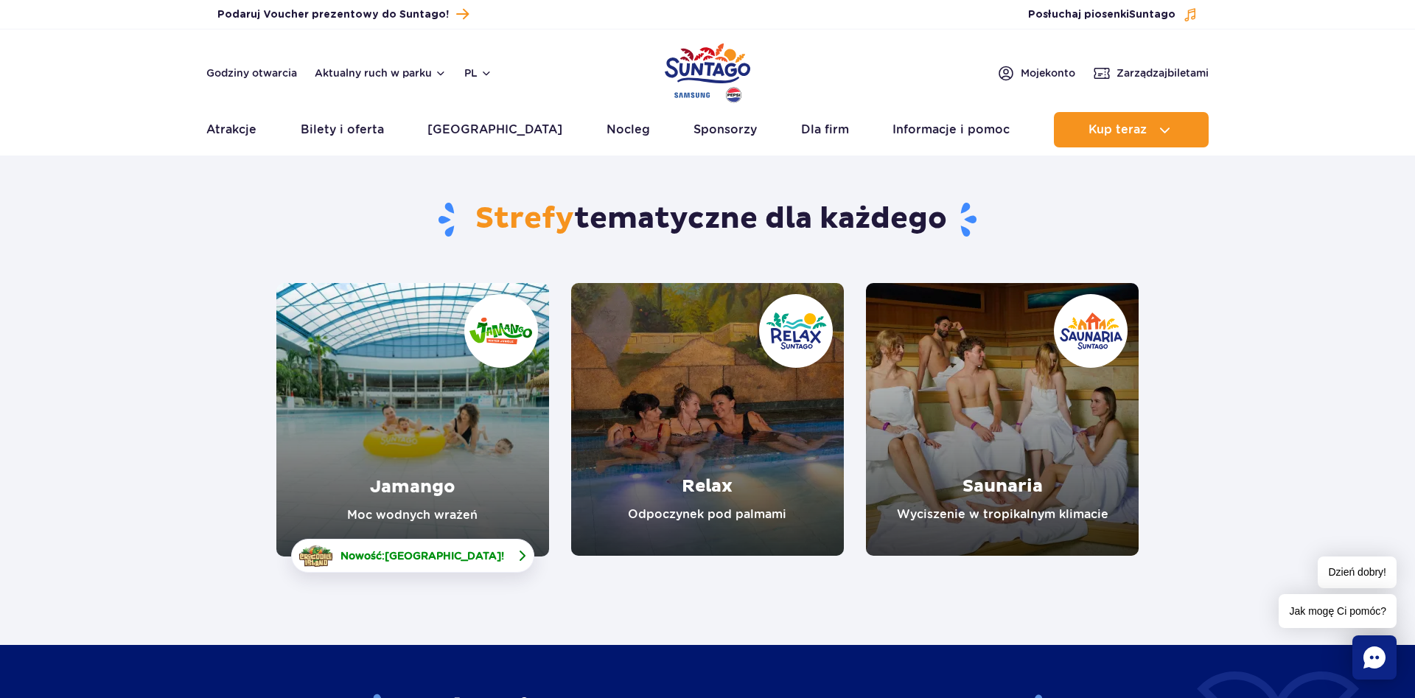
click at [413, 545] on link "Nowość: Crocodile Island !" at bounding box center [412, 556] width 243 height 34
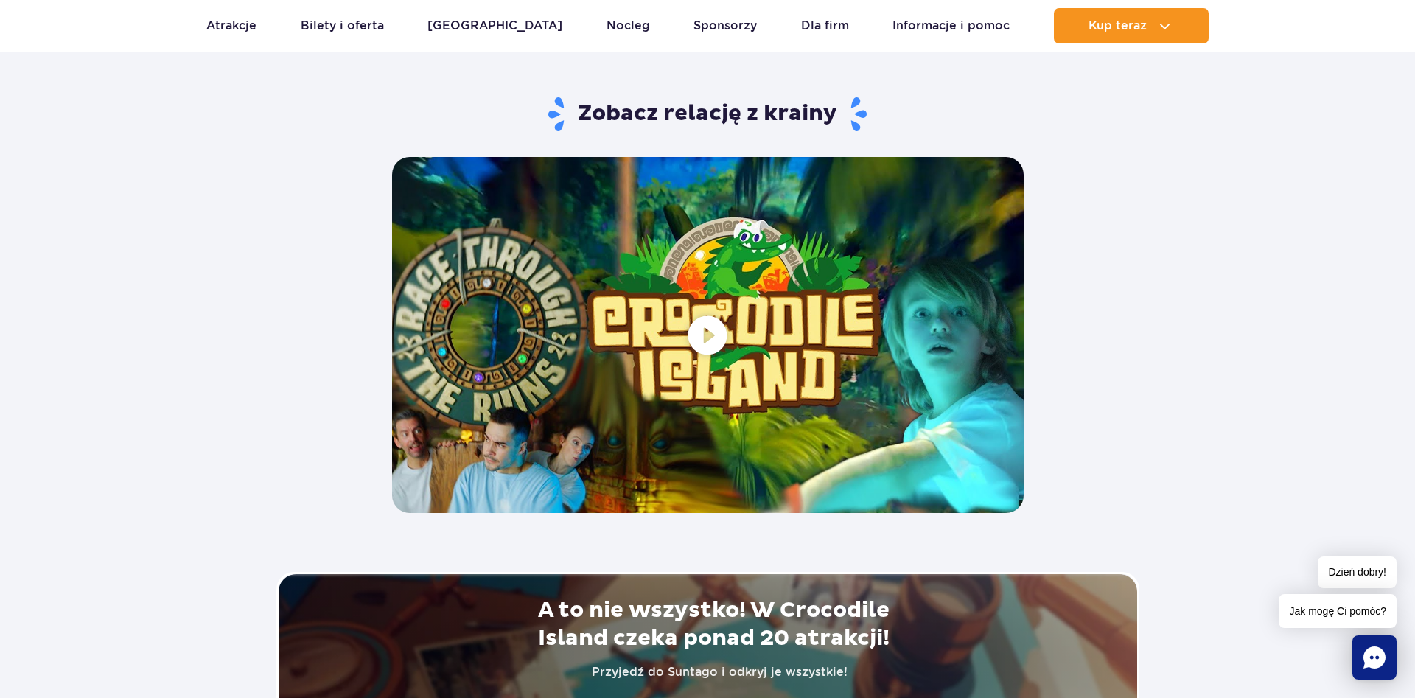
scroll to position [2781, 0]
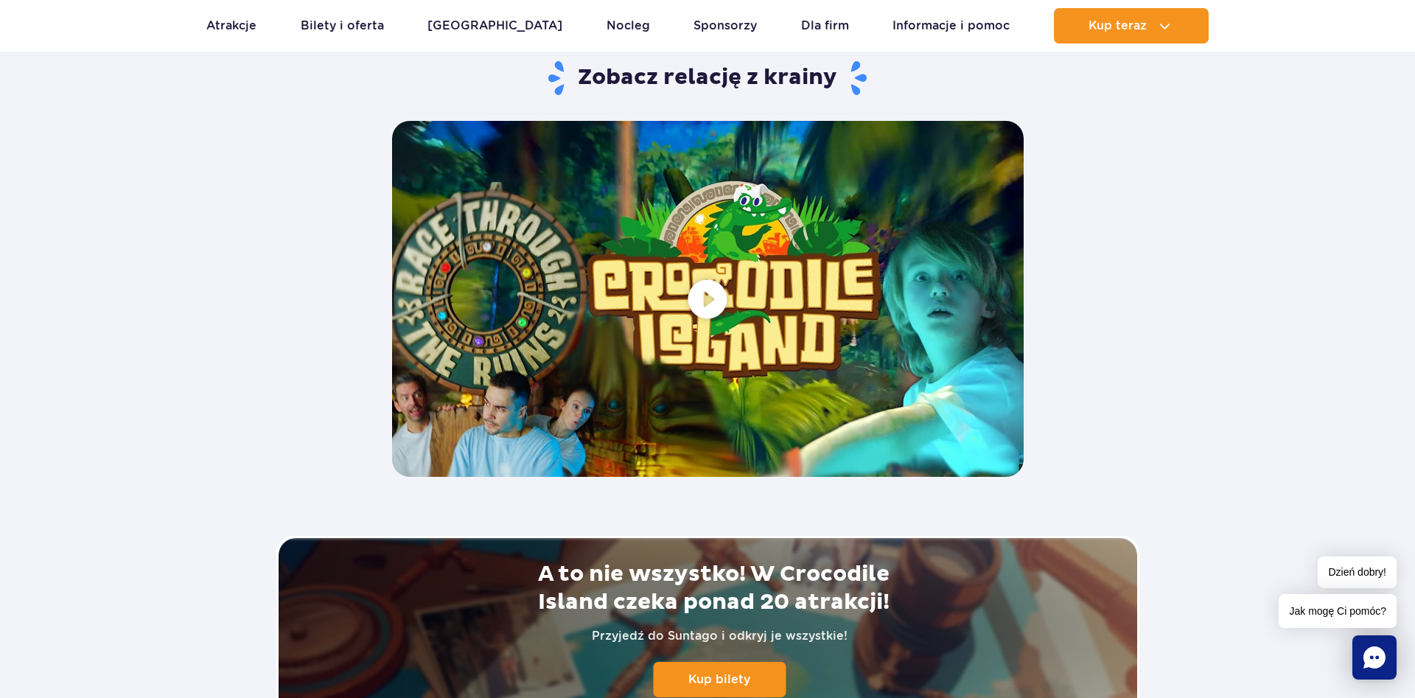
click at [707, 312] on span at bounding box center [708, 298] width 632 height 355
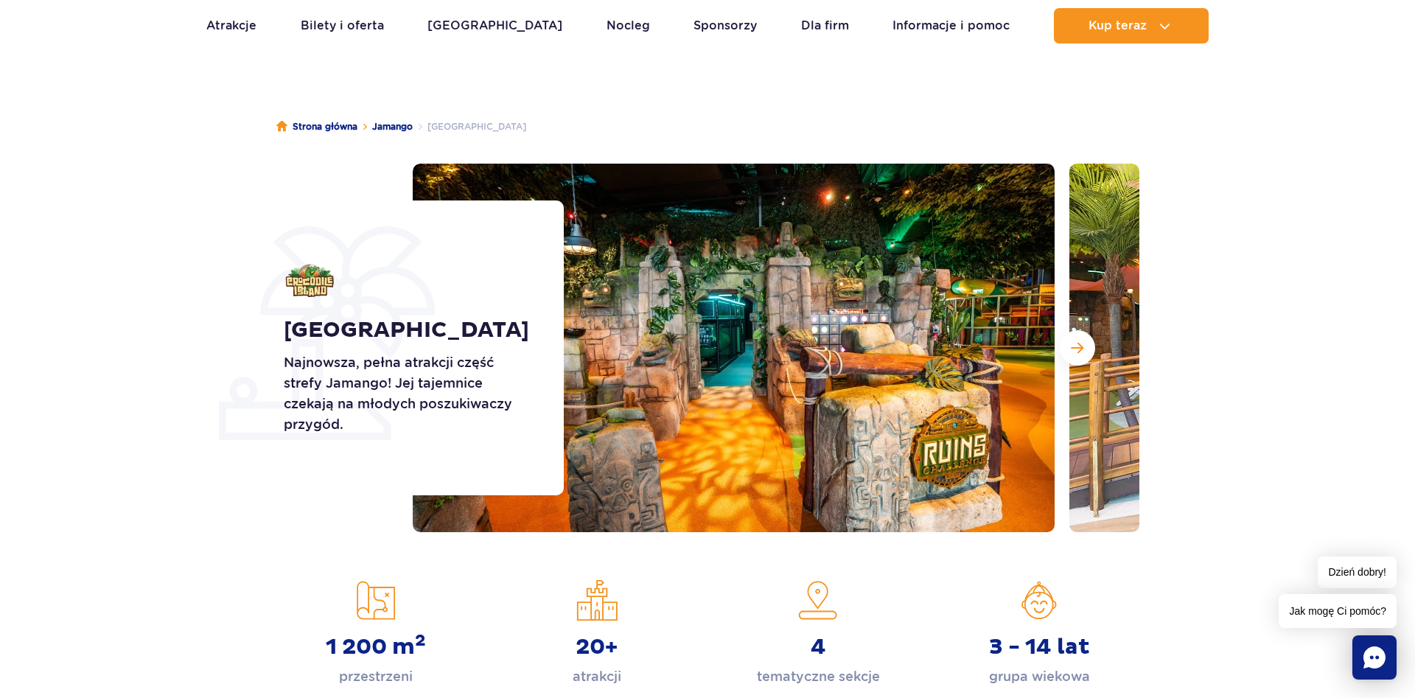
scroll to position [0, 0]
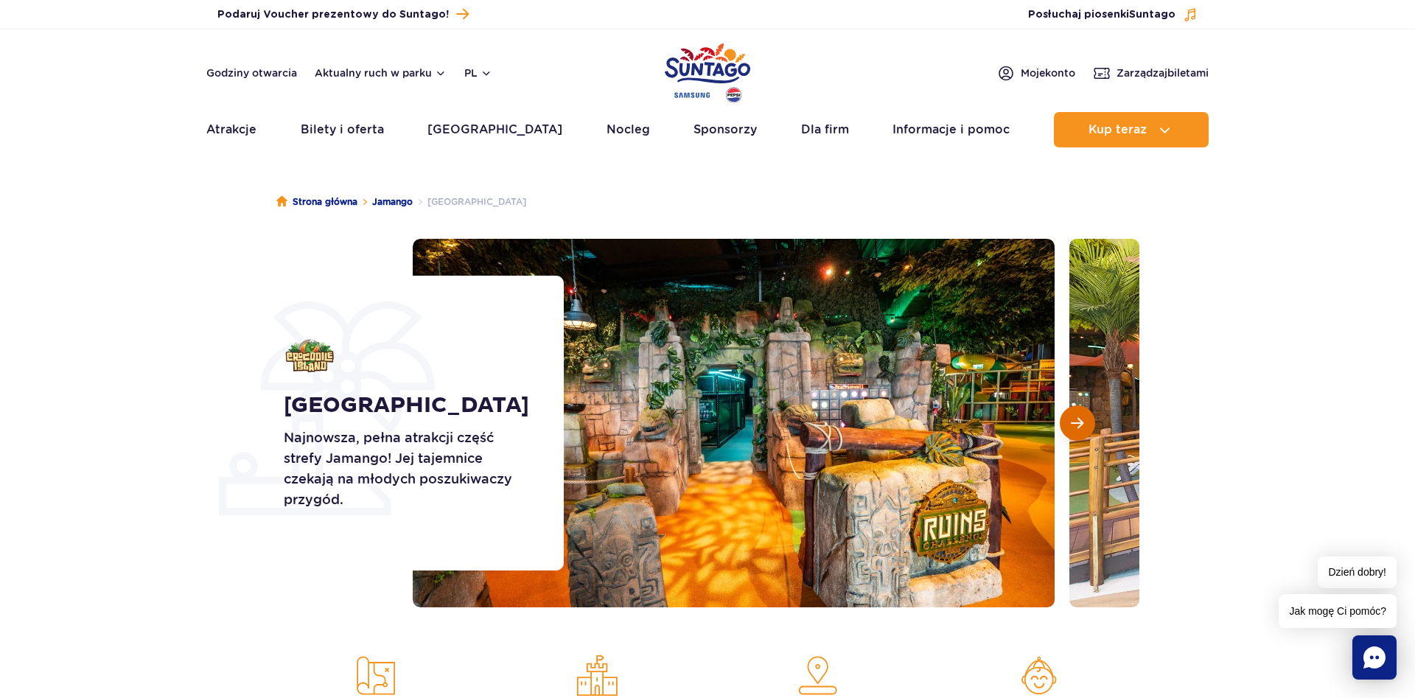
click at [1070, 427] on button "Następny slajd" at bounding box center [1077, 422] width 35 height 35
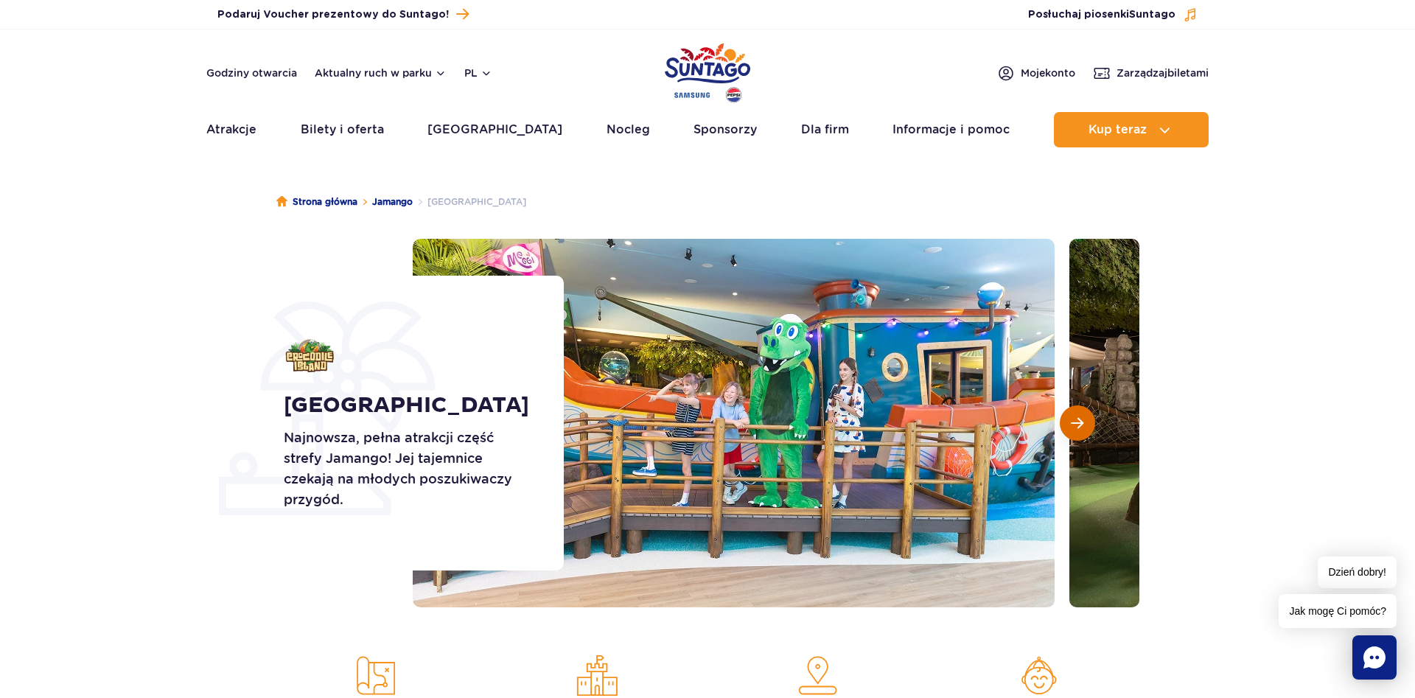
click at [1066, 427] on button "Następny slajd" at bounding box center [1077, 422] width 35 height 35
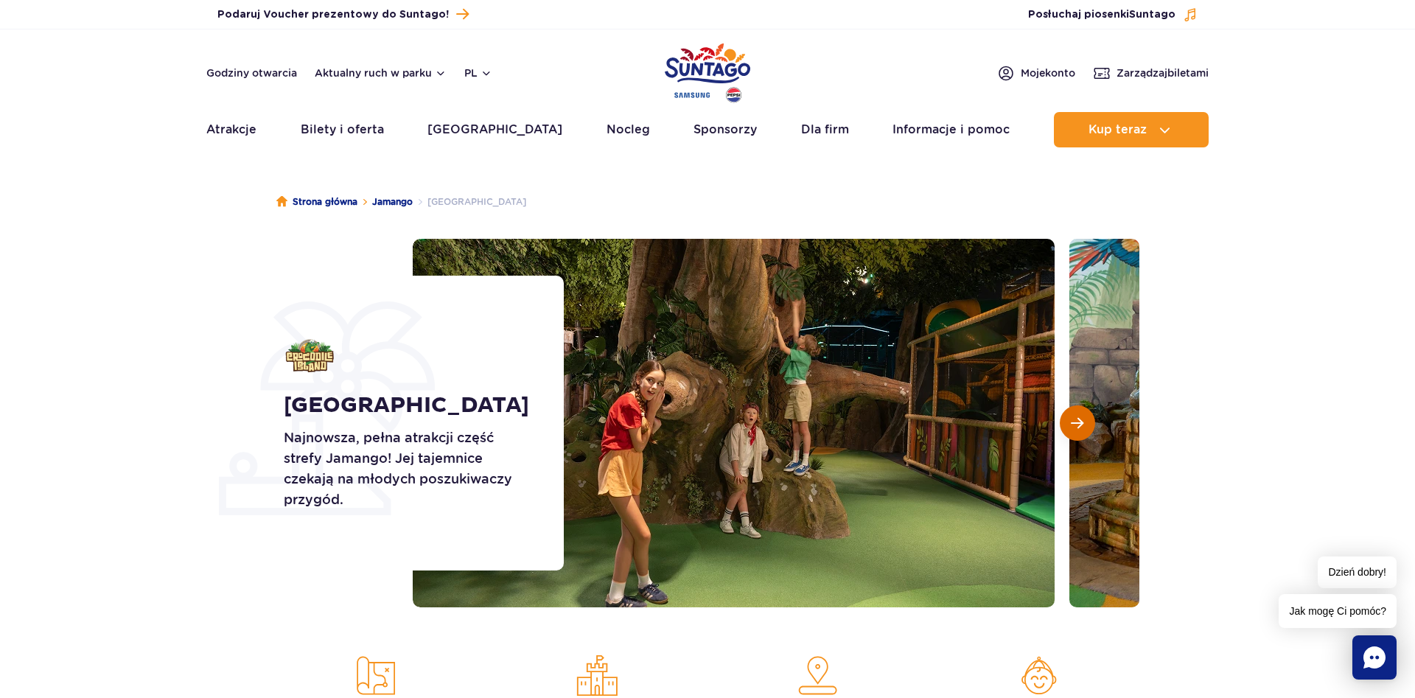
click at [1066, 427] on button "Następny slajd" at bounding box center [1077, 422] width 35 height 35
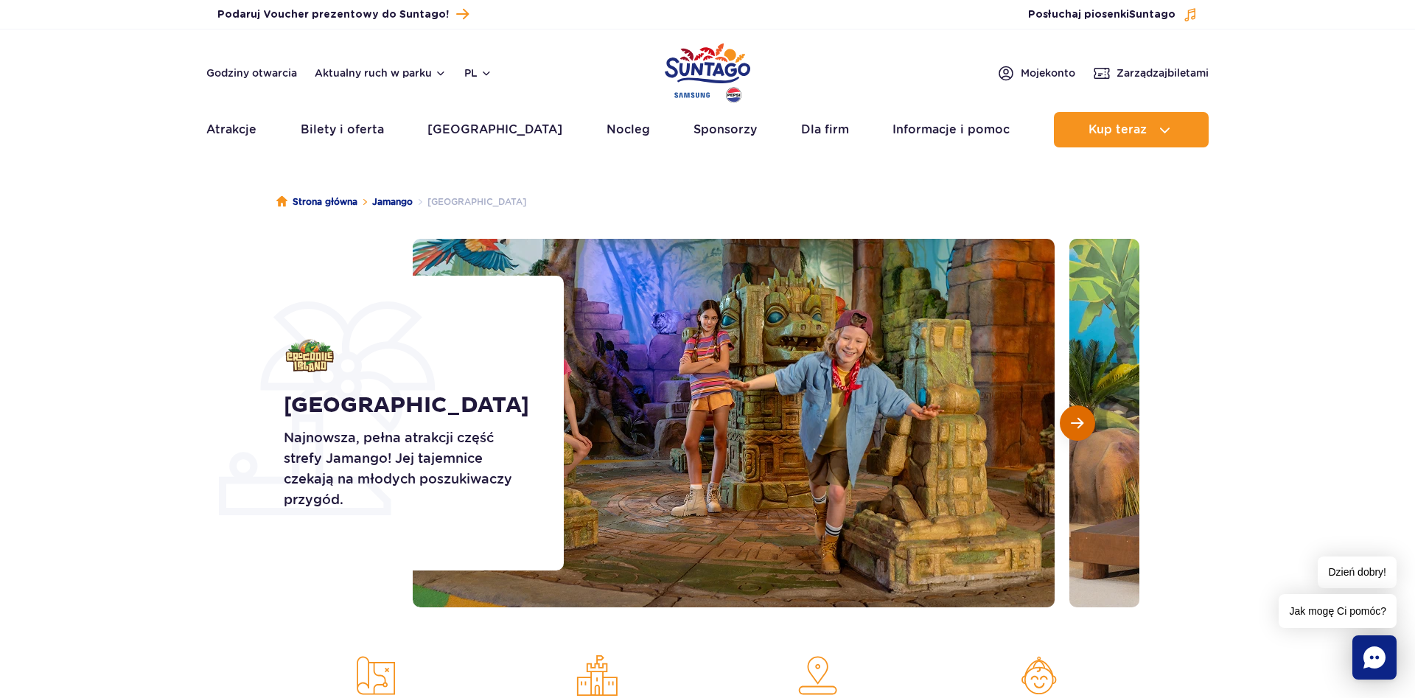
click at [1066, 427] on button "Następny slajd" at bounding box center [1077, 422] width 35 height 35
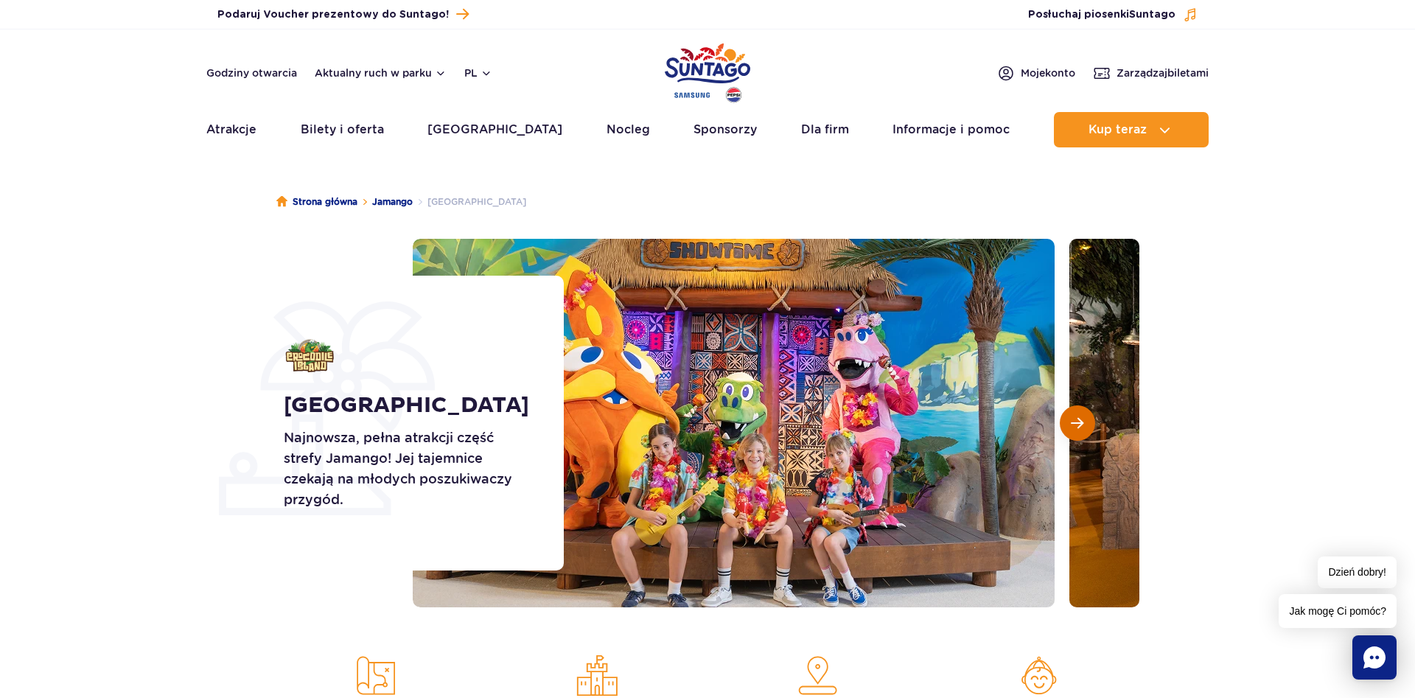
click at [1066, 427] on button "Następny slajd" at bounding box center [1077, 422] width 35 height 35
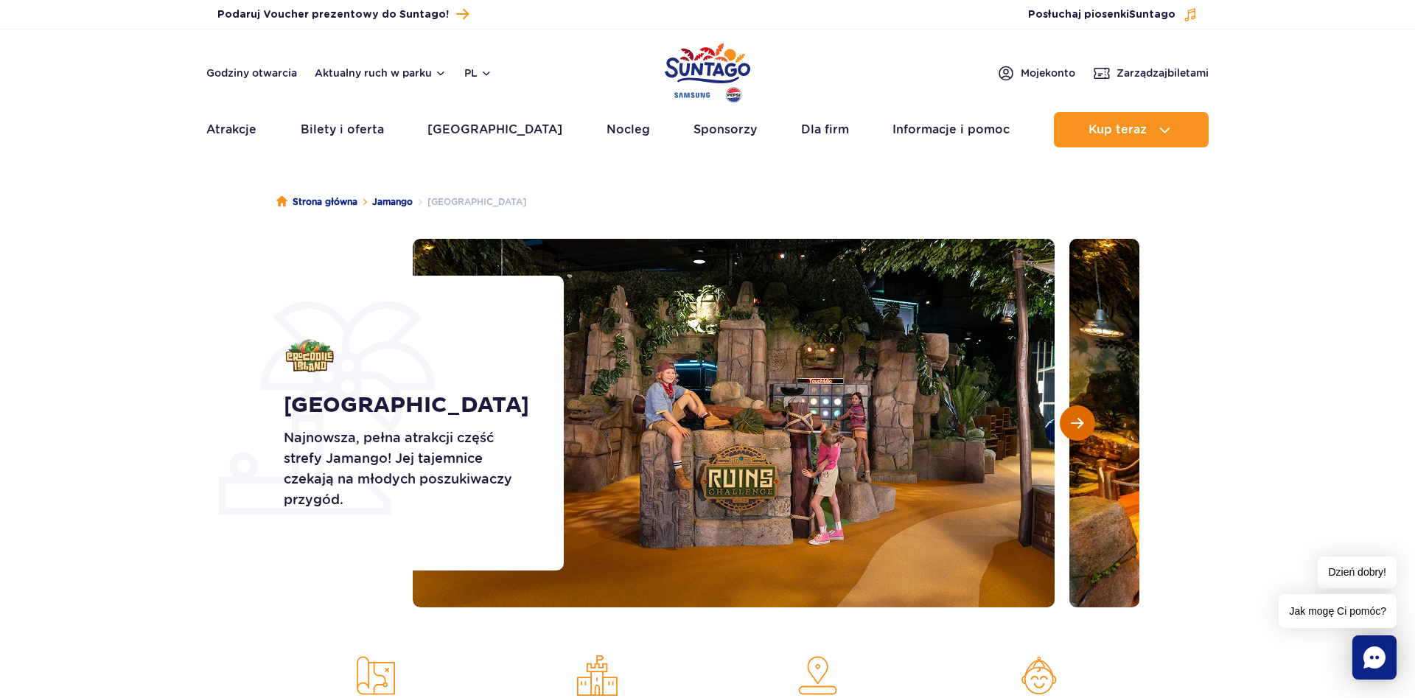
click at [1066, 427] on button "Następny slajd" at bounding box center [1077, 422] width 35 height 35
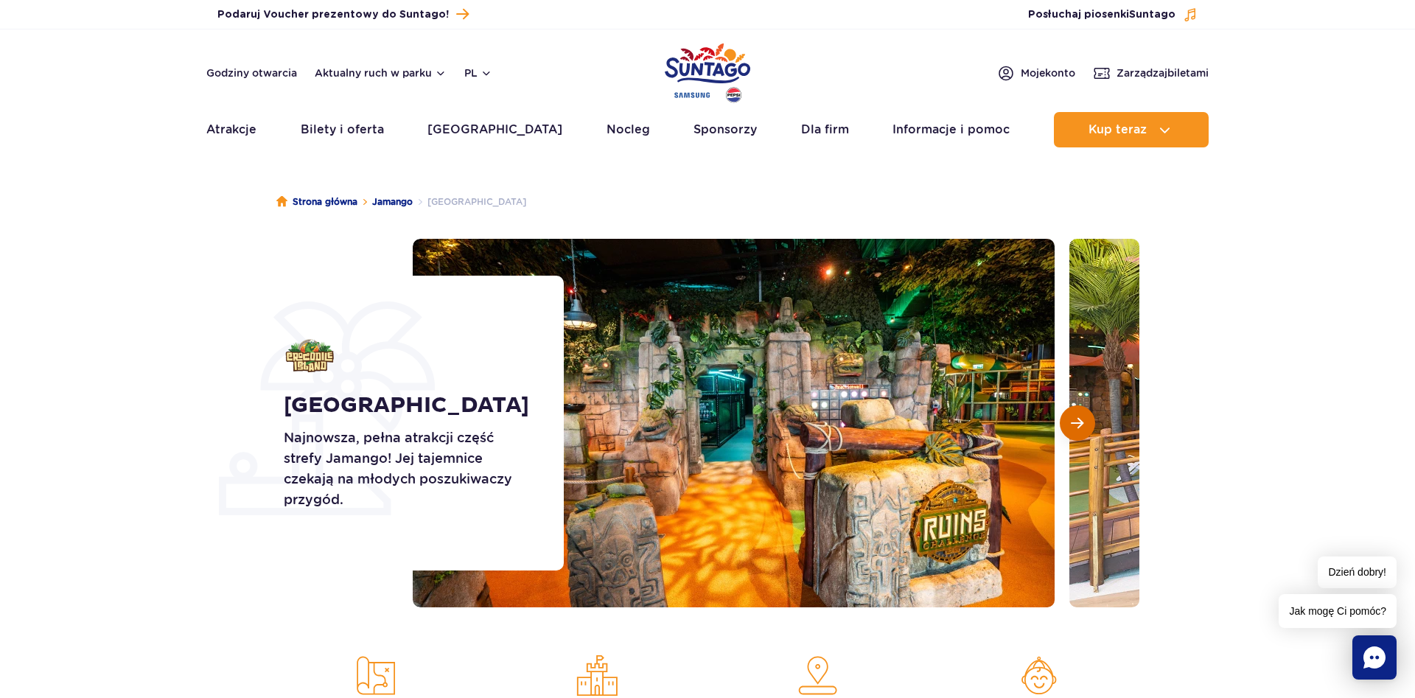
click at [1066, 427] on button "Następny slajd" at bounding box center [1077, 422] width 35 height 35
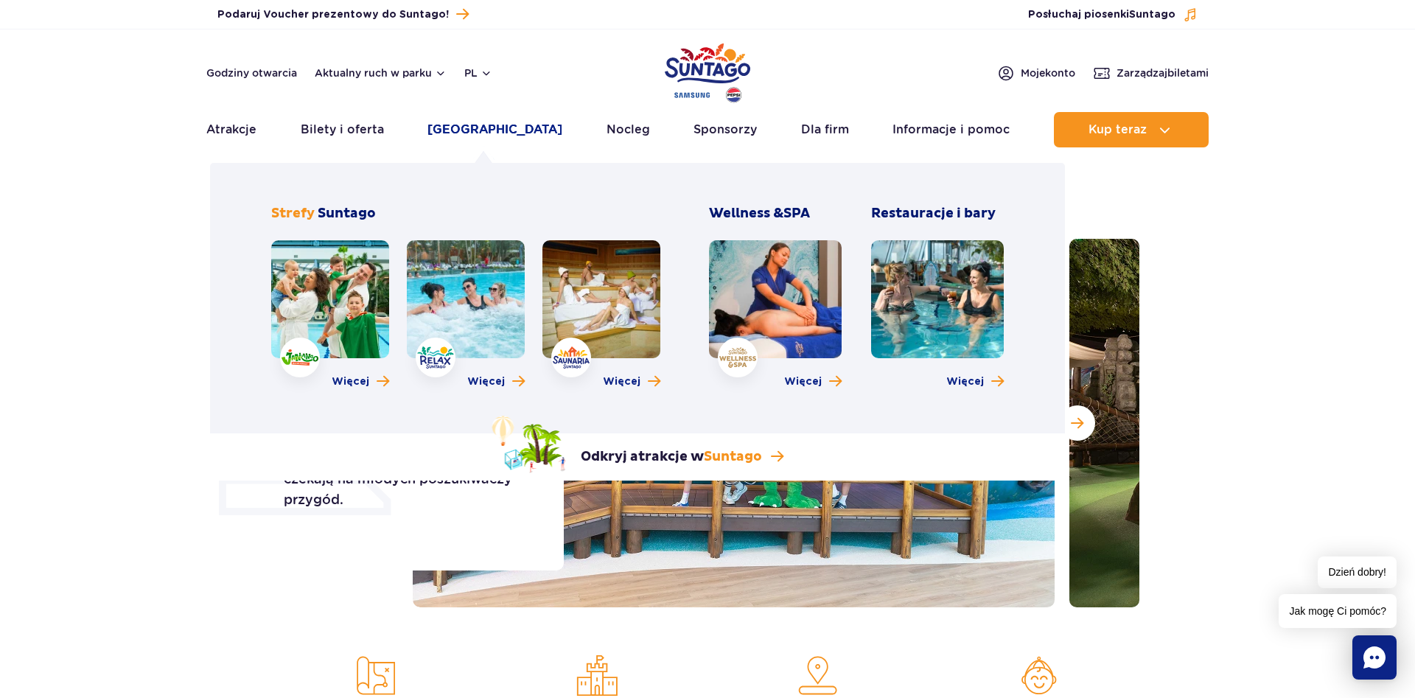
click at [474, 131] on link "[GEOGRAPHIC_DATA]" at bounding box center [494, 129] width 135 height 35
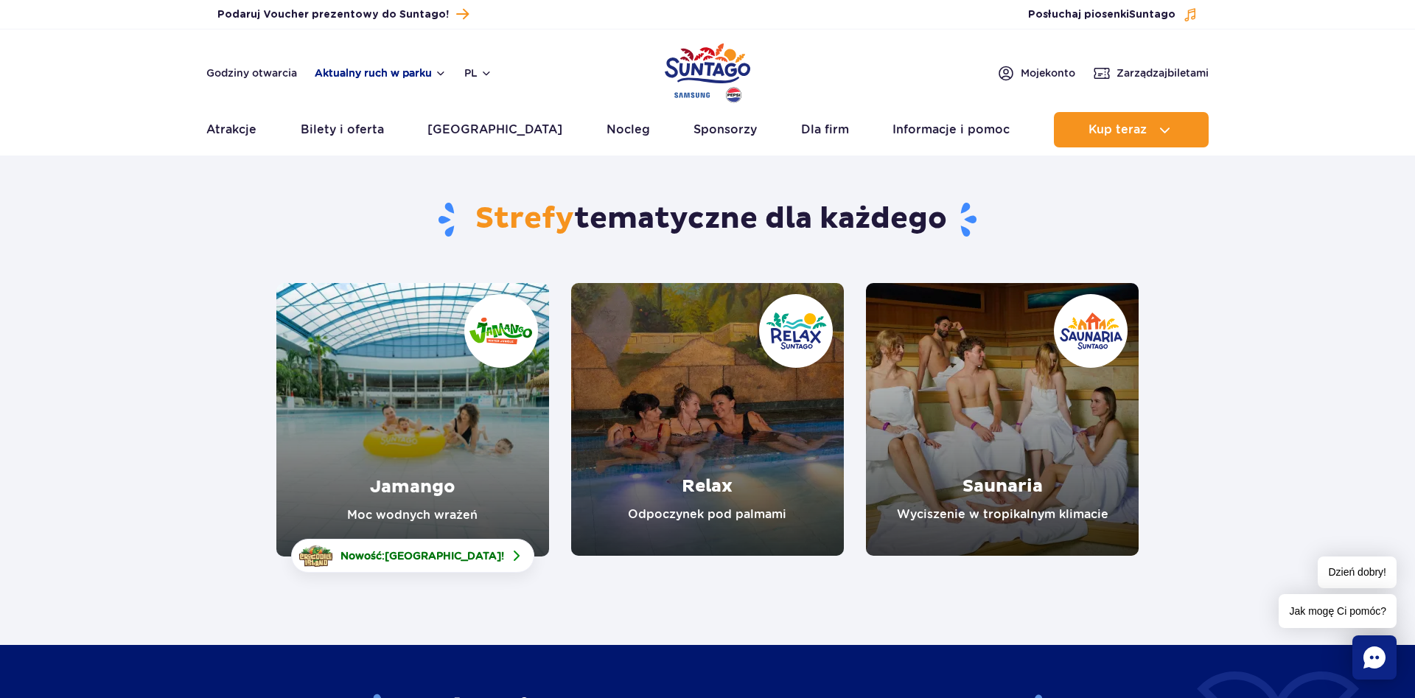
click at [421, 77] on button "Aktualny ruch w parku" at bounding box center [381, 73] width 132 height 12
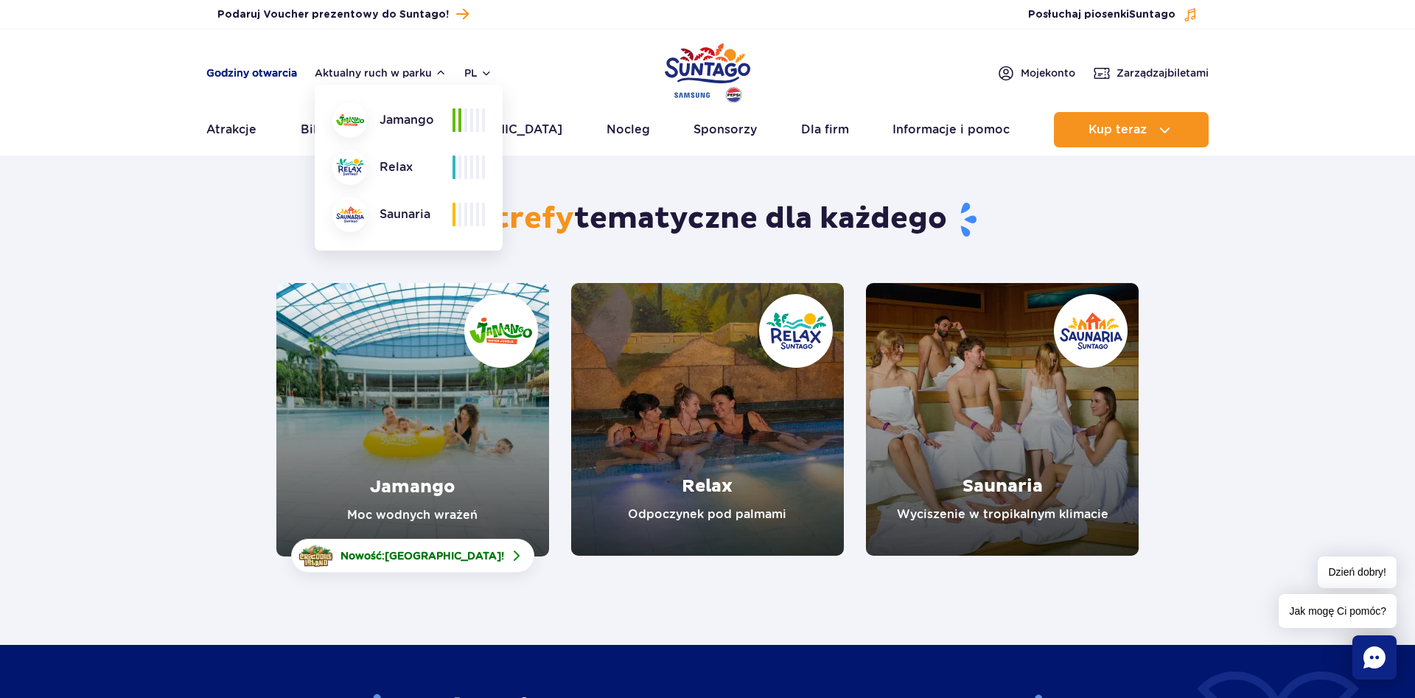
click at [268, 79] on link "Godziny otwarcia" at bounding box center [251, 73] width 91 height 15
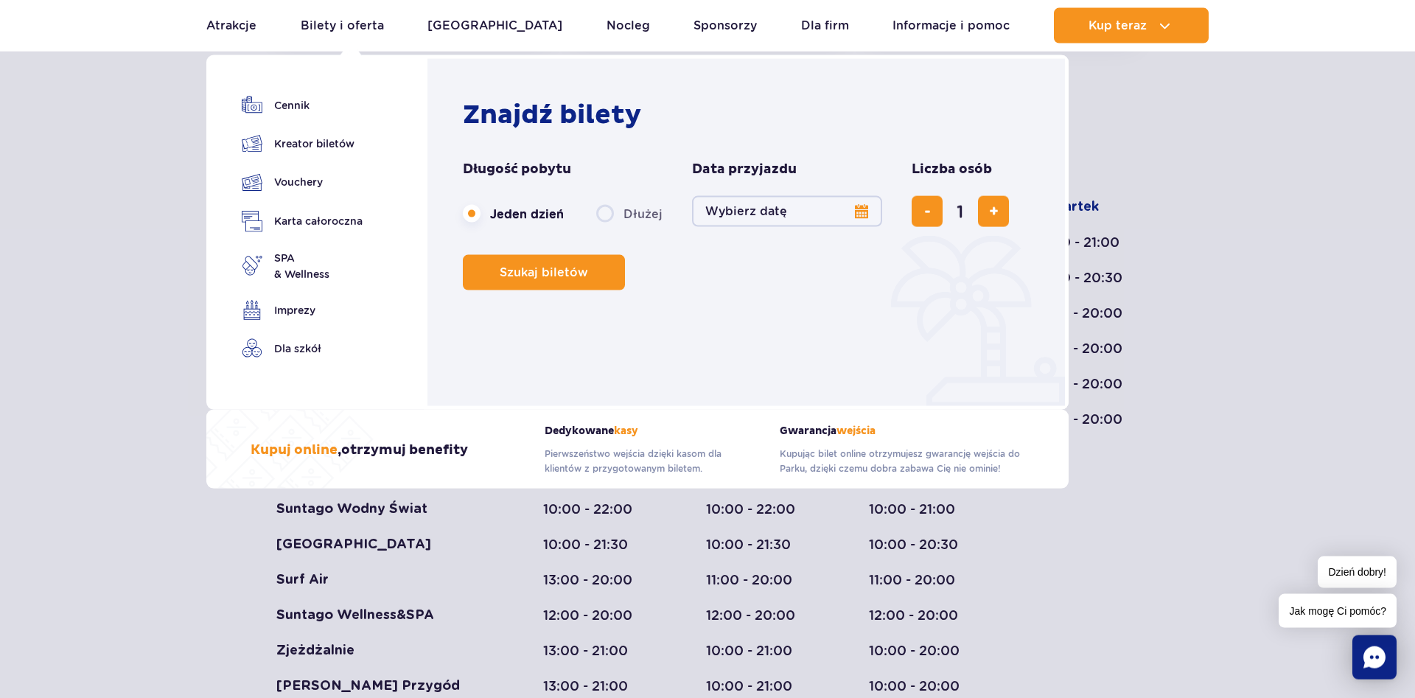
scroll to position [481, 0]
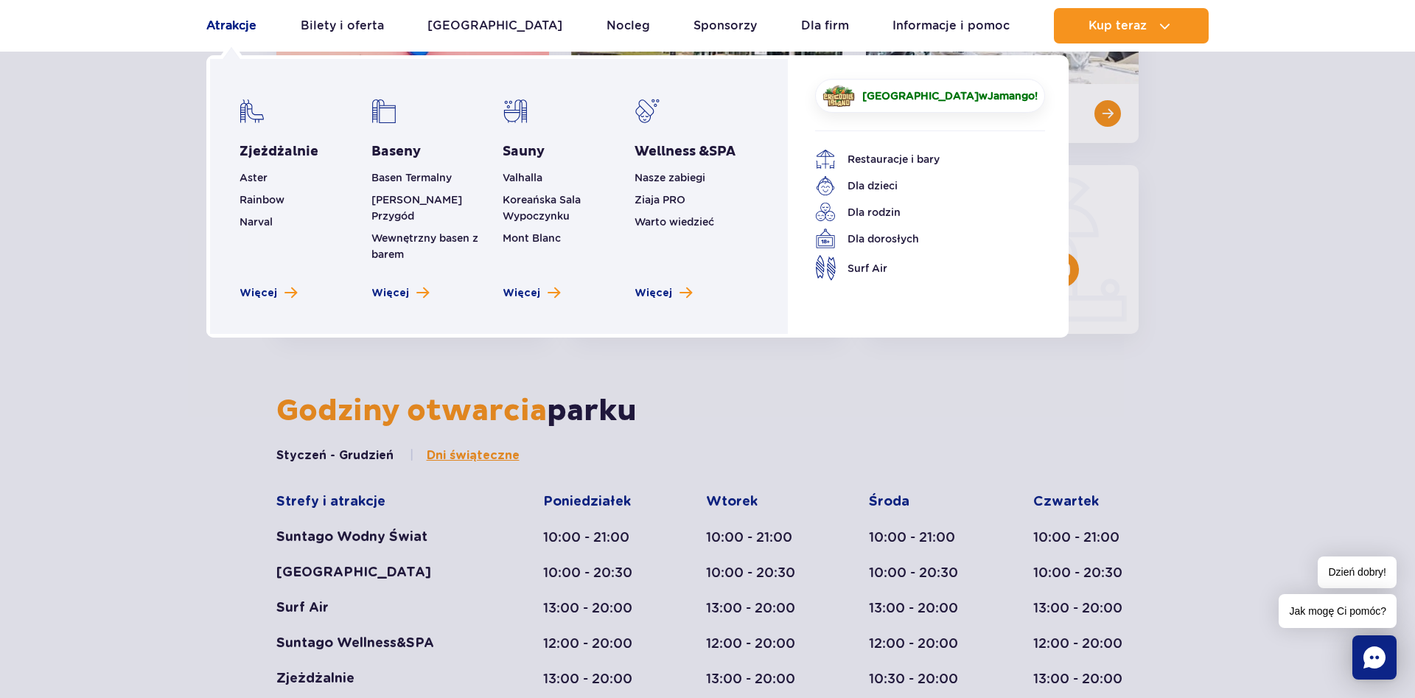
click at [249, 30] on link "Atrakcje" at bounding box center [231, 25] width 50 height 35
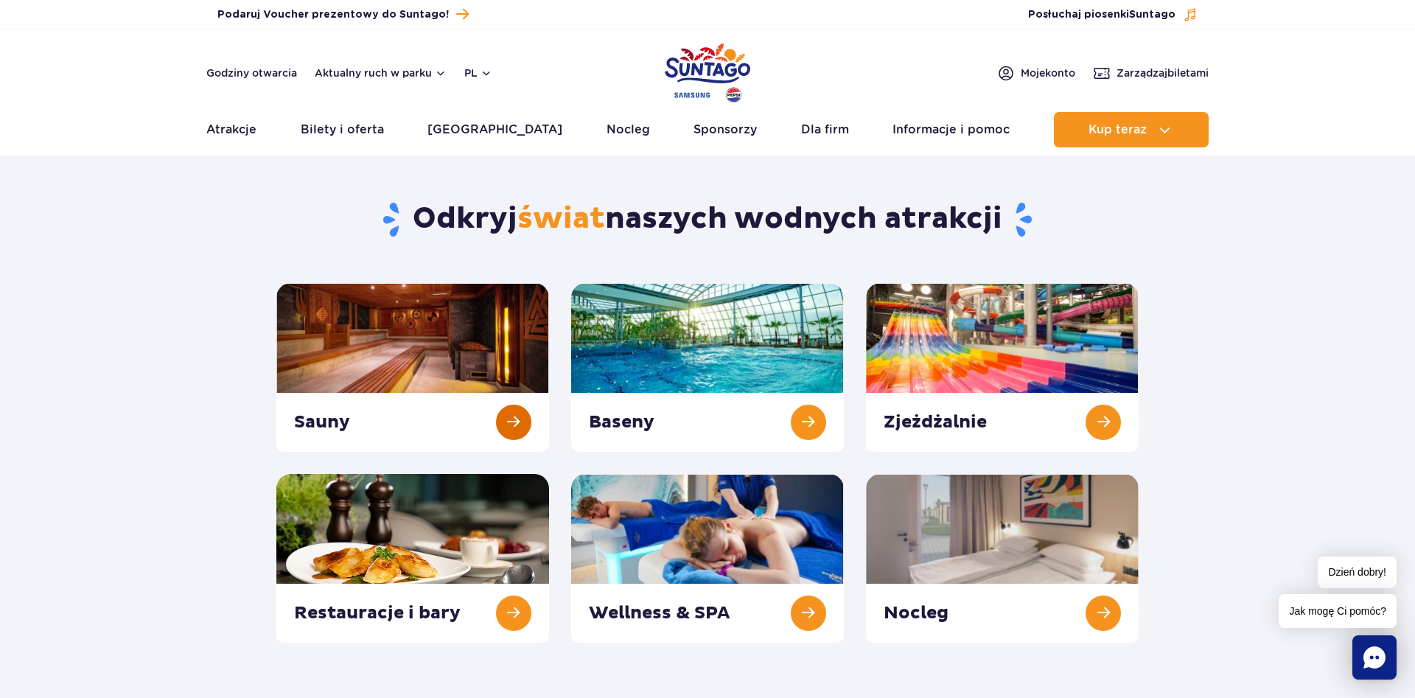
click at [508, 419] on link at bounding box center [412, 367] width 273 height 169
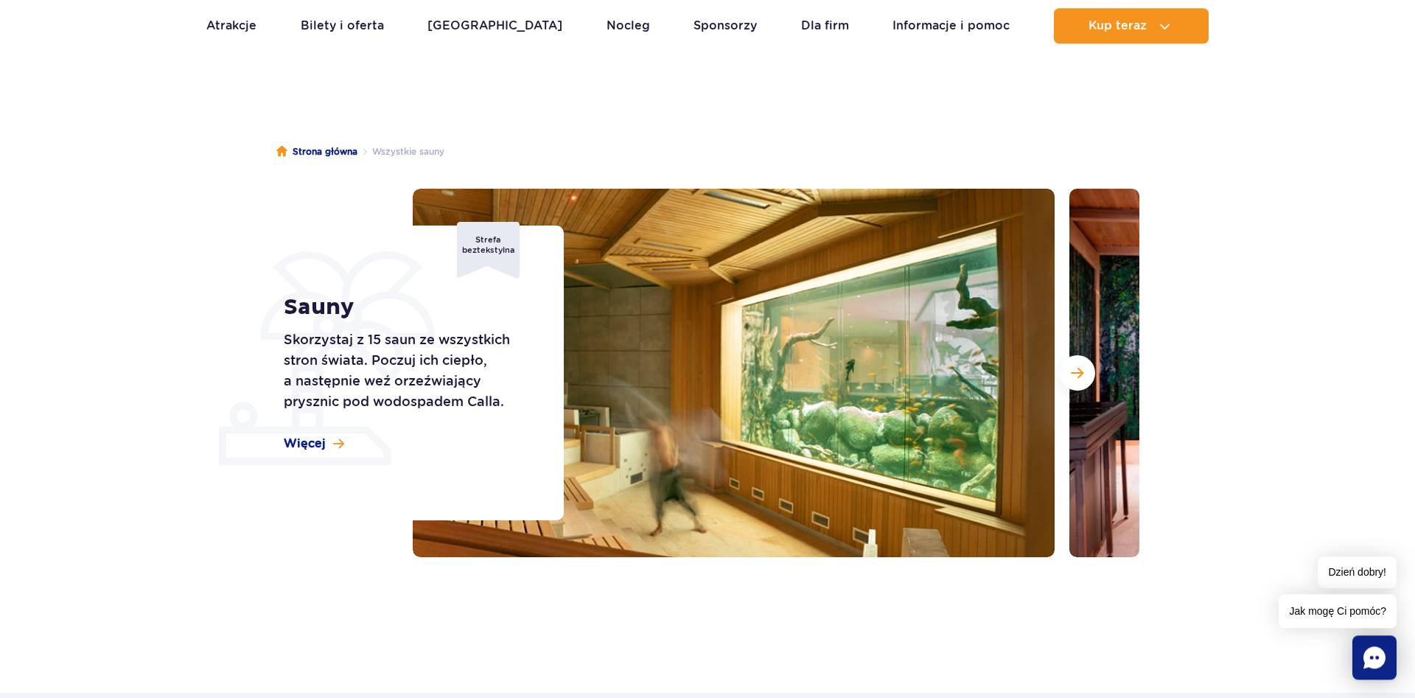
scroll to position [75, 0]
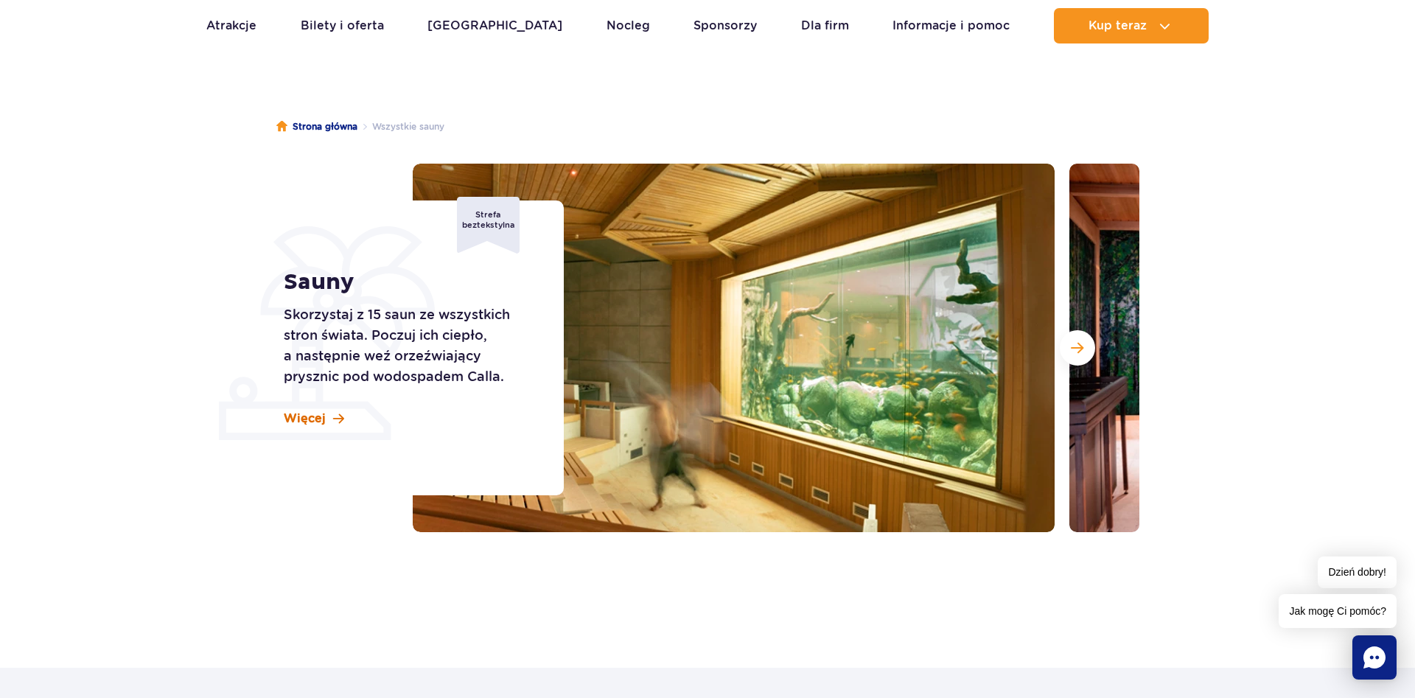
click at [308, 419] on span "Więcej" at bounding box center [305, 418] width 42 height 16
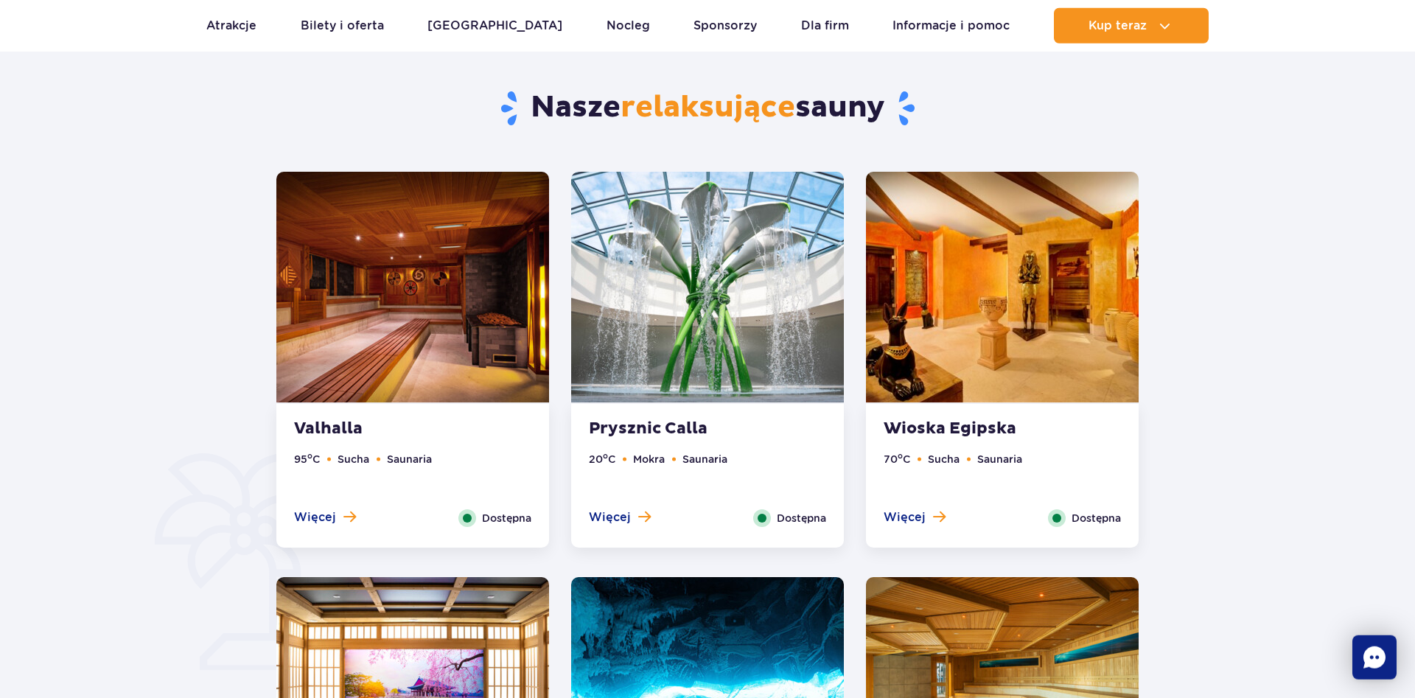
scroll to position [743, 0]
click at [450, 341] on img at bounding box center [412, 286] width 273 height 231
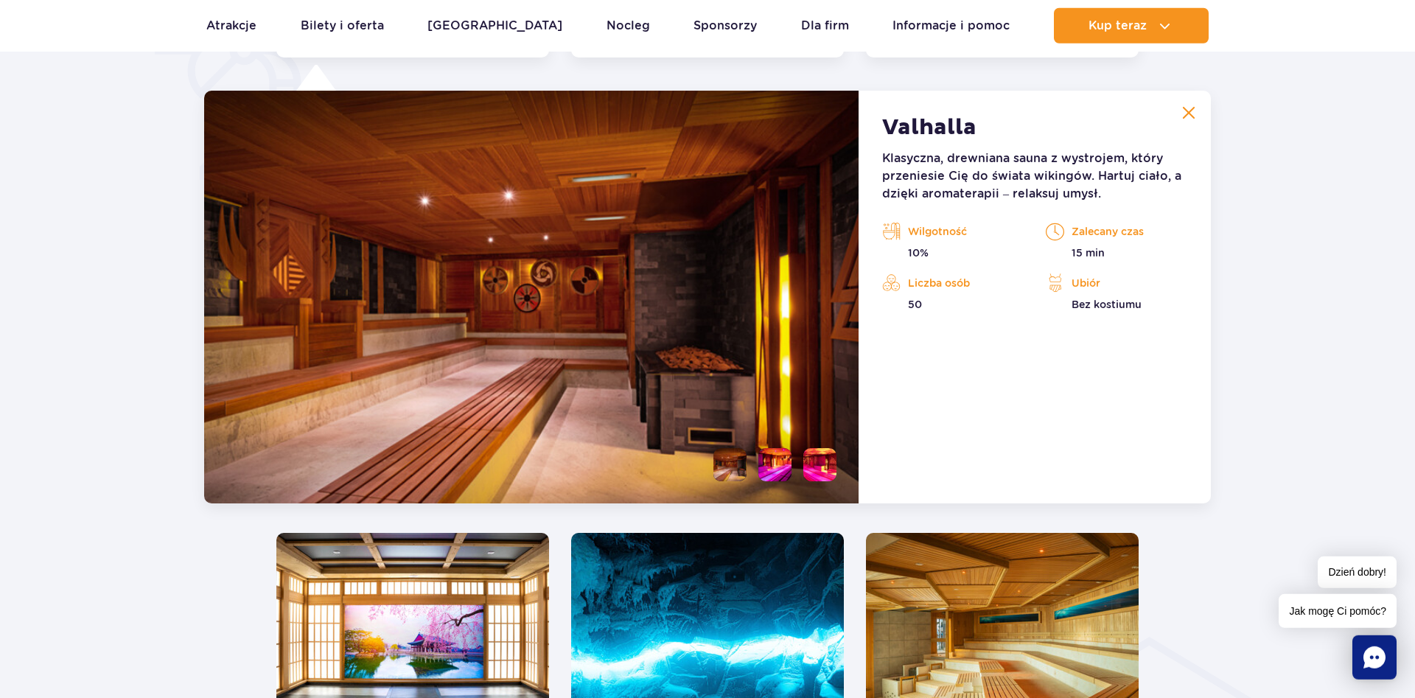
scroll to position [1234, 0]
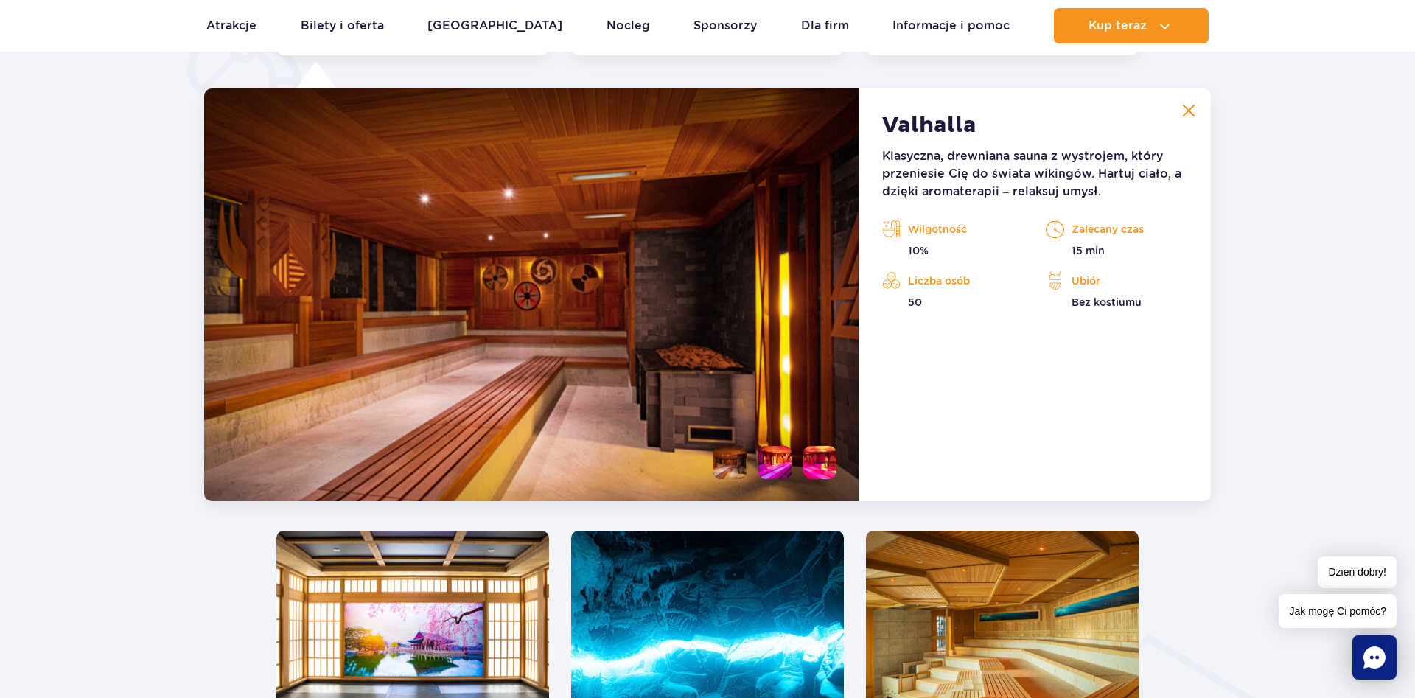
click at [771, 455] on li at bounding box center [774, 462] width 33 height 33
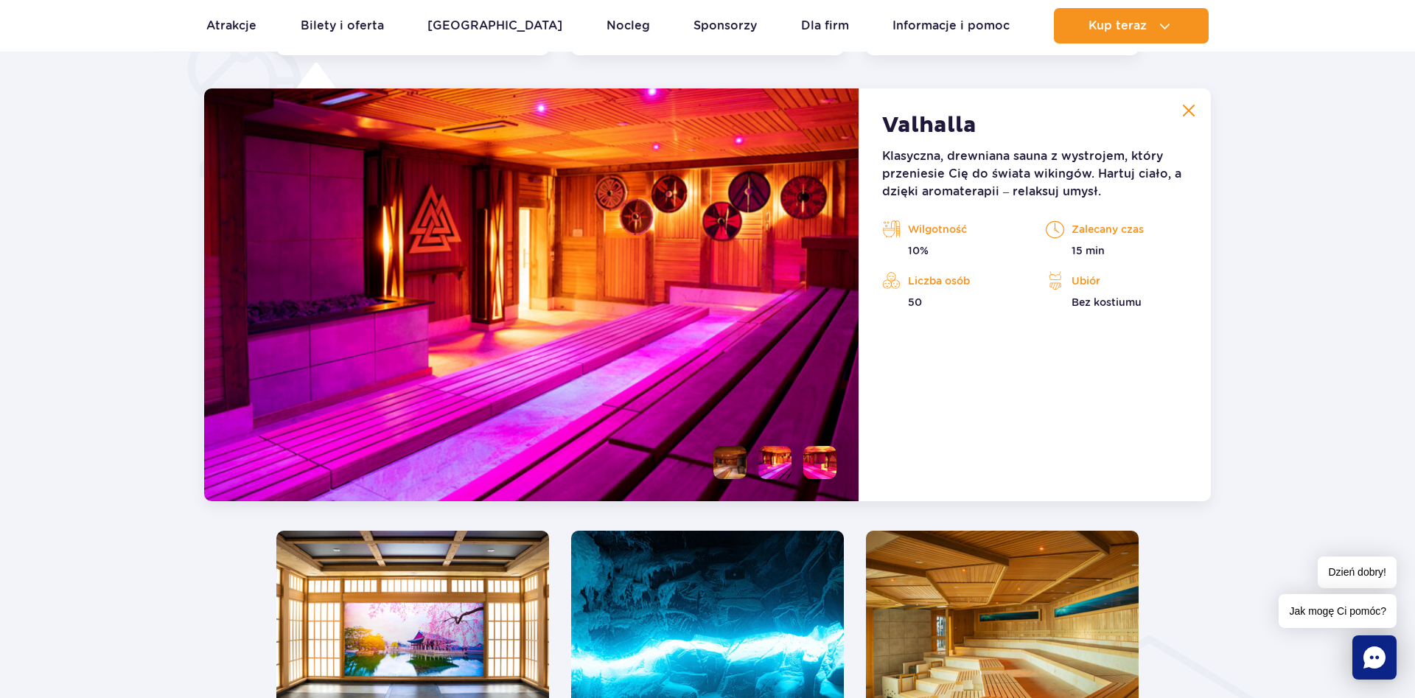
click at [822, 464] on li at bounding box center [819, 462] width 33 height 33
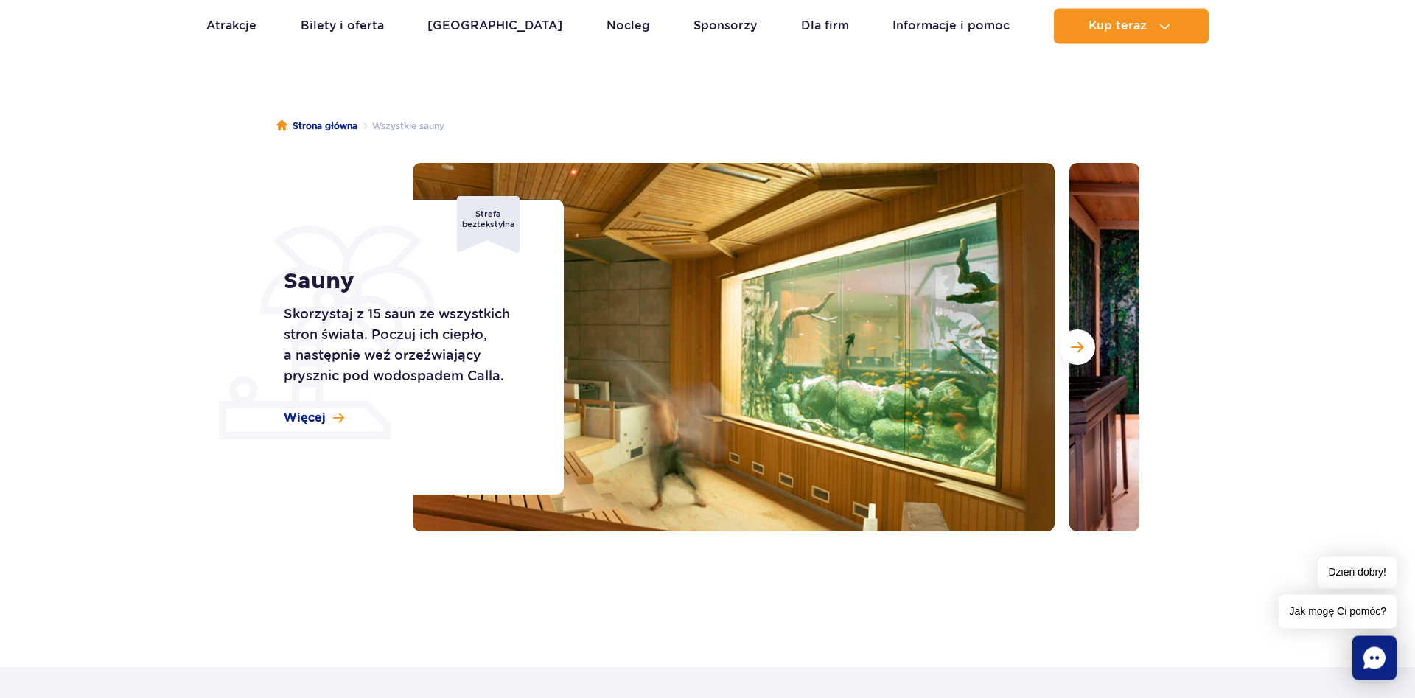
scroll to position [75, 0]
click at [317, 418] on span "Więcej" at bounding box center [305, 418] width 42 height 16
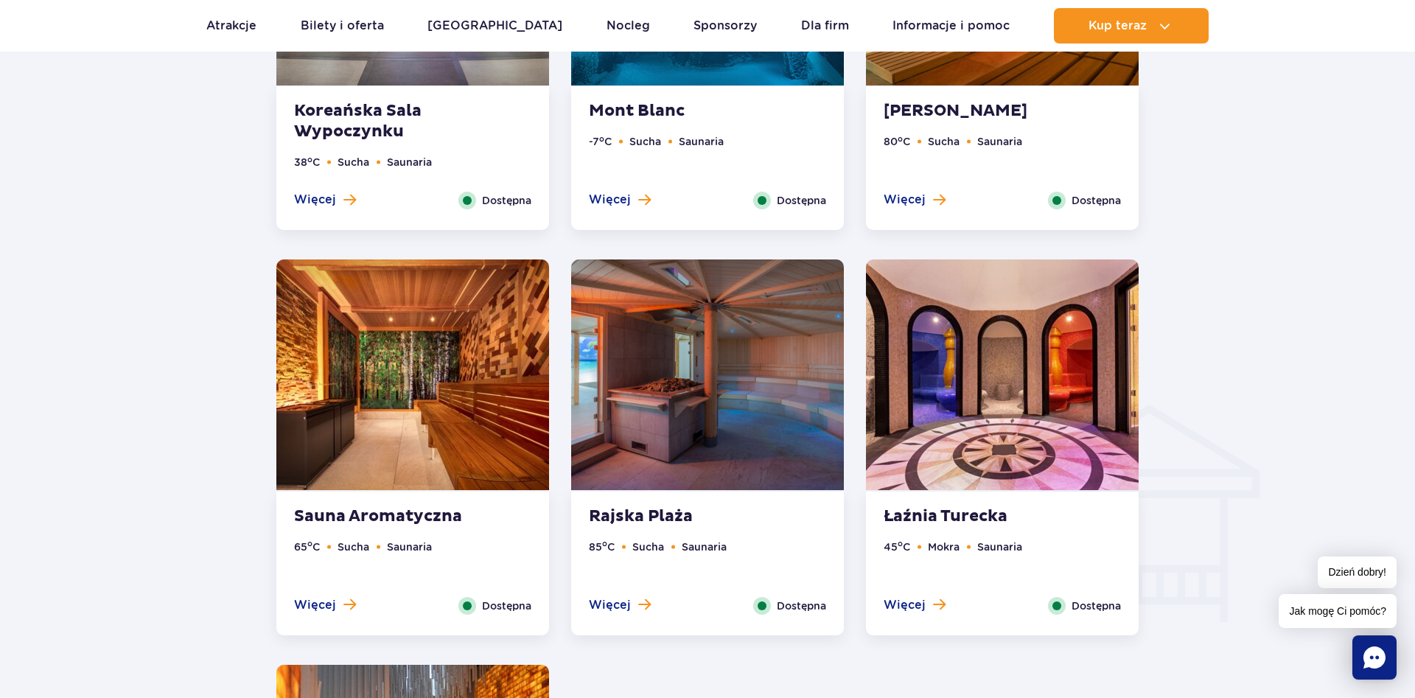
scroll to position [1495, 0]
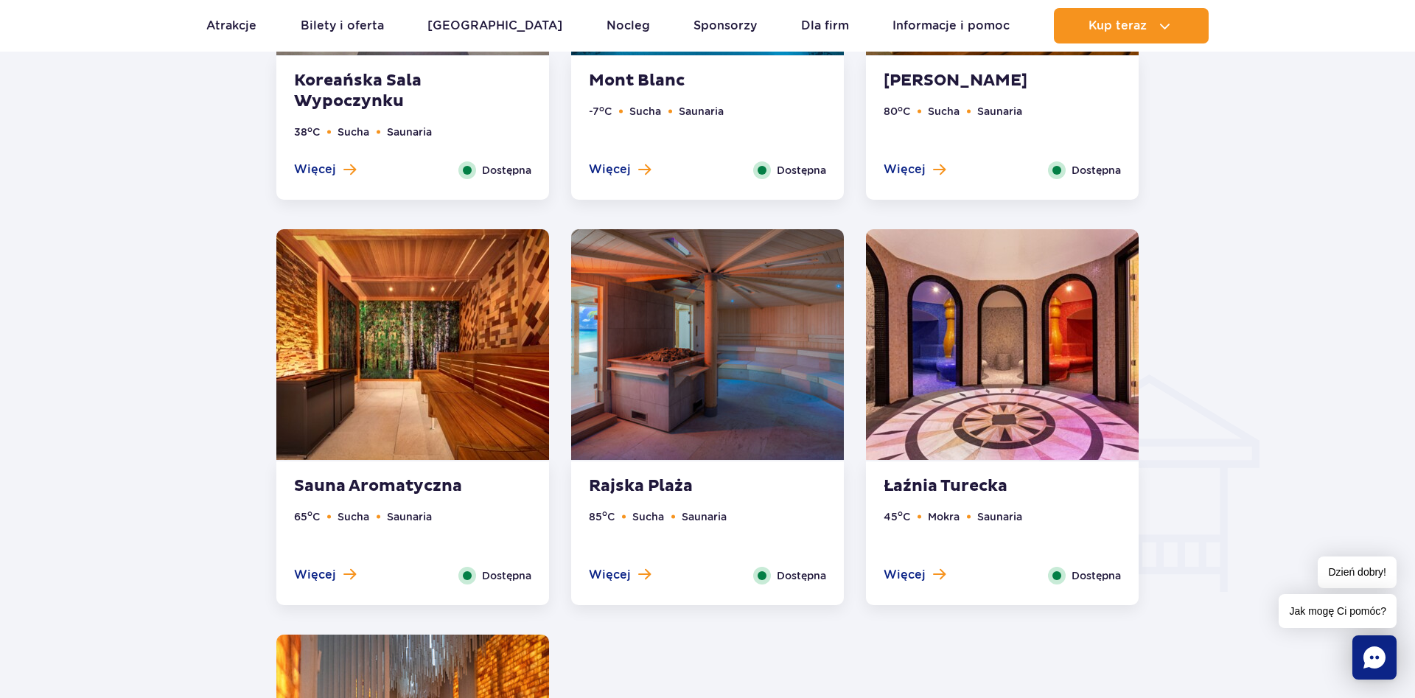
click at [1021, 377] on img at bounding box center [1002, 344] width 273 height 231
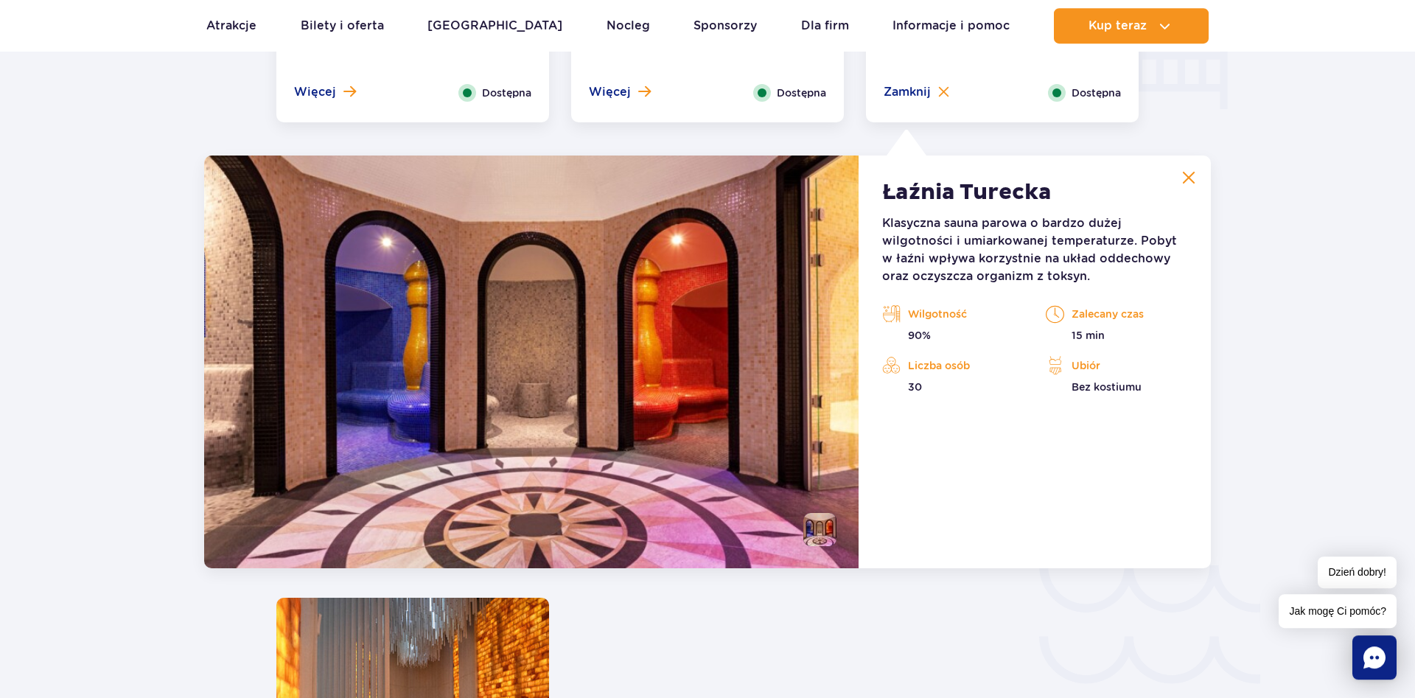
scroll to position [1969, 0]
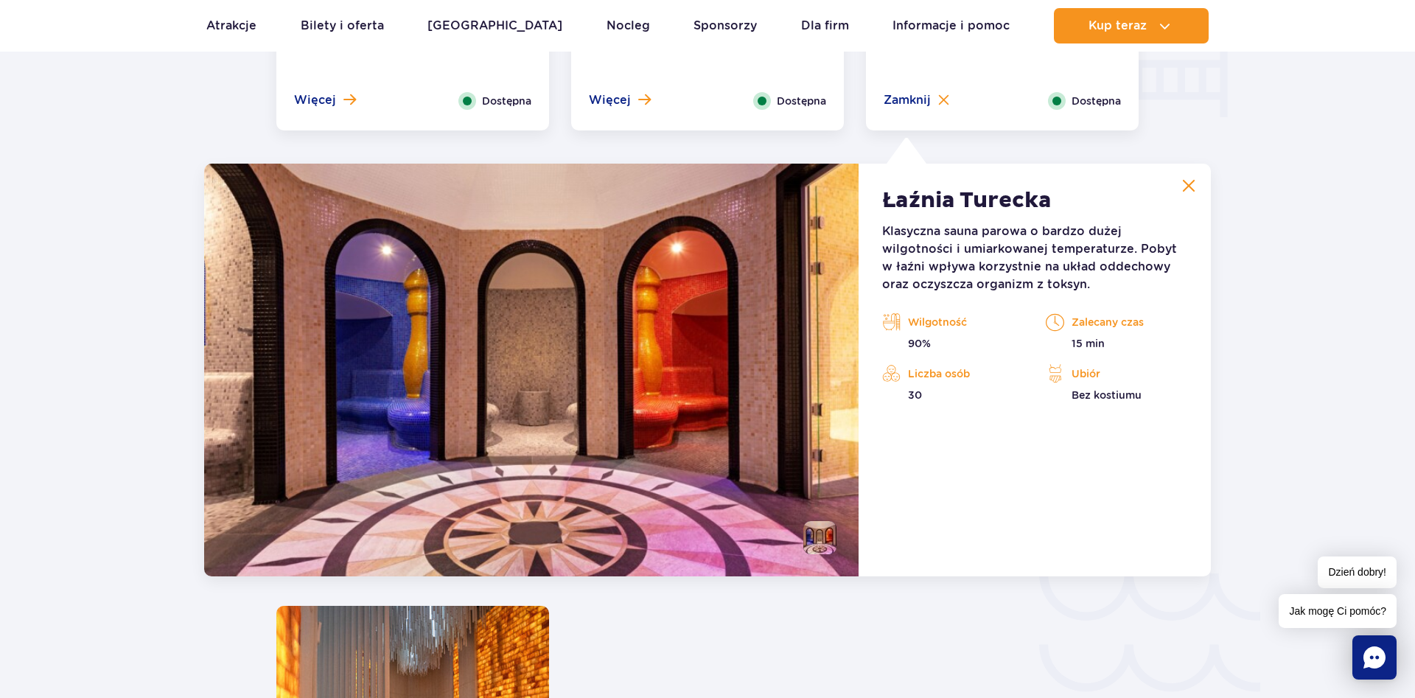
click at [828, 539] on li at bounding box center [819, 537] width 33 height 33
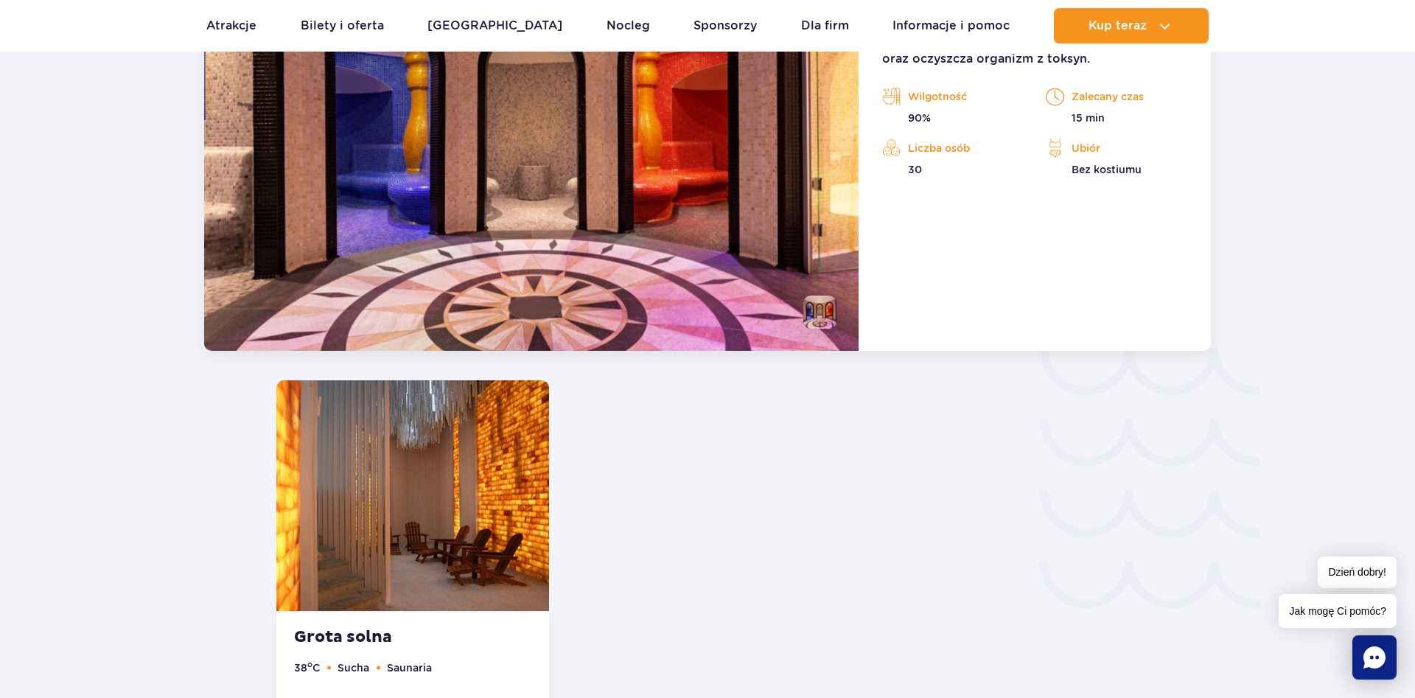
click at [470, 527] on img at bounding box center [412, 495] width 273 height 231
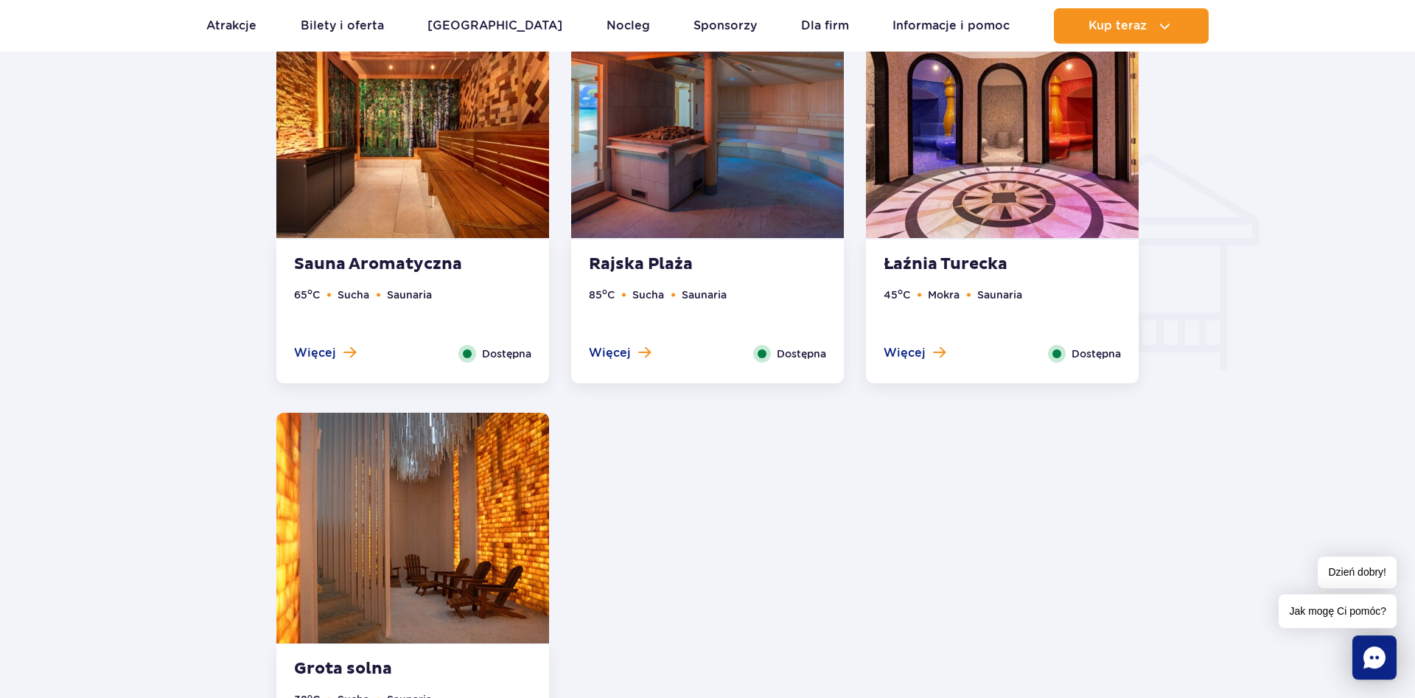
scroll to position [1623, 0]
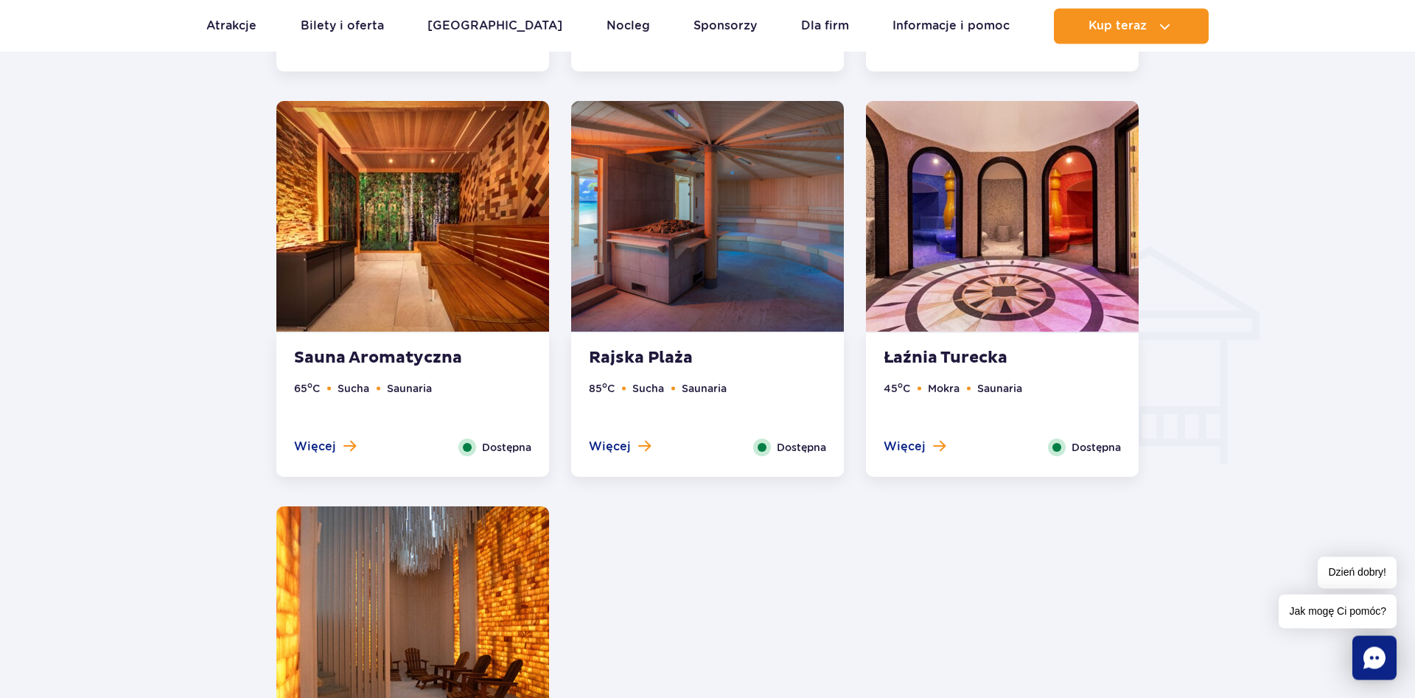
click at [687, 304] on img at bounding box center [707, 216] width 273 height 231
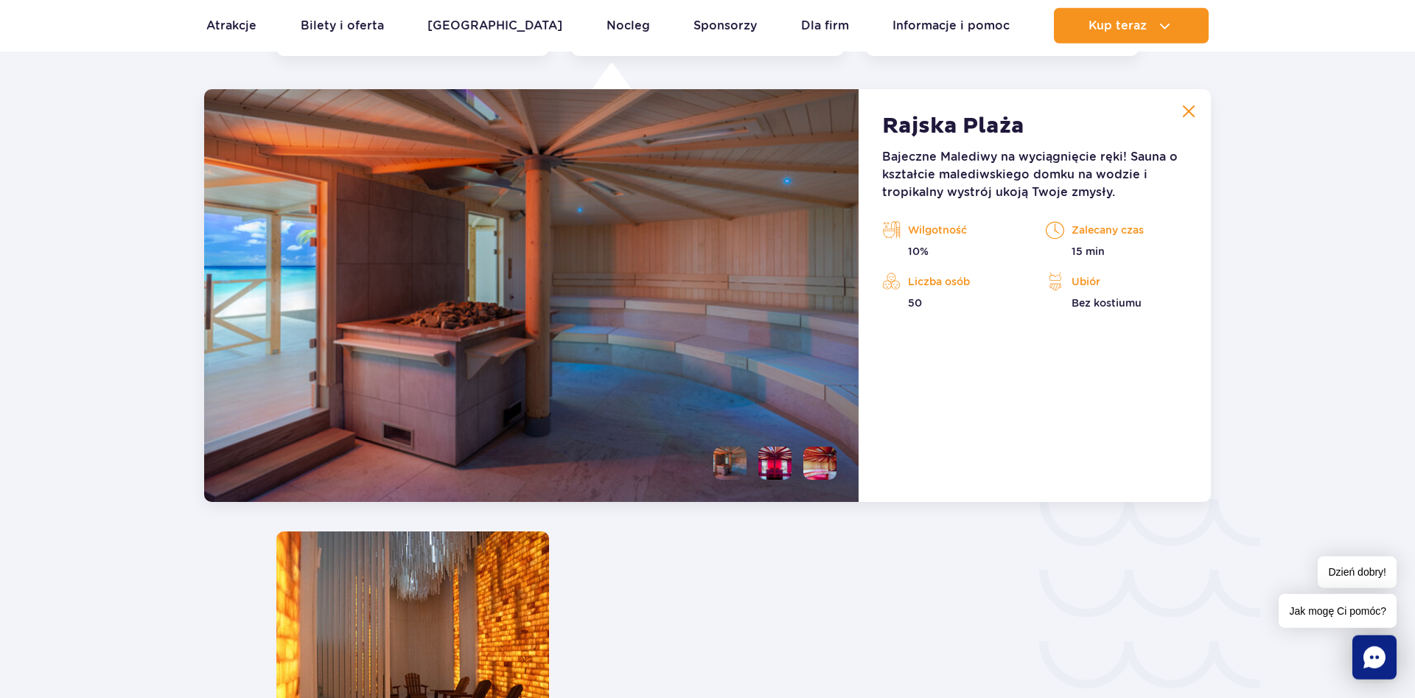
scroll to position [2044, 0]
click at [736, 466] on li at bounding box center [729, 462] width 33 height 33
click at [762, 464] on li at bounding box center [774, 462] width 33 height 33
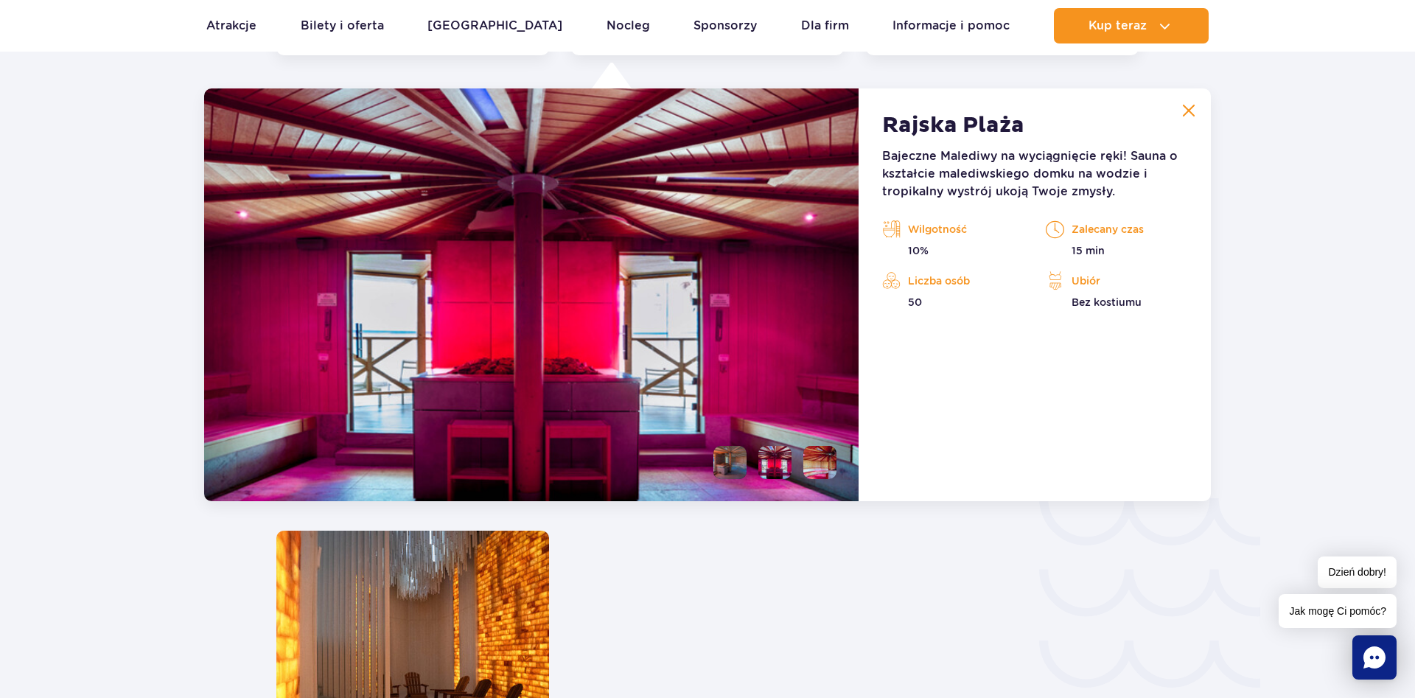
click at [821, 463] on li at bounding box center [819, 462] width 33 height 33
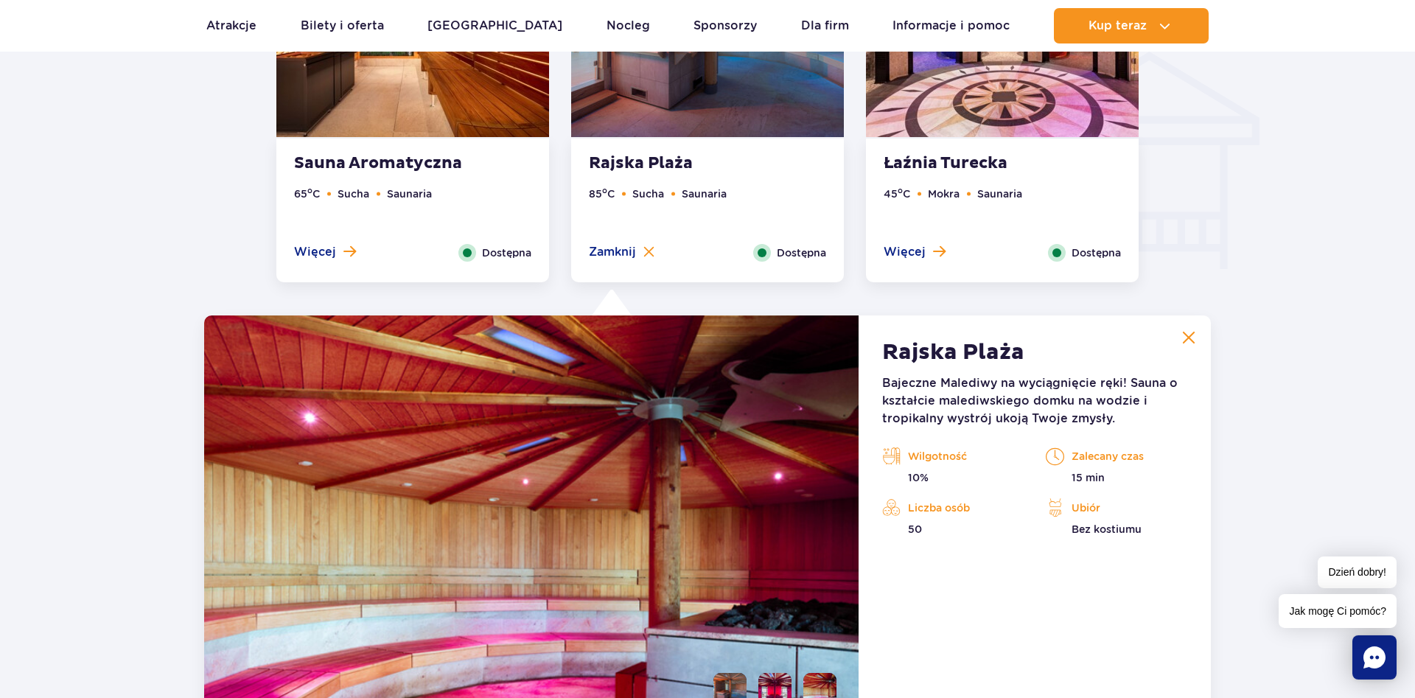
scroll to position [1668, 0]
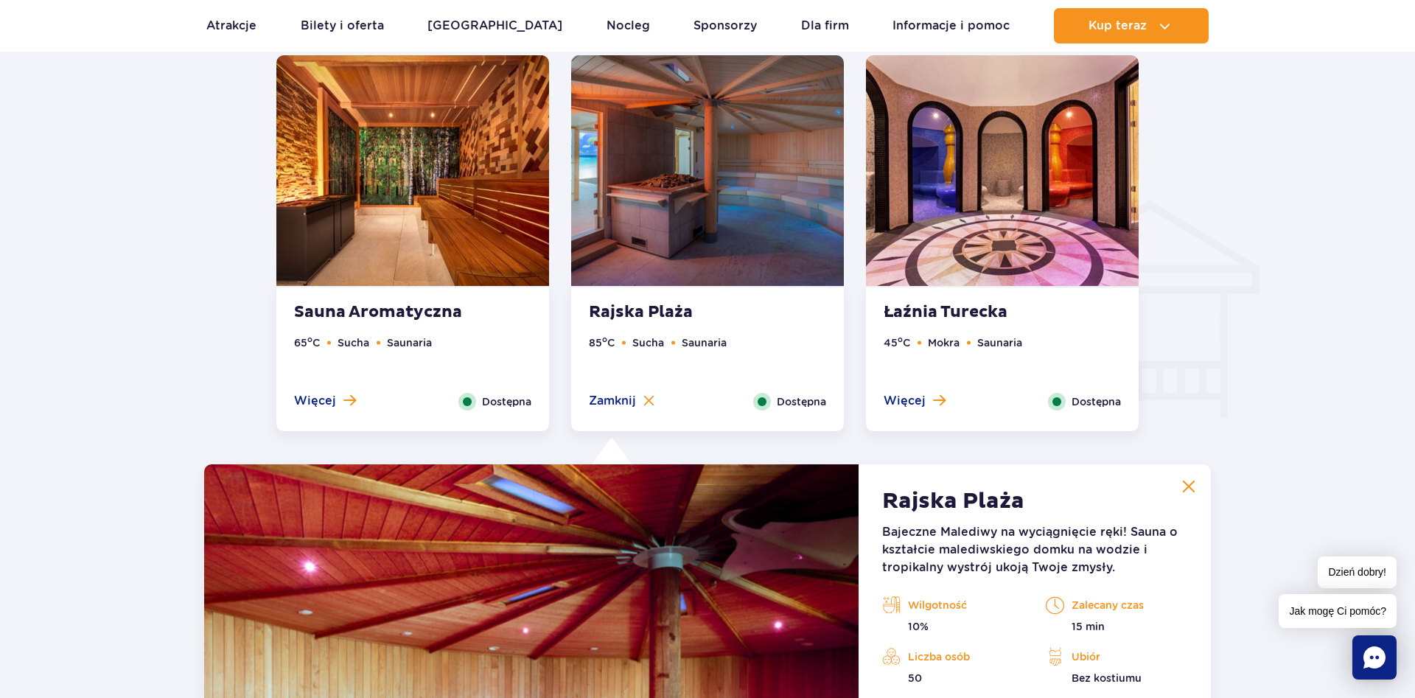
click at [465, 196] on img at bounding box center [412, 170] width 273 height 231
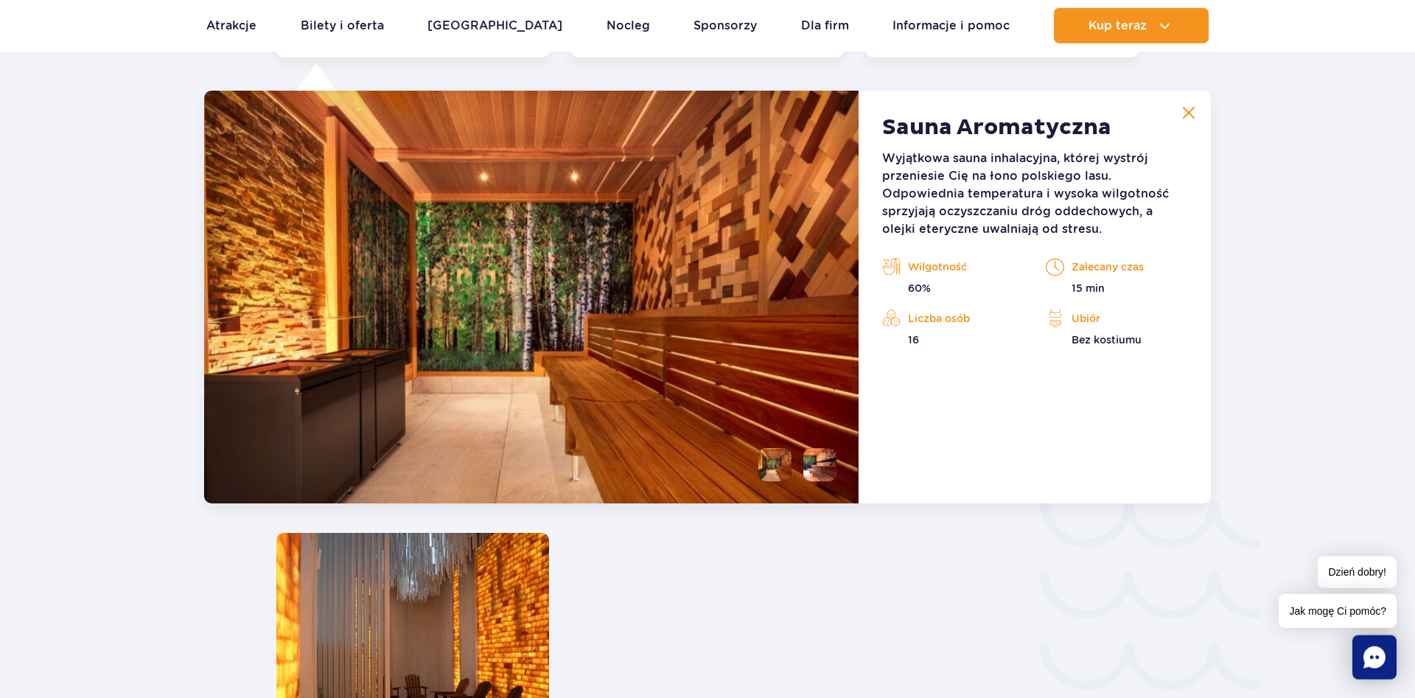
scroll to position [2044, 0]
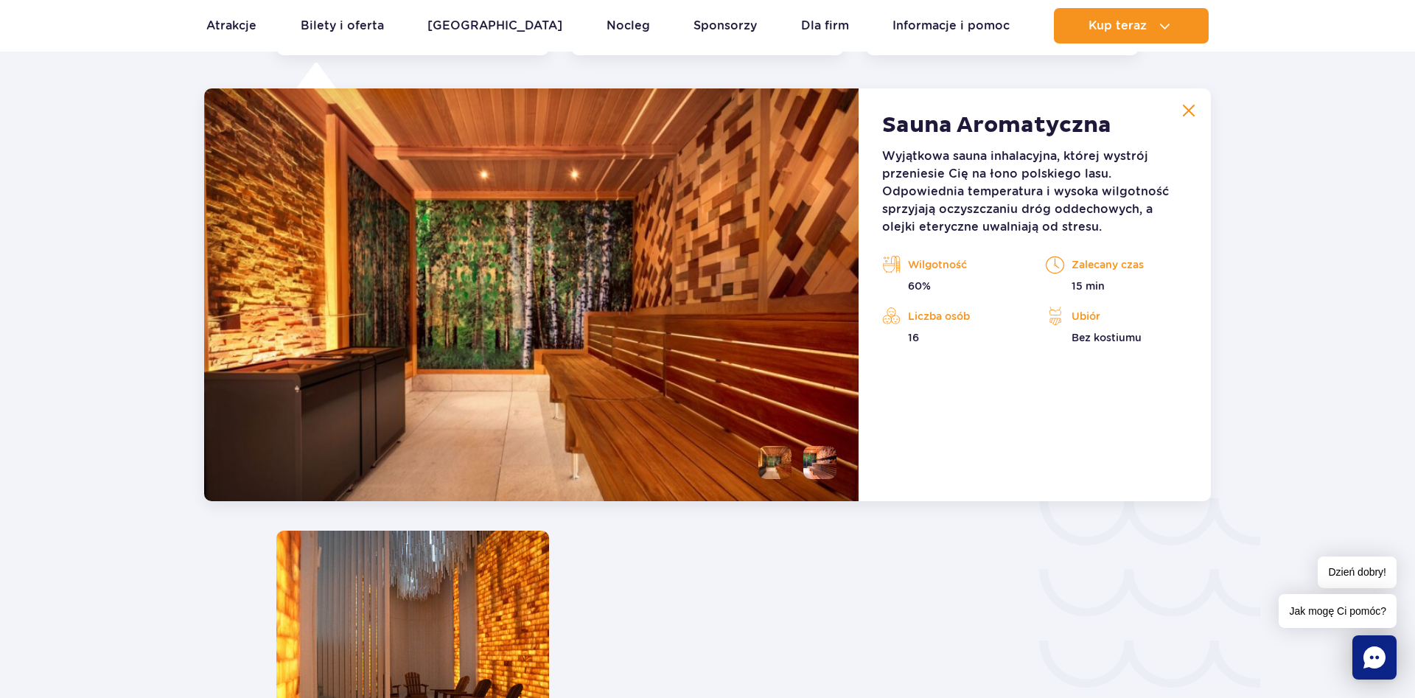
click at [811, 464] on li at bounding box center [819, 462] width 33 height 33
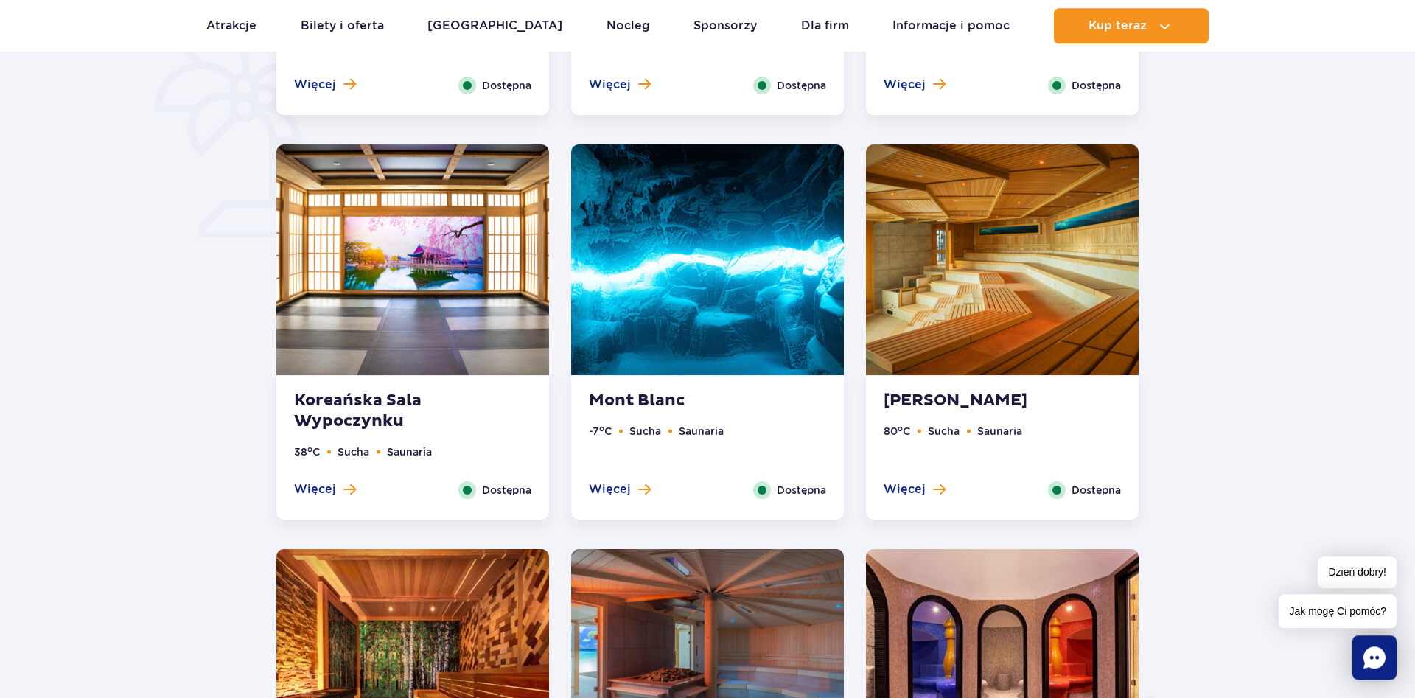
scroll to position [1142, 0]
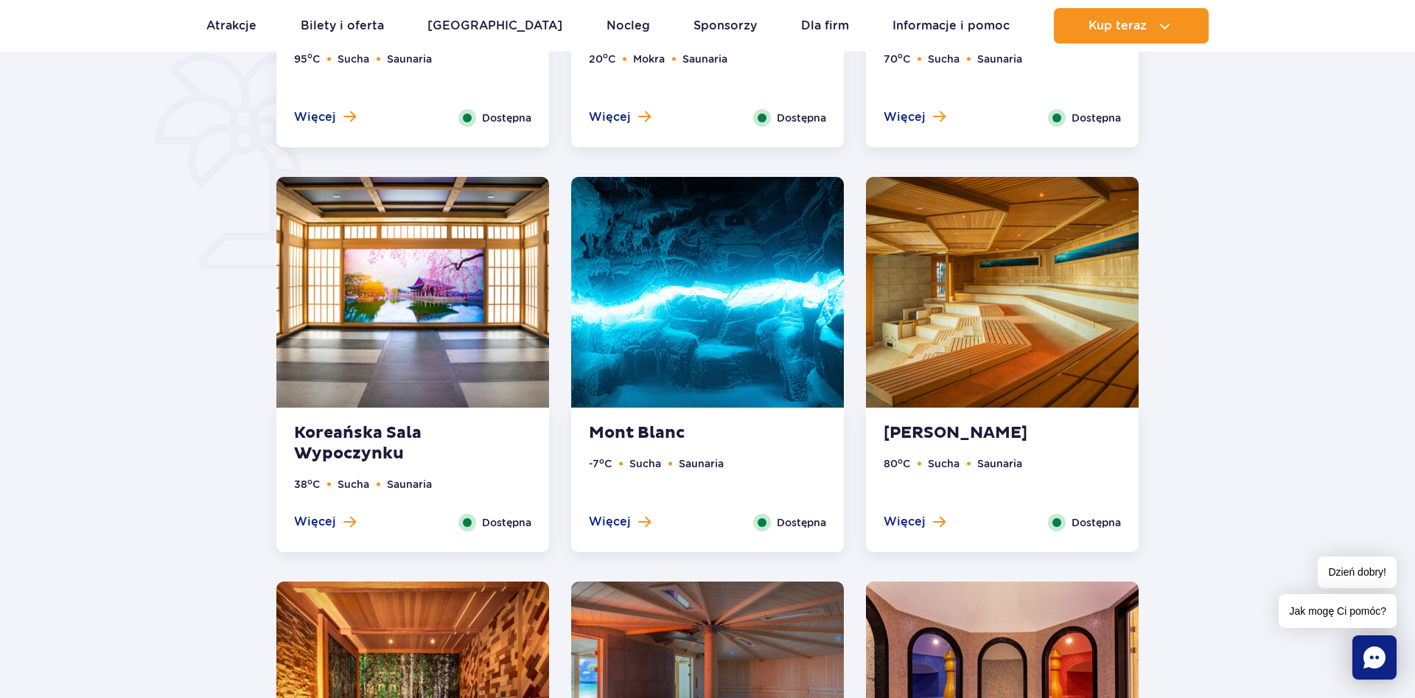
click at [965, 273] on img at bounding box center [1002, 292] width 273 height 231
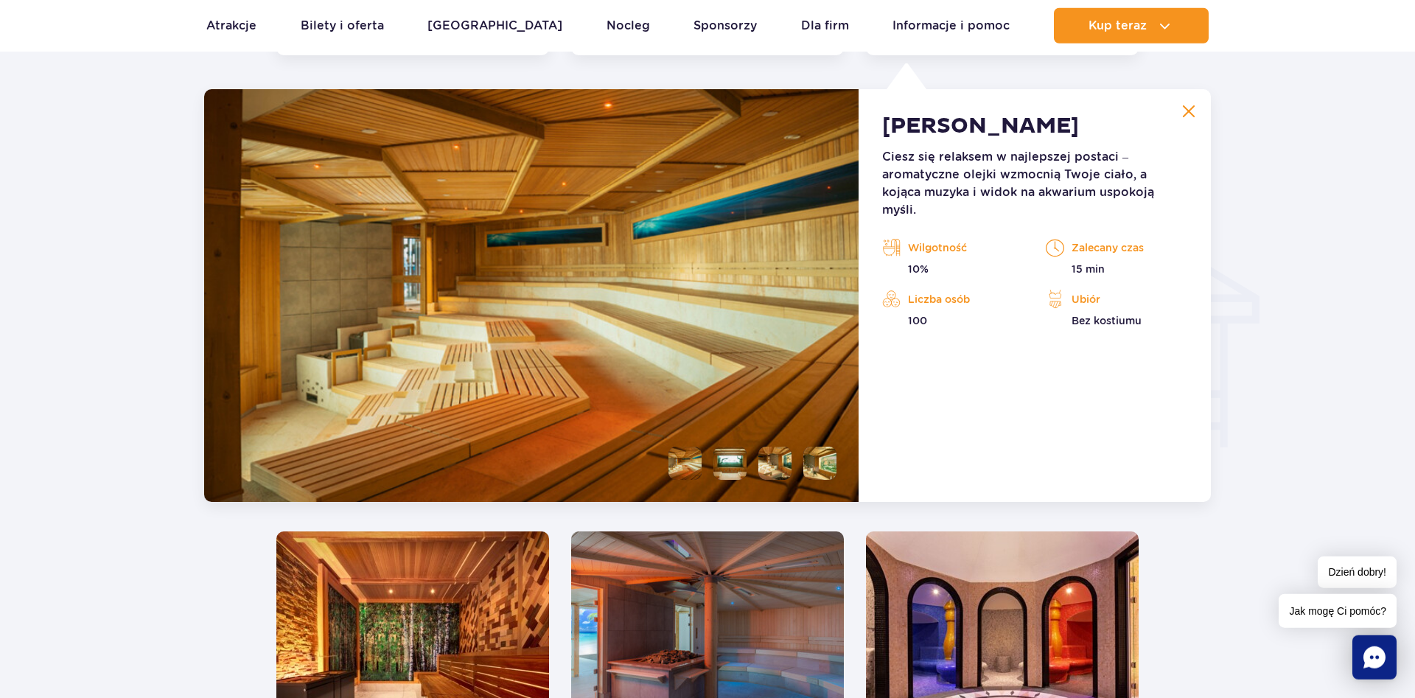
scroll to position [1640, 0]
click at [692, 464] on li at bounding box center [684, 462] width 33 height 33
click at [729, 465] on li at bounding box center [729, 462] width 33 height 33
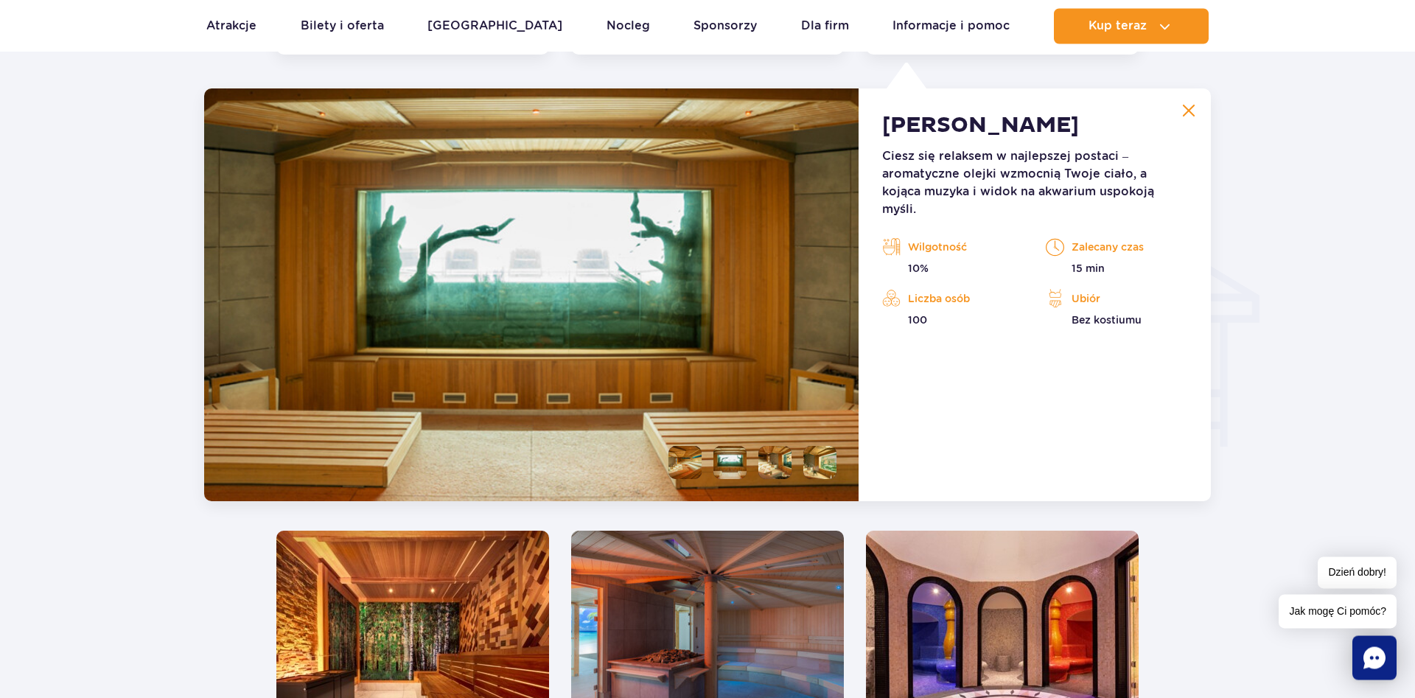
click at [779, 468] on li at bounding box center [774, 462] width 33 height 33
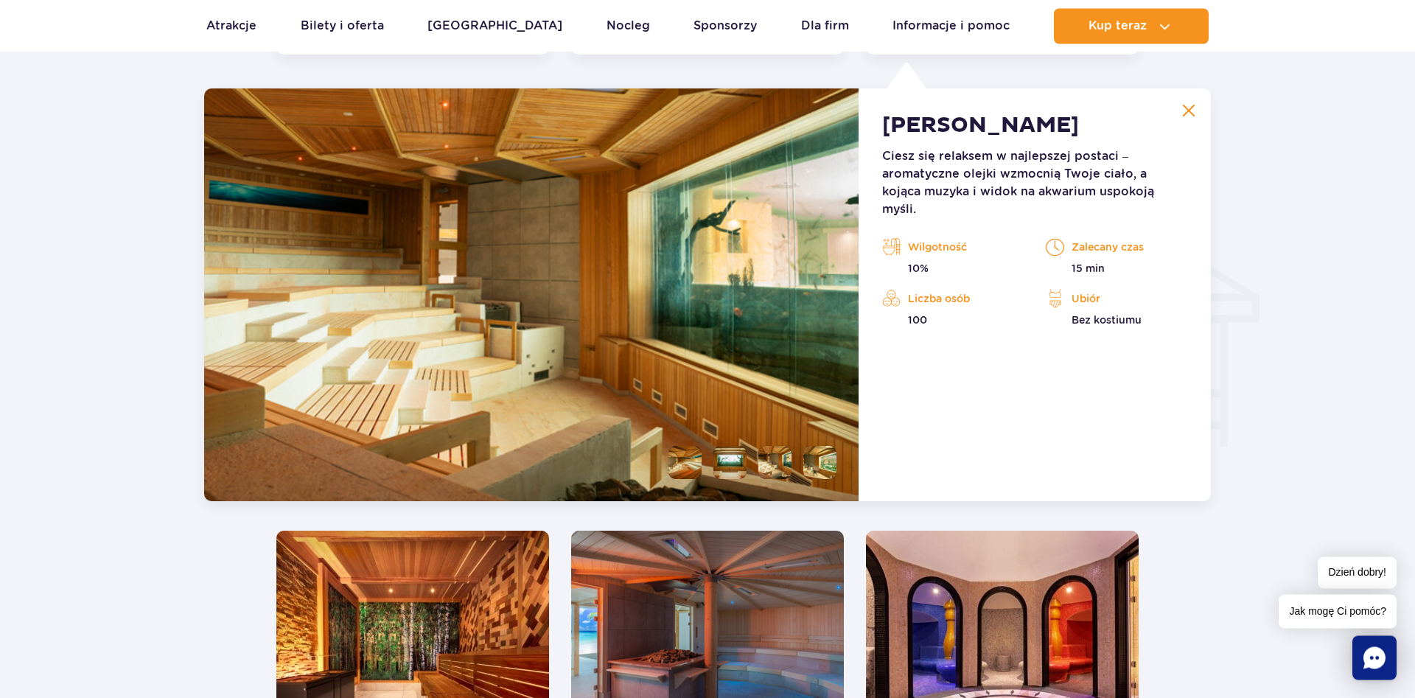
click at [814, 464] on li at bounding box center [819, 462] width 33 height 33
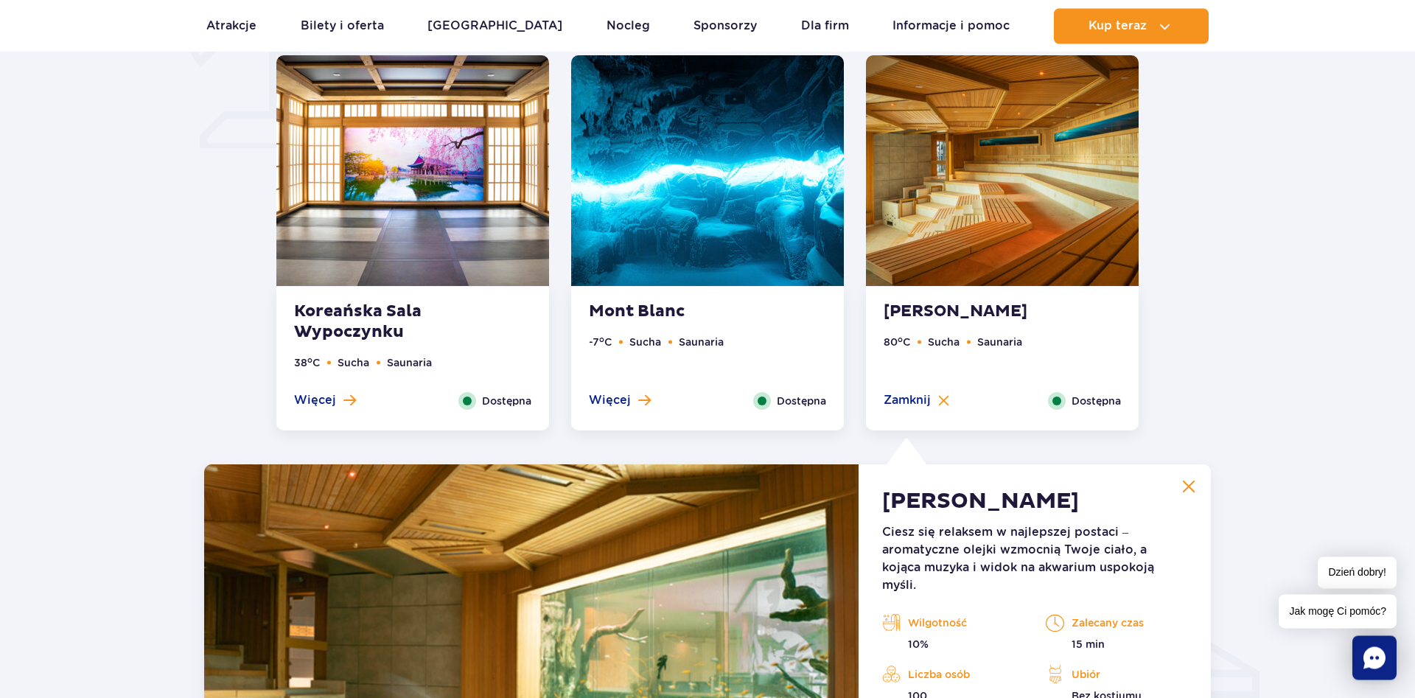
click at [752, 206] on img at bounding box center [707, 170] width 273 height 231
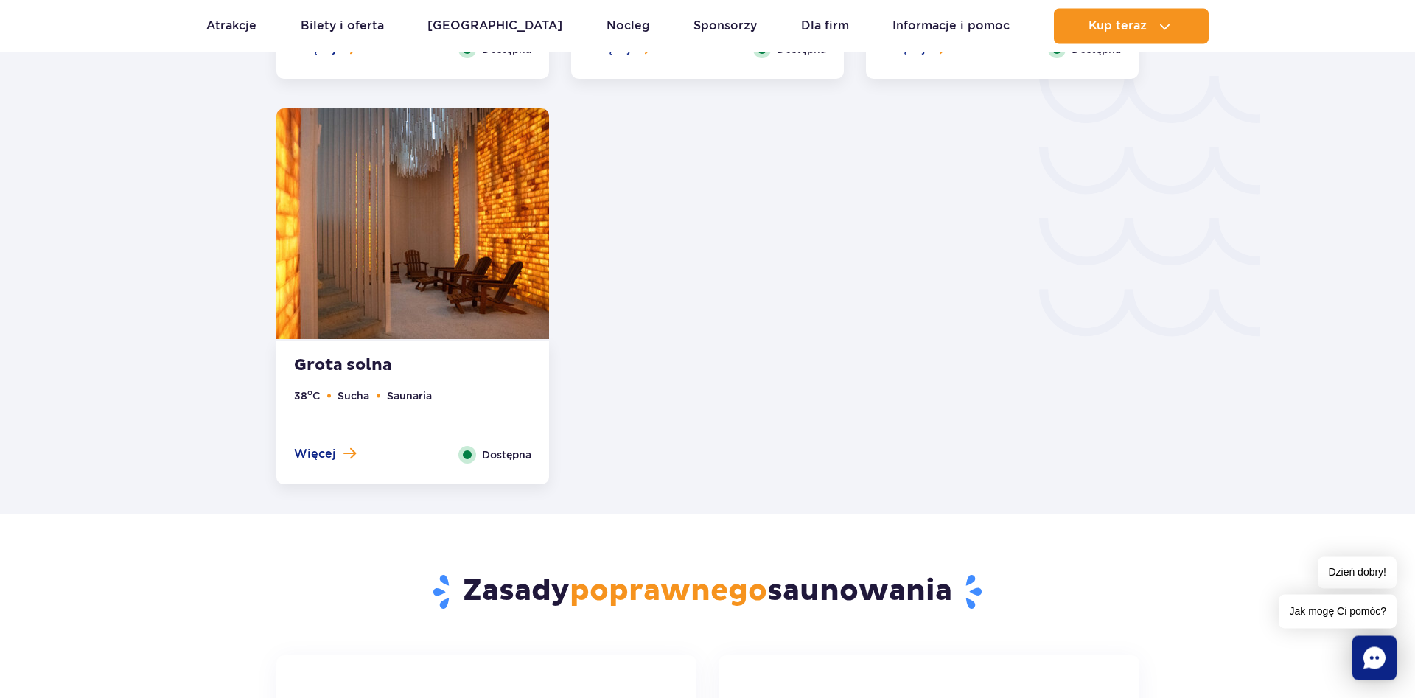
click at [476, 314] on img at bounding box center [412, 223] width 273 height 231
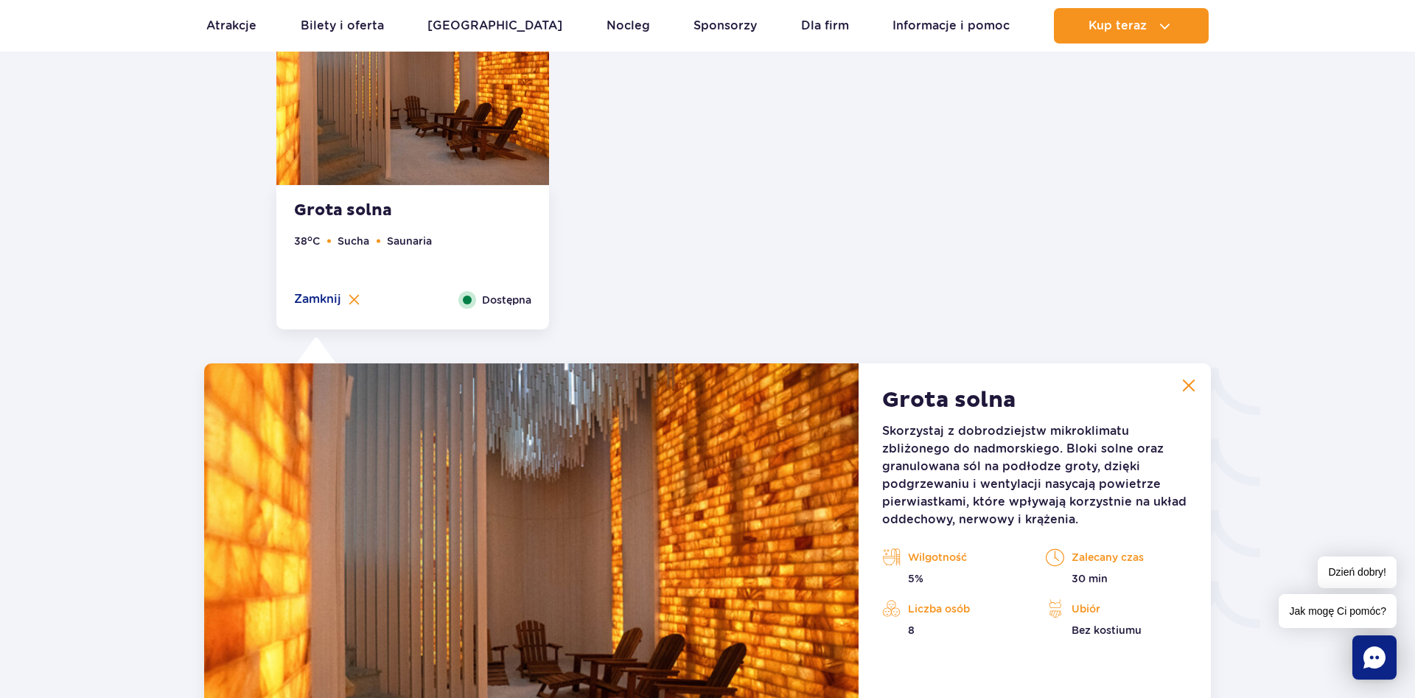
scroll to position [2074, 0]
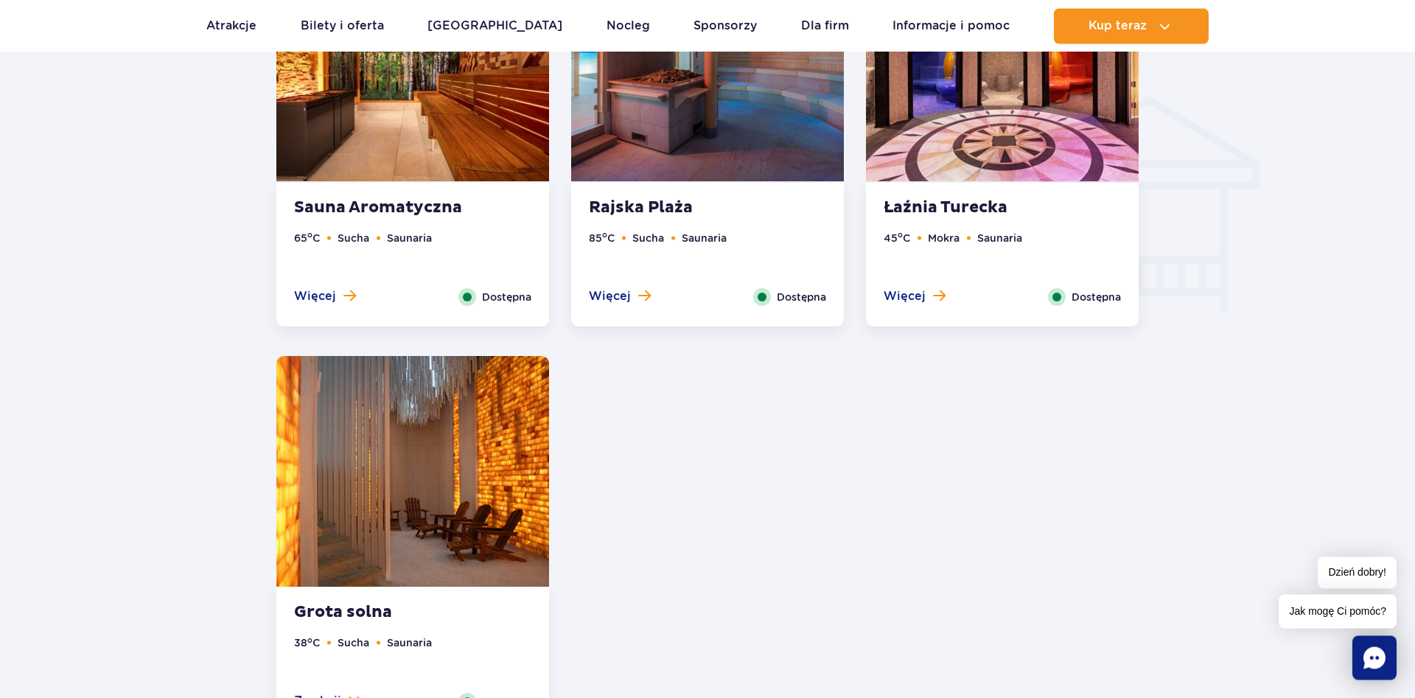
click at [999, 127] on img at bounding box center [1002, 66] width 273 height 231
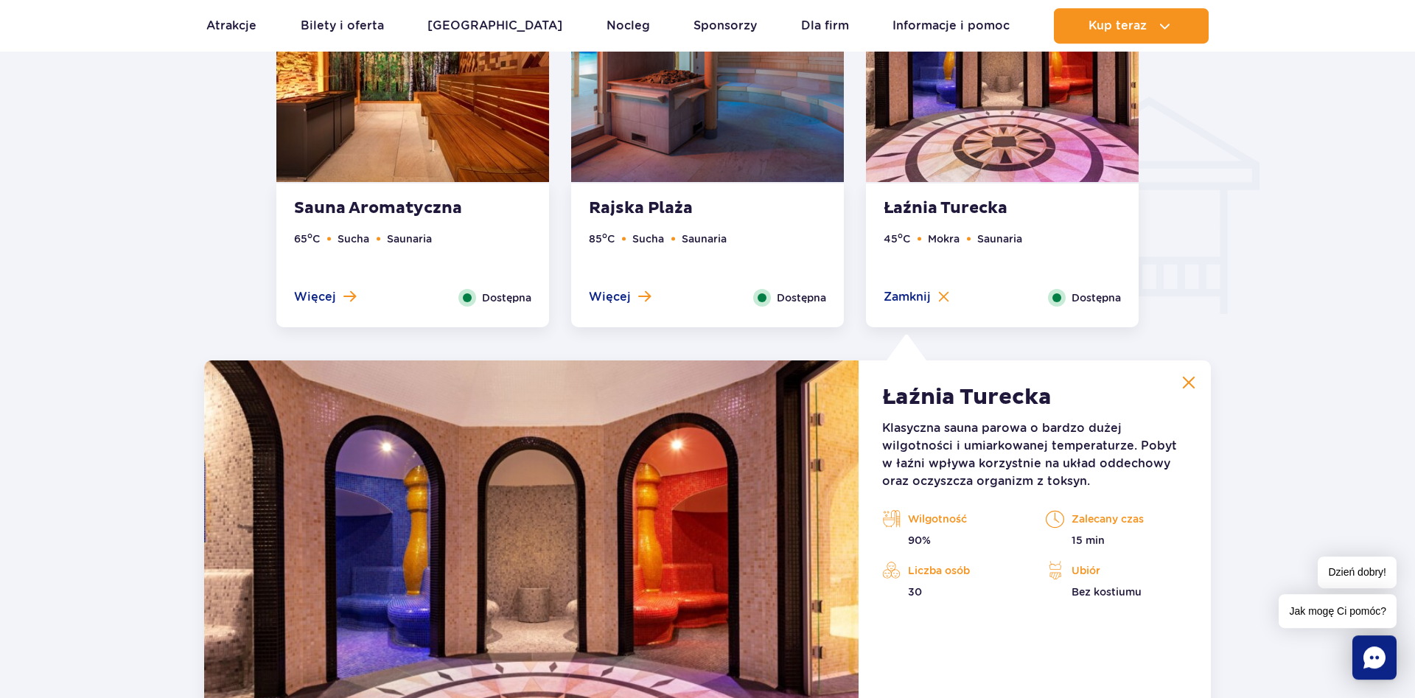
scroll to position [1593, 0]
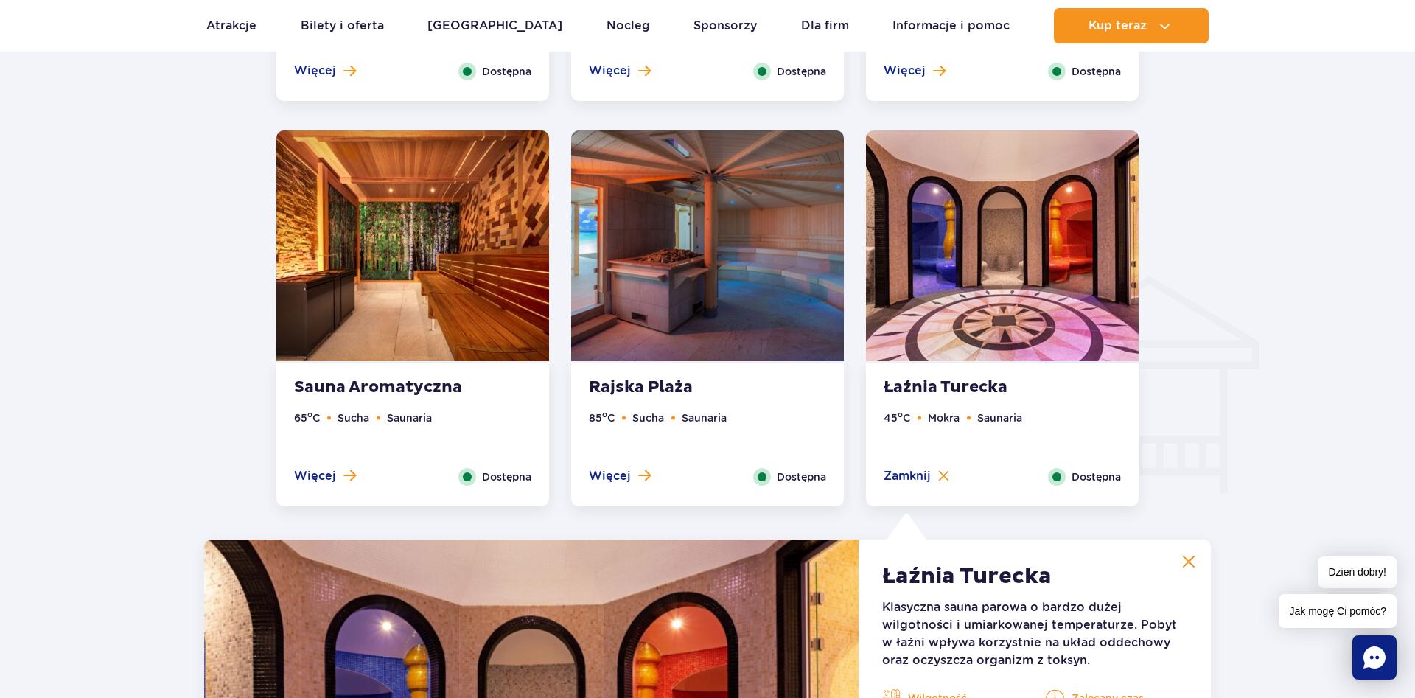
click at [727, 268] on img at bounding box center [707, 245] width 273 height 231
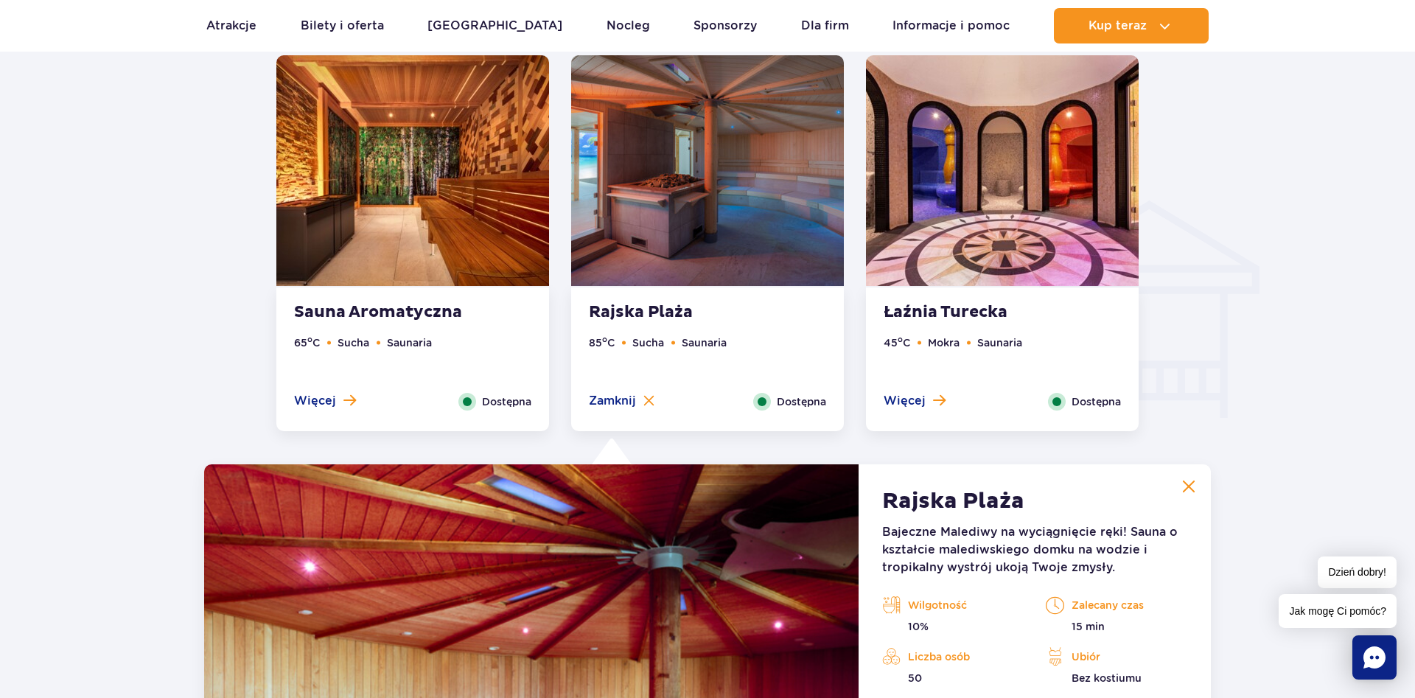
click at [295, 161] on img at bounding box center [412, 170] width 273 height 231
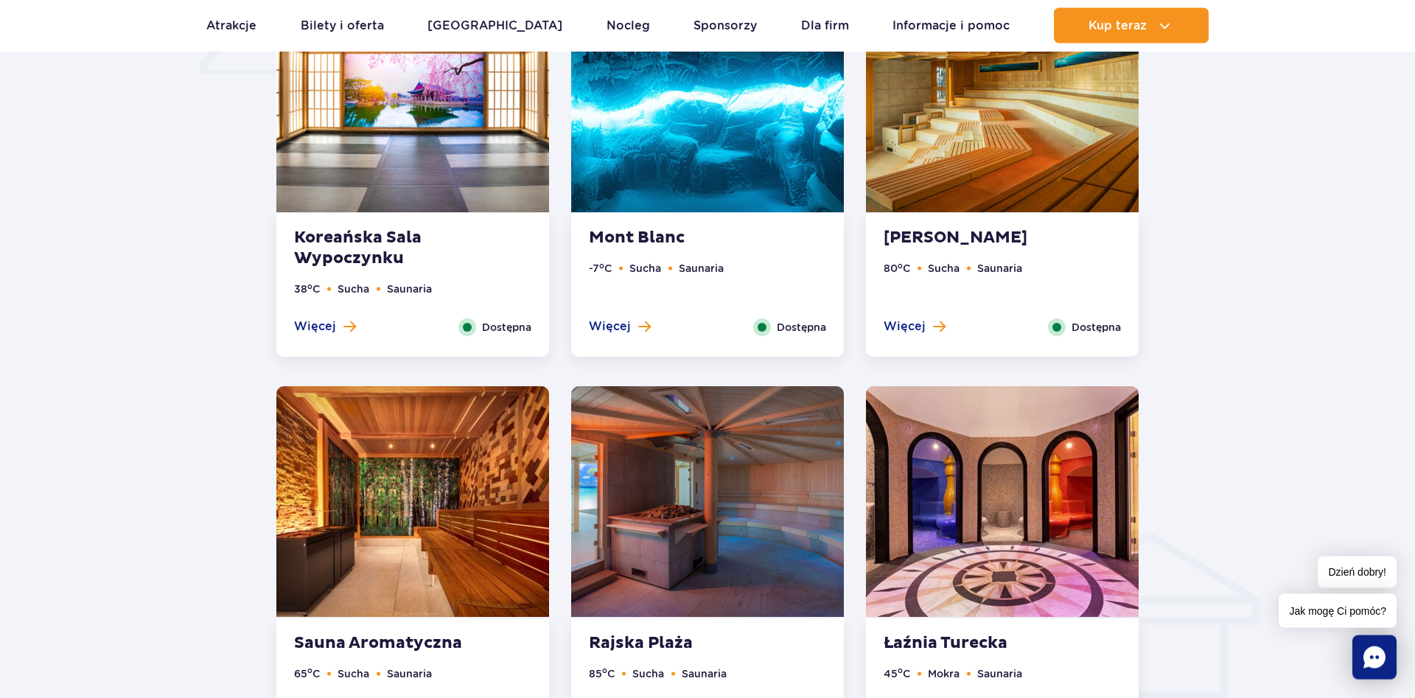
scroll to position [1217, 0]
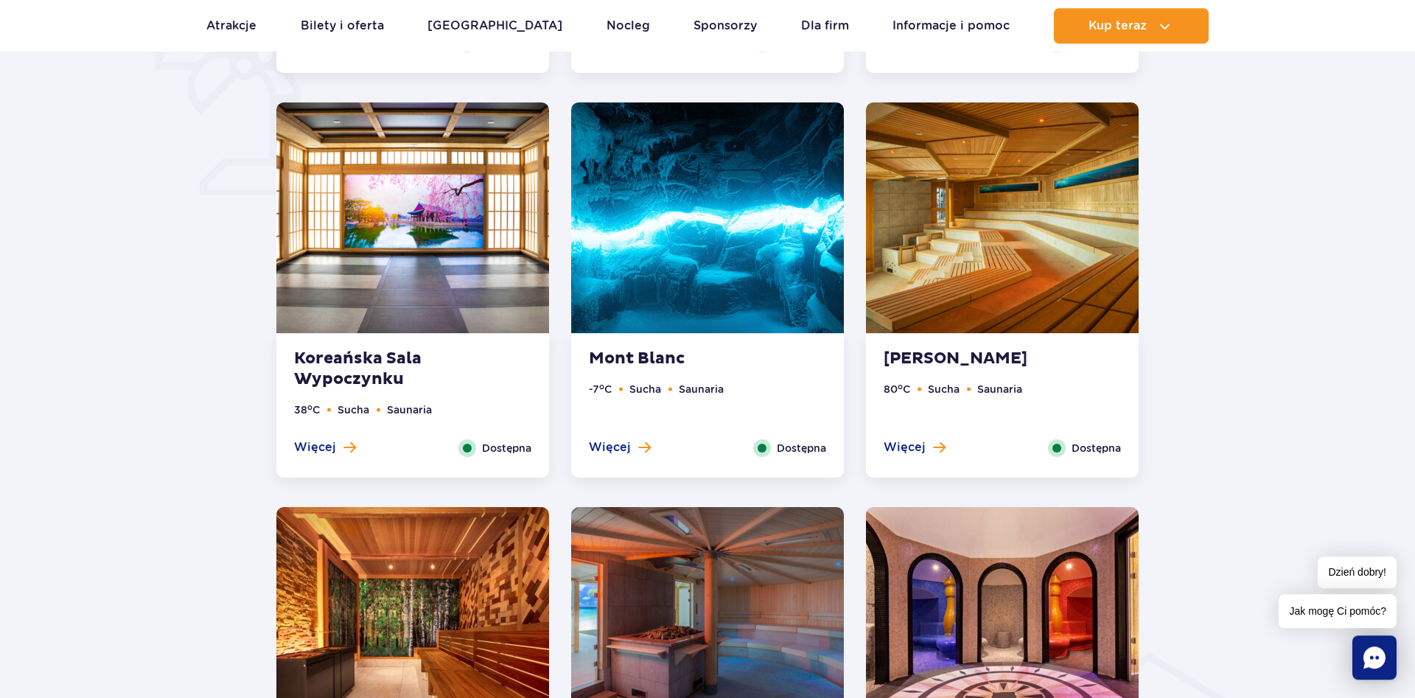
click at [706, 251] on img at bounding box center [707, 217] width 273 height 231
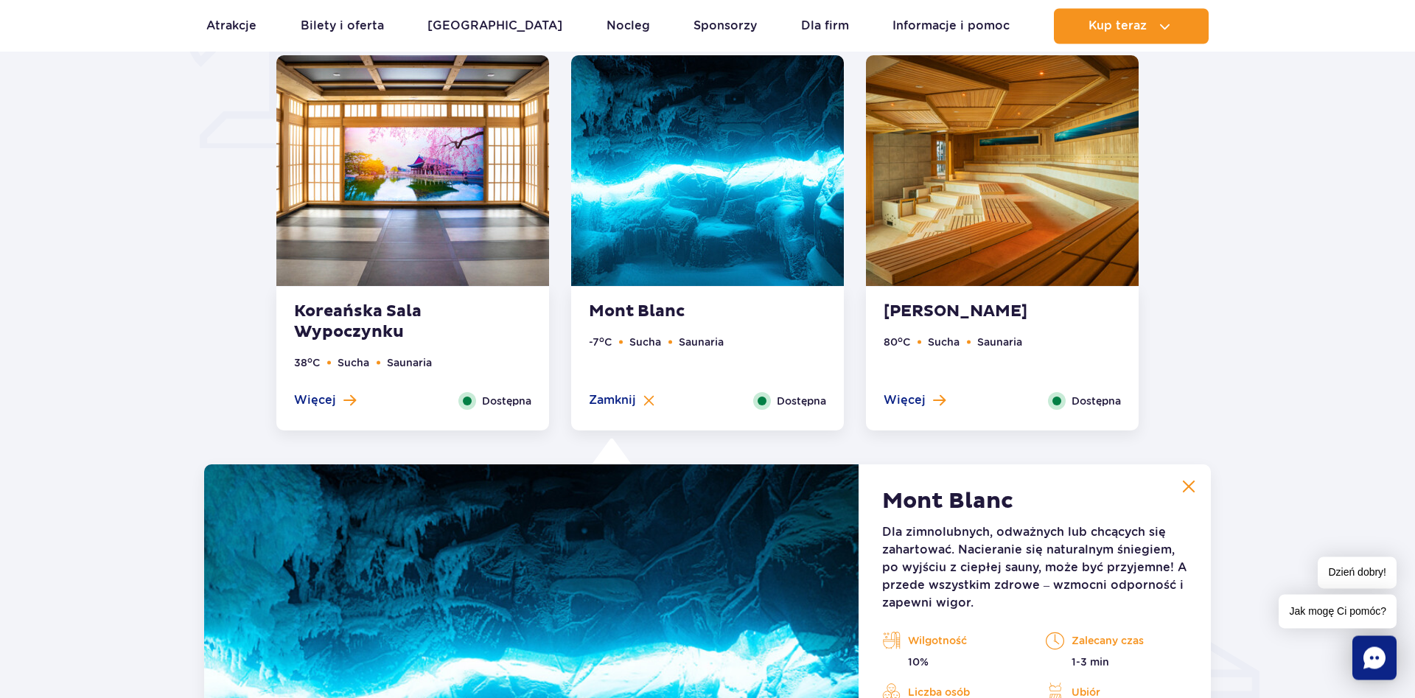
click at [438, 197] on img at bounding box center [412, 170] width 273 height 231
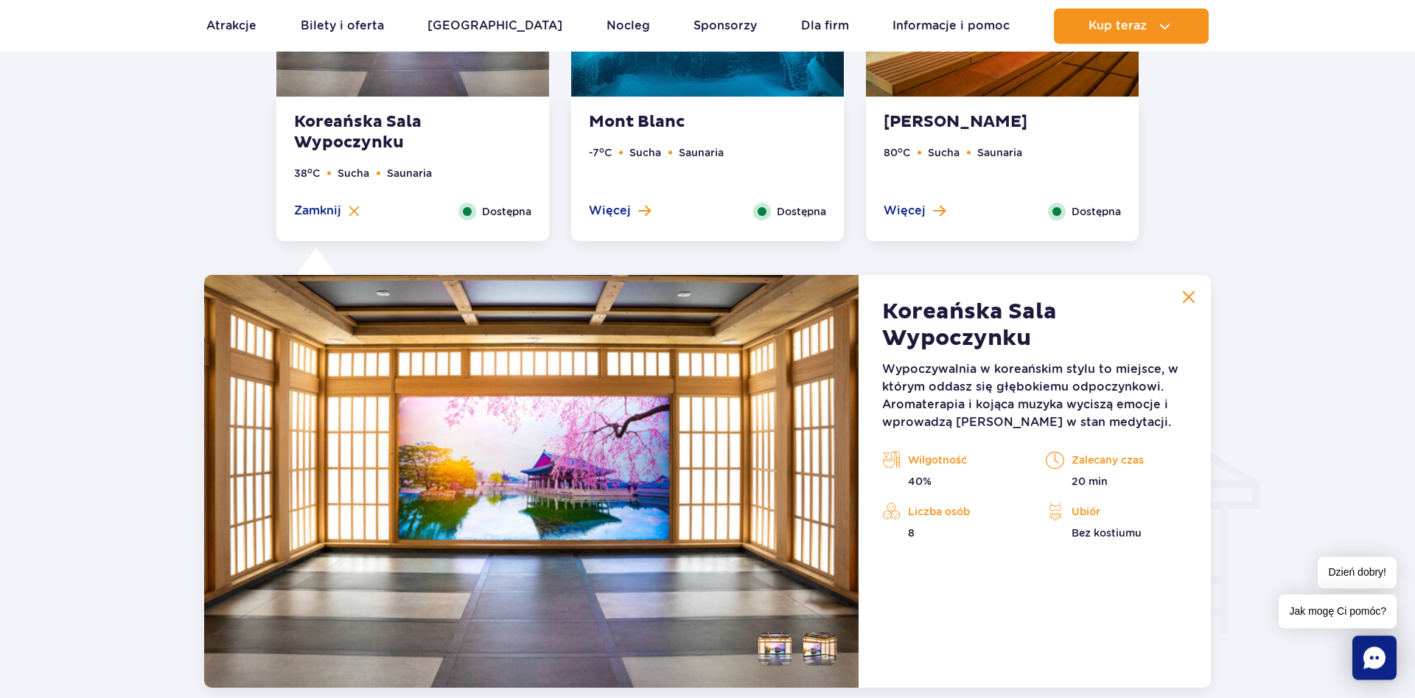
scroll to position [1489, 0]
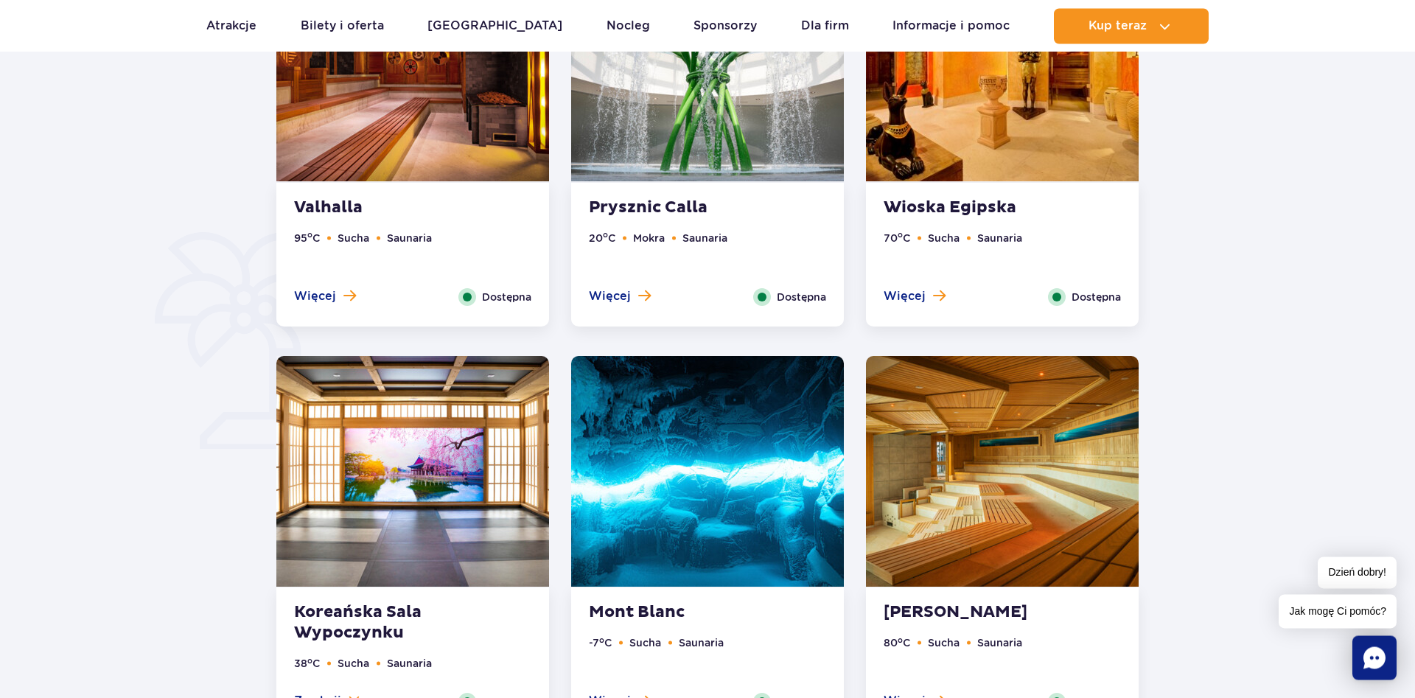
click at [995, 129] on img at bounding box center [1002, 66] width 273 height 231
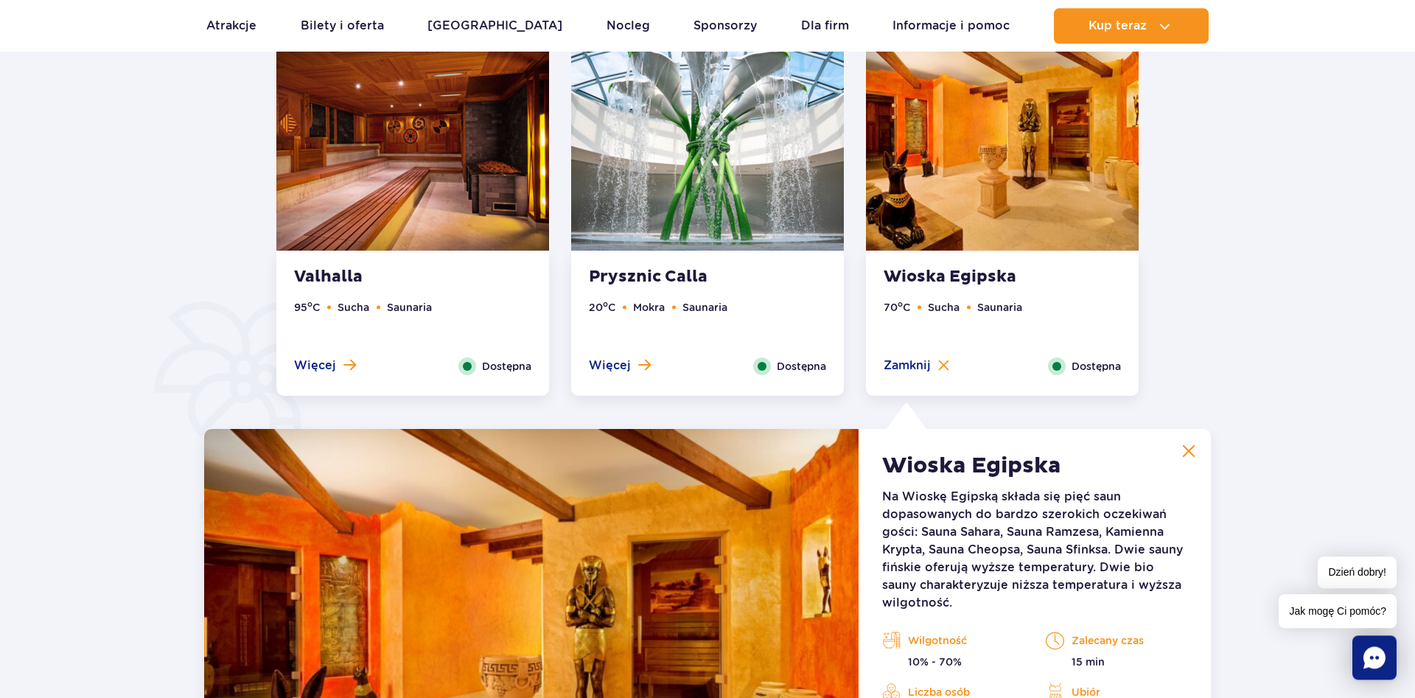
scroll to position [859, 0]
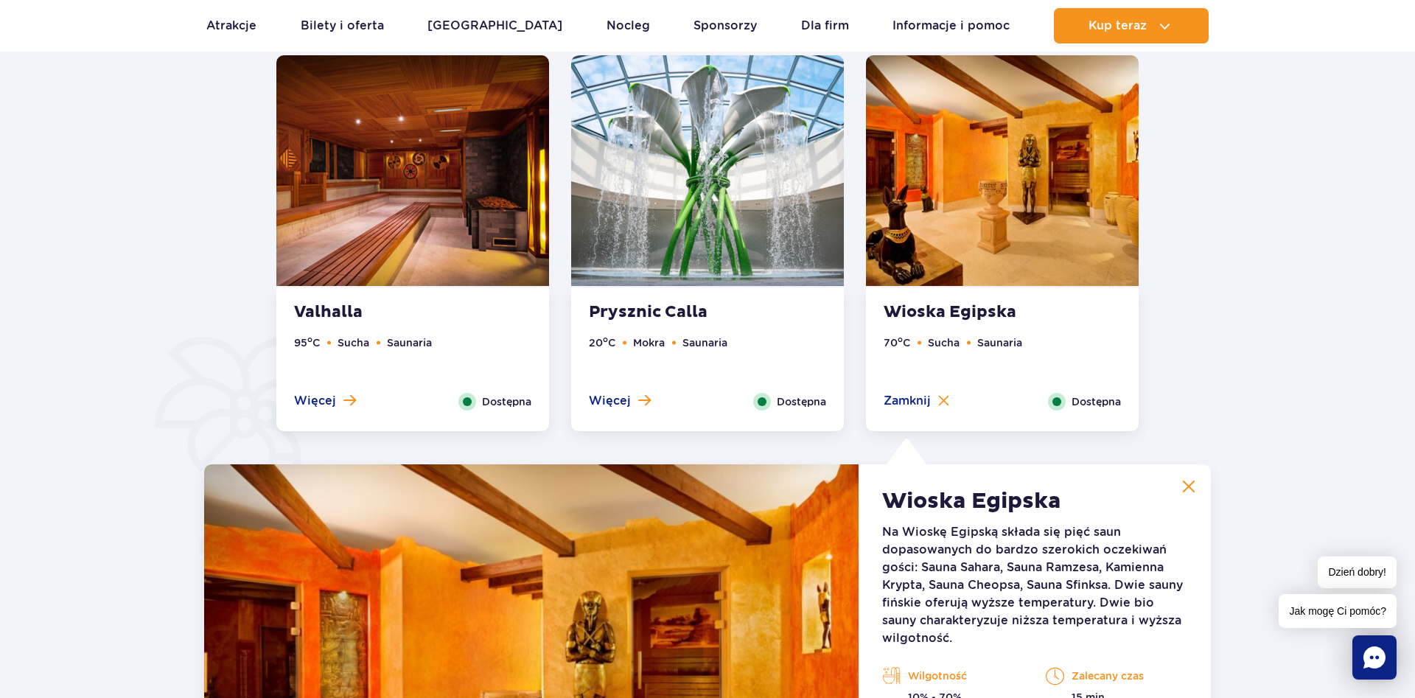
click at [694, 210] on img at bounding box center [707, 170] width 273 height 231
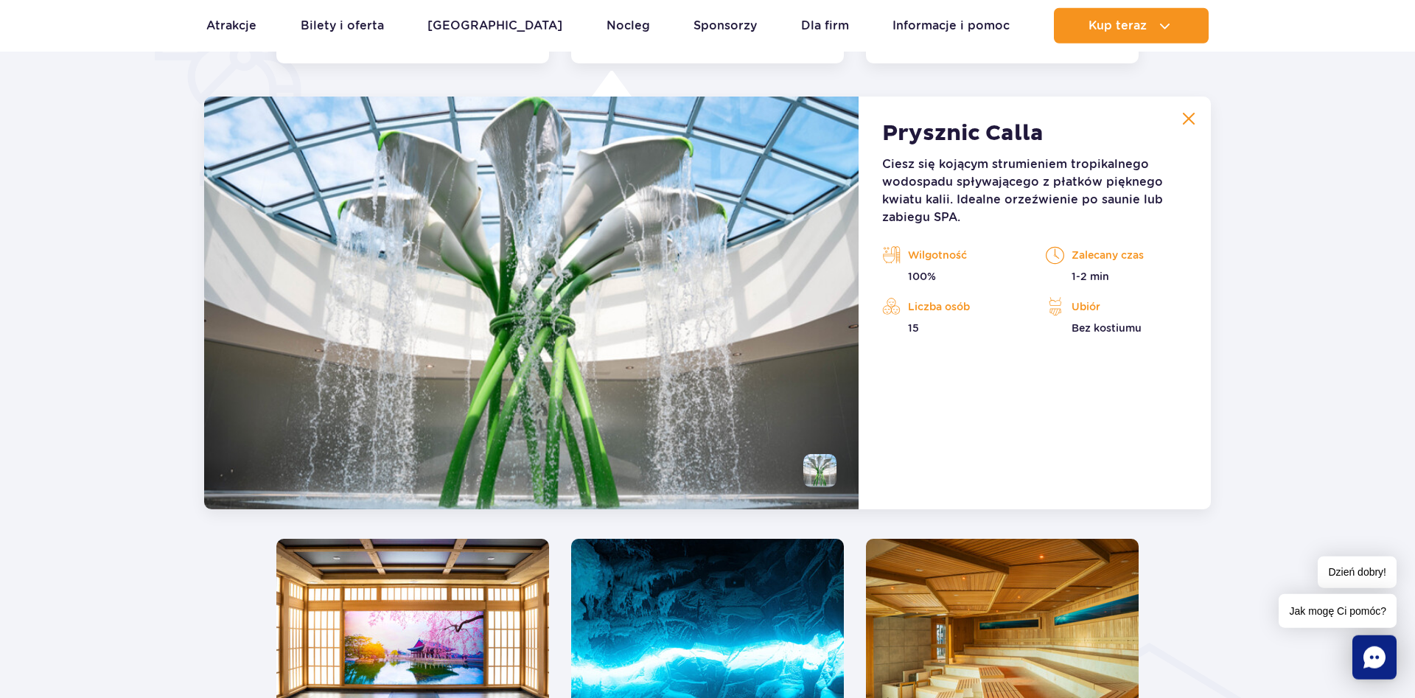
scroll to position [1234, 0]
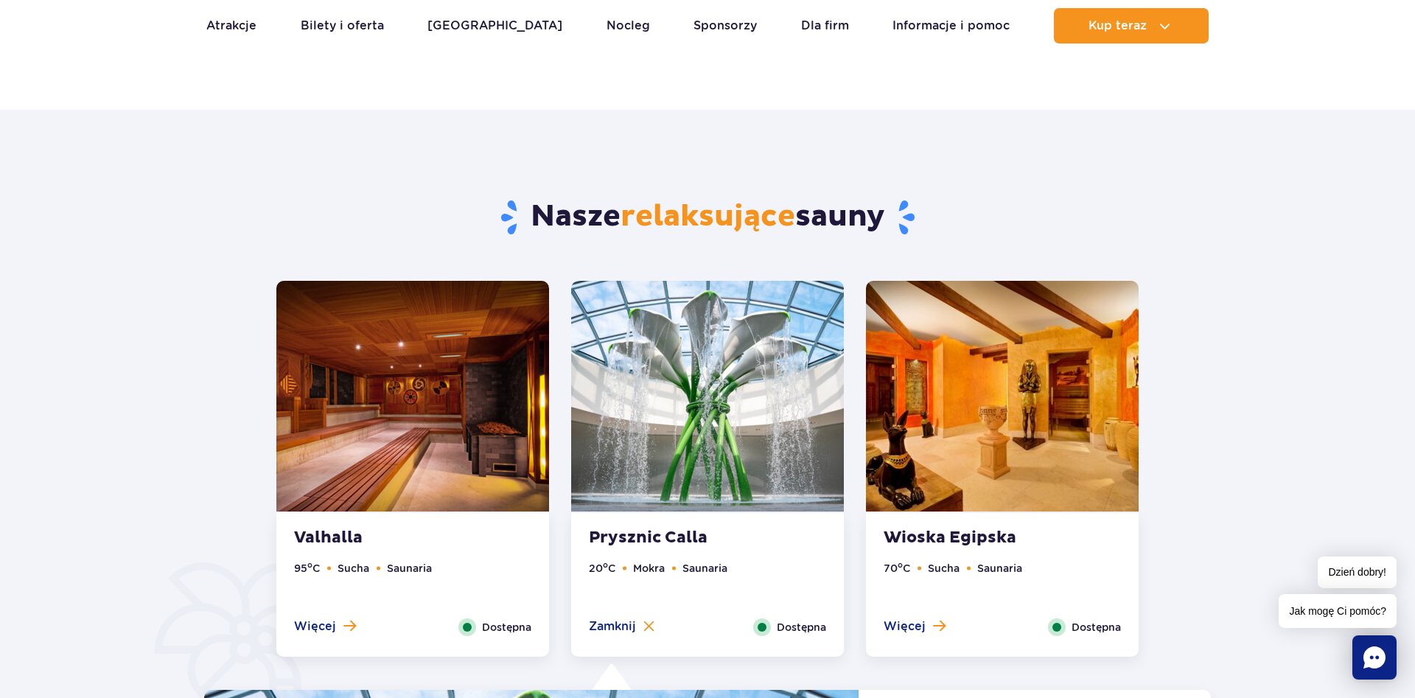
click at [388, 405] on img at bounding box center [412, 396] width 273 height 231
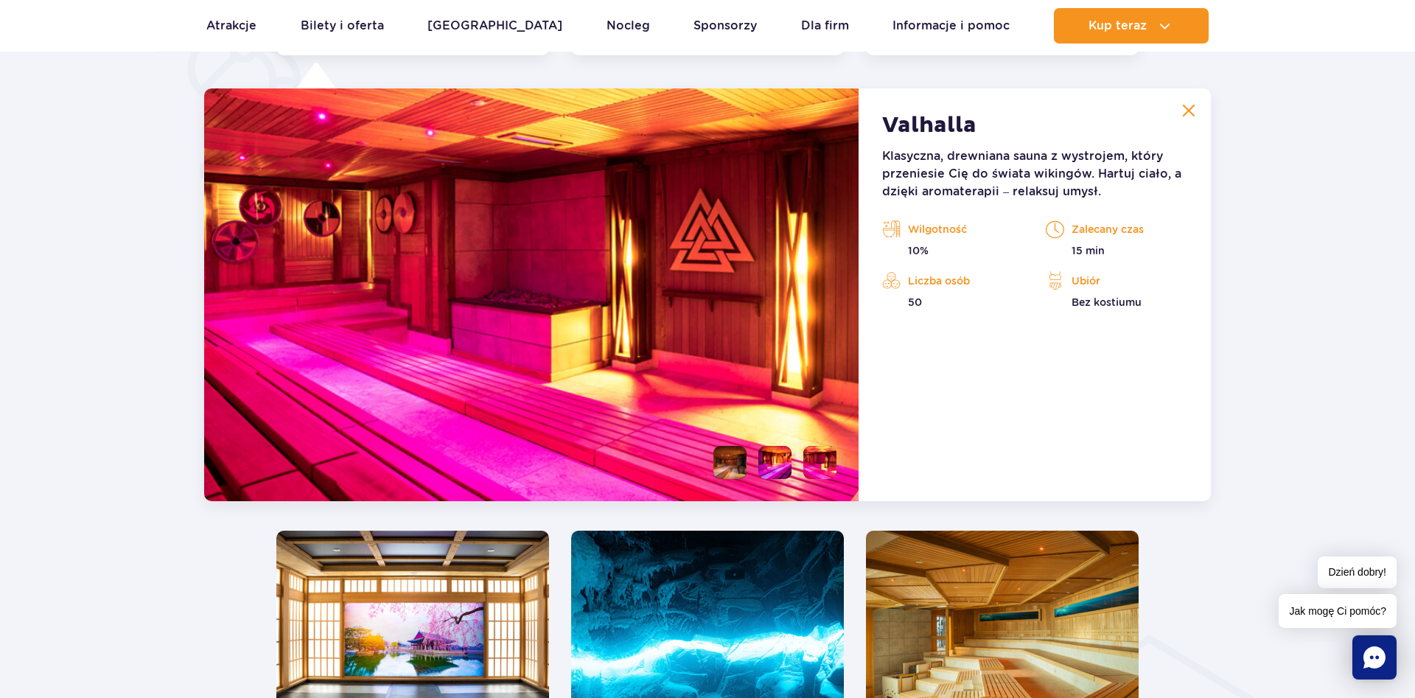
scroll to position [1460, 0]
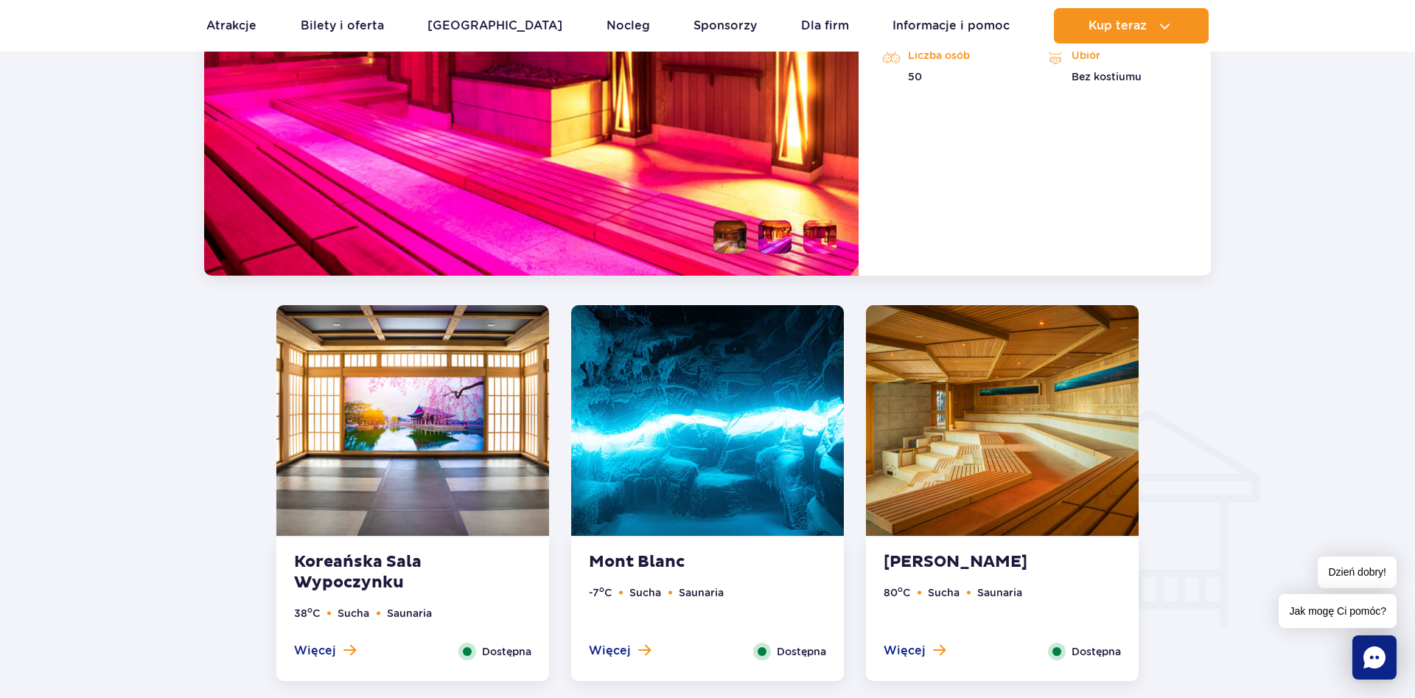
click at [426, 411] on img at bounding box center [412, 420] width 273 height 231
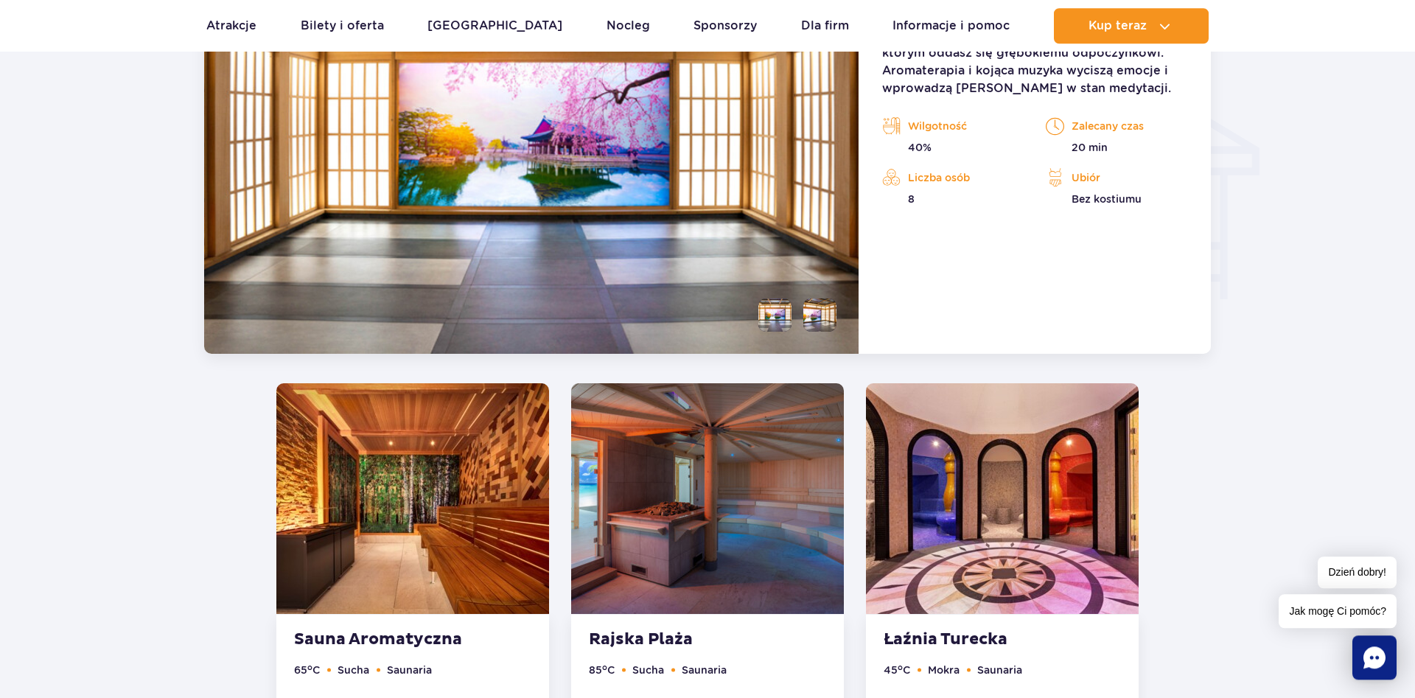
scroll to position [1789, 0]
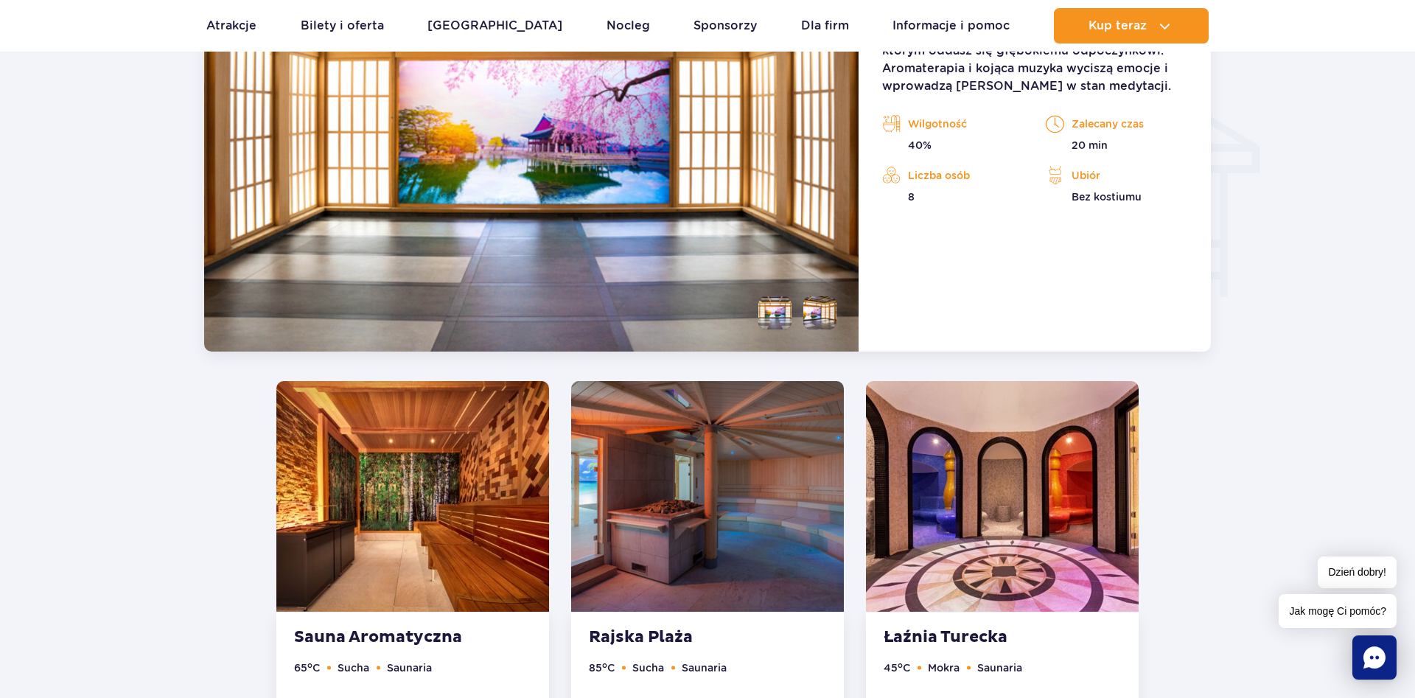
click at [819, 310] on li at bounding box center [819, 312] width 33 height 33
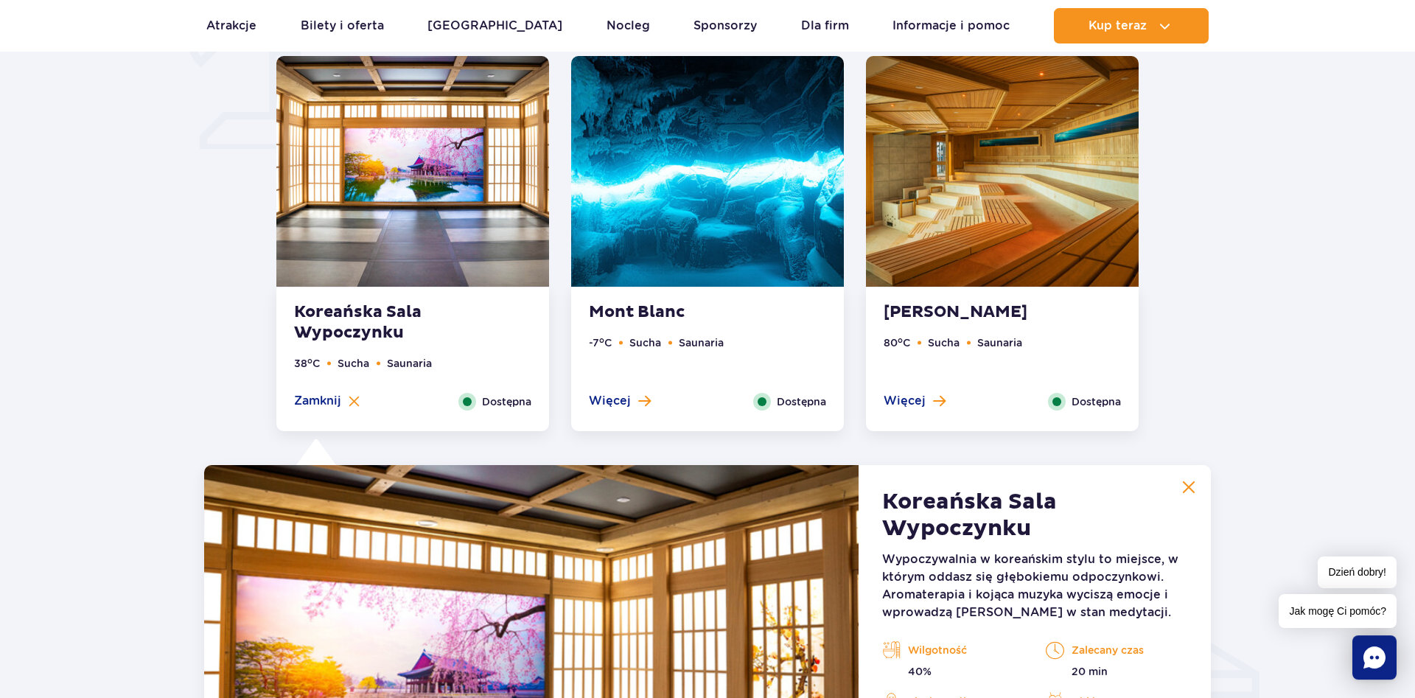
click at [917, 187] on img at bounding box center [1002, 171] width 273 height 231
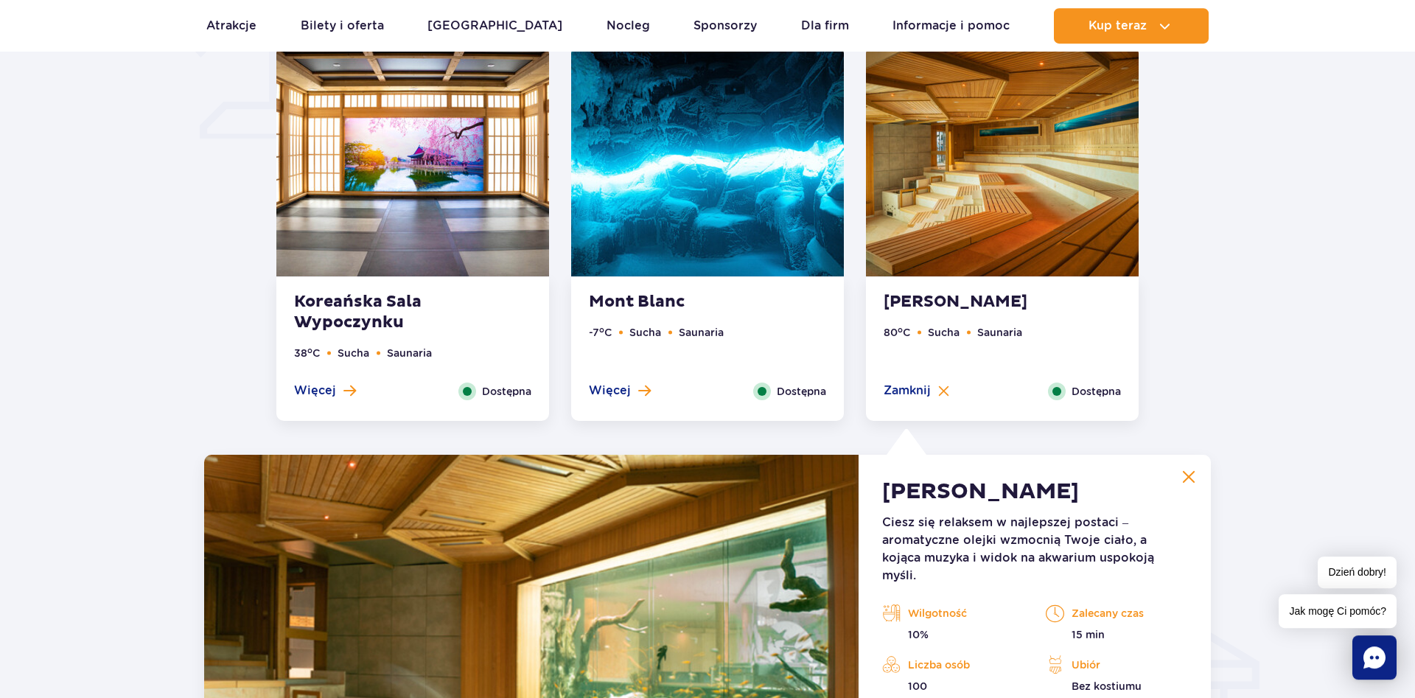
click at [756, 172] on img at bounding box center [707, 161] width 273 height 231
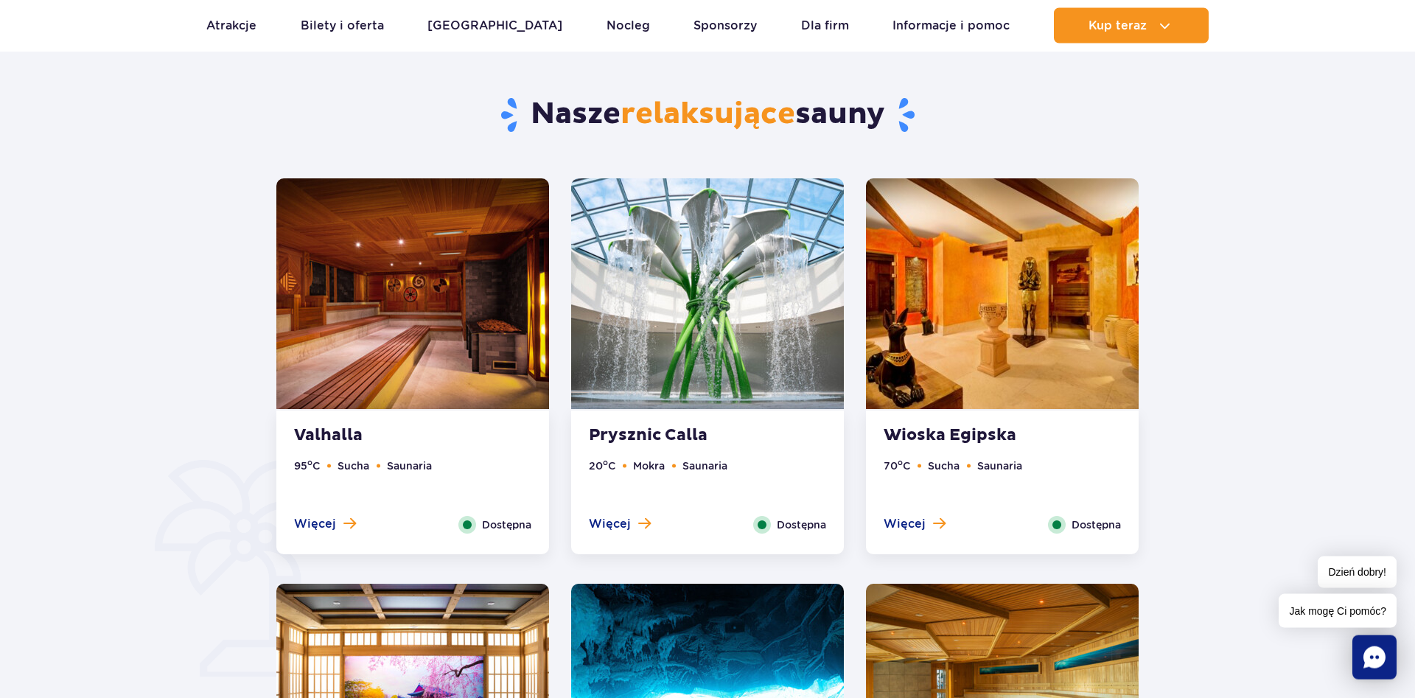
click at [985, 265] on img at bounding box center [1002, 293] width 273 height 231
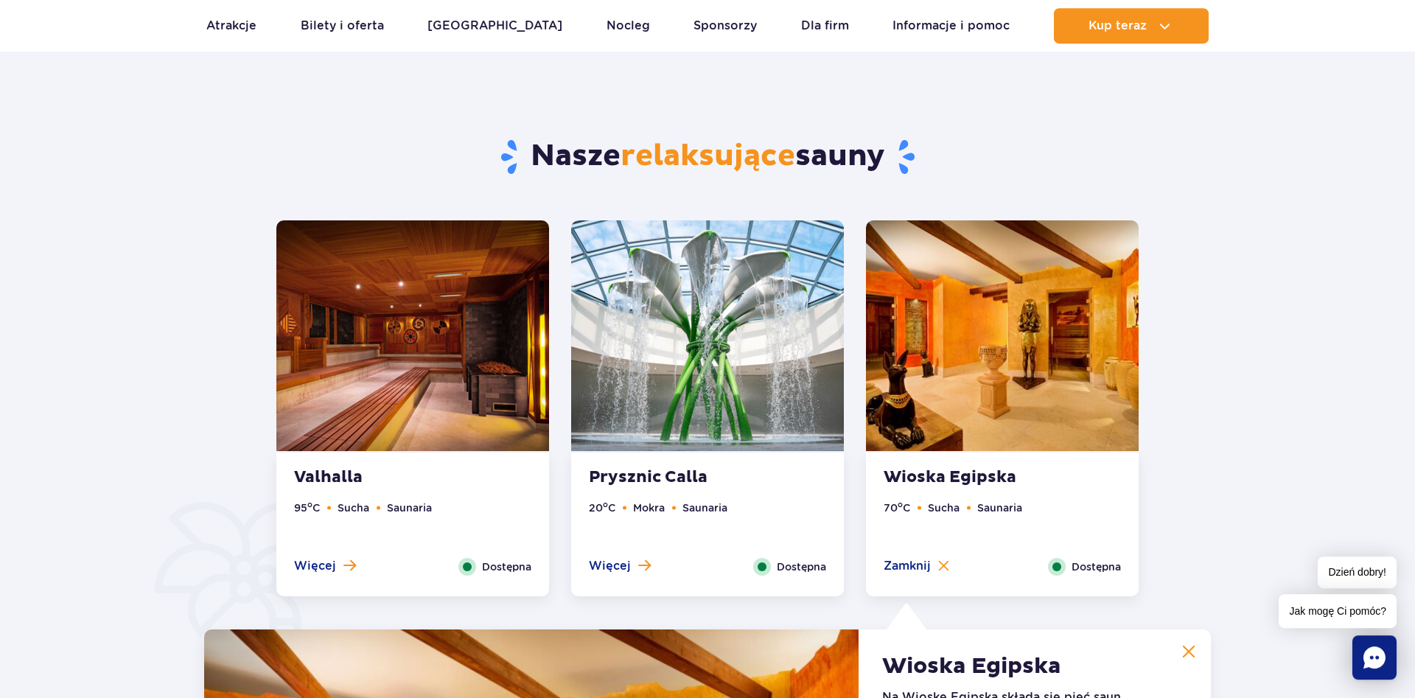
scroll to position [558, 0]
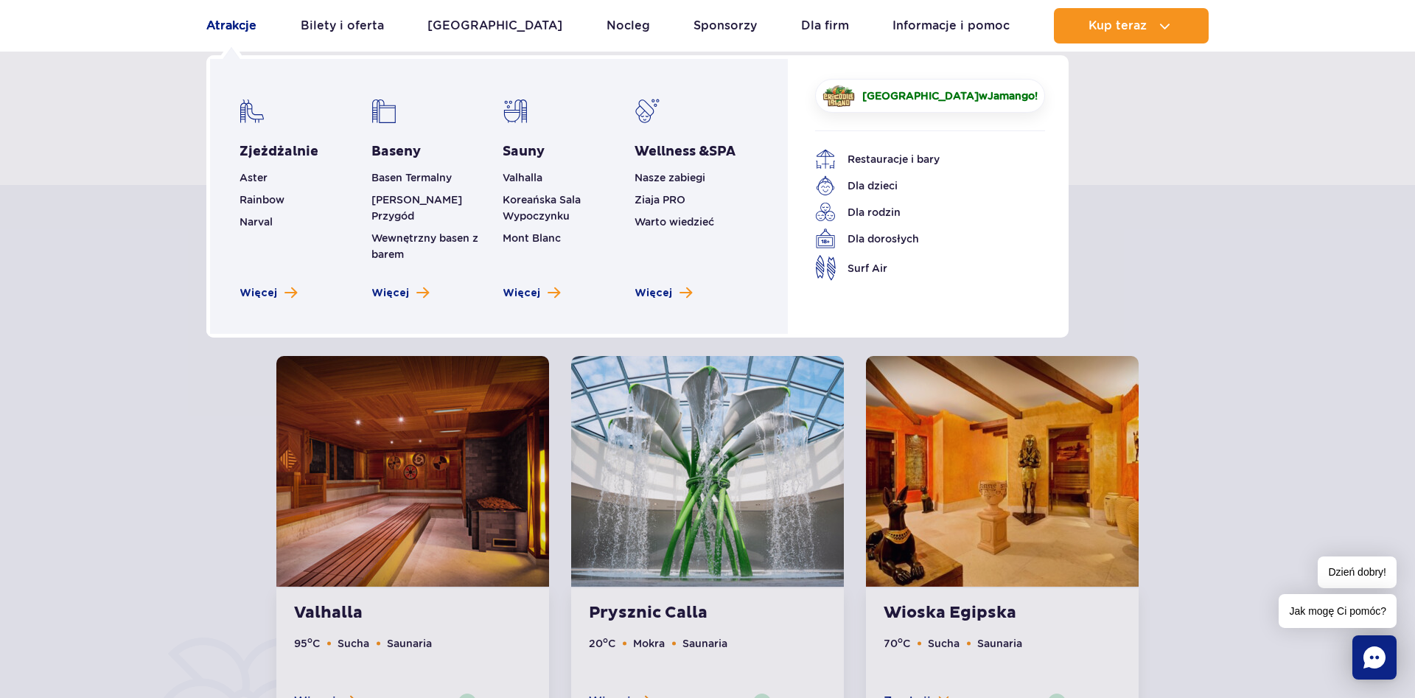
click at [243, 33] on link "Atrakcje" at bounding box center [231, 25] width 50 height 35
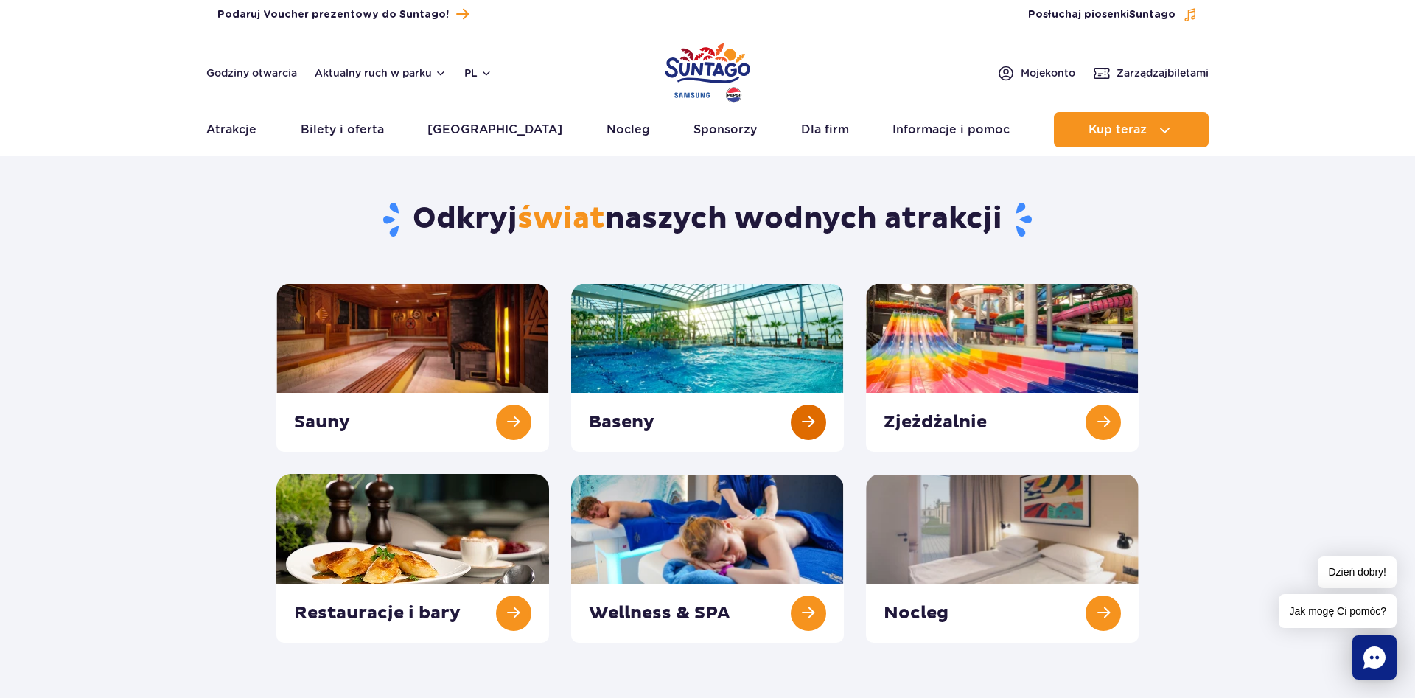
click at [664, 361] on link at bounding box center [707, 367] width 273 height 169
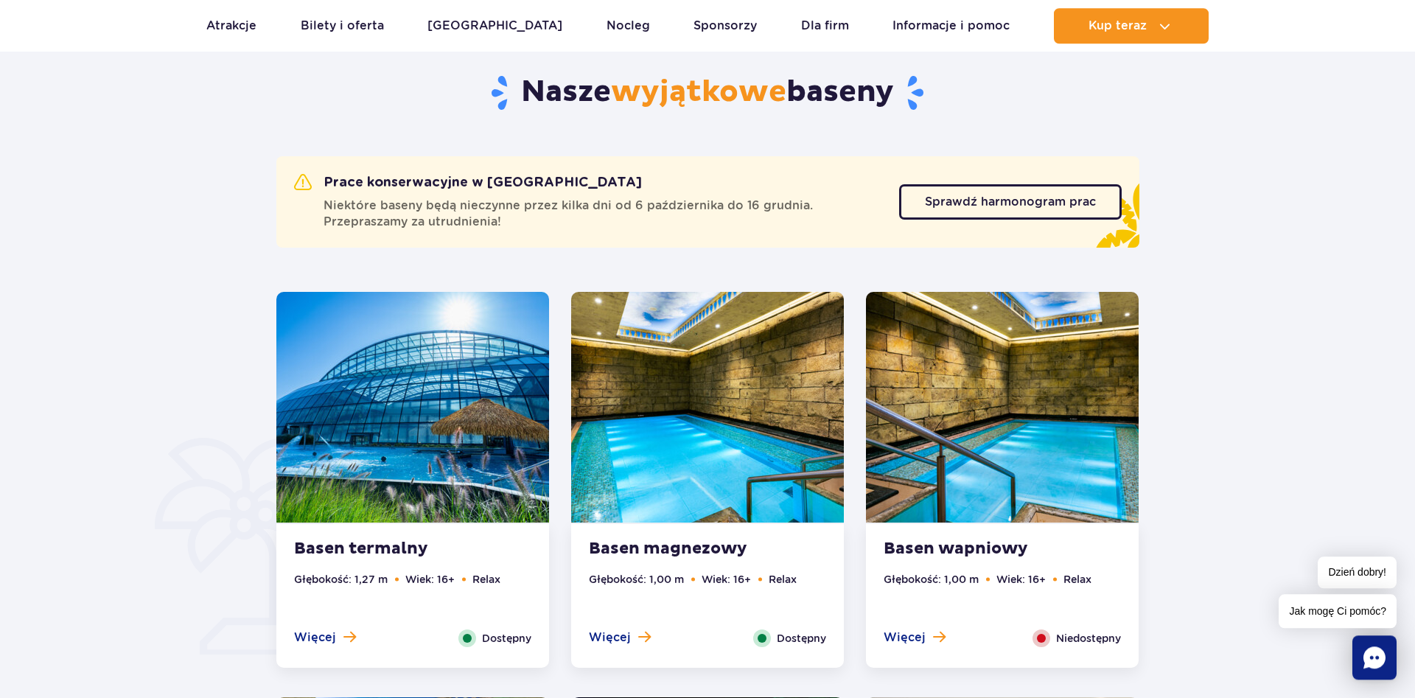
scroll to position [827, 0]
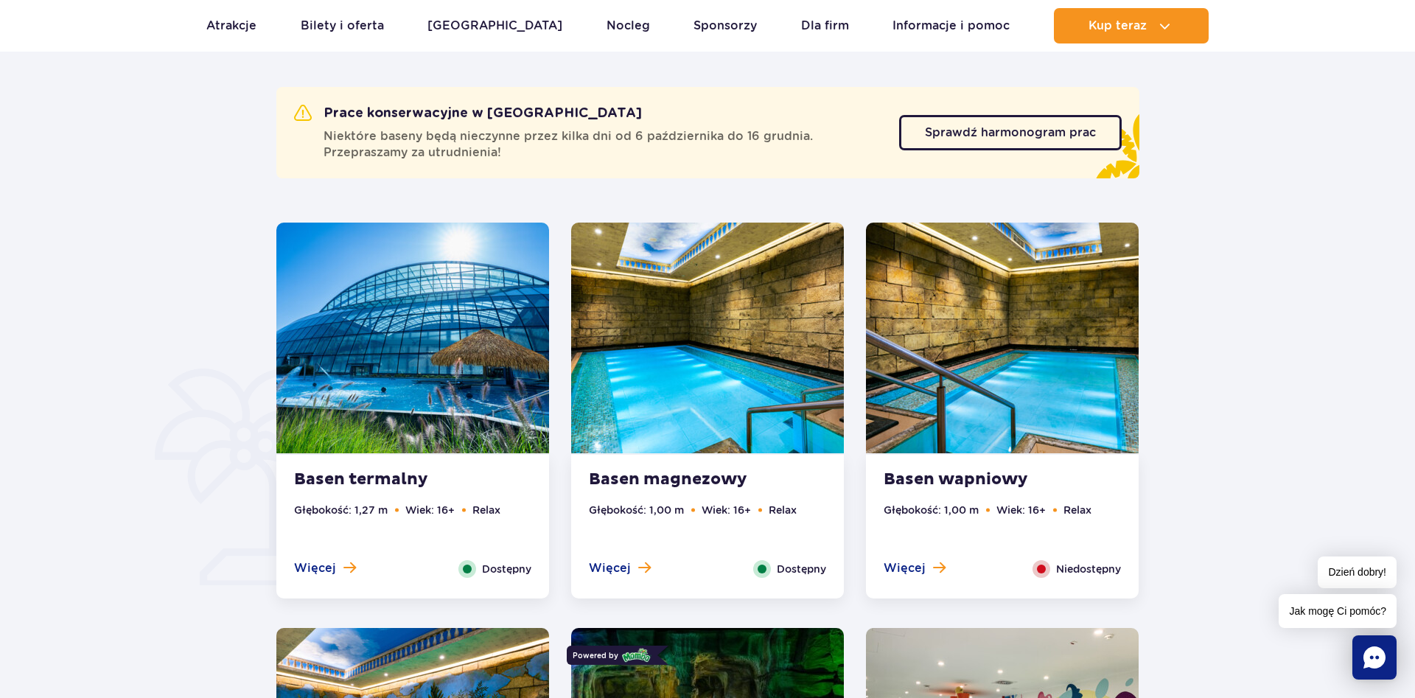
click at [495, 360] on img at bounding box center [412, 338] width 273 height 231
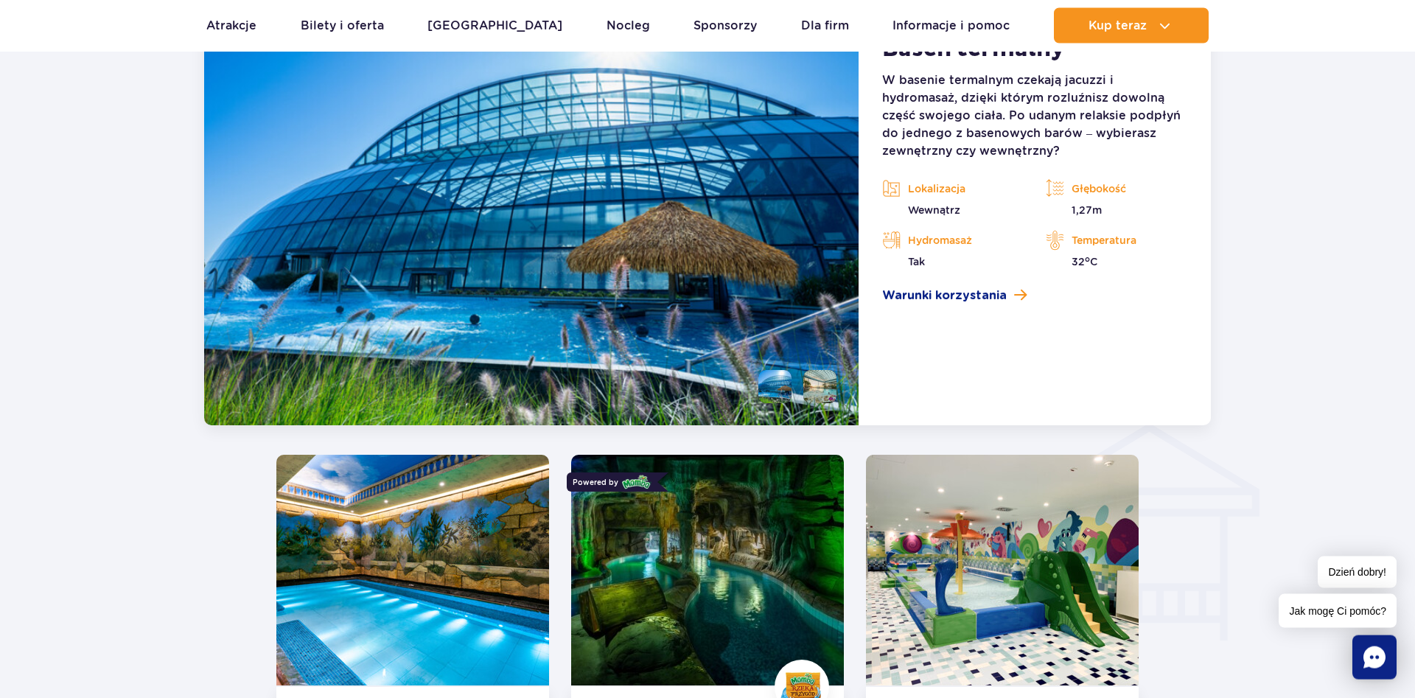
scroll to position [1370, 0]
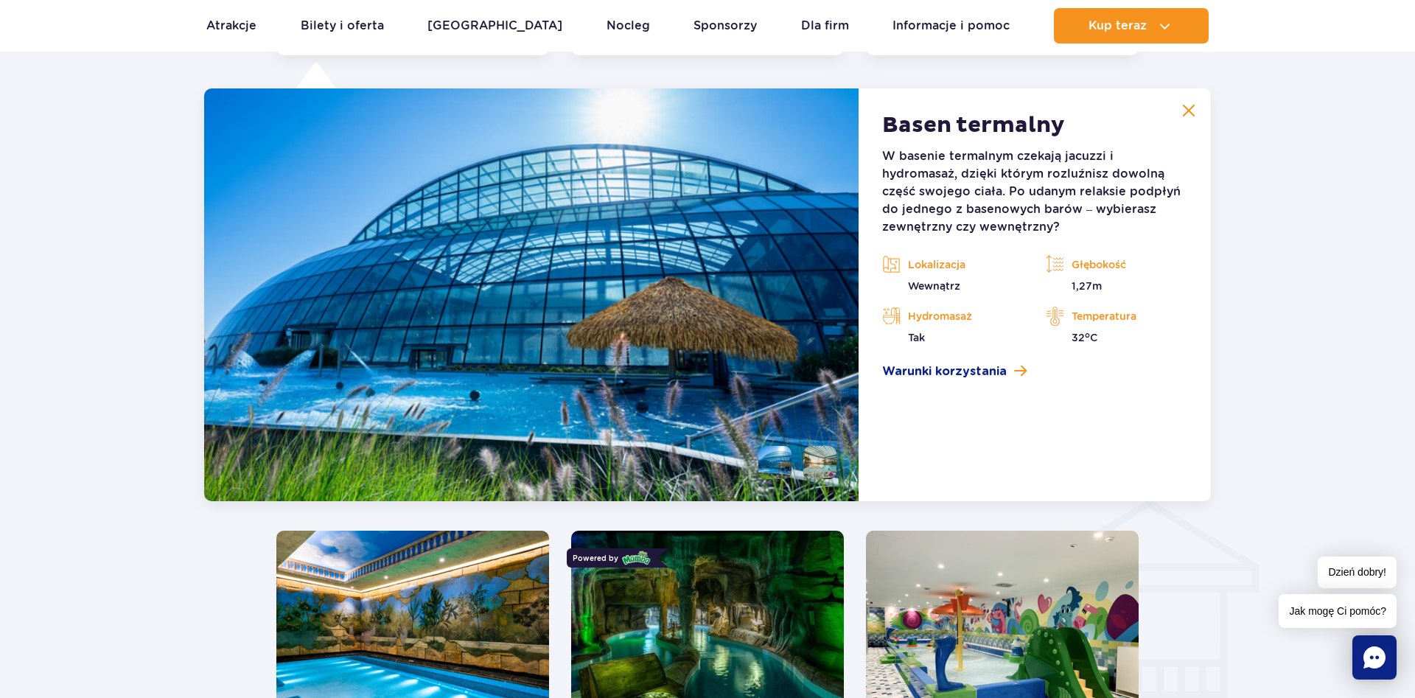
click at [822, 462] on li at bounding box center [819, 462] width 33 height 33
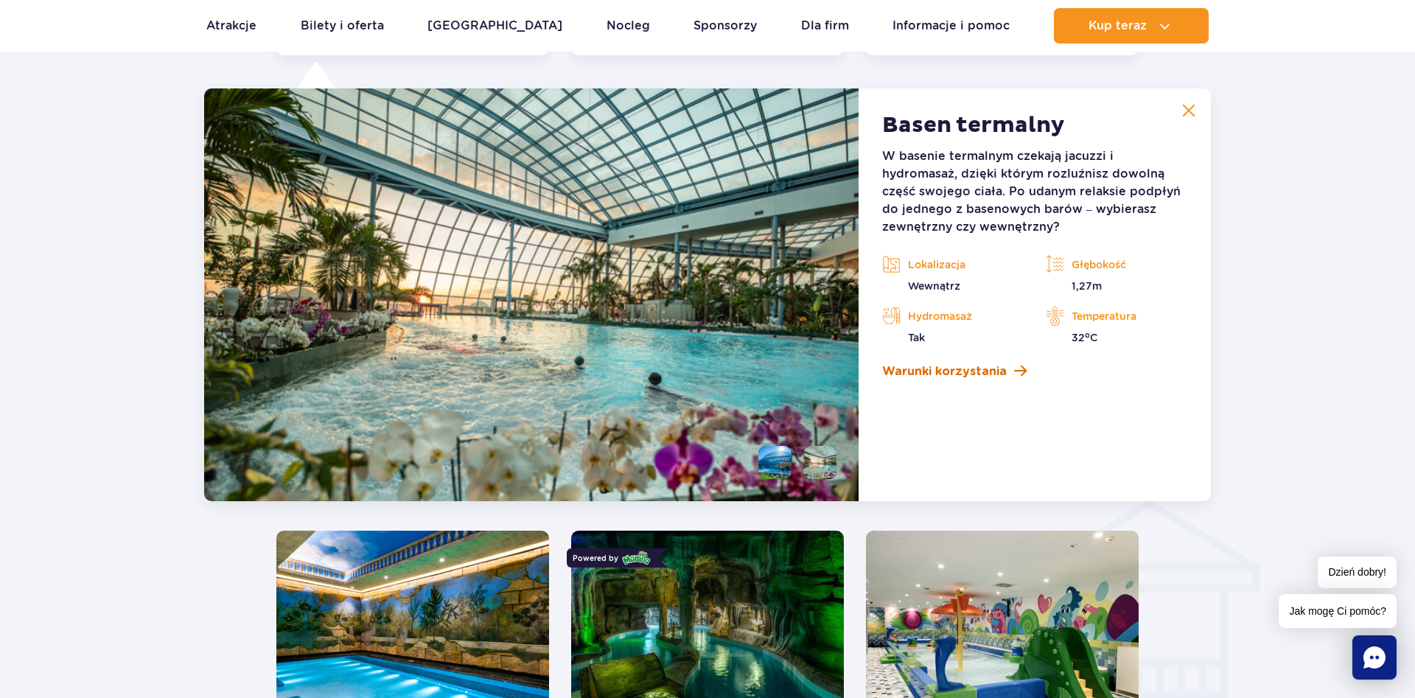
click at [952, 368] on span "Warunki korzystania" at bounding box center [944, 372] width 125 height 18
click at [374, 618] on img at bounding box center [412, 646] width 273 height 231
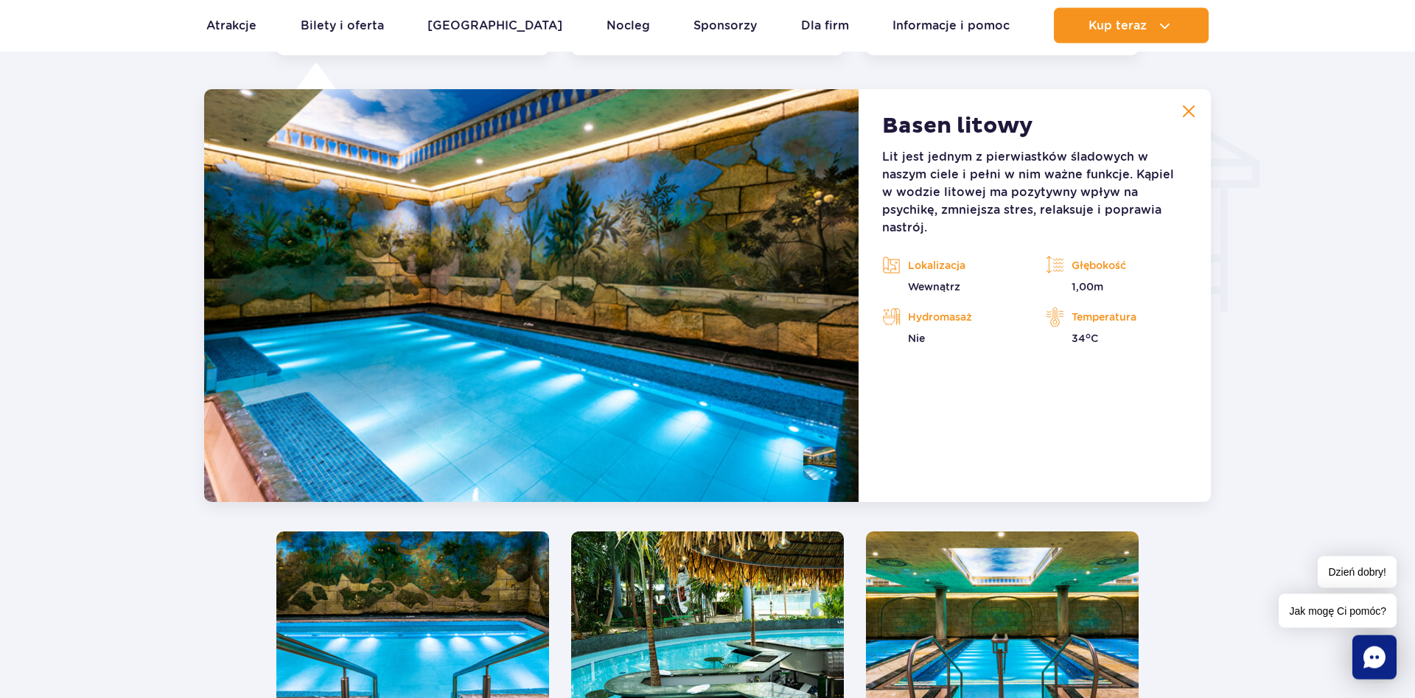
scroll to position [1775, 0]
click at [814, 459] on li at bounding box center [819, 462] width 33 height 33
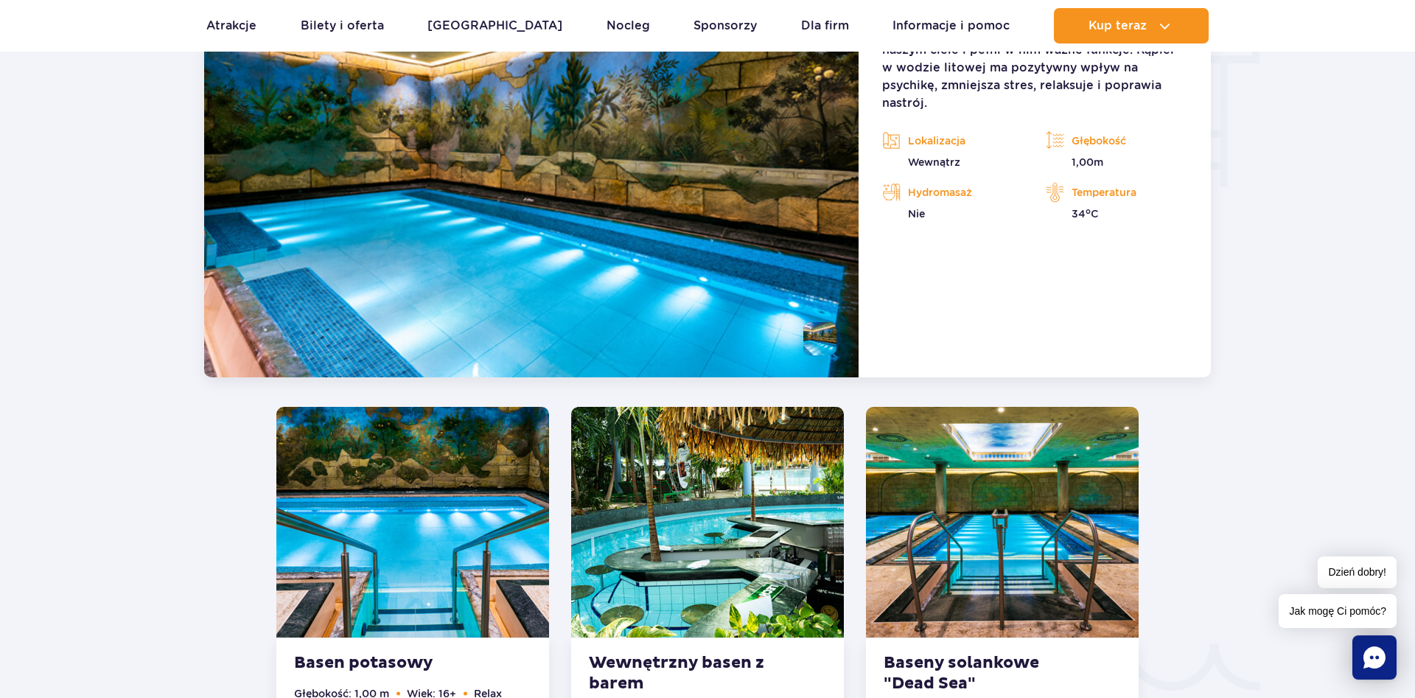
scroll to position [2076, 0]
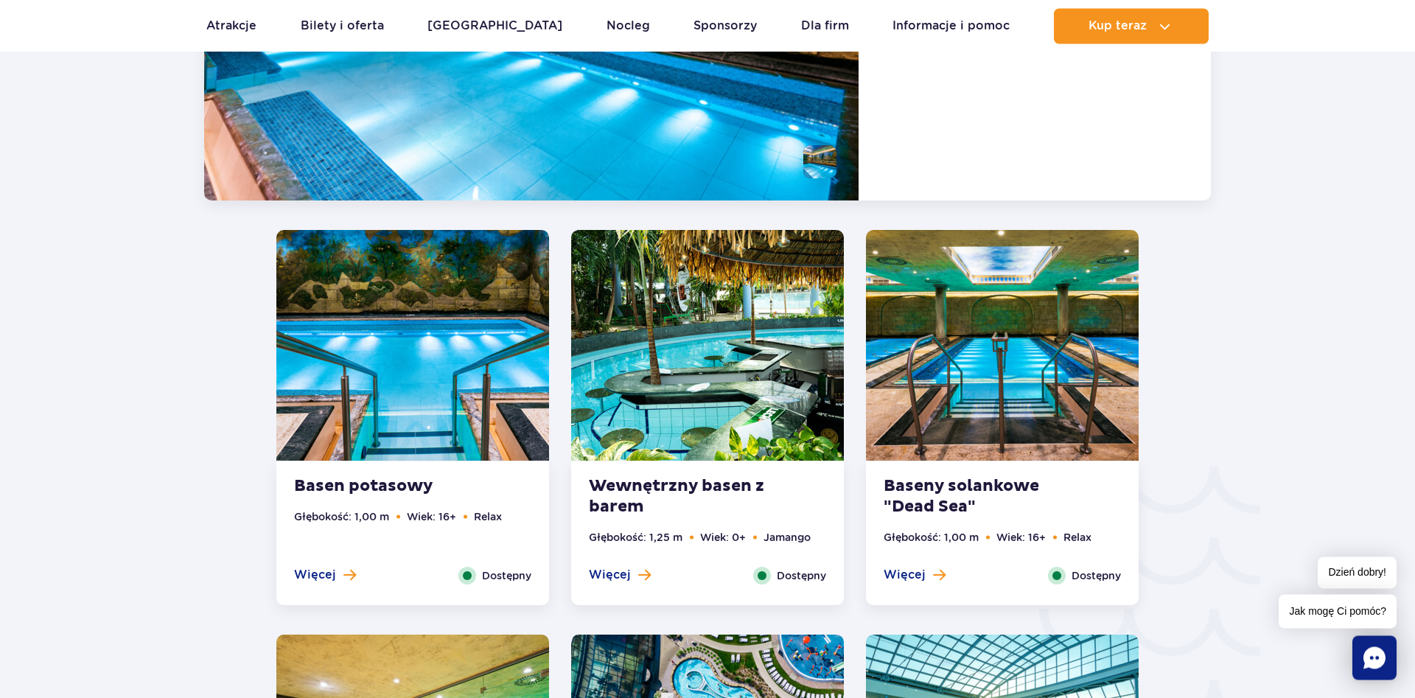
click at [459, 359] on img at bounding box center [412, 345] width 273 height 231
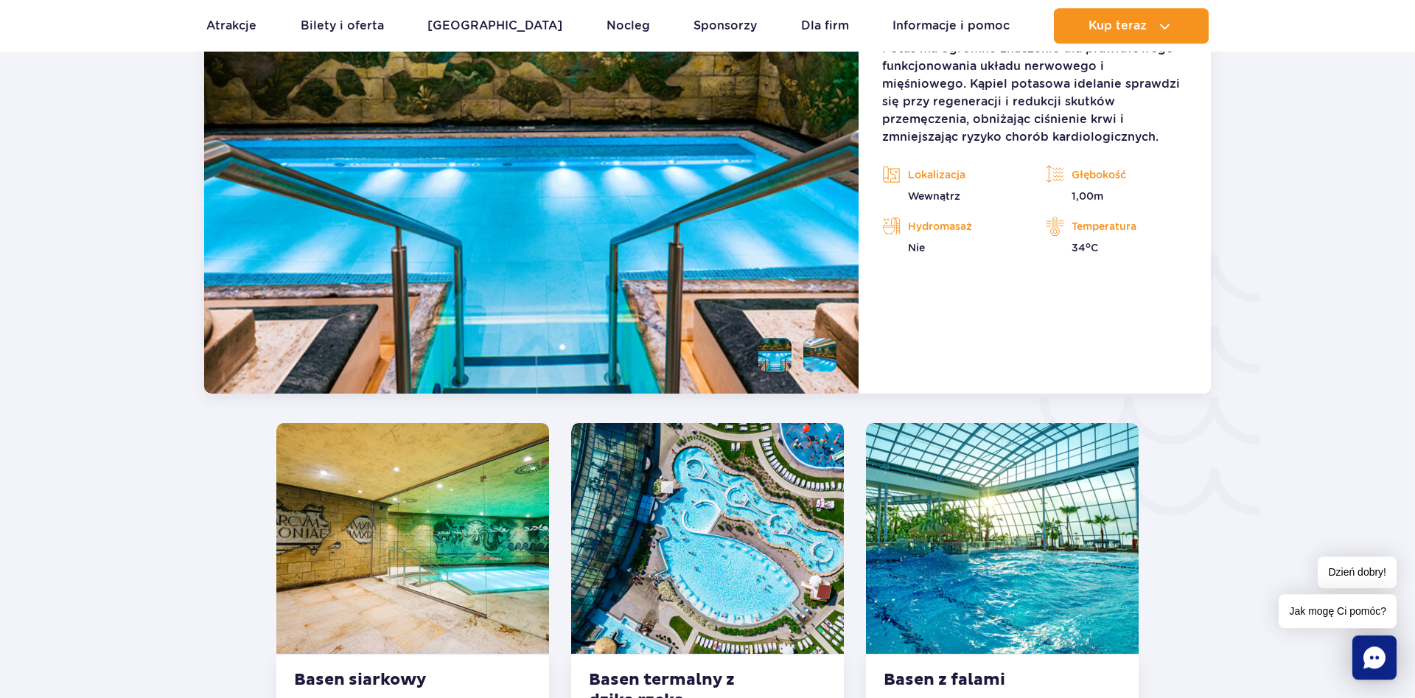
scroll to position [2481, 0]
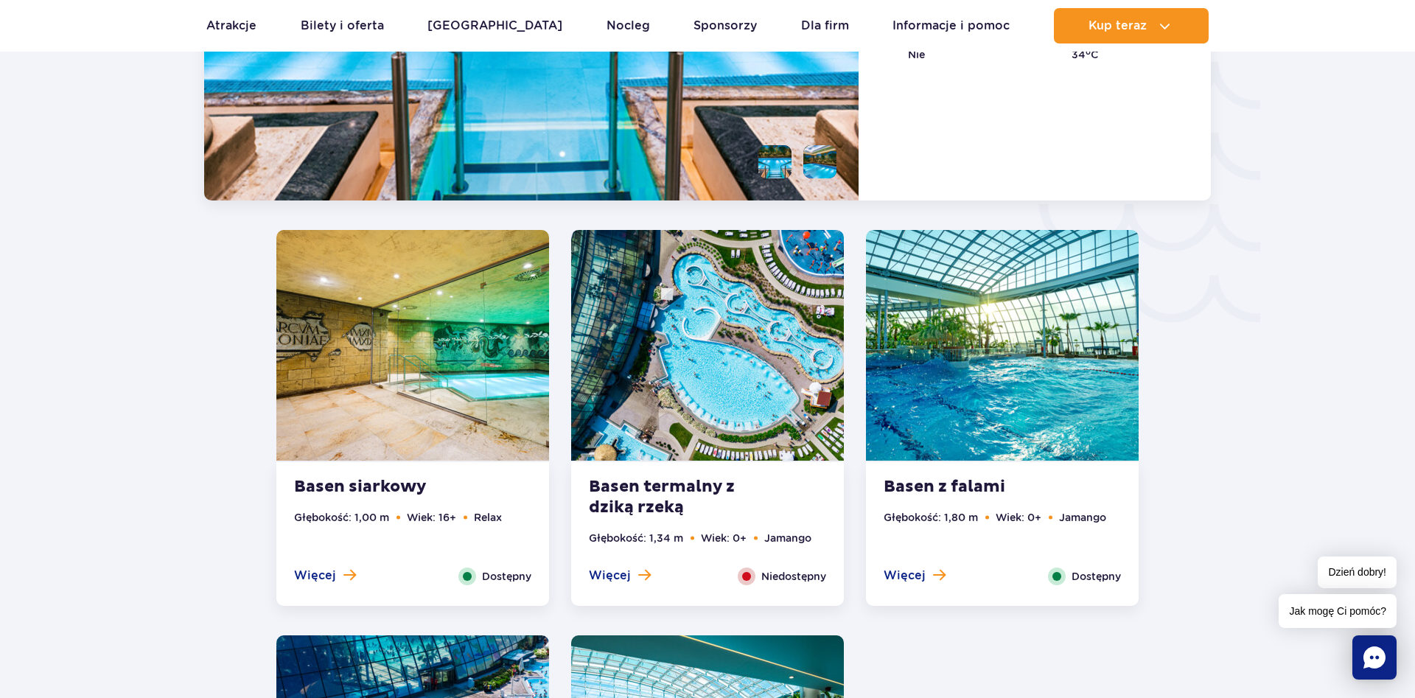
click at [358, 307] on img at bounding box center [412, 345] width 273 height 231
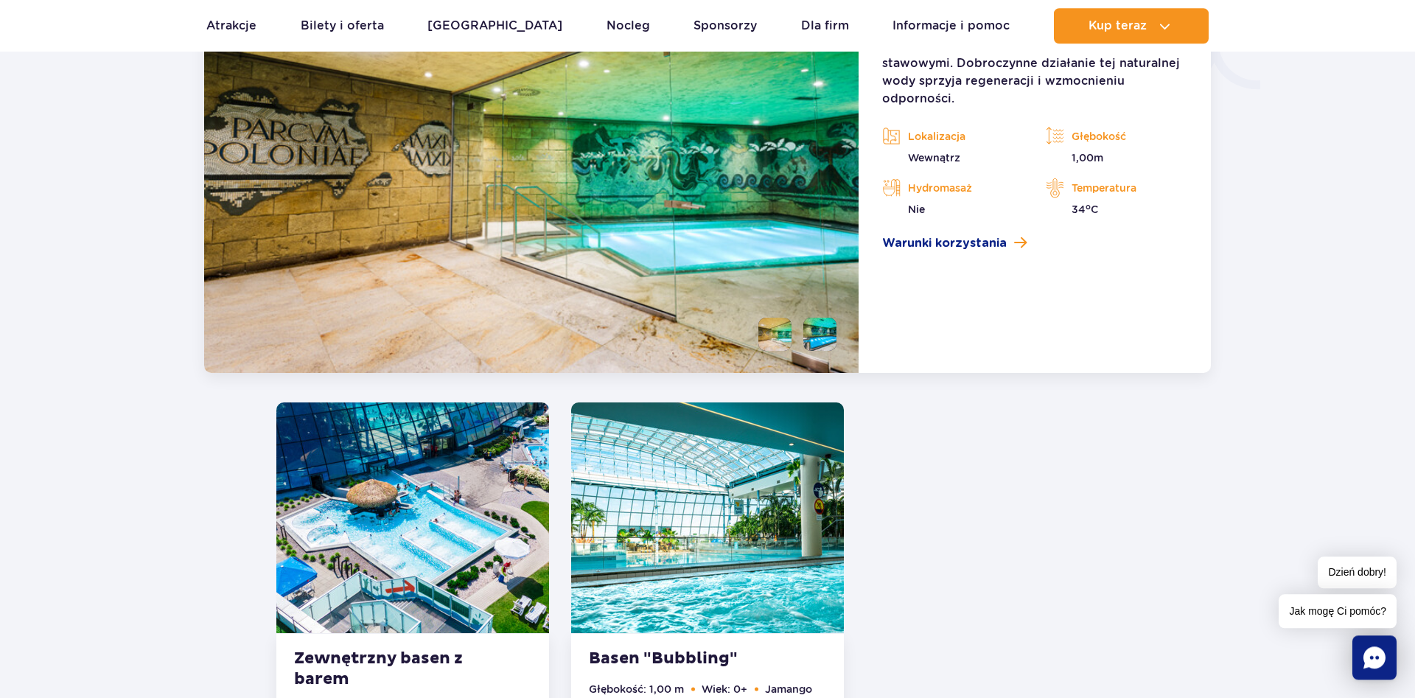
scroll to position [2886, 0]
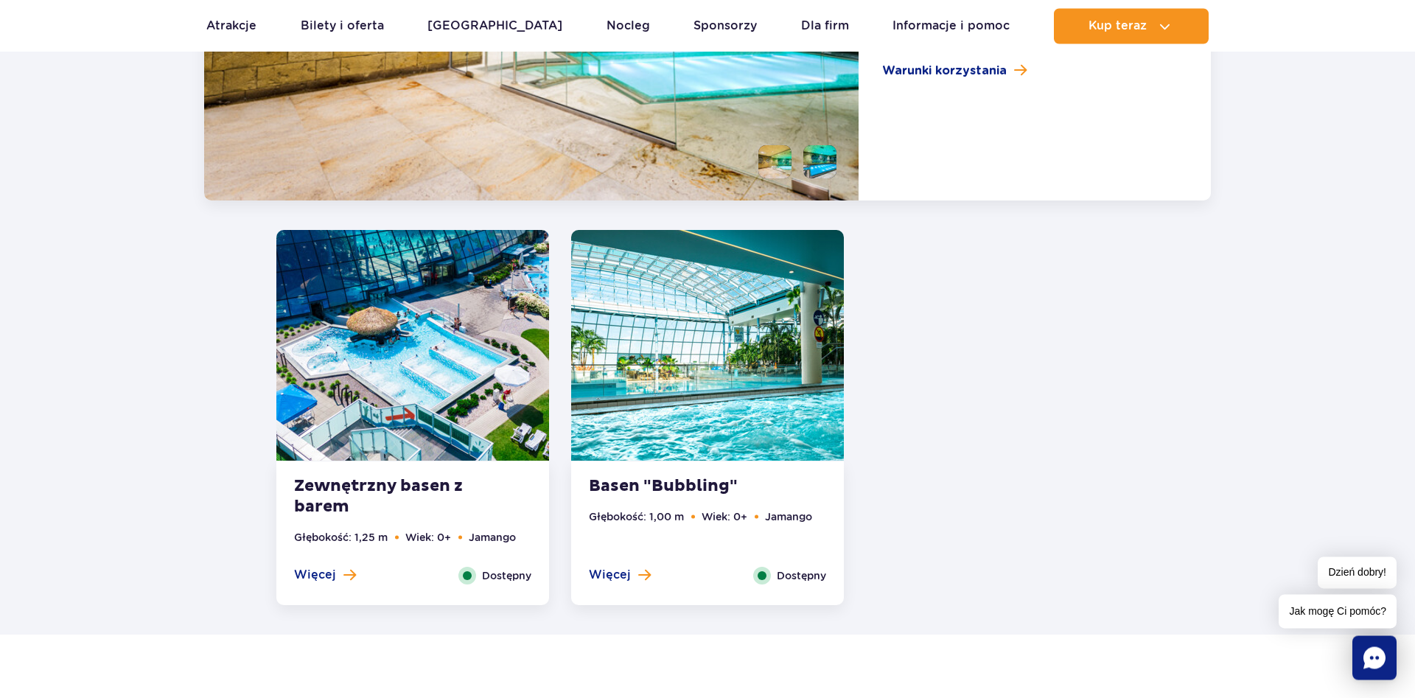
click at [412, 401] on img at bounding box center [412, 345] width 273 height 231
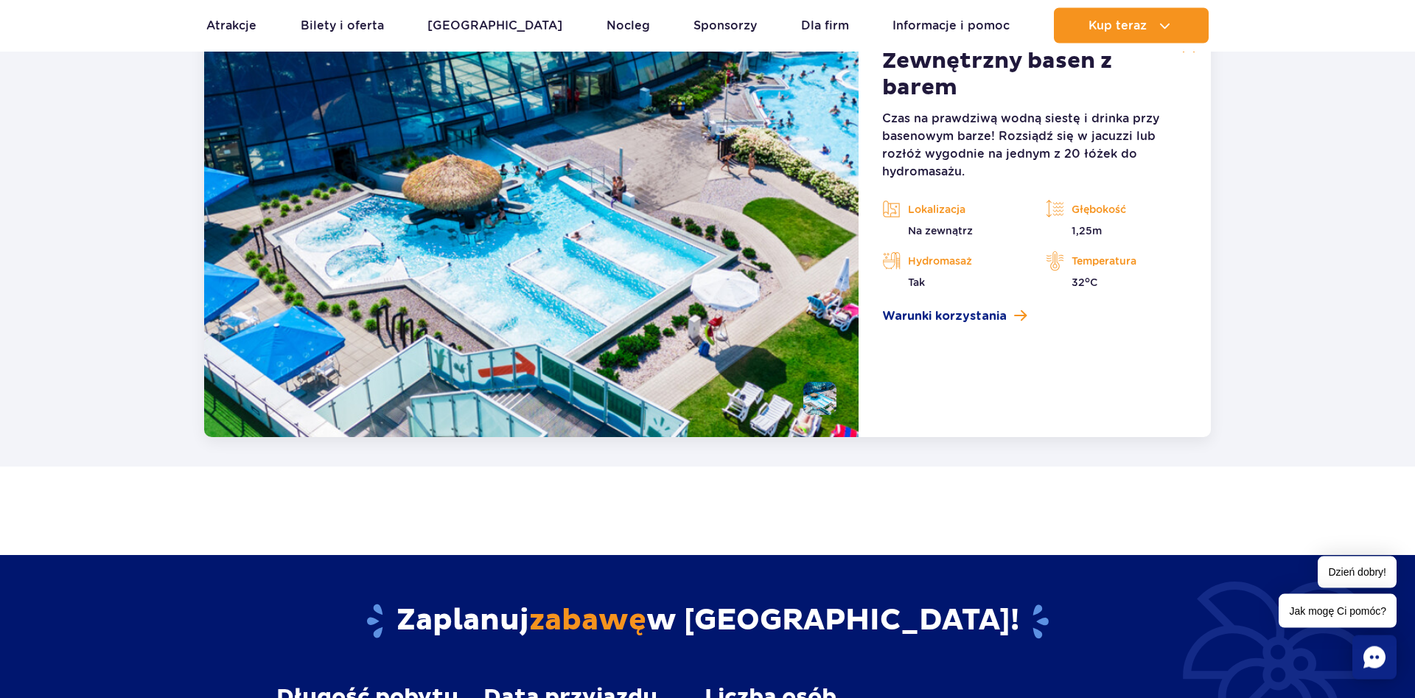
scroll to position [3215, 0]
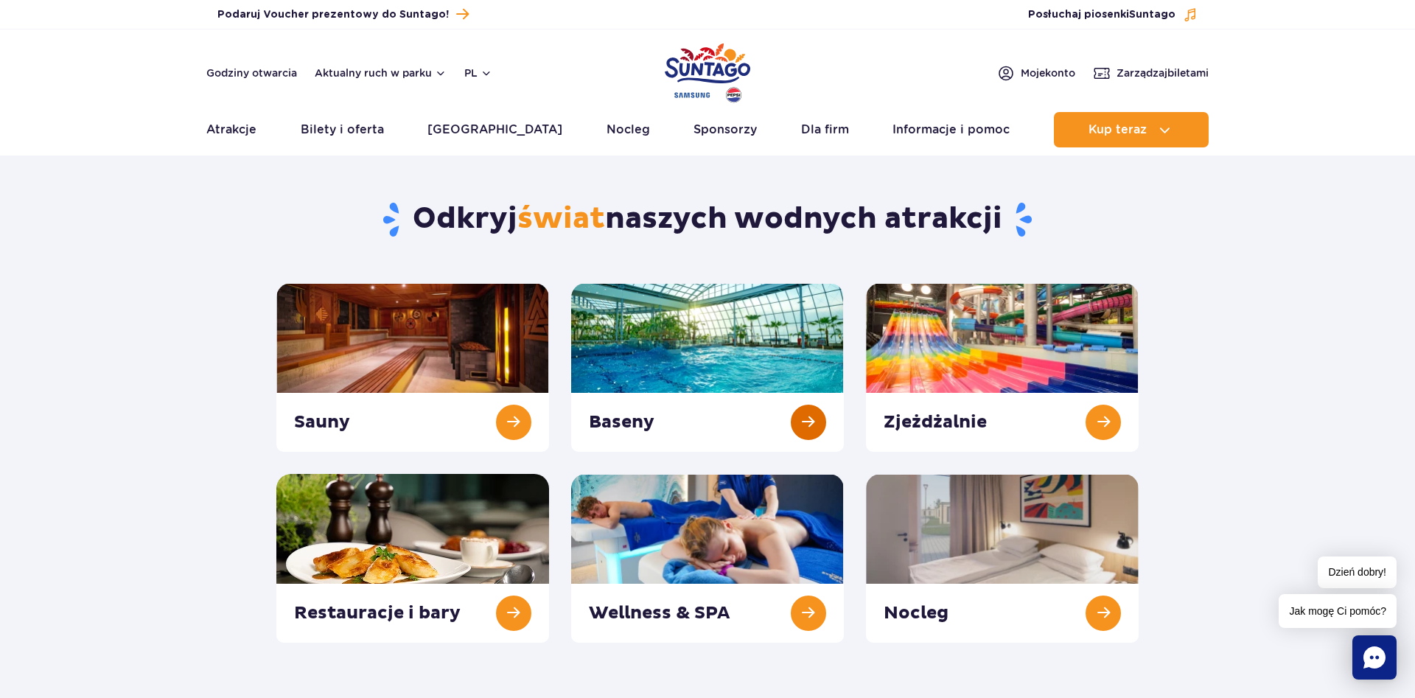
click at [685, 372] on link at bounding box center [707, 367] width 273 height 169
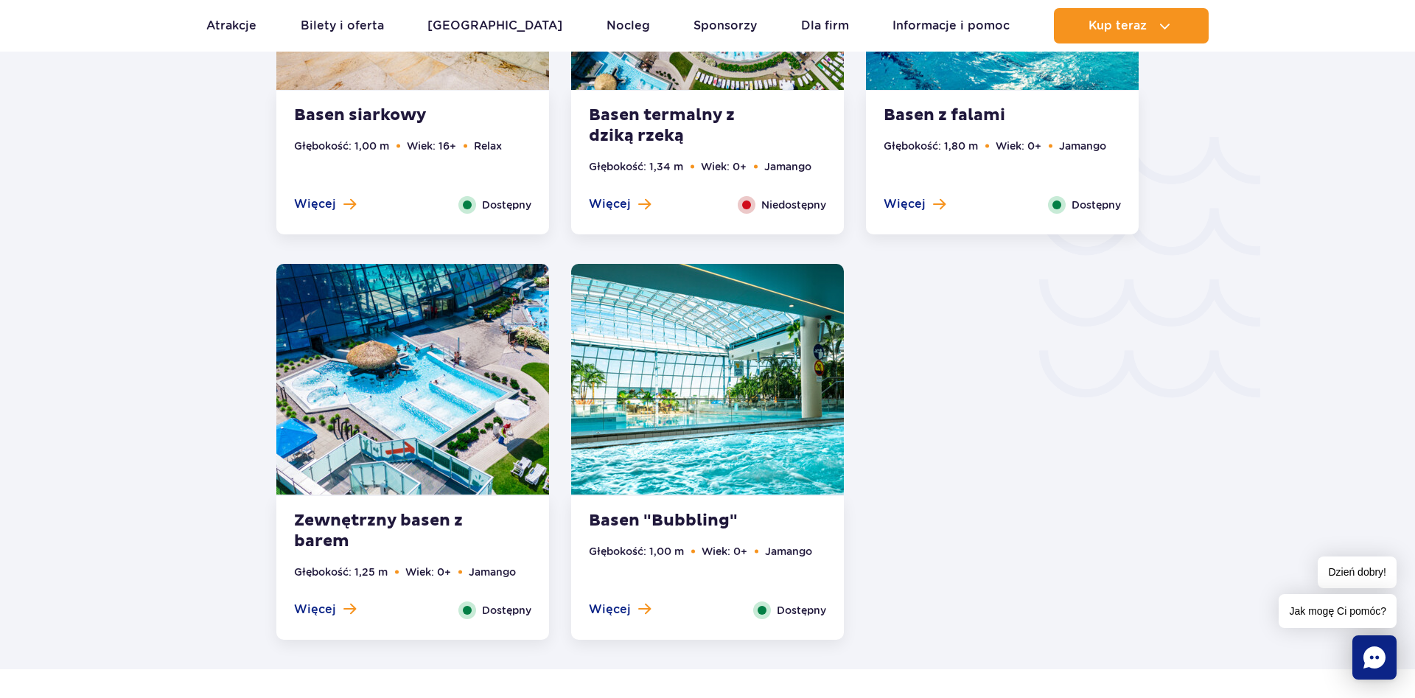
click at [679, 373] on img at bounding box center [707, 379] width 273 height 231
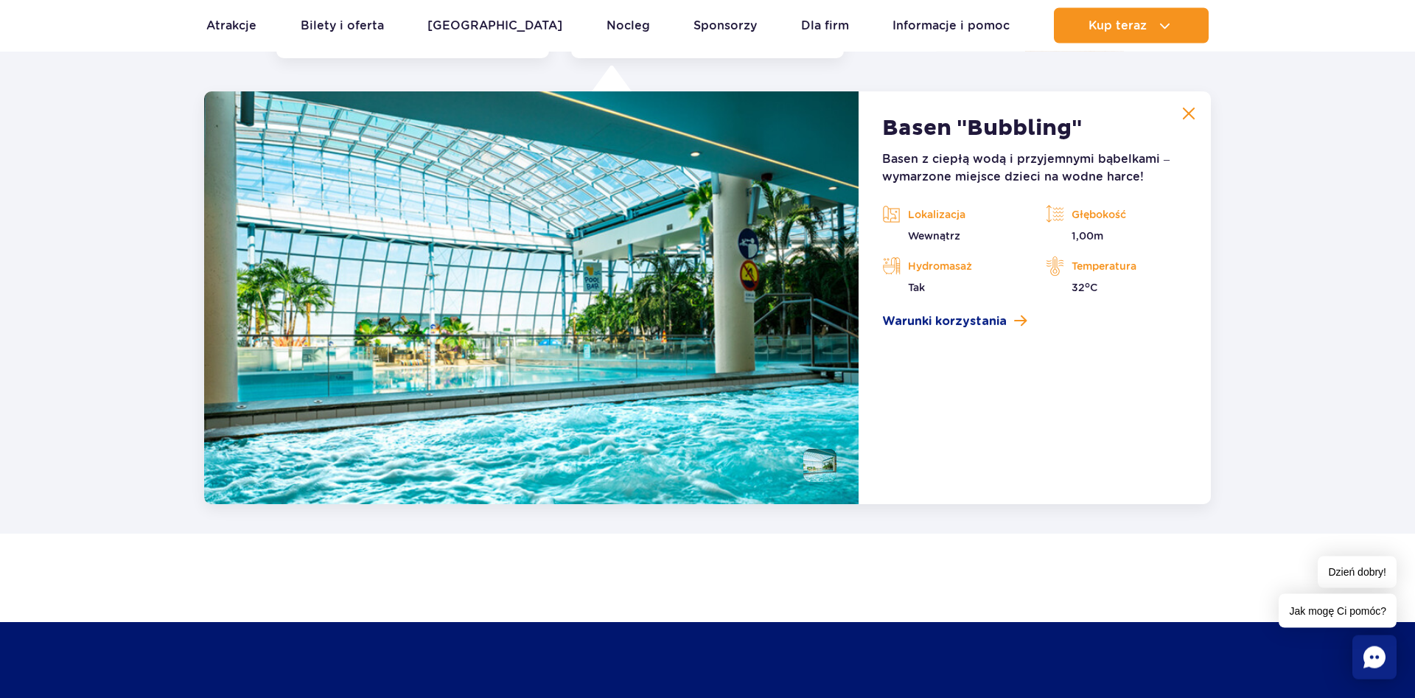
scroll to position [2990, 0]
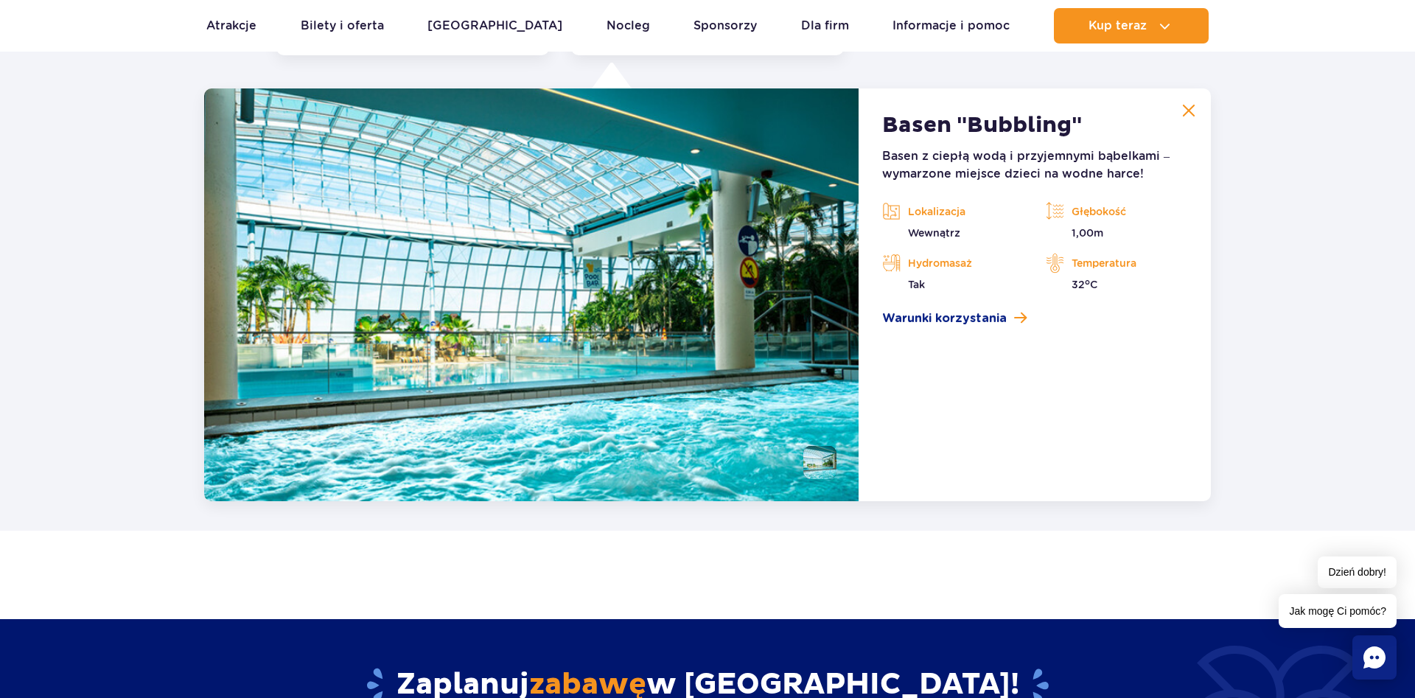
click at [1184, 115] on img at bounding box center [1188, 110] width 13 height 13
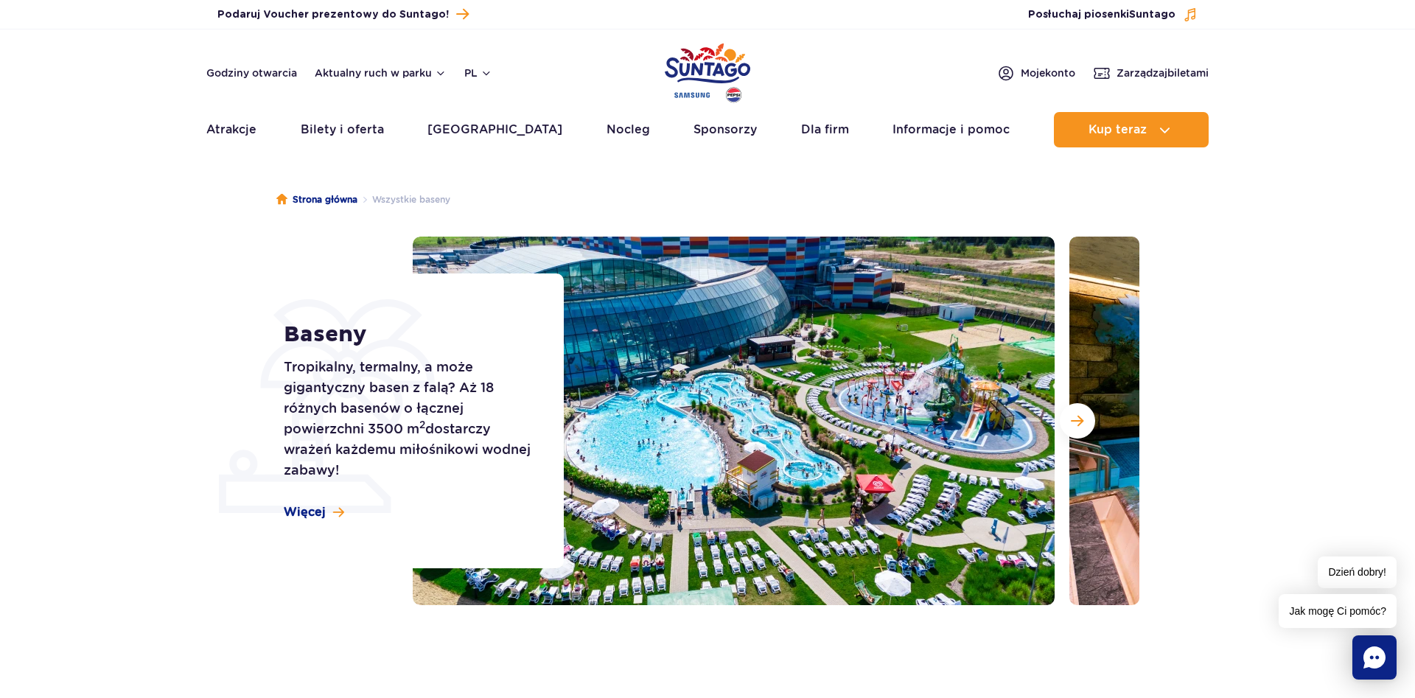
scroll to position [0, 0]
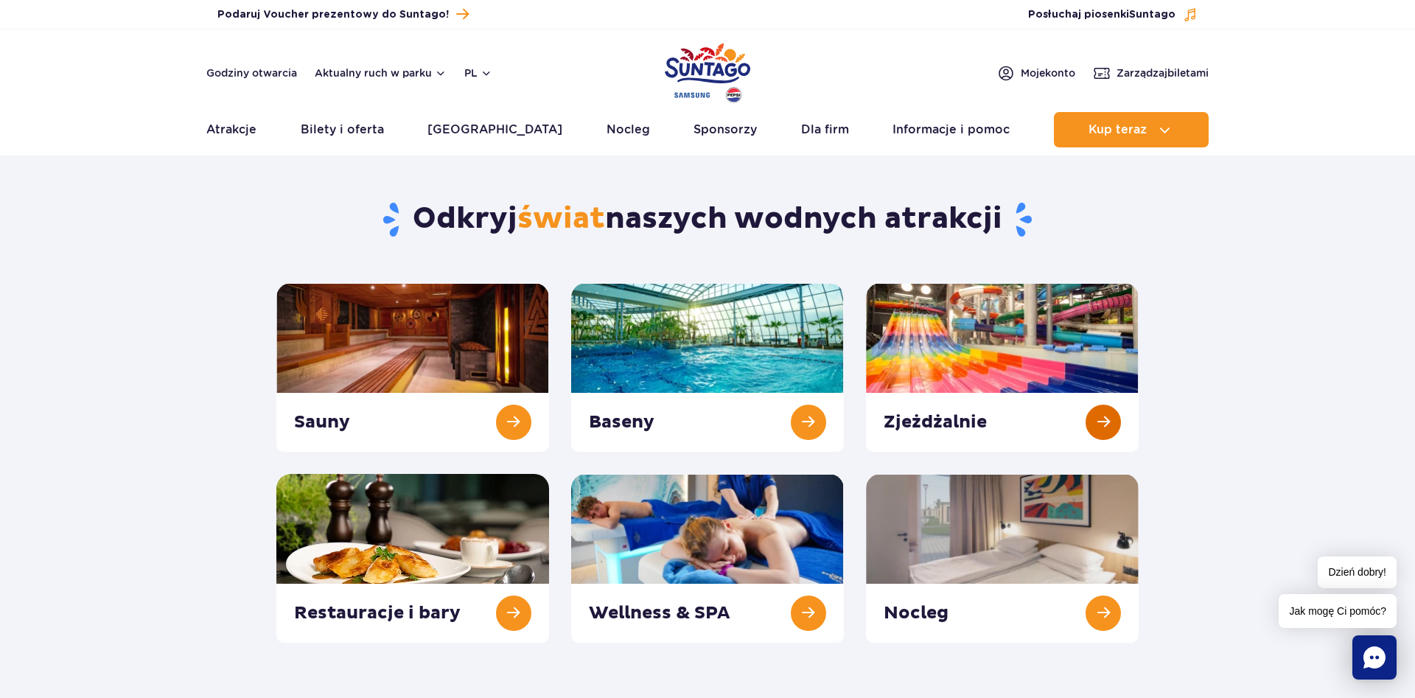
click at [1012, 354] on link at bounding box center [1002, 367] width 273 height 169
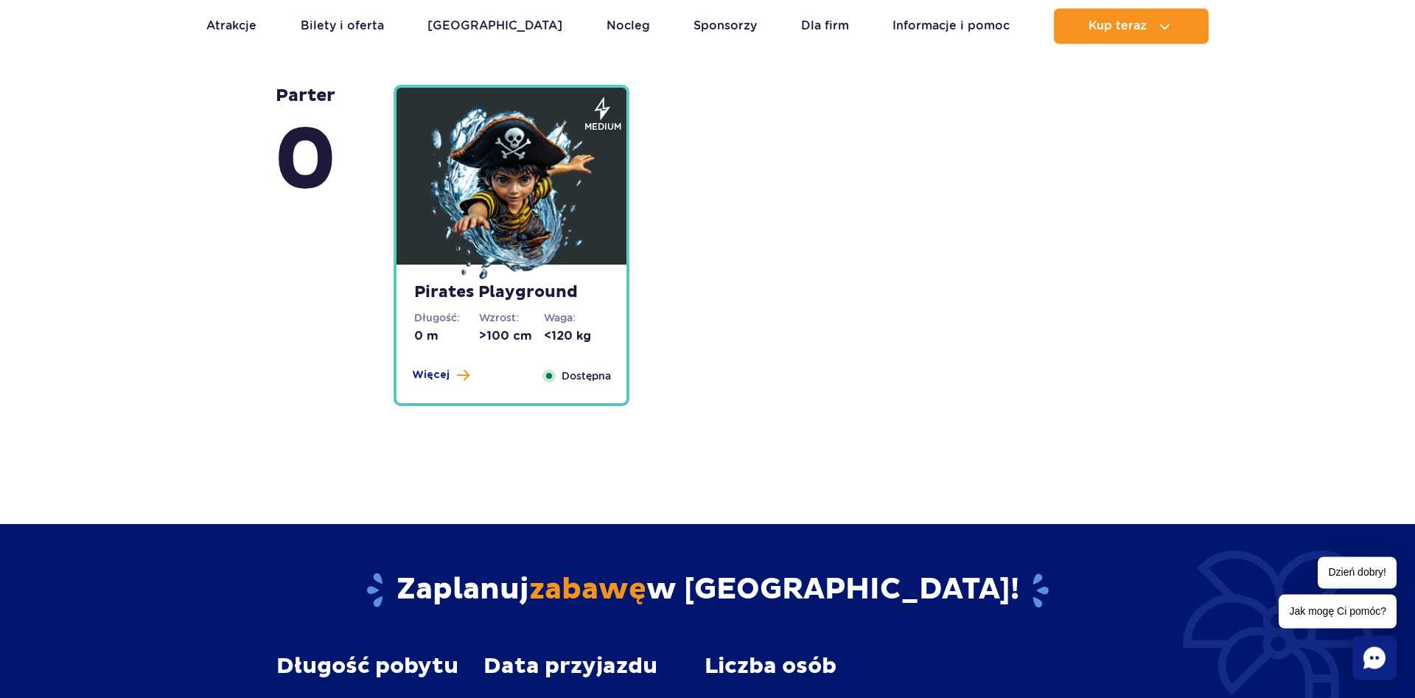
scroll to position [3758, 0]
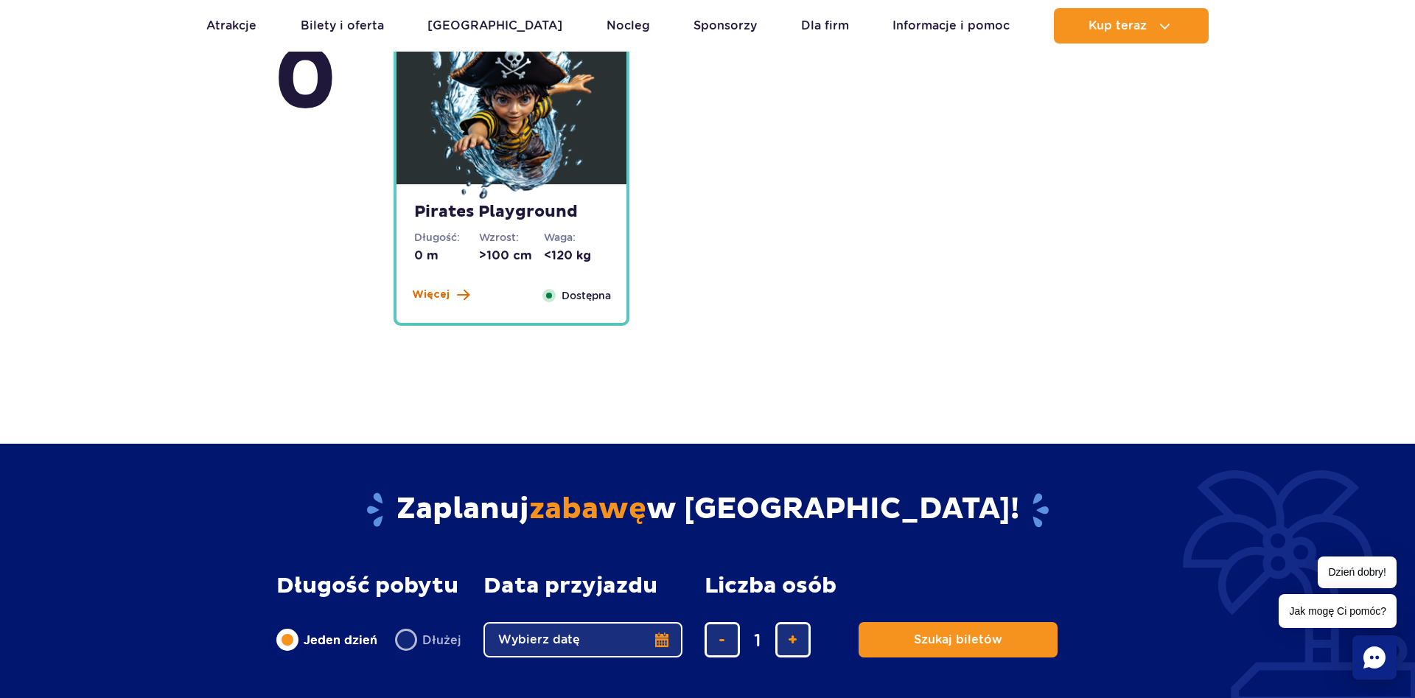
click at [436, 296] on span "Więcej" at bounding box center [431, 294] width 38 height 15
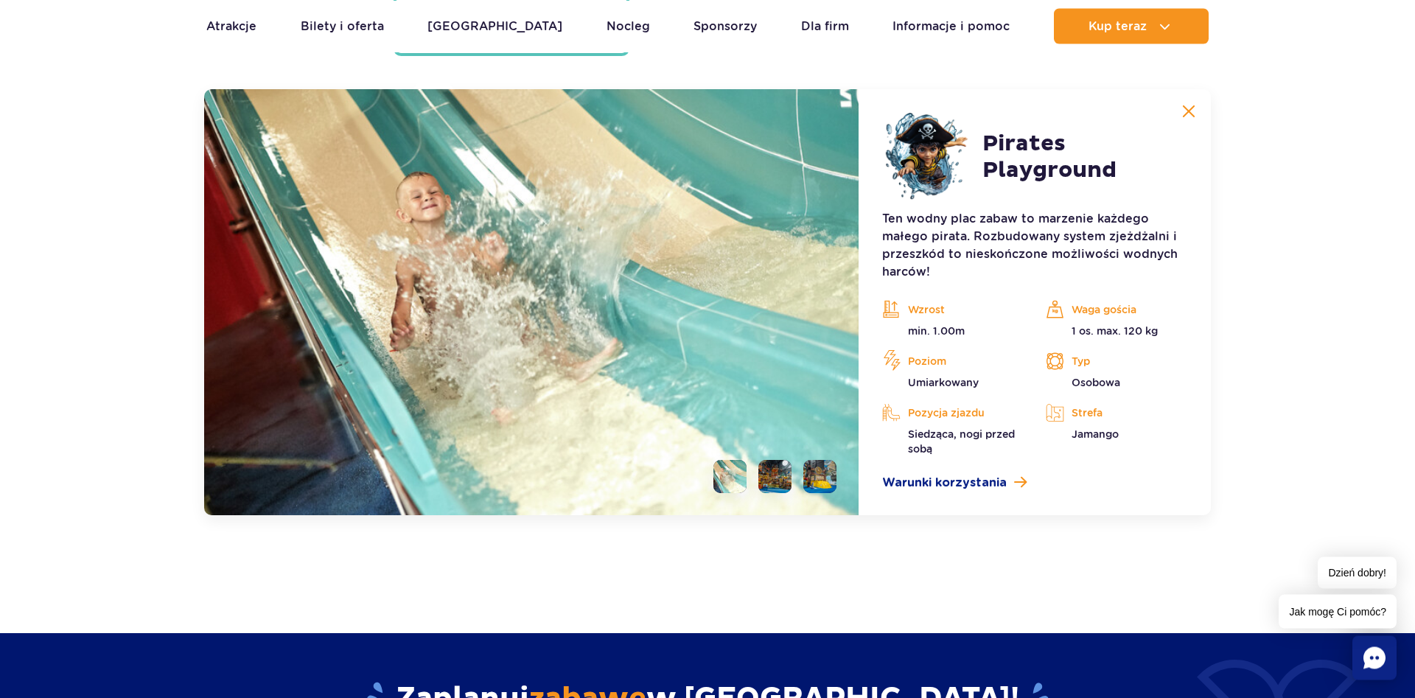
scroll to position [4104, 0]
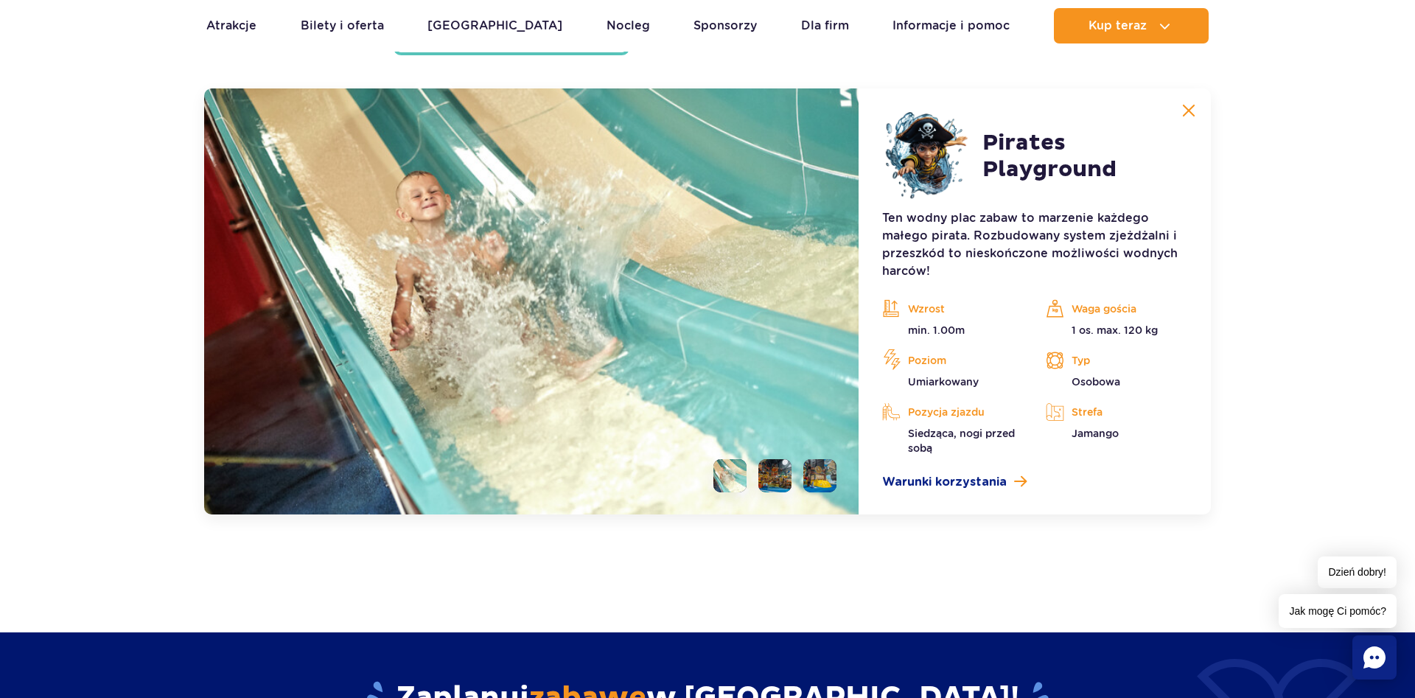
click at [783, 477] on li at bounding box center [774, 475] width 33 height 33
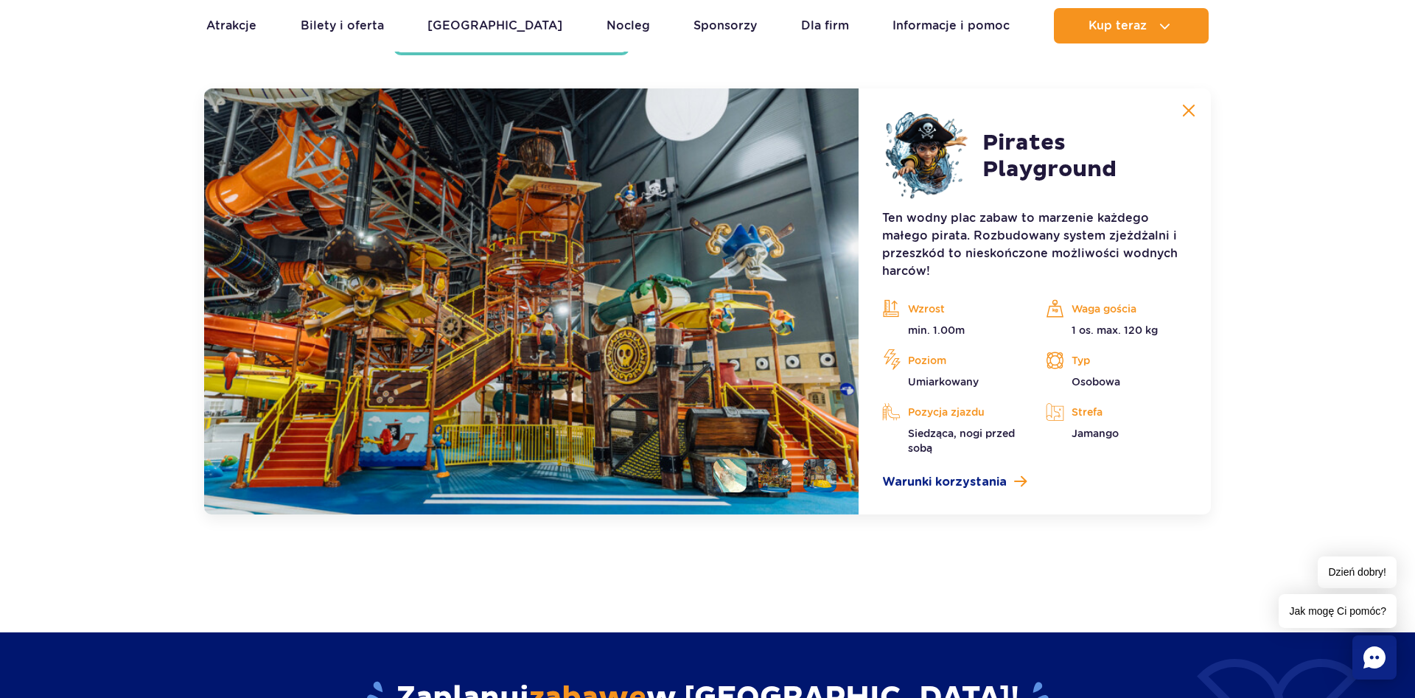
click at [811, 469] on li at bounding box center [819, 475] width 33 height 33
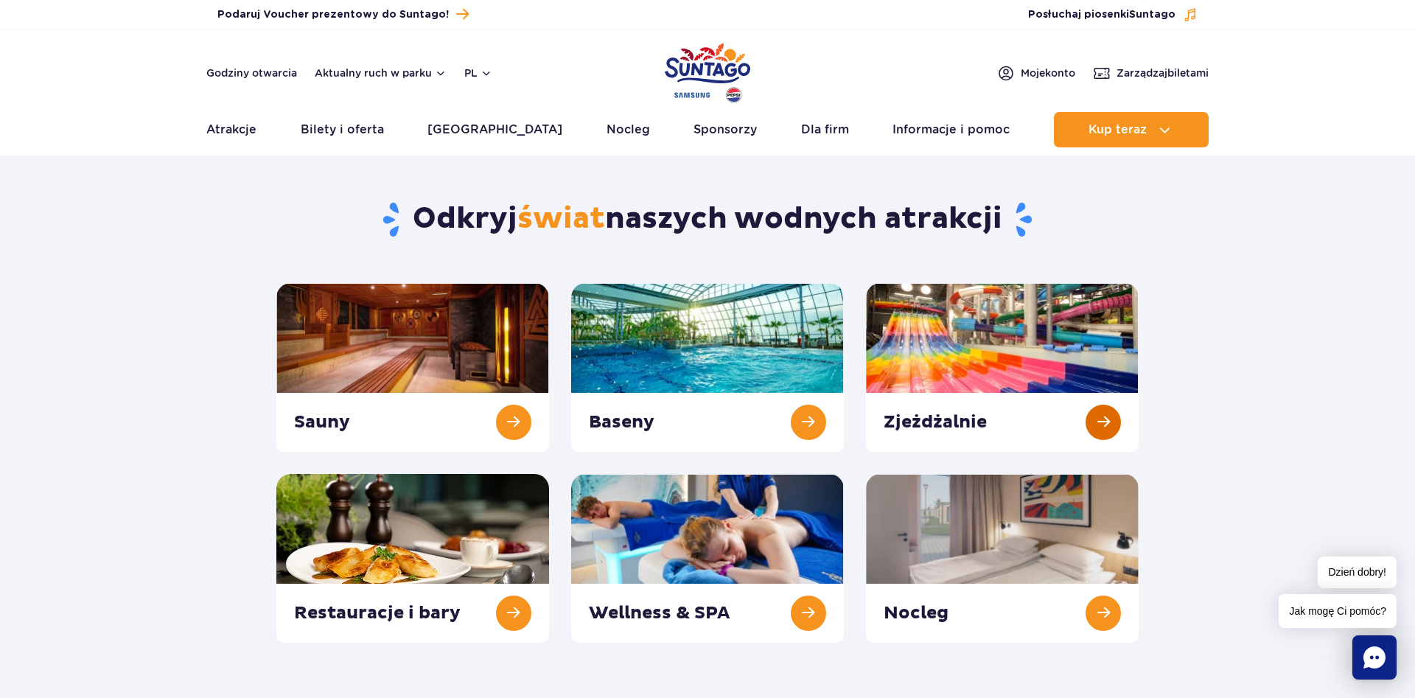
click at [981, 414] on link at bounding box center [1002, 367] width 273 height 169
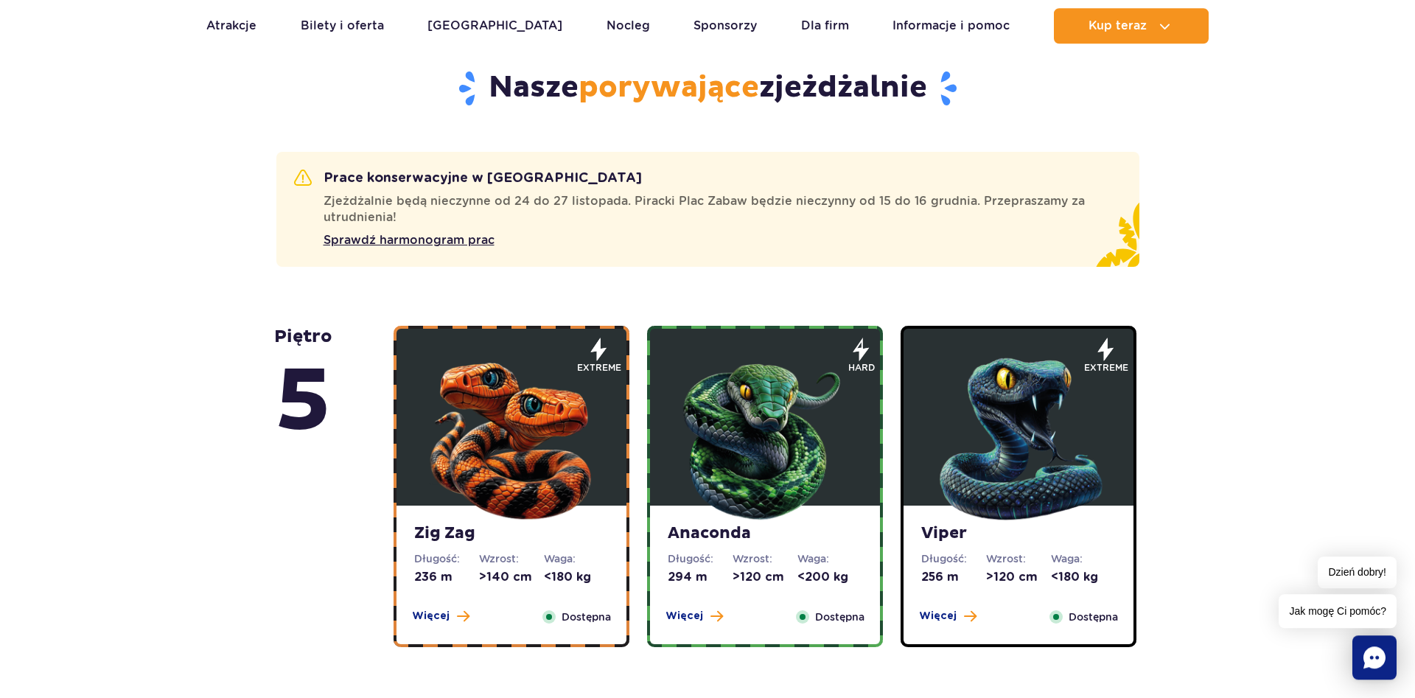
scroll to position [1052, 0]
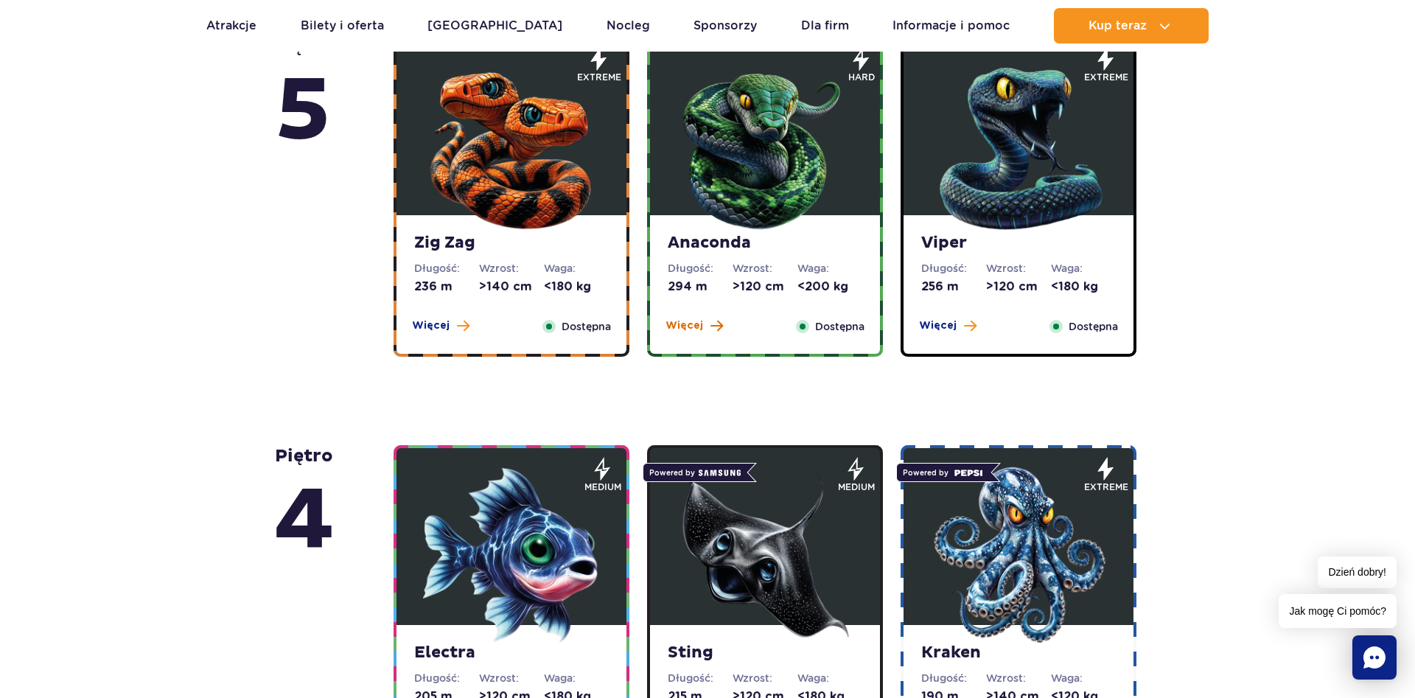
click at [707, 324] on button "Więcej" at bounding box center [693, 325] width 57 height 15
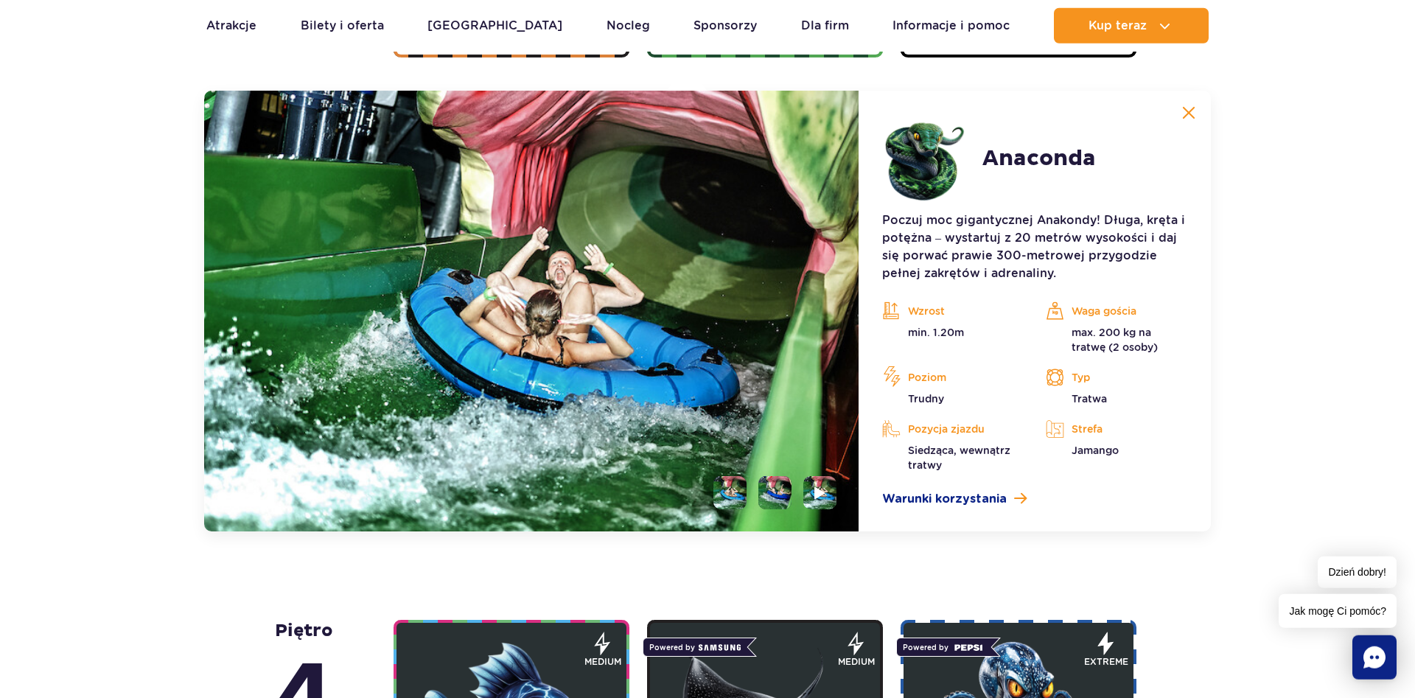
scroll to position [1354, 0]
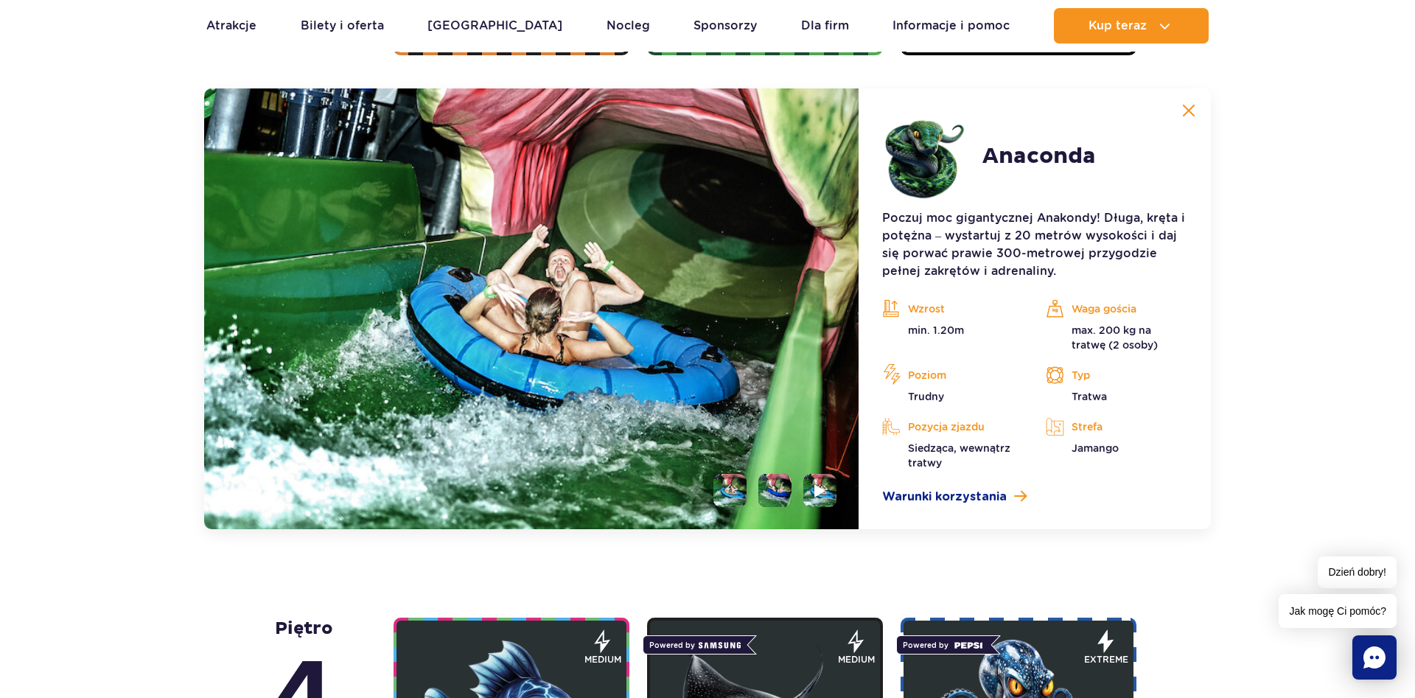
click at [766, 479] on li at bounding box center [774, 490] width 33 height 33
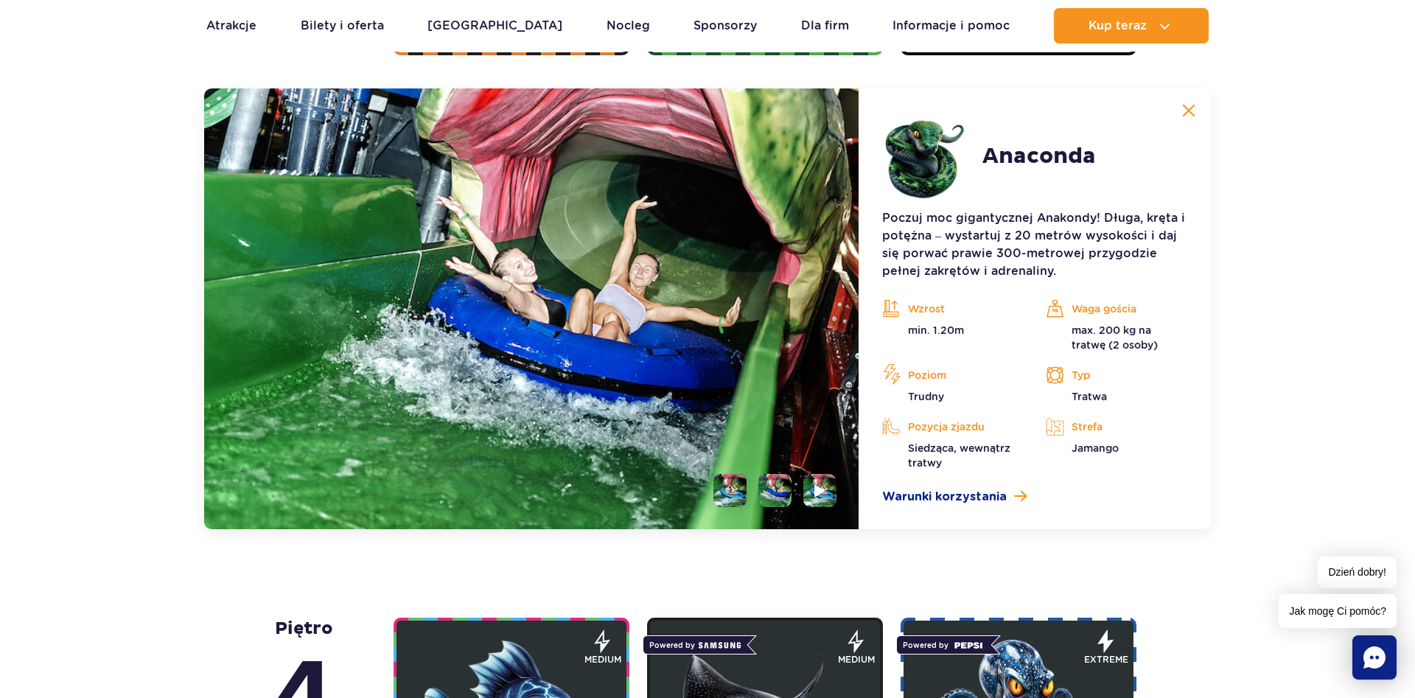
click at [816, 486] on img at bounding box center [819, 490] width 11 height 13
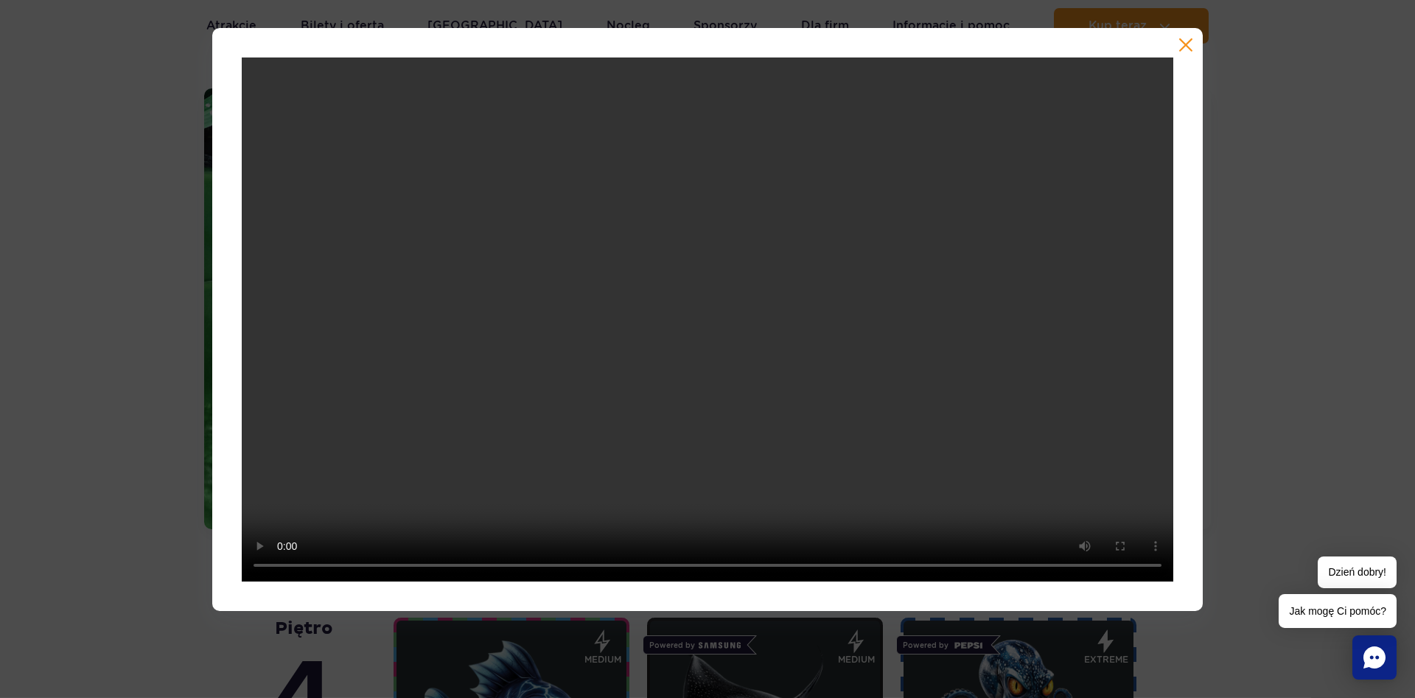
click at [1187, 40] on button "button" at bounding box center [1185, 45] width 15 height 15
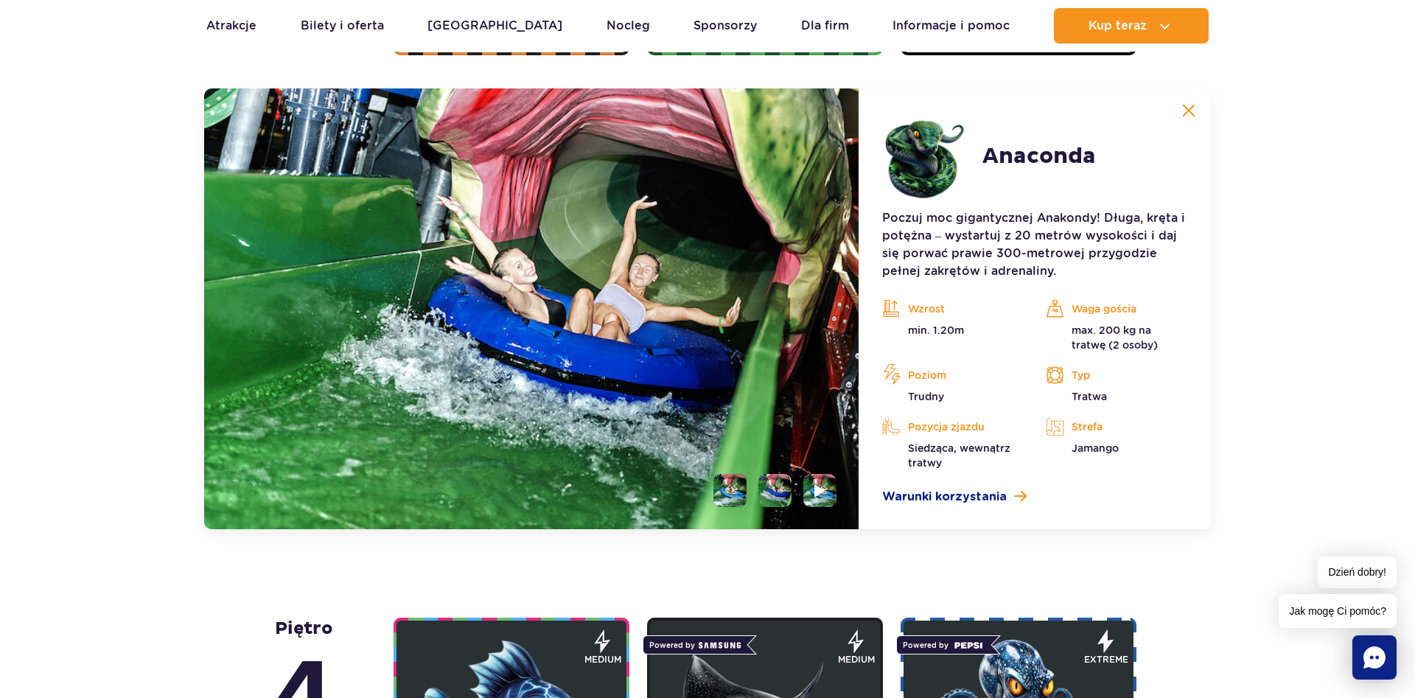
click at [1188, 111] on img at bounding box center [1188, 110] width 13 height 13
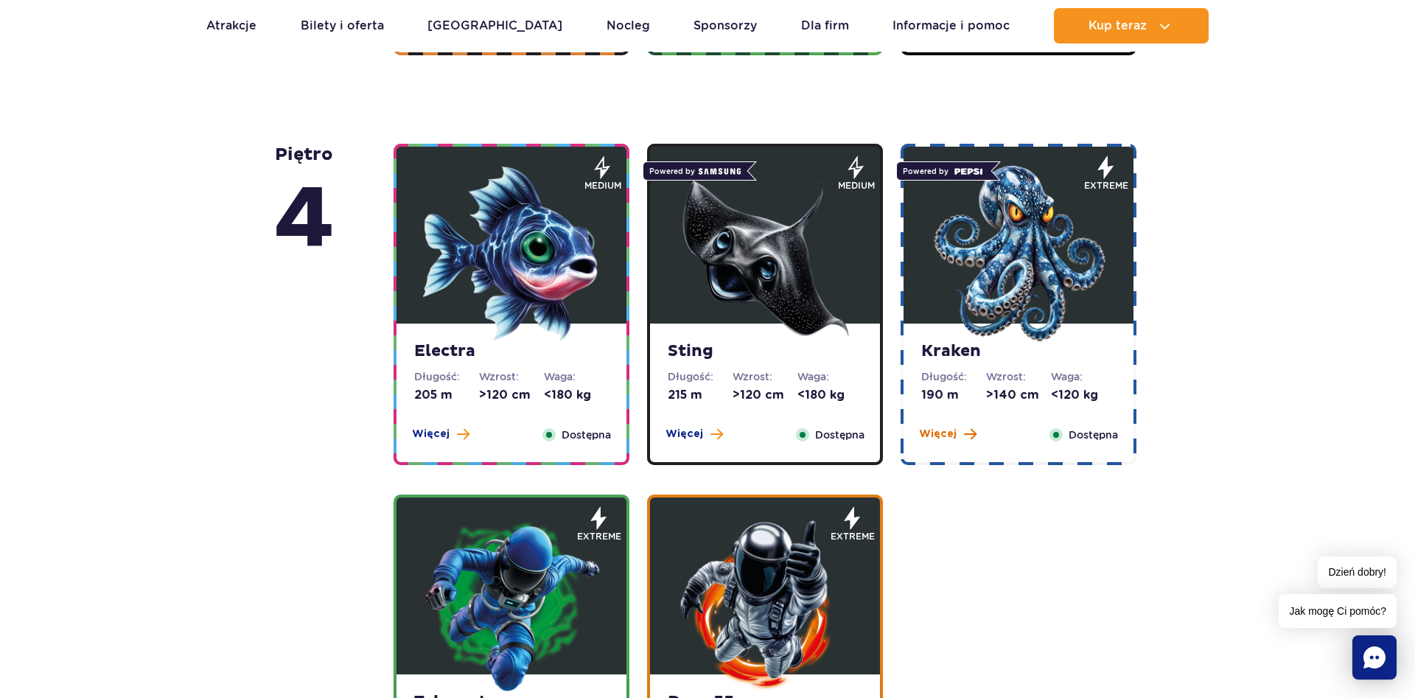
click at [964, 433] on span at bounding box center [970, 433] width 13 height 13
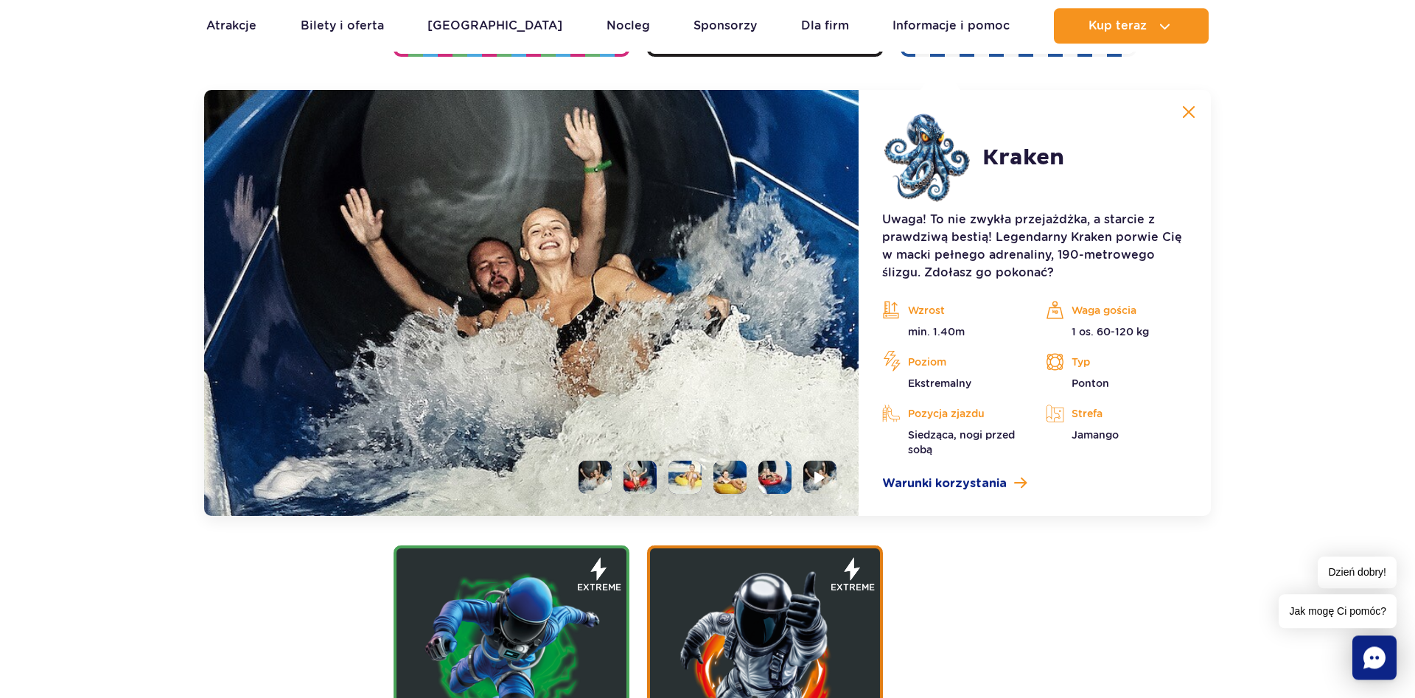
scroll to position [1764, 0]
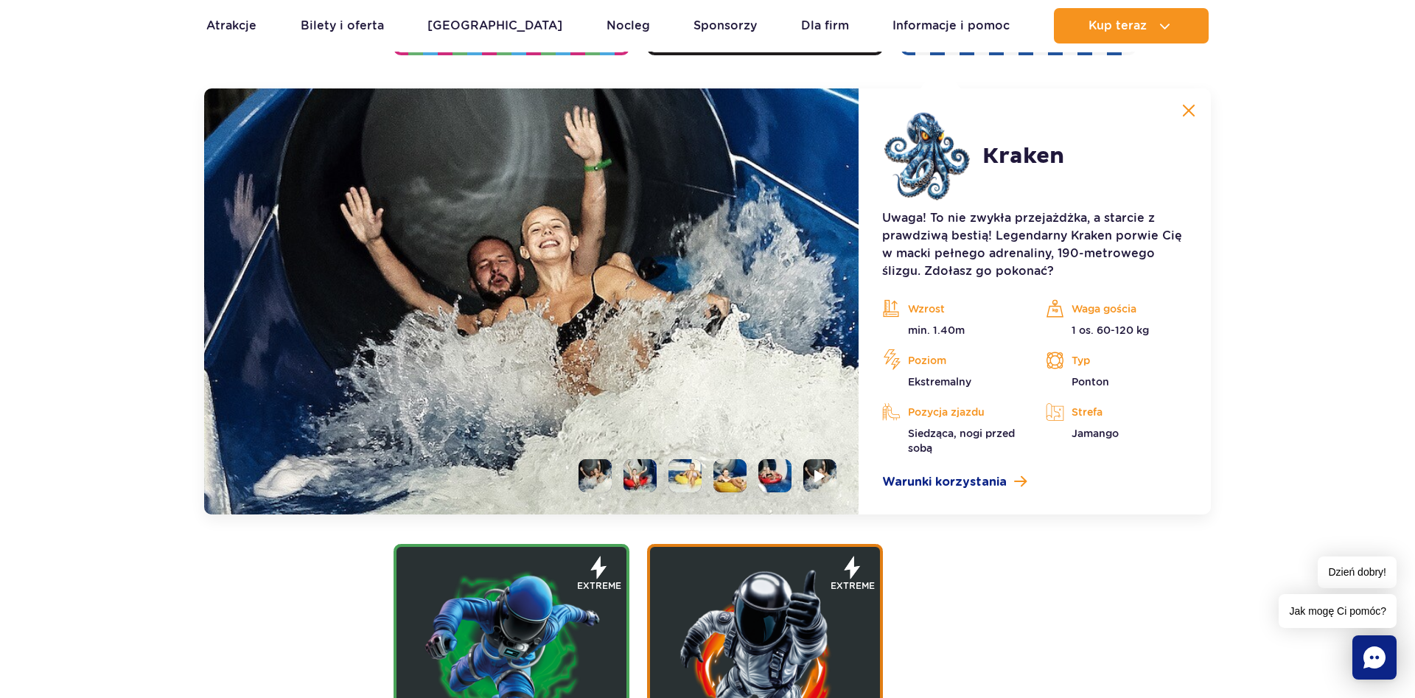
click at [629, 477] on li at bounding box center [639, 475] width 33 height 33
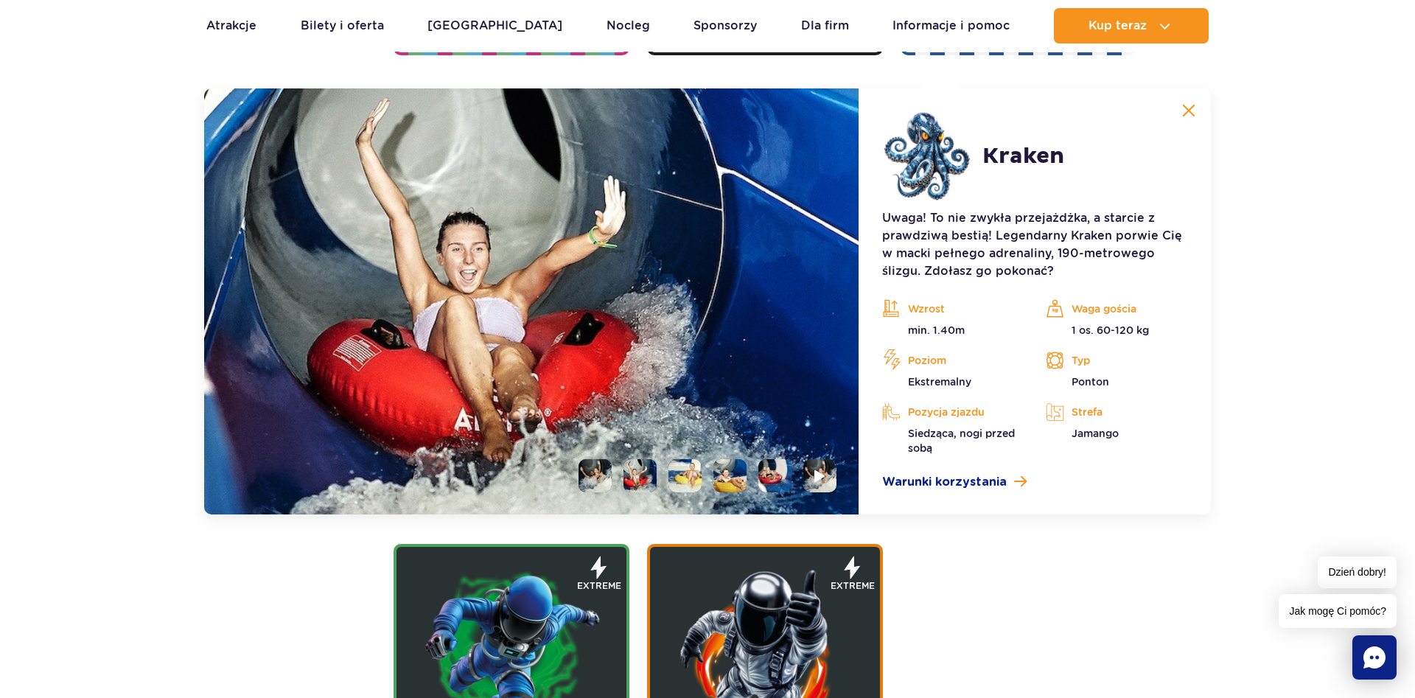
click at [679, 473] on li at bounding box center [684, 475] width 33 height 33
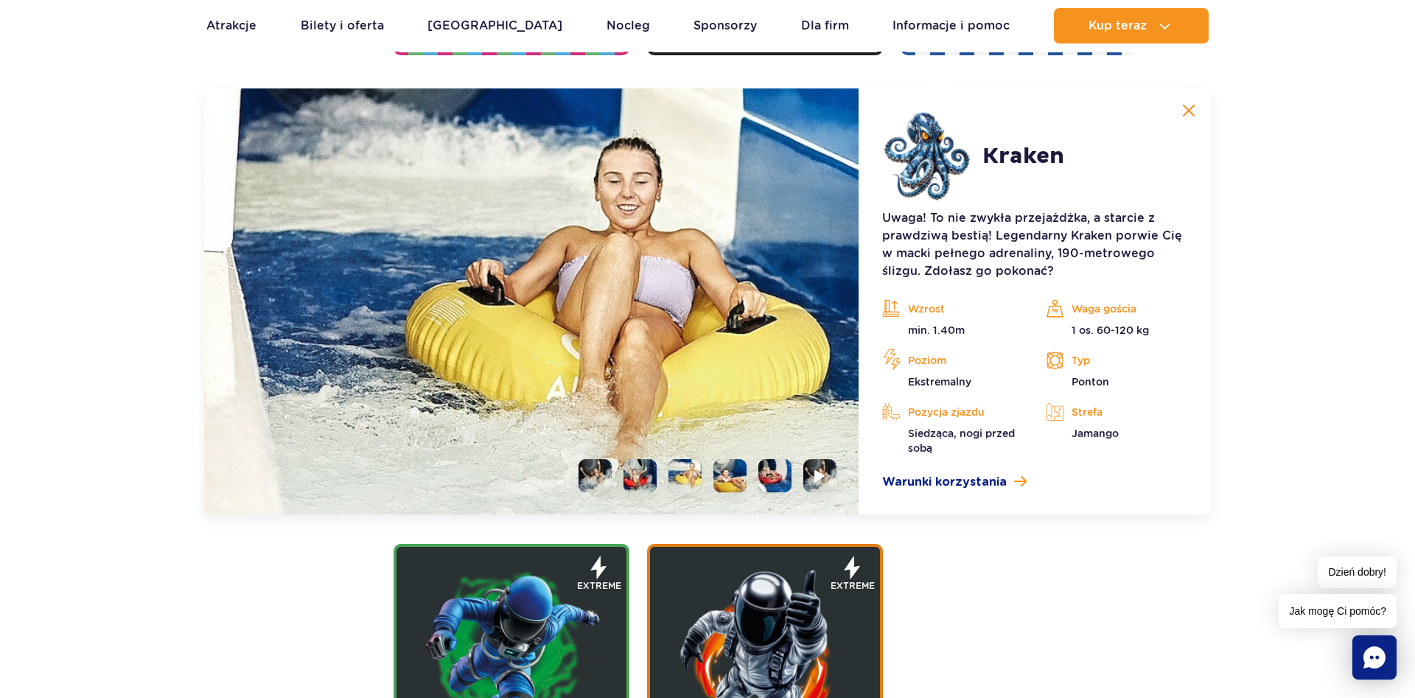
click at [724, 469] on li at bounding box center [729, 475] width 33 height 33
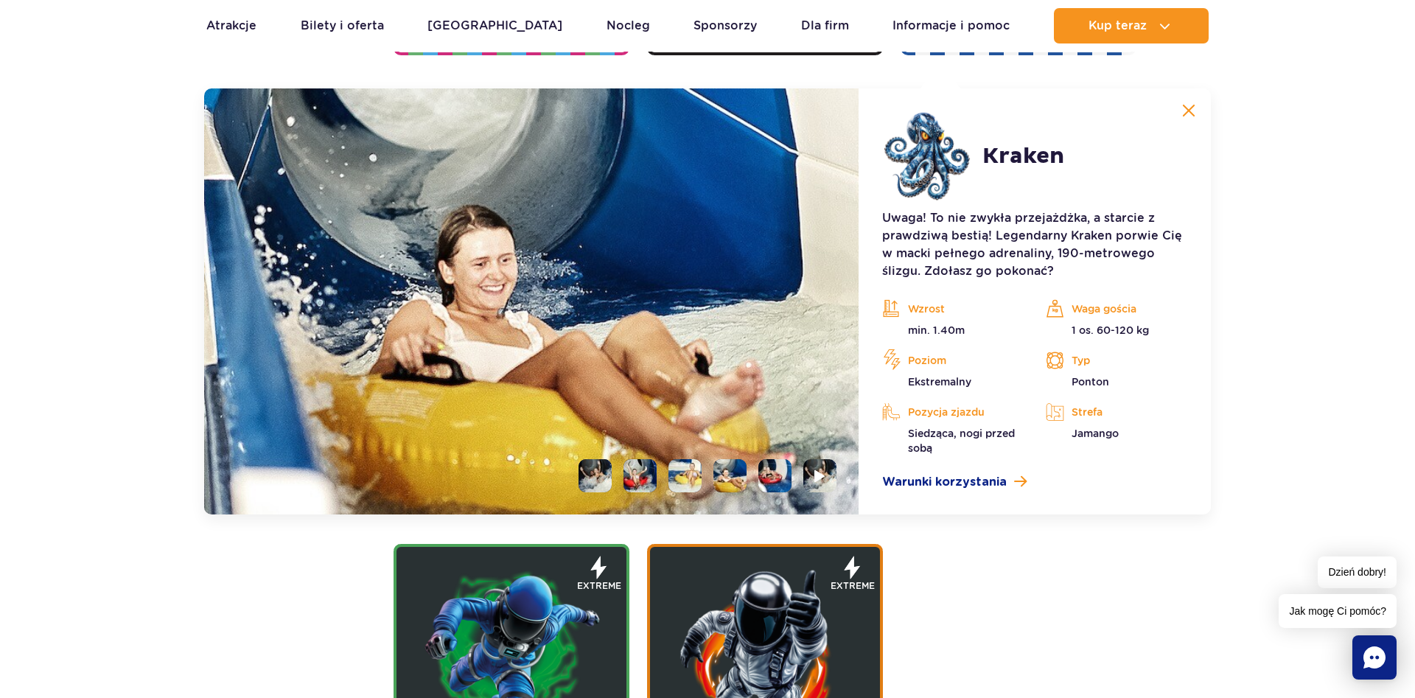
click at [775, 472] on li at bounding box center [774, 475] width 33 height 33
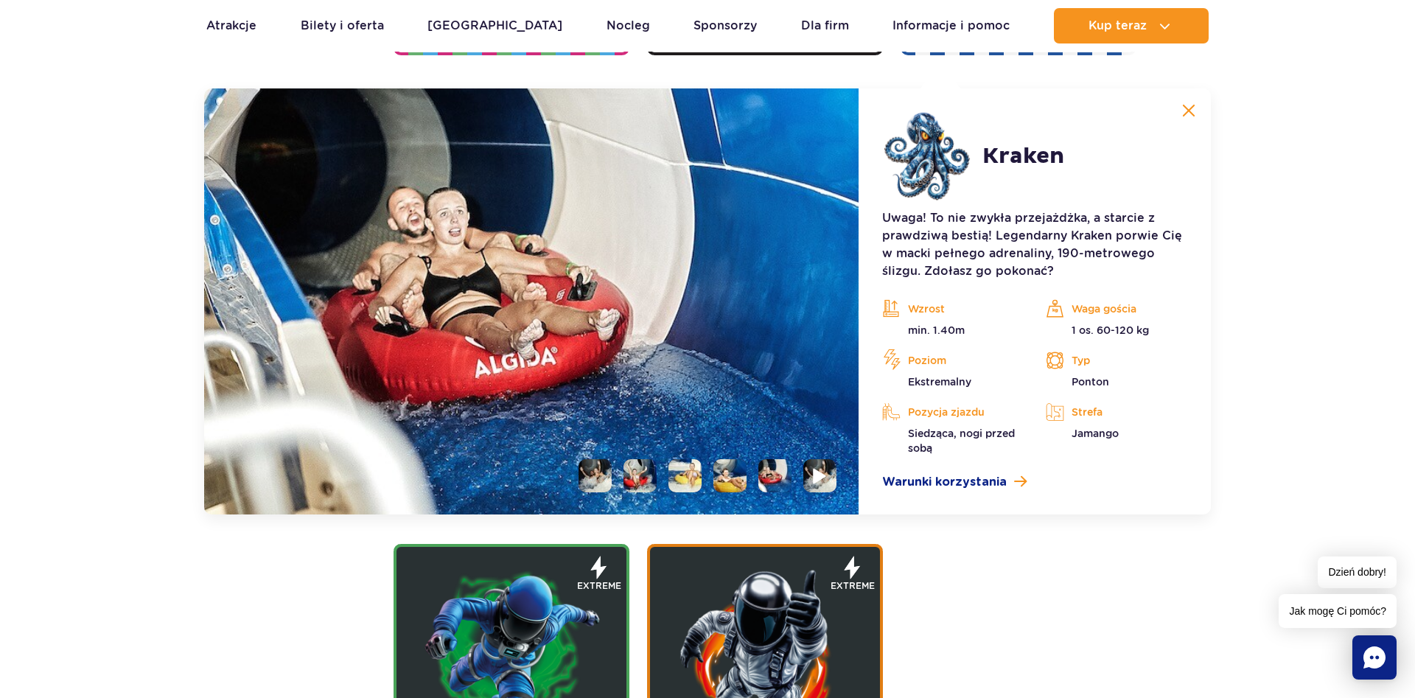
click at [821, 472] on img at bounding box center [820, 475] width 14 height 17
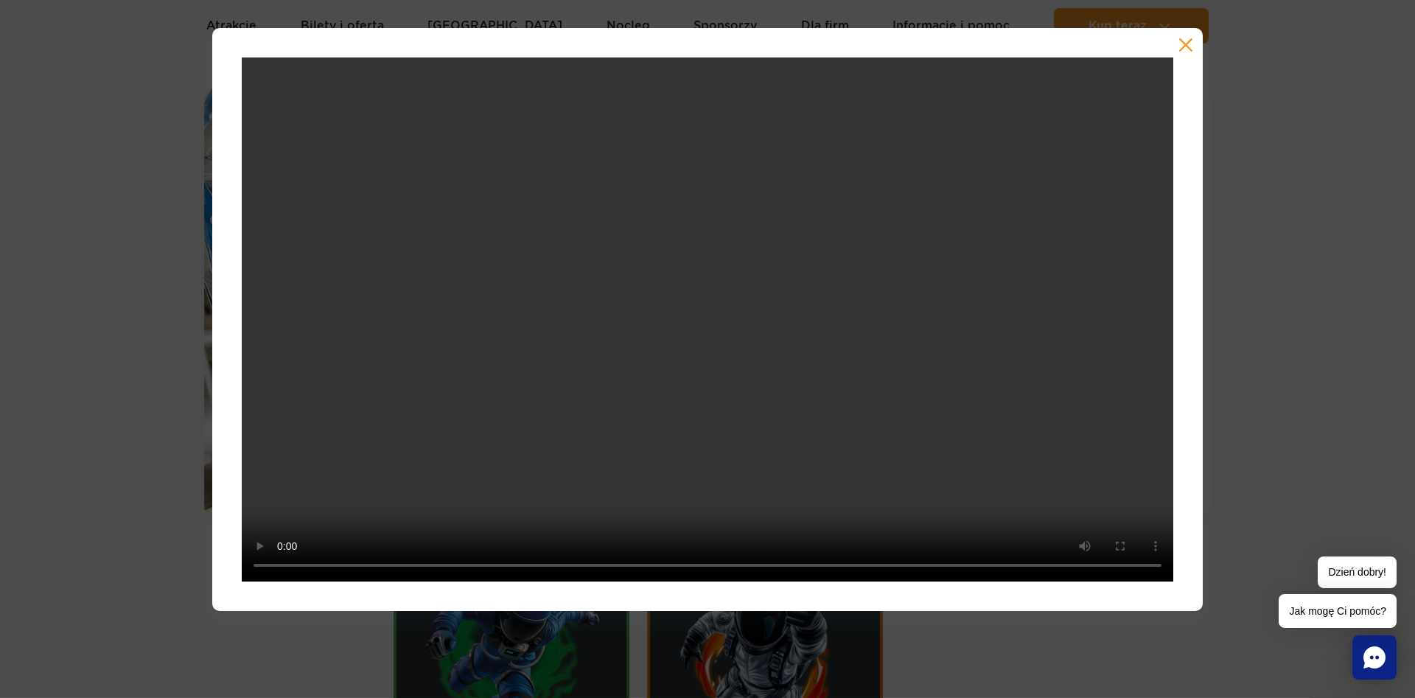
click at [1181, 43] on button "button" at bounding box center [1185, 45] width 15 height 15
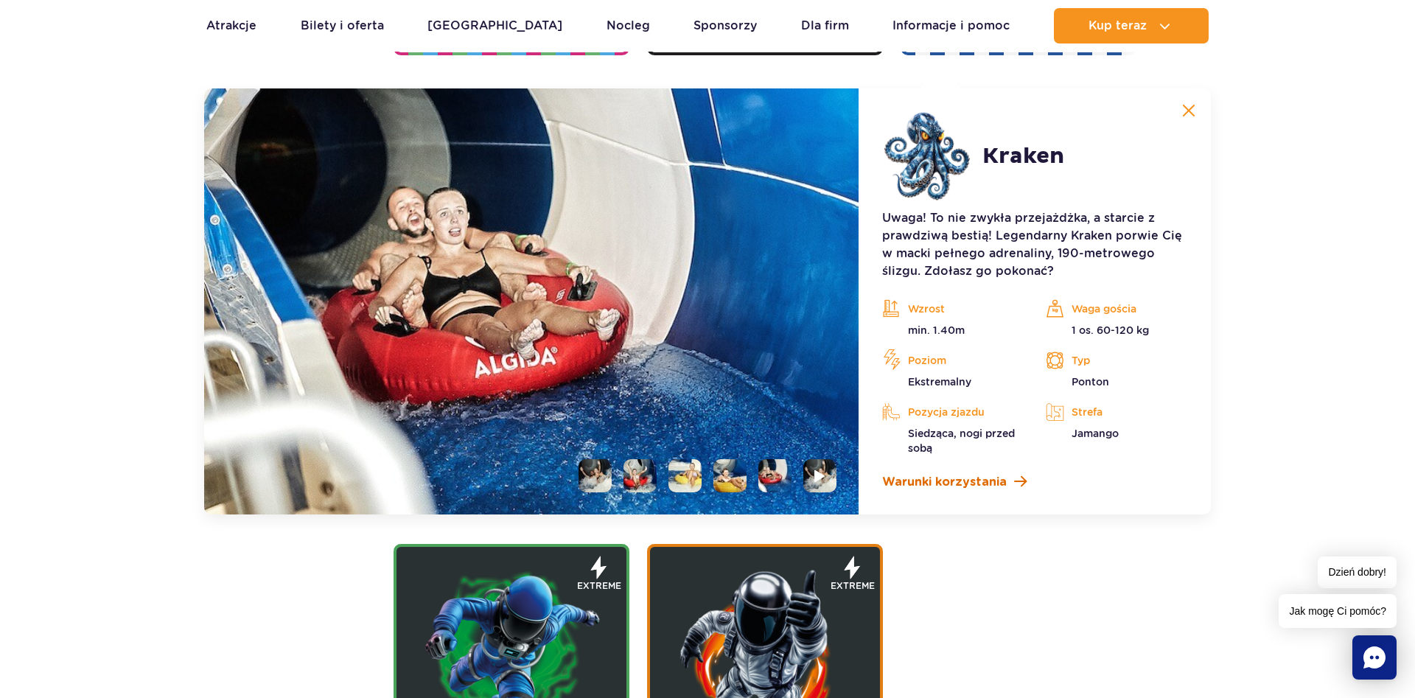
scroll to position [1989, 0]
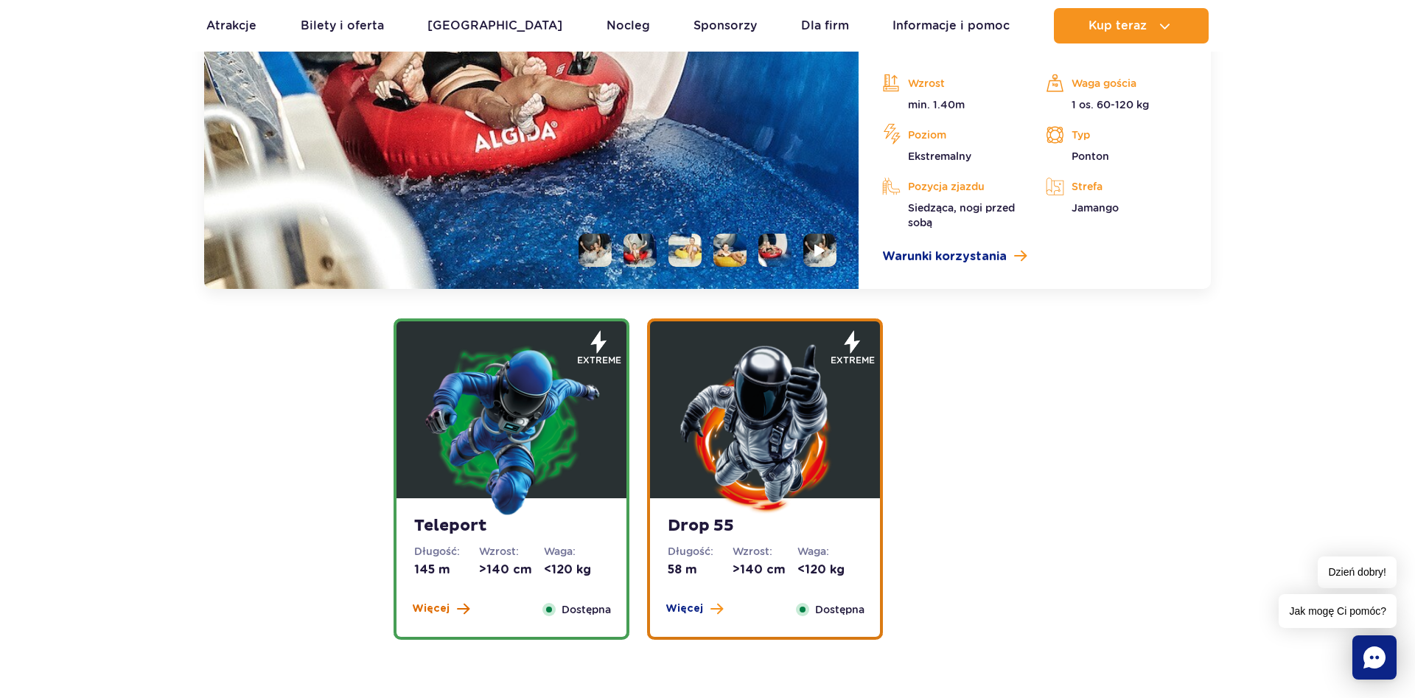
click at [464, 609] on span at bounding box center [463, 608] width 13 height 13
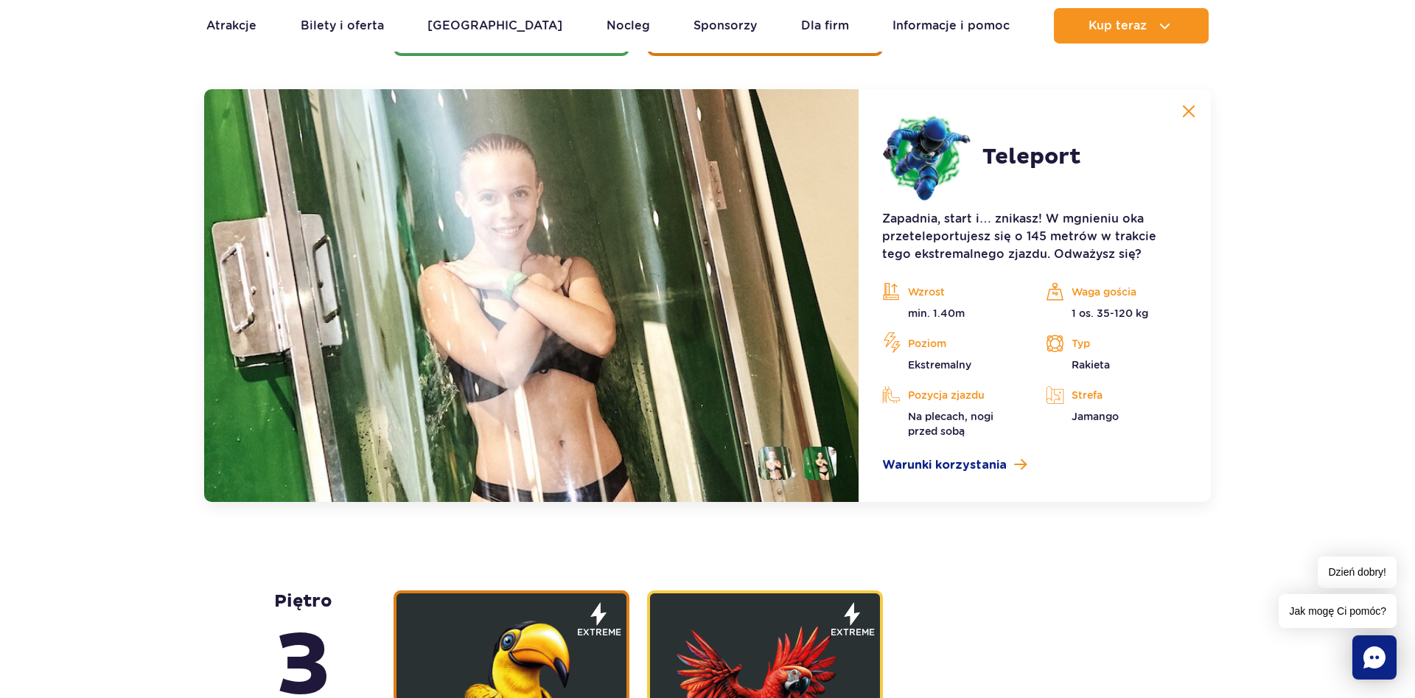
scroll to position [2114, 0]
click at [816, 466] on li at bounding box center [819, 462] width 33 height 33
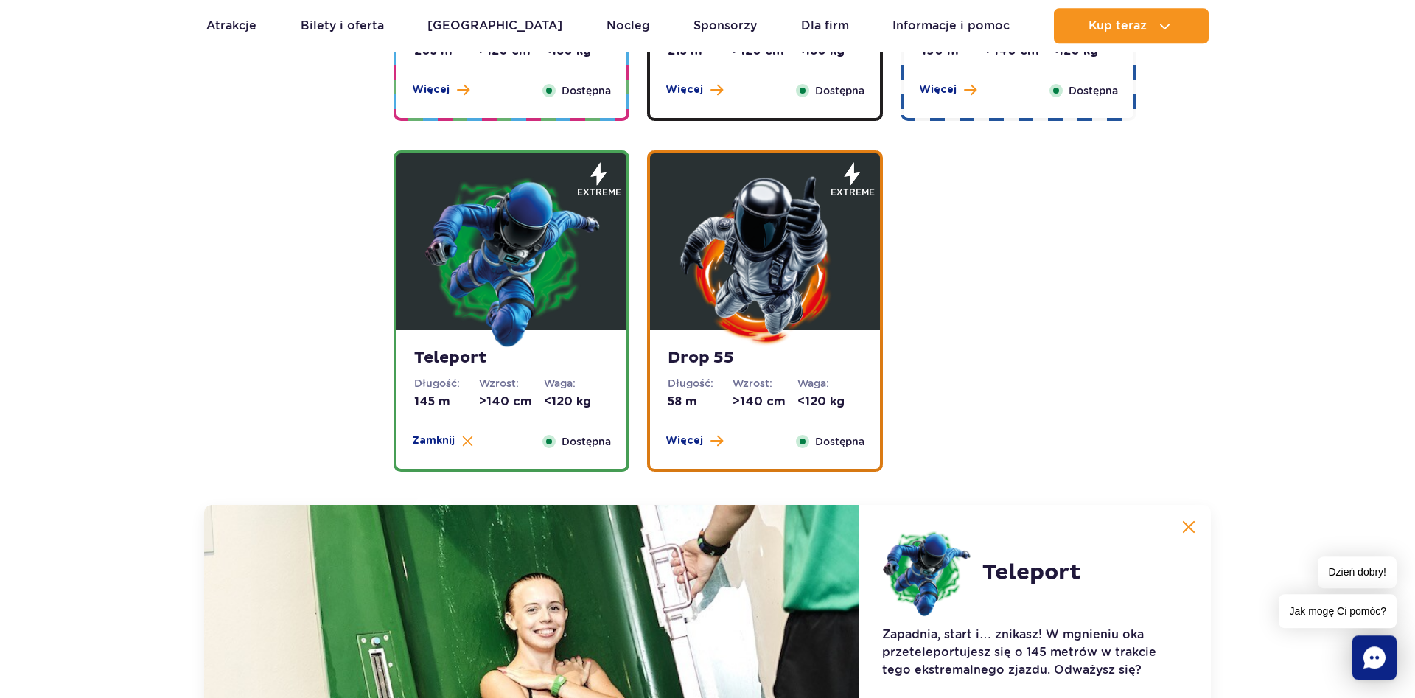
scroll to position [1663, 0]
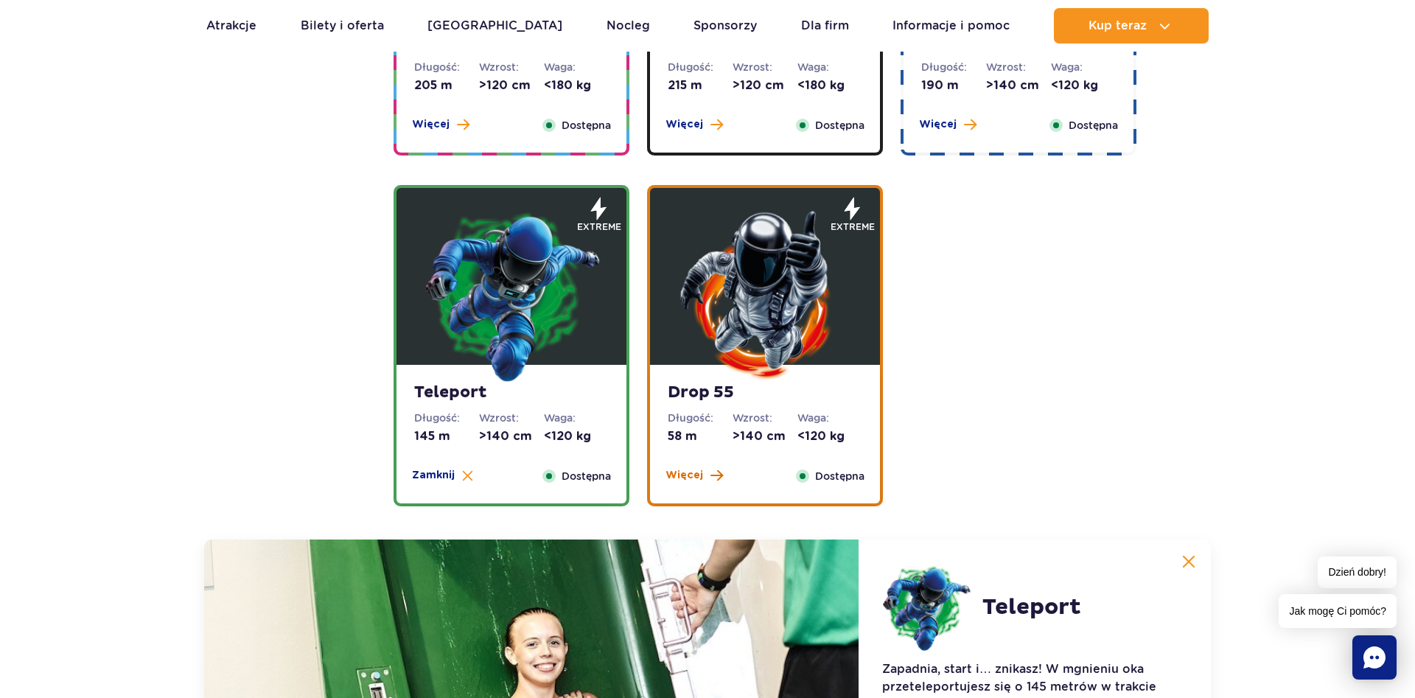
click at [699, 476] on span "Więcej" at bounding box center [684, 475] width 38 height 15
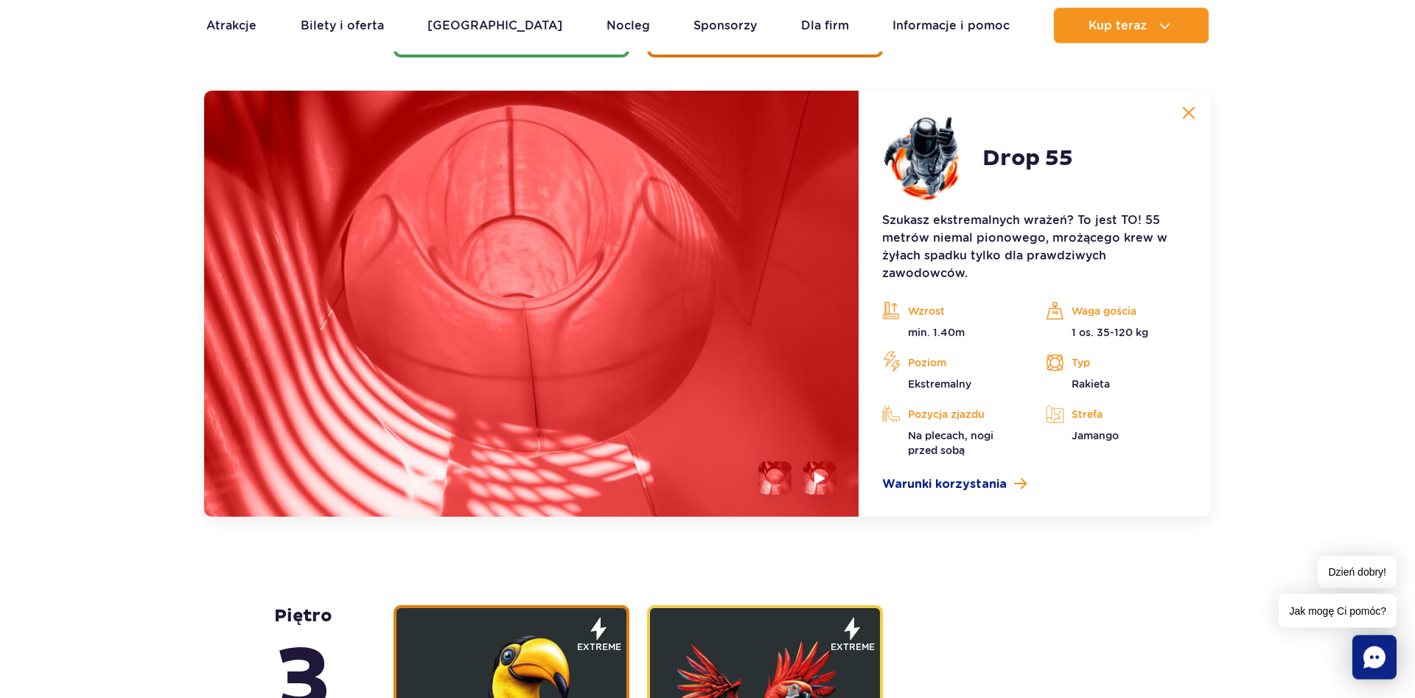
scroll to position [2114, 0]
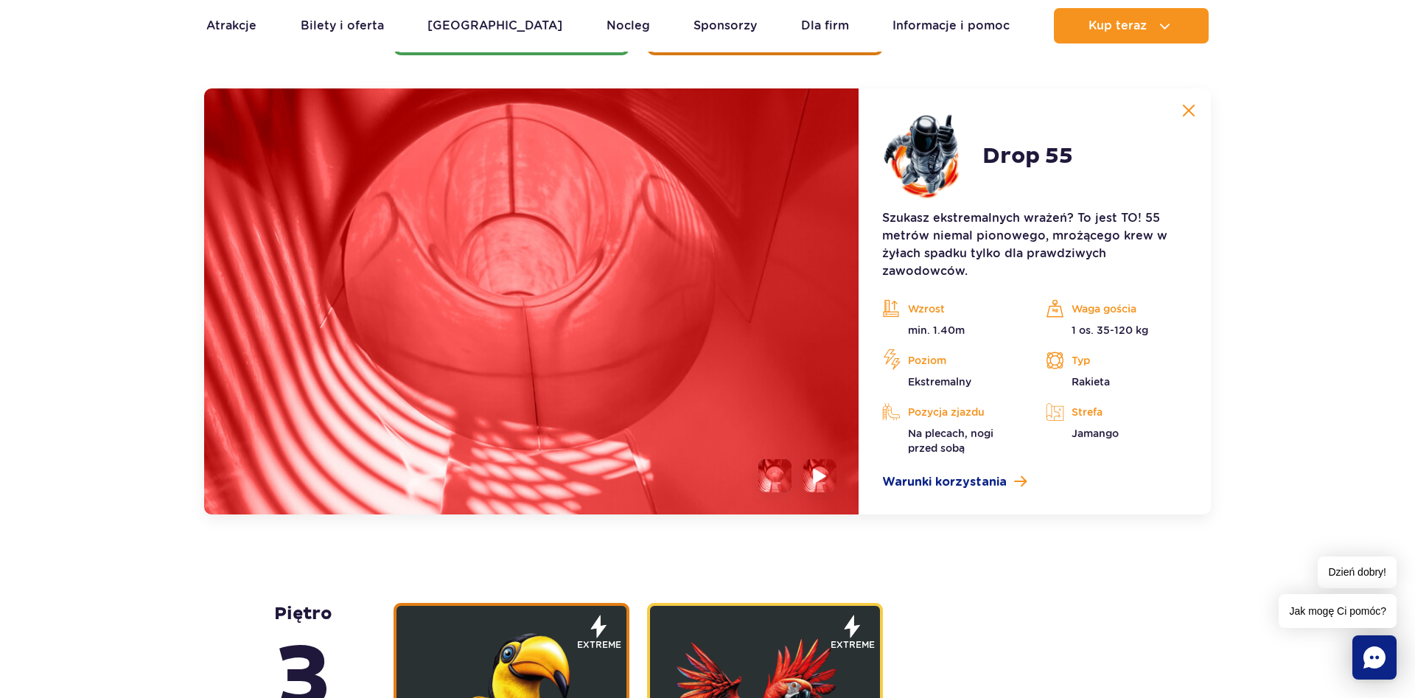
click at [806, 475] on li at bounding box center [819, 475] width 33 height 33
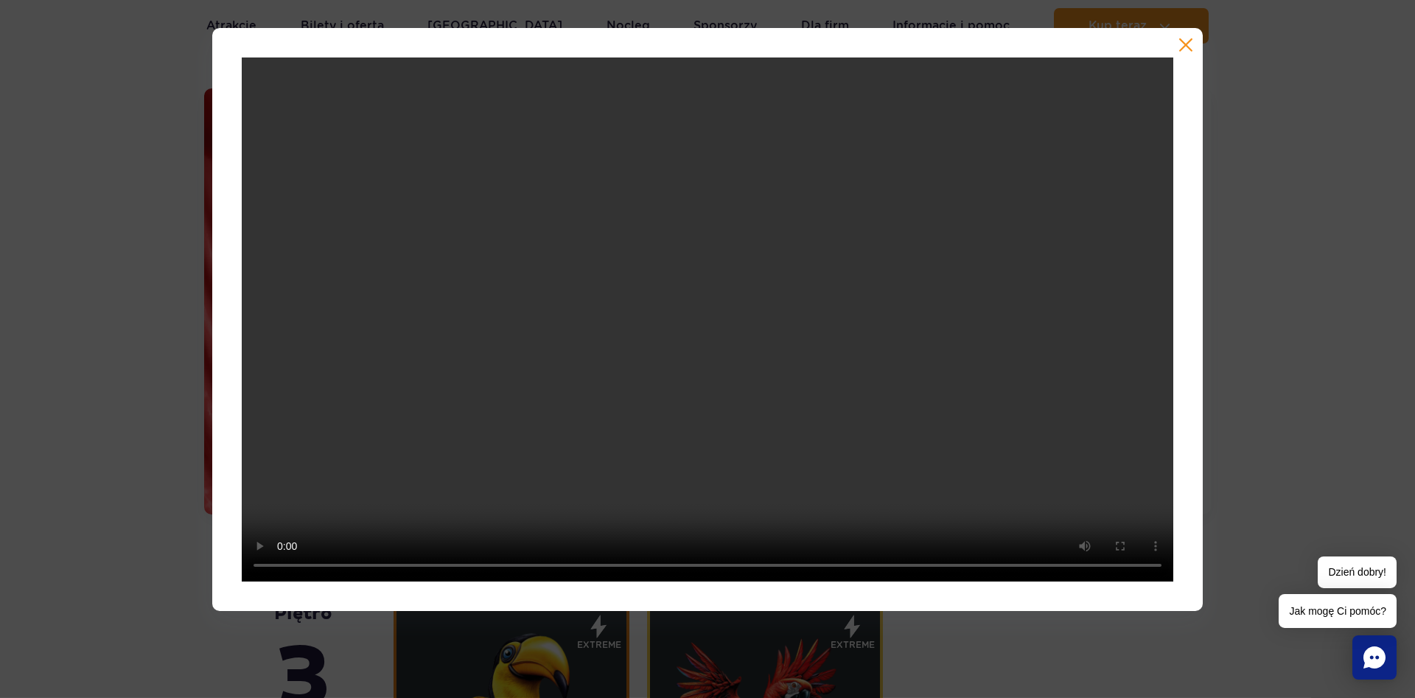
click at [1283, 306] on div at bounding box center [707, 319] width 1415 height 583
click at [1191, 45] on button "button" at bounding box center [1185, 45] width 15 height 15
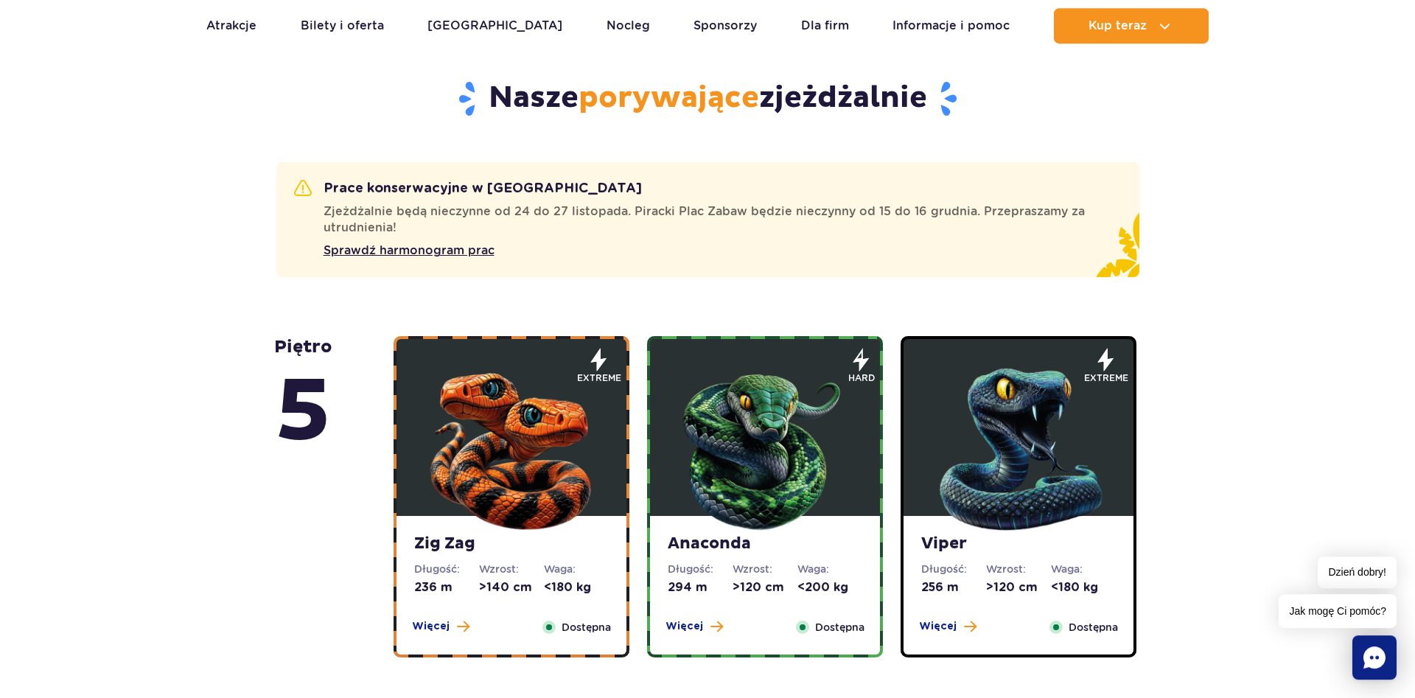
scroll to position [761, 0]
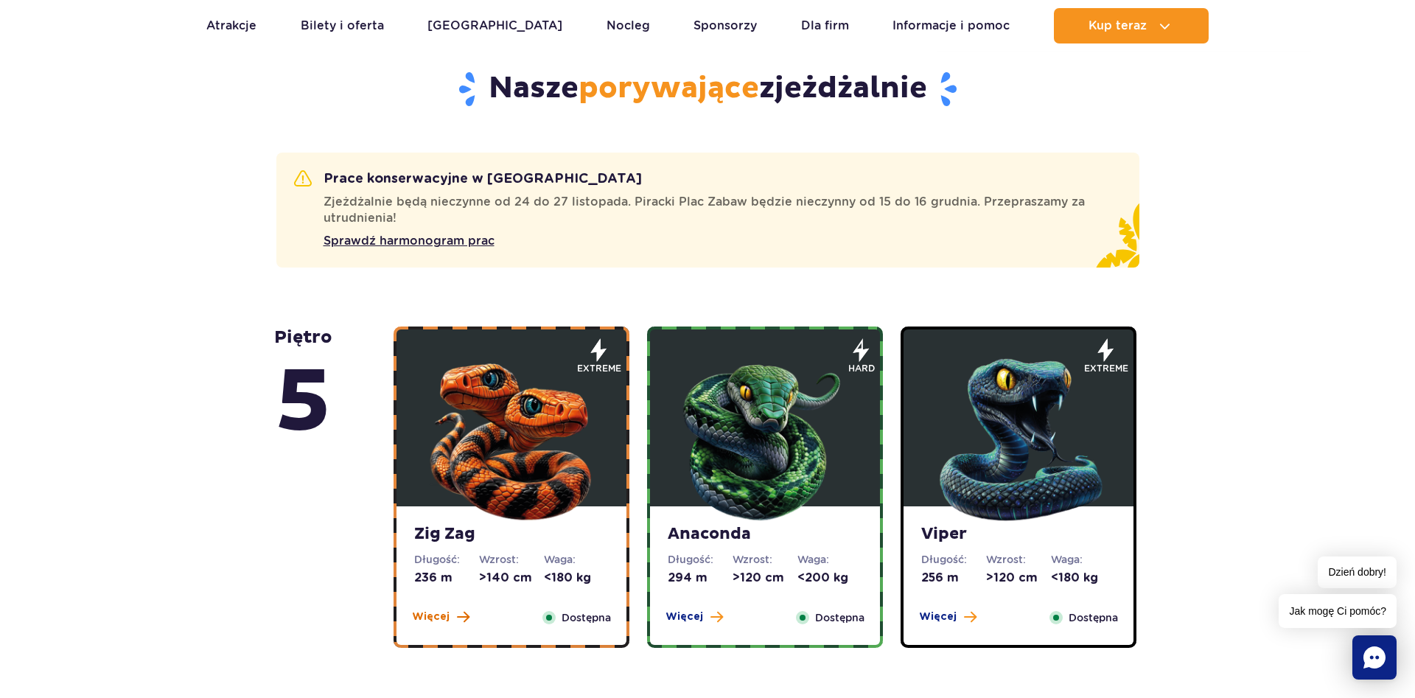
click at [430, 615] on span "Więcej" at bounding box center [431, 616] width 38 height 15
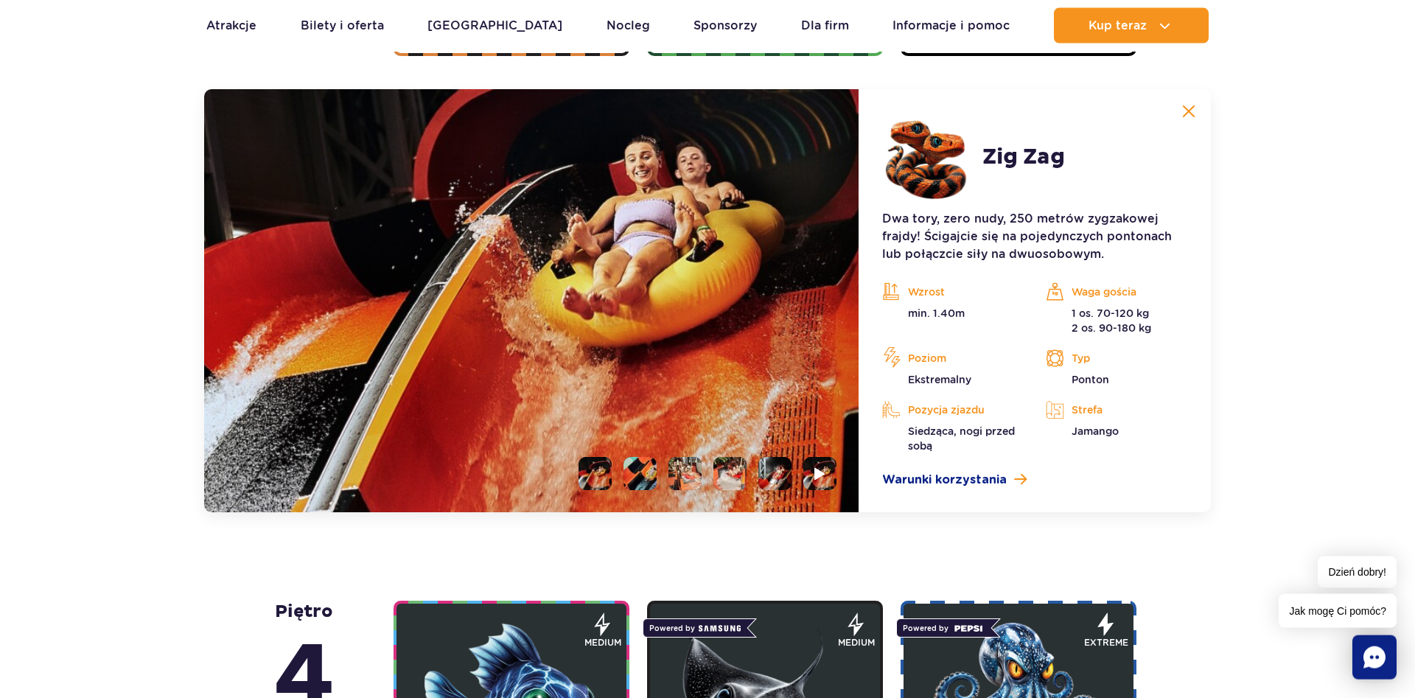
scroll to position [1354, 0]
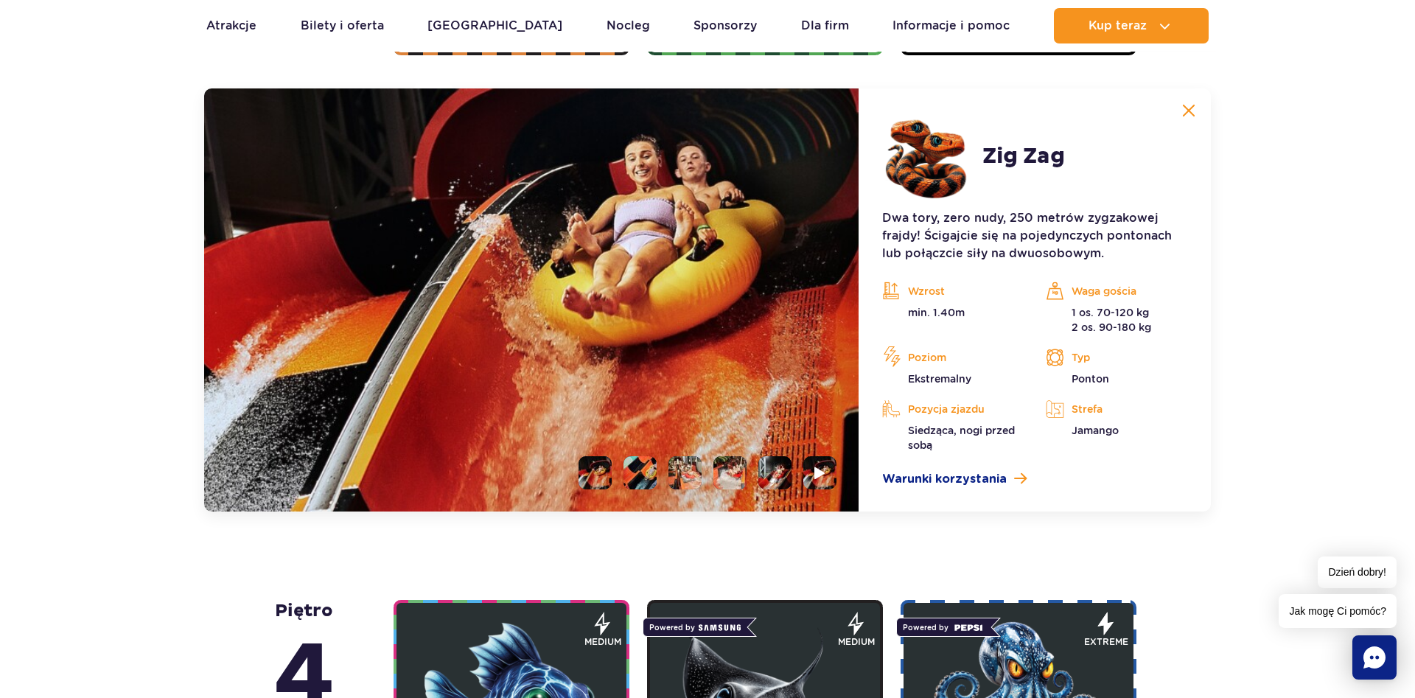
click at [640, 463] on li at bounding box center [639, 472] width 33 height 33
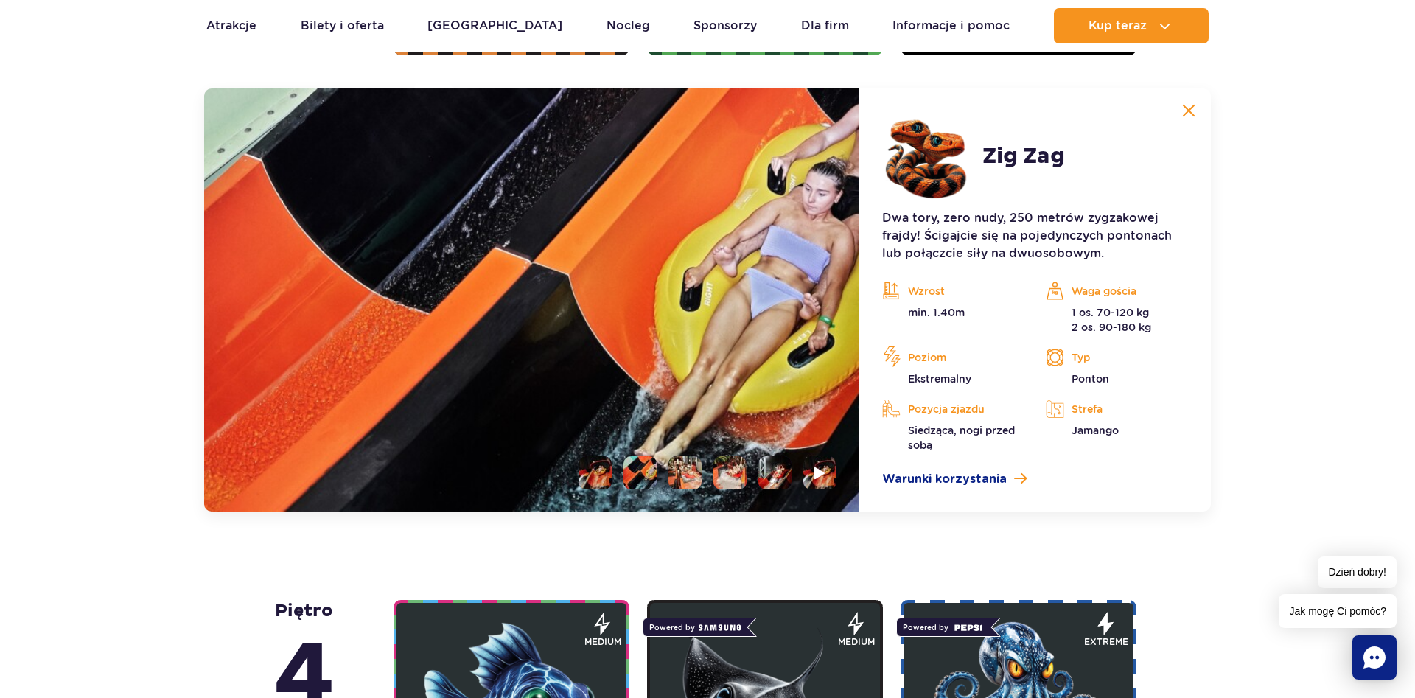
click at [685, 466] on li at bounding box center [684, 472] width 33 height 33
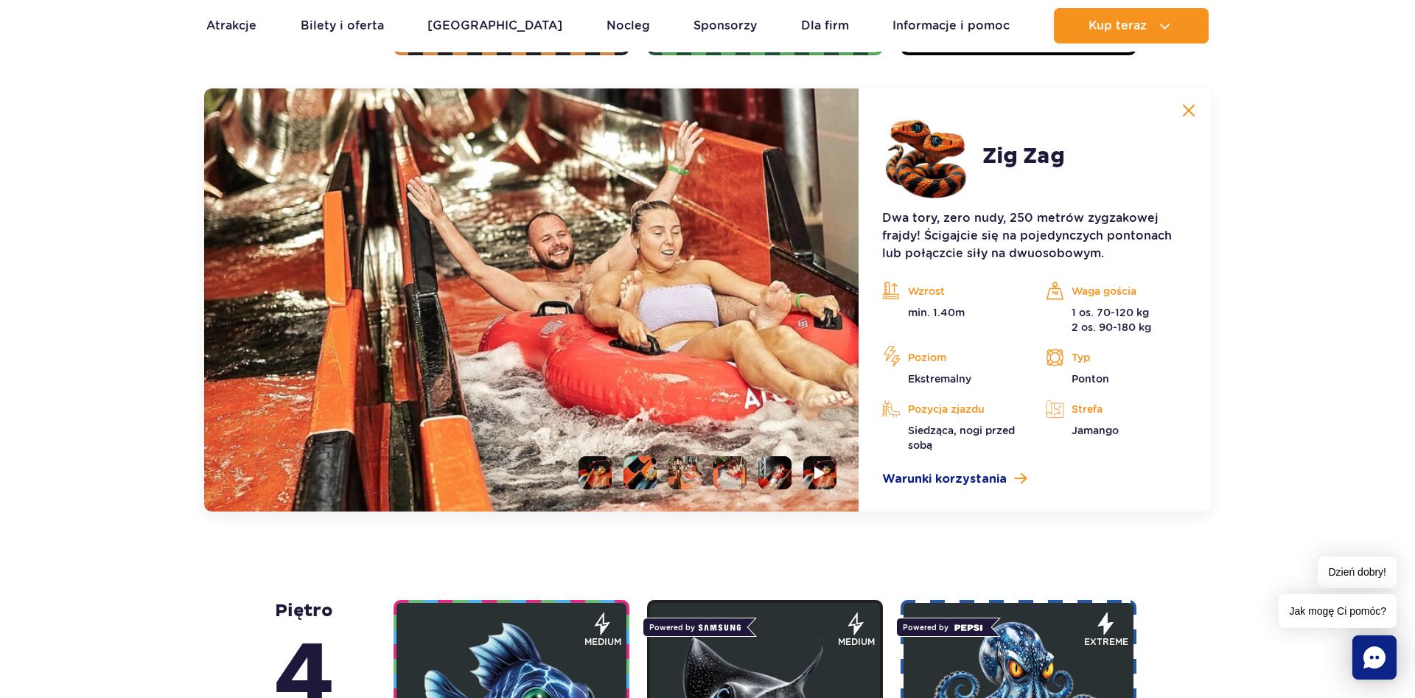
click at [730, 472] on li at bounding box center [729, 472] width 33 height 33
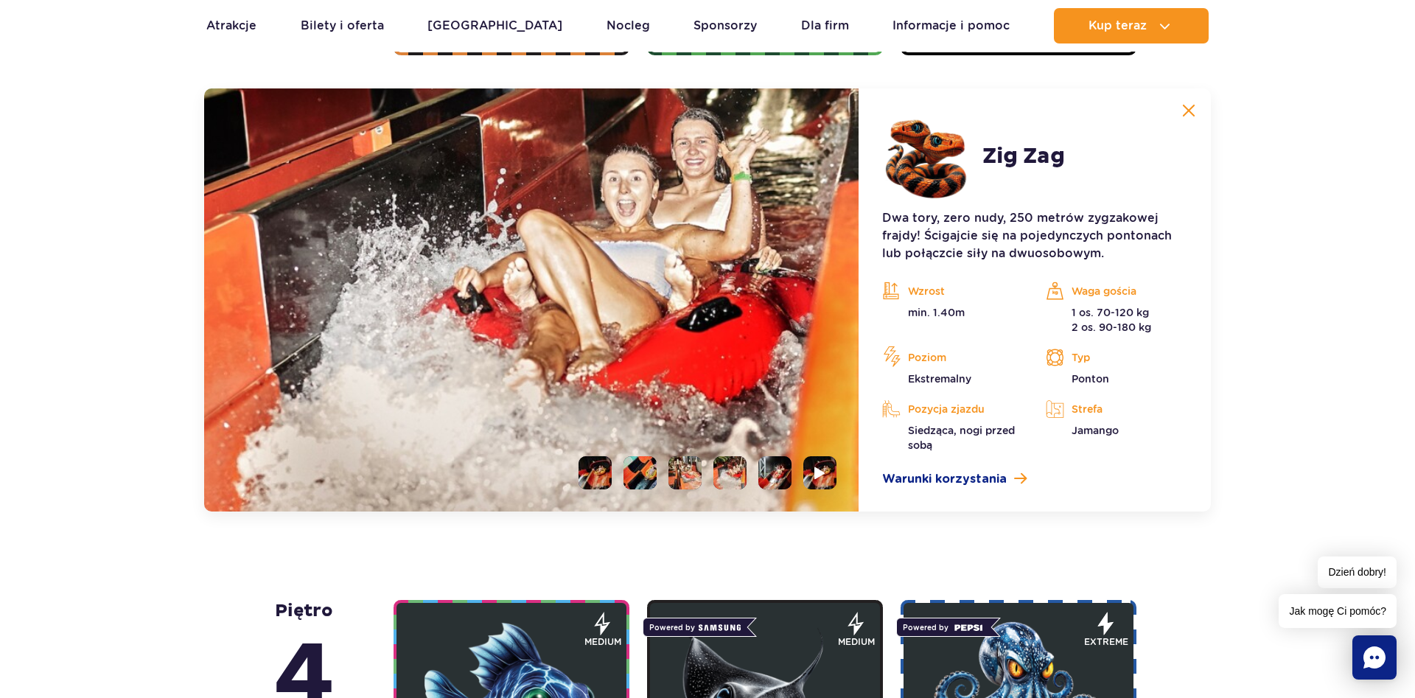
click at [780, 479] on li at bounding box center [774, 472] width 33 height 33
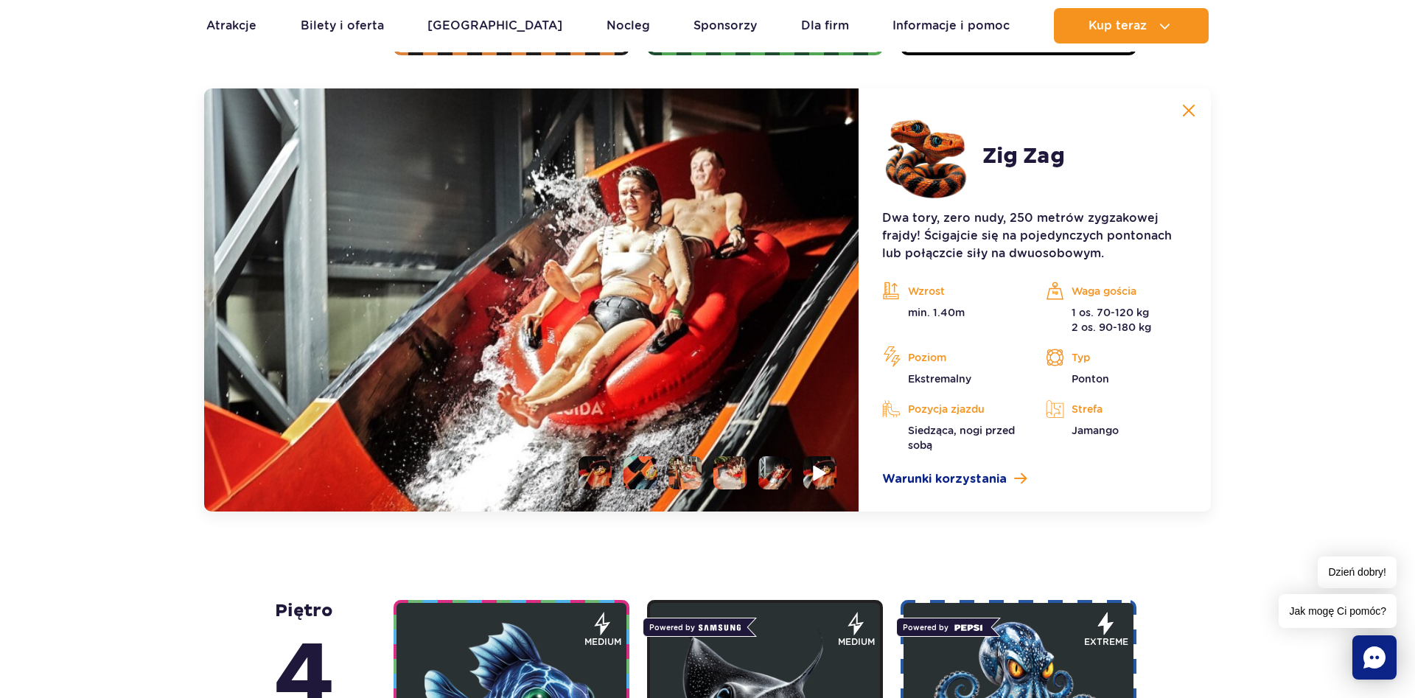
click at [814, 472] on img at bounding box center [820, 472] width 14 height 17
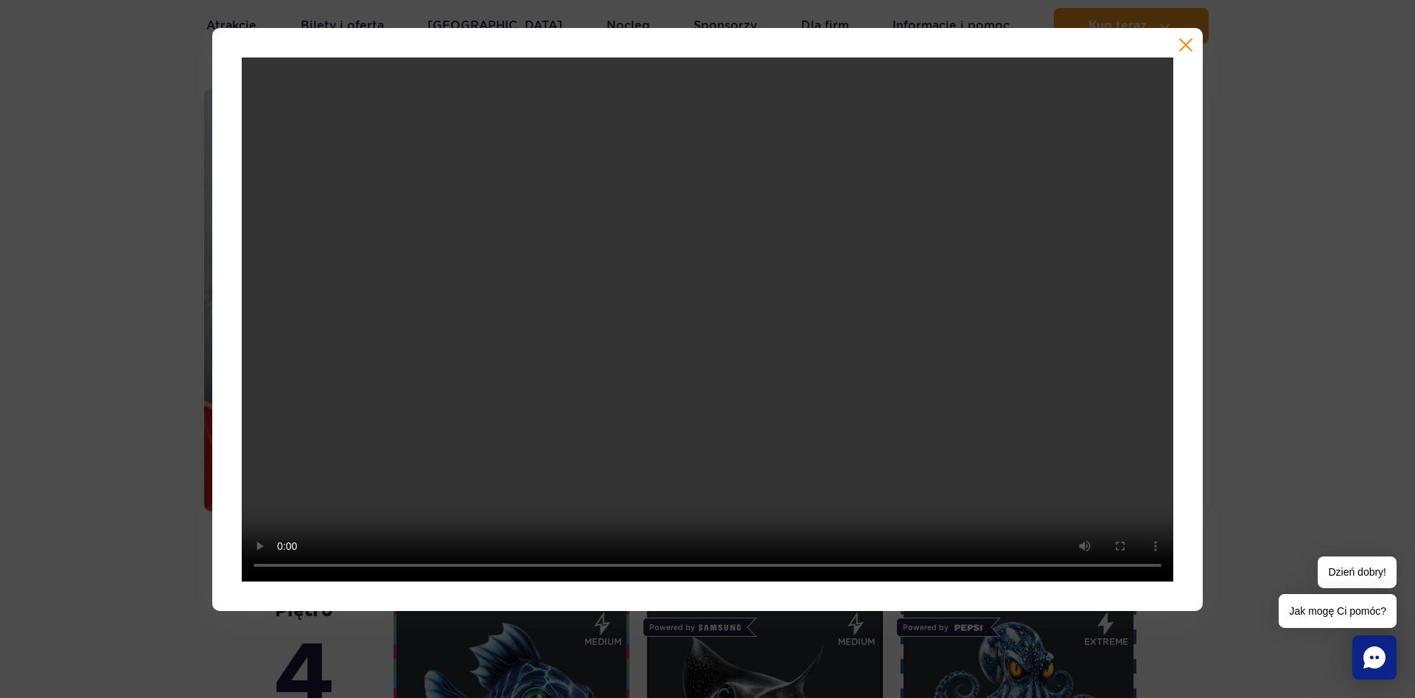
click at [1187, 47] on button "button" at bounding box center [1185, 45] width 15 height 15
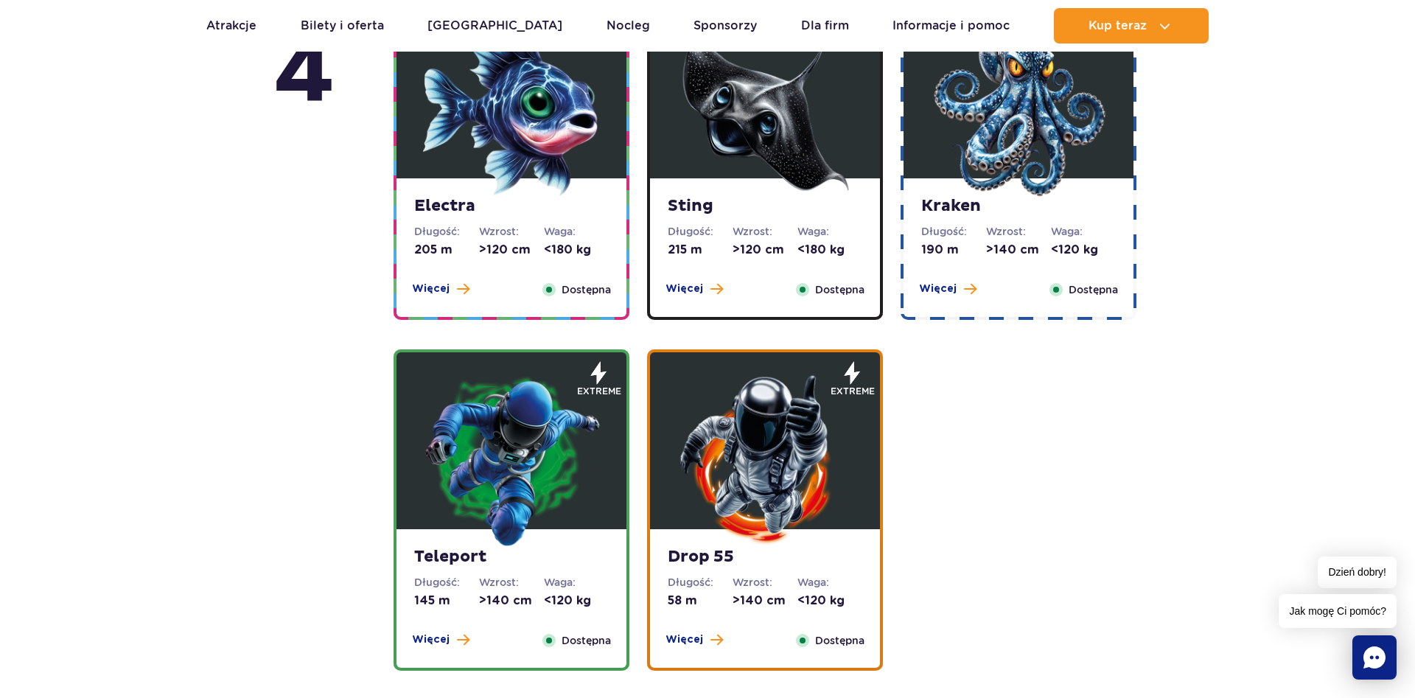
scroll to position [2030, 0]
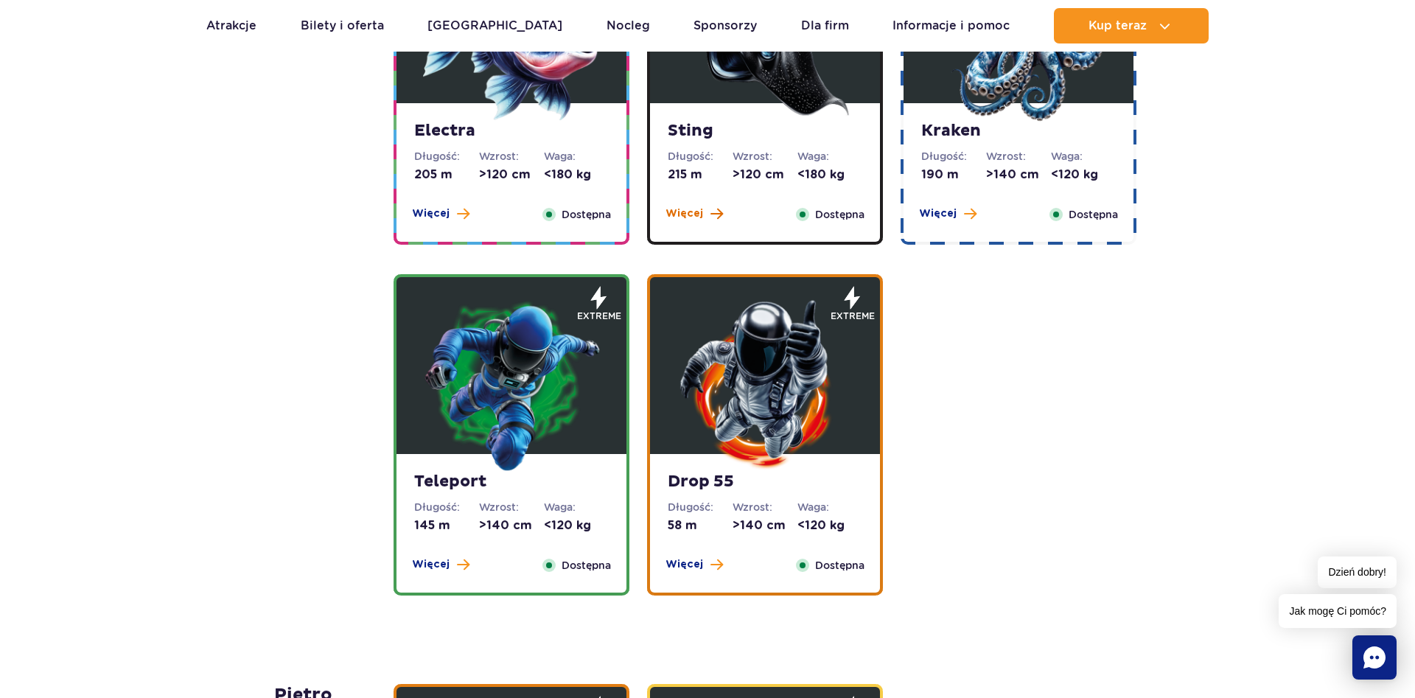
click at [702, 207] on button "Więcej" at bounding box center [693, 213] width 57 height 15
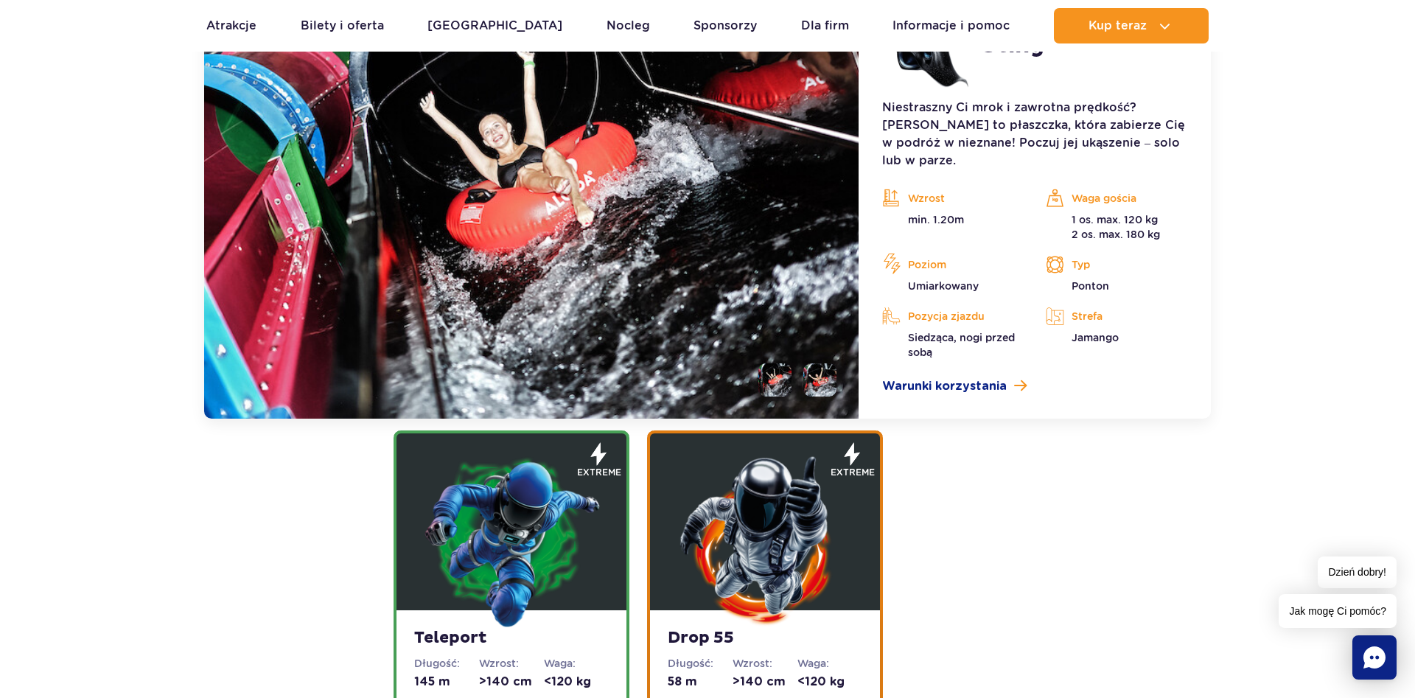
scroll to position [1764, 0]
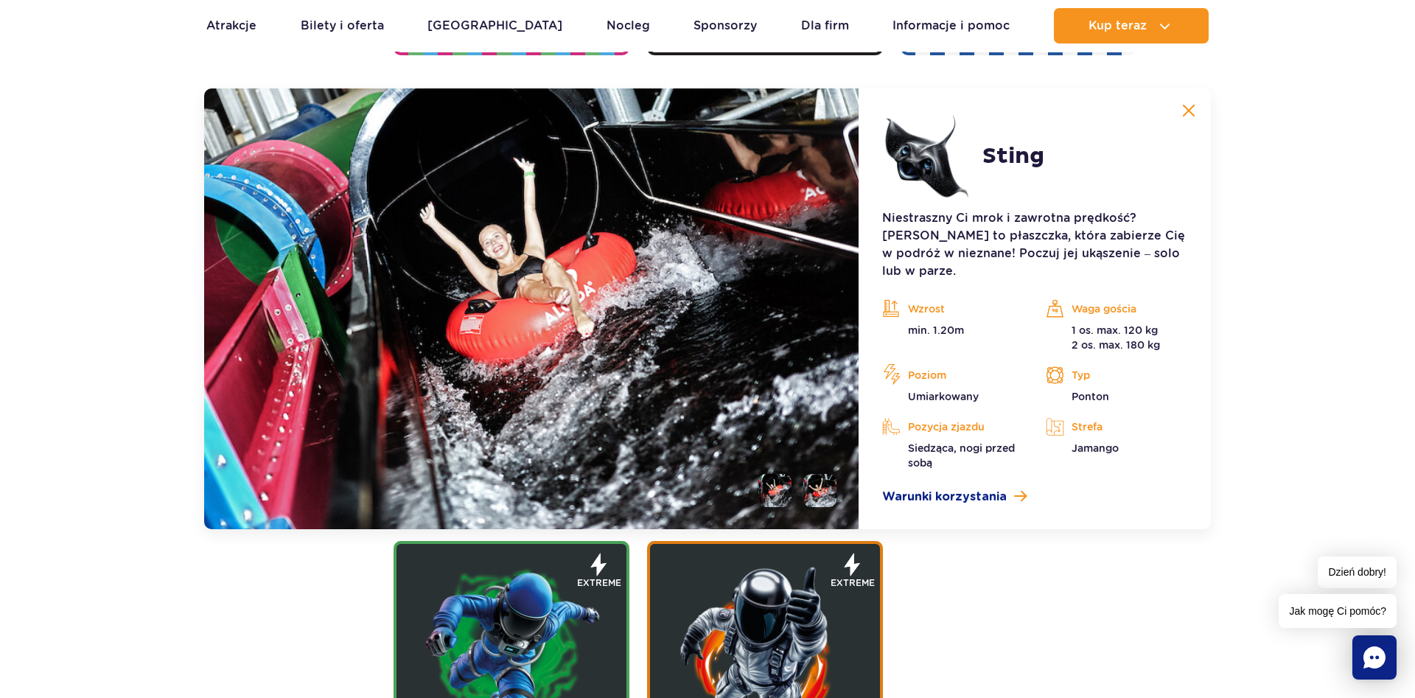
click at [817, 474] on li at bounding box center [819, 490] width 33 height 33
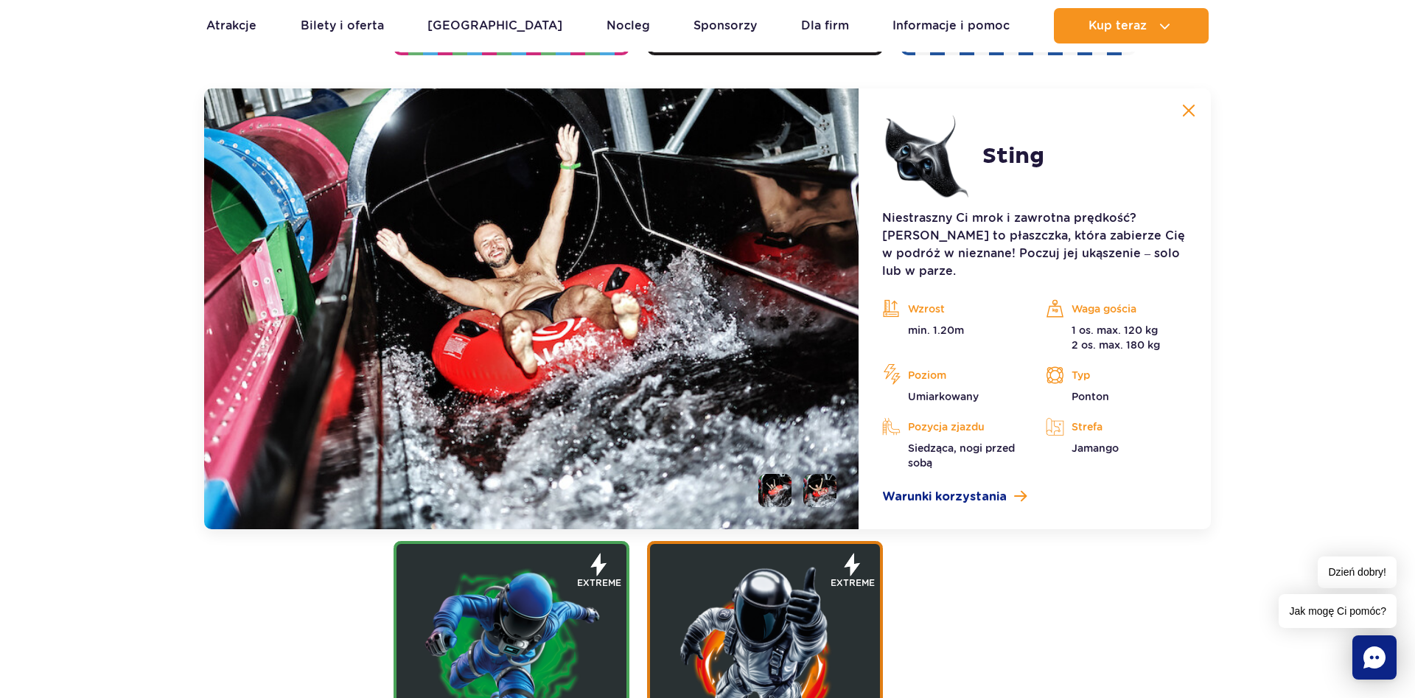
click at [783, 474] on li at bounding box center [774, 490] width 33 height 33
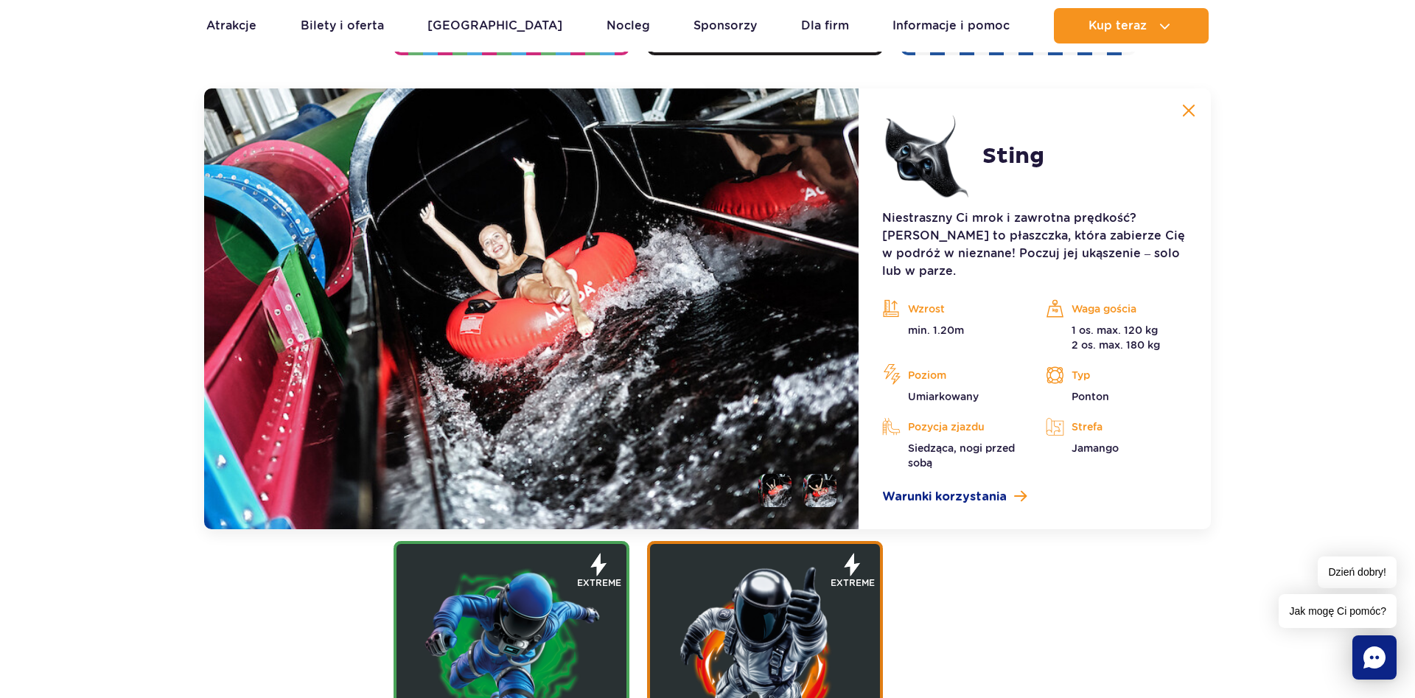
click at [1186, 108] on img at bounding box center [1188, 110] width 13 height 13
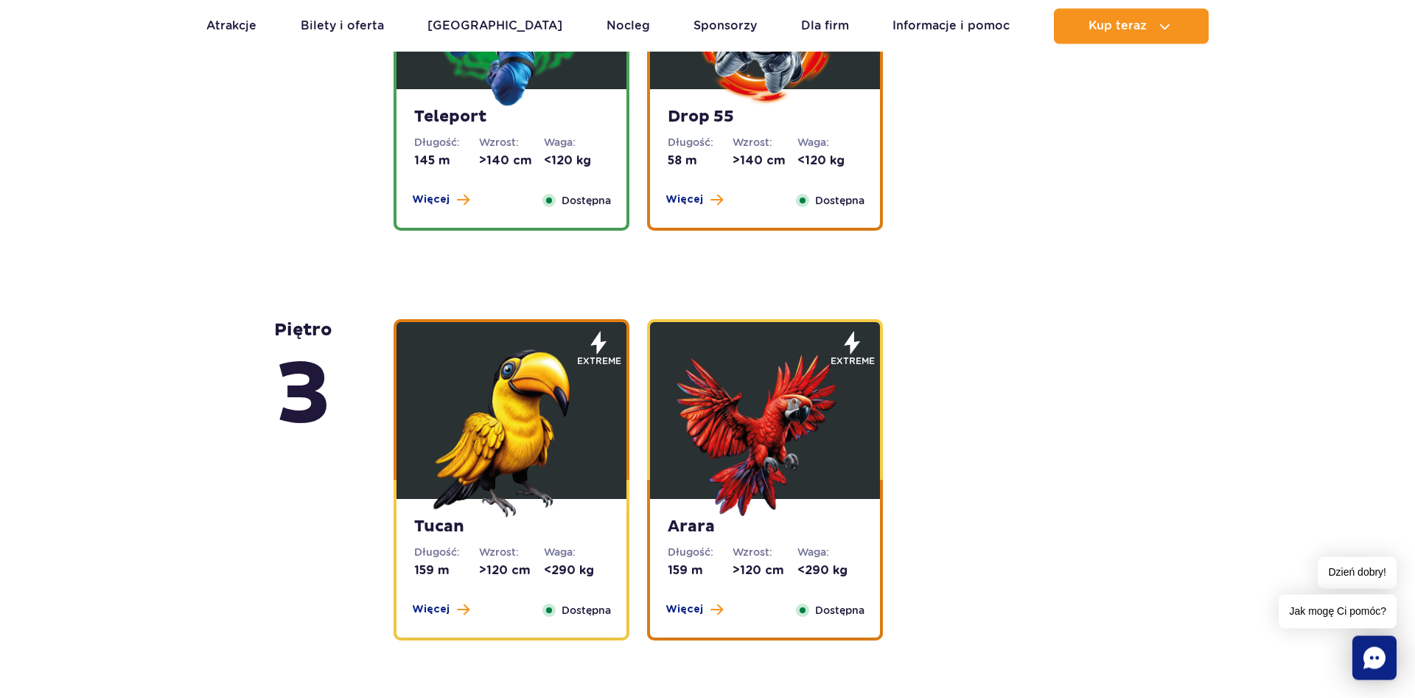
scroll to position [1839, 0]
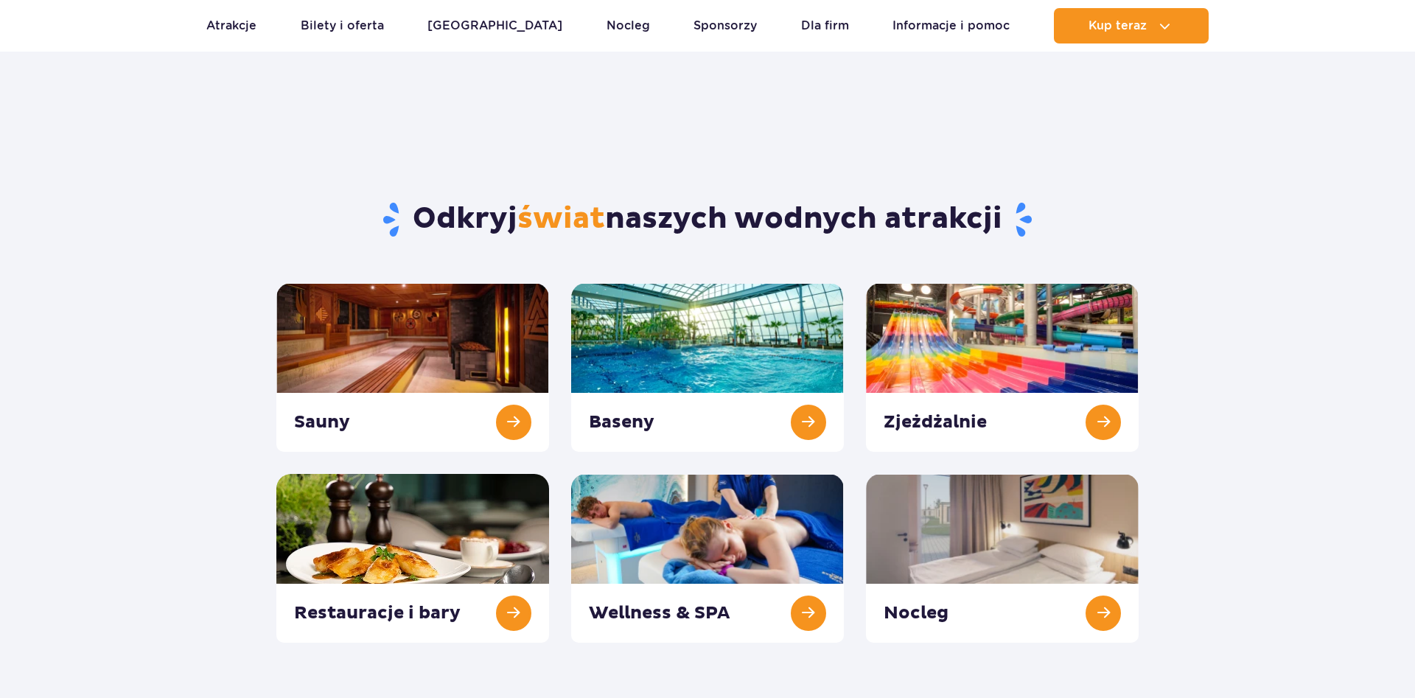
scroll to position [75, 0]
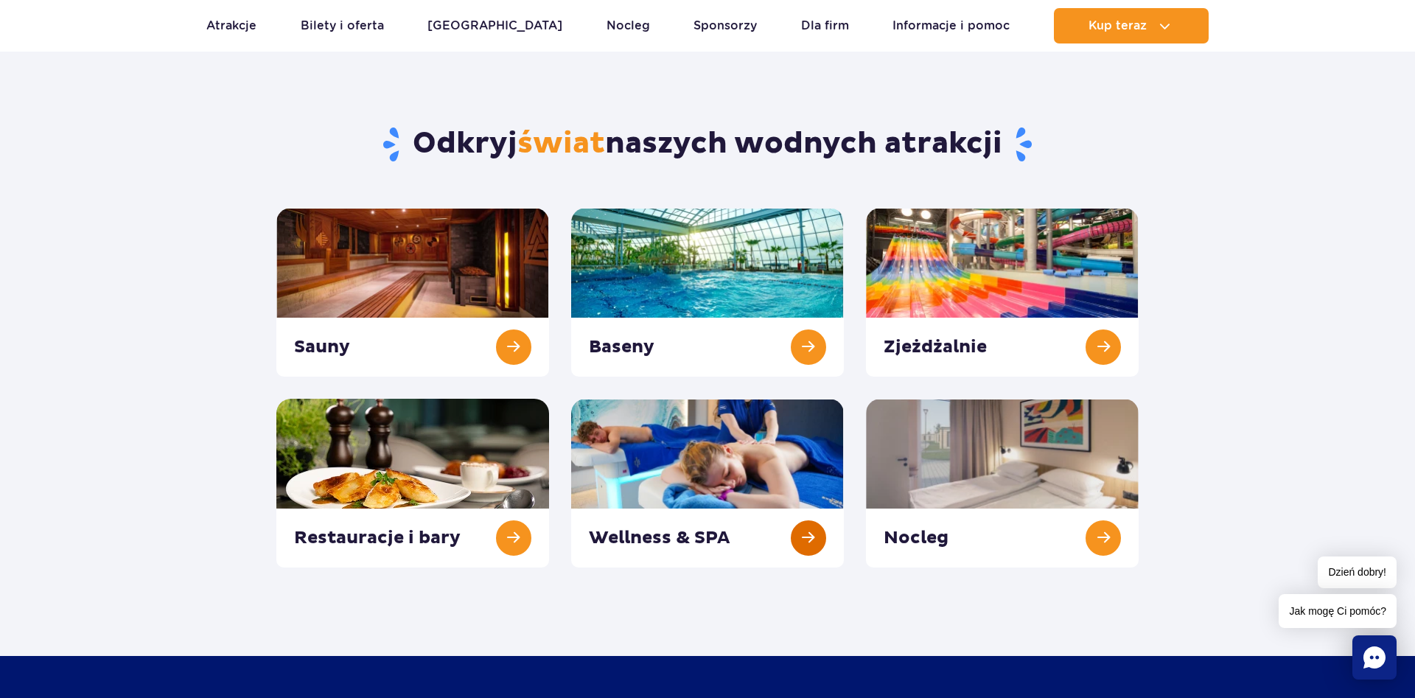
click at [716, 473] on link at bounding box center [707, 483] width 273 height 169
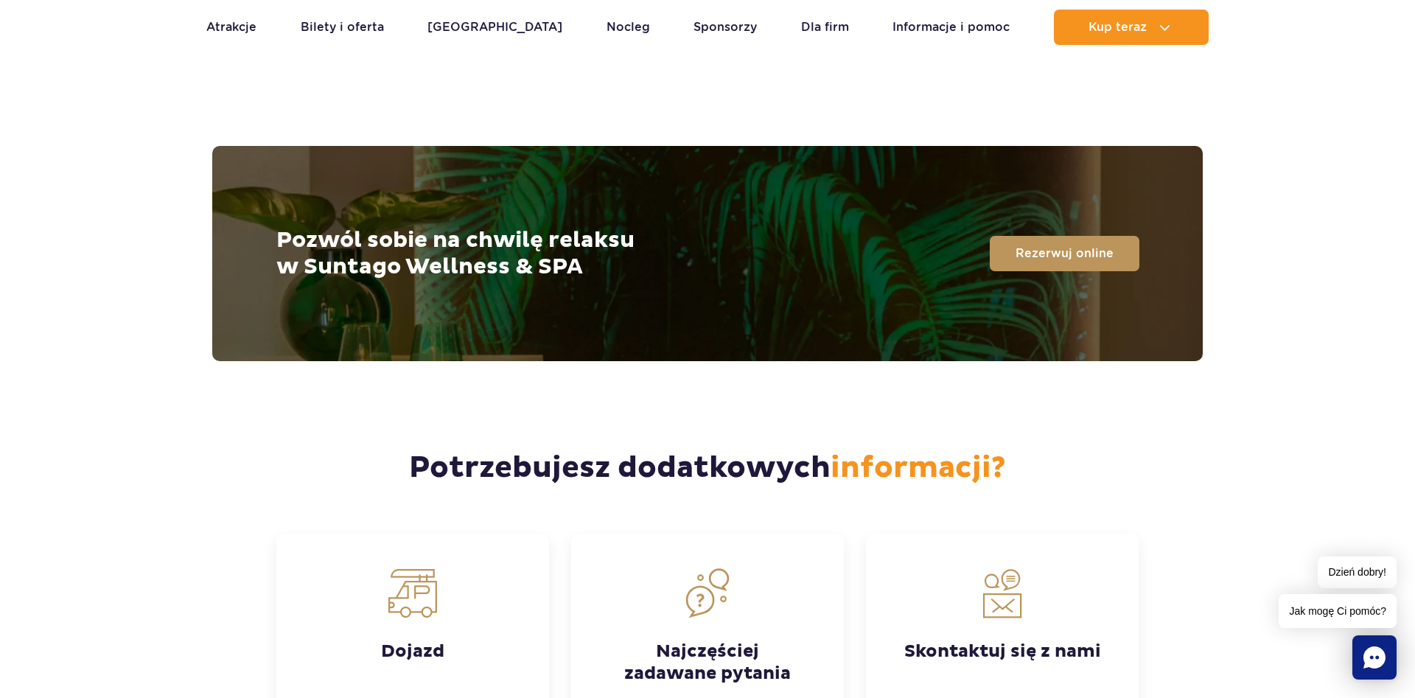
scroll to position [3834, 0]
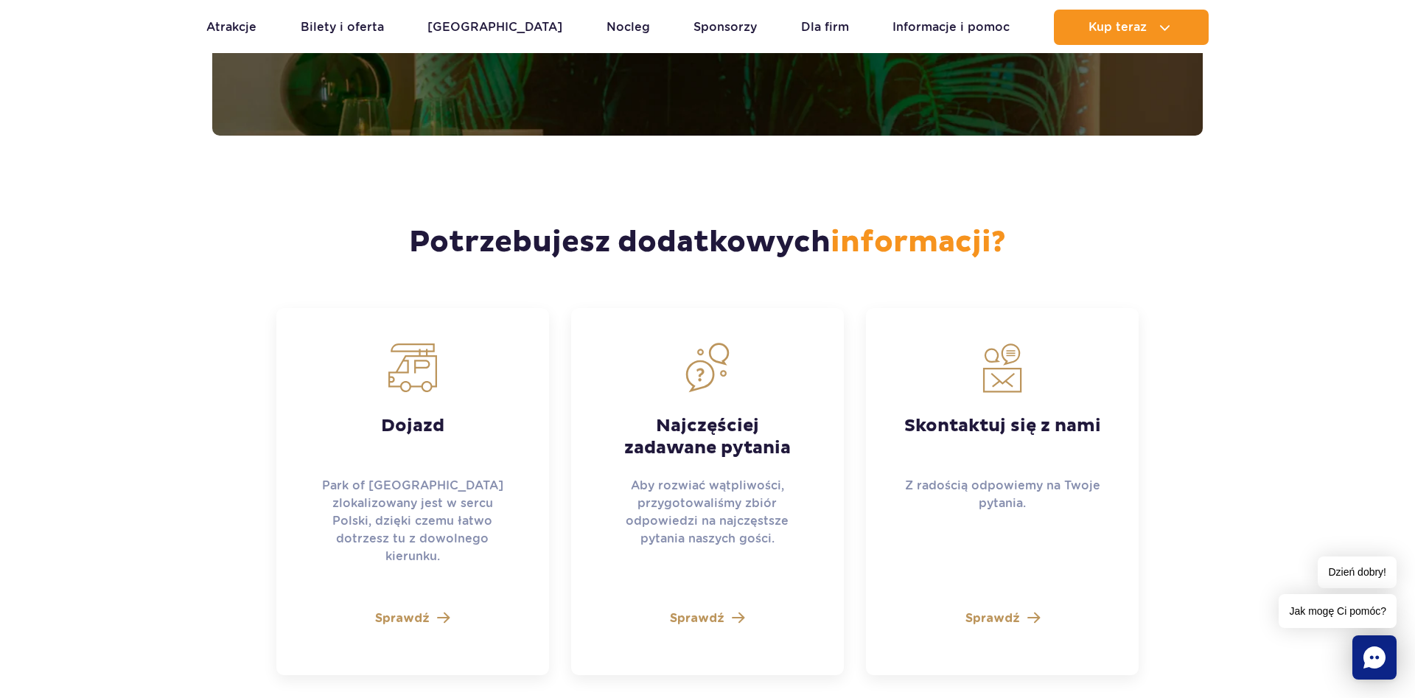
click at [697, 609] on span "Sprawdź" at bounding box center [697, 618] width 55 height 18
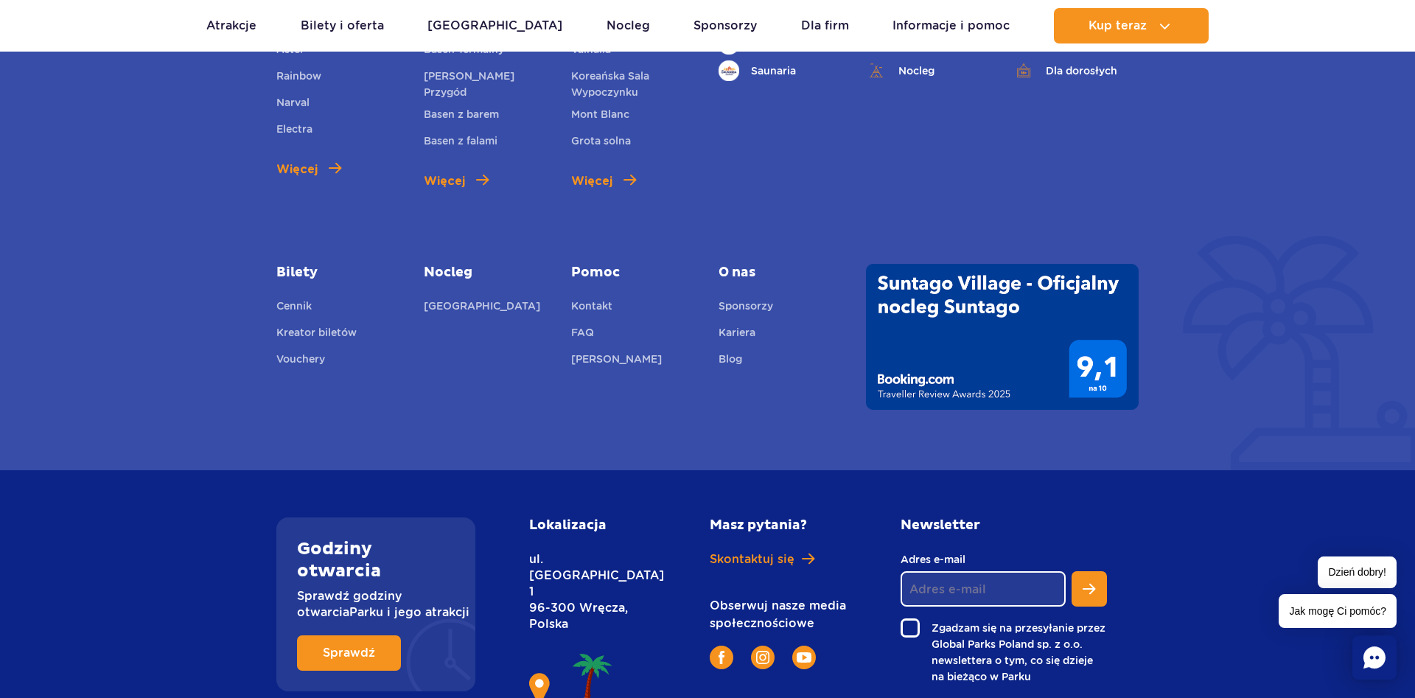
scroll to position [5325, 0]
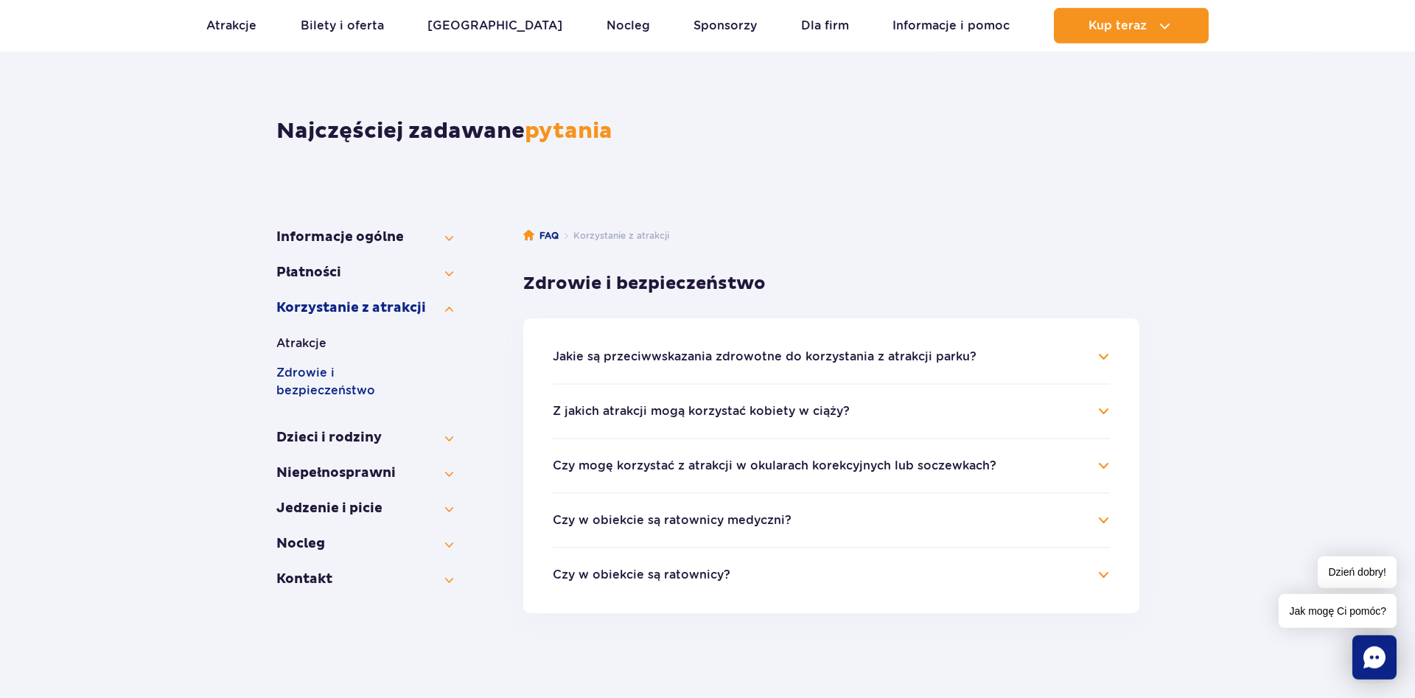
scroll to position [226, 0]
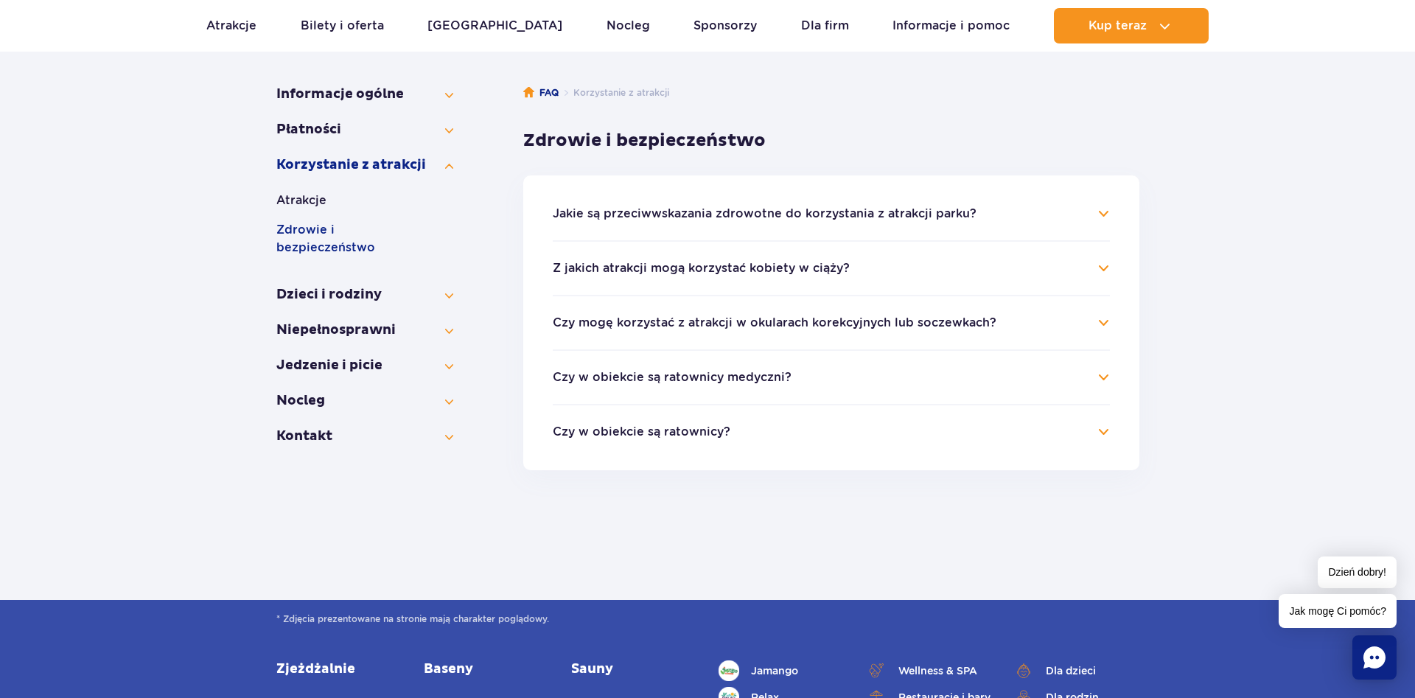
click at [761, 323] on button "Czy mogę korzystać z atrakcji w okularach korekcyjnych lub soczewkach?" at bounding box center [775, 322] width 444 height 13
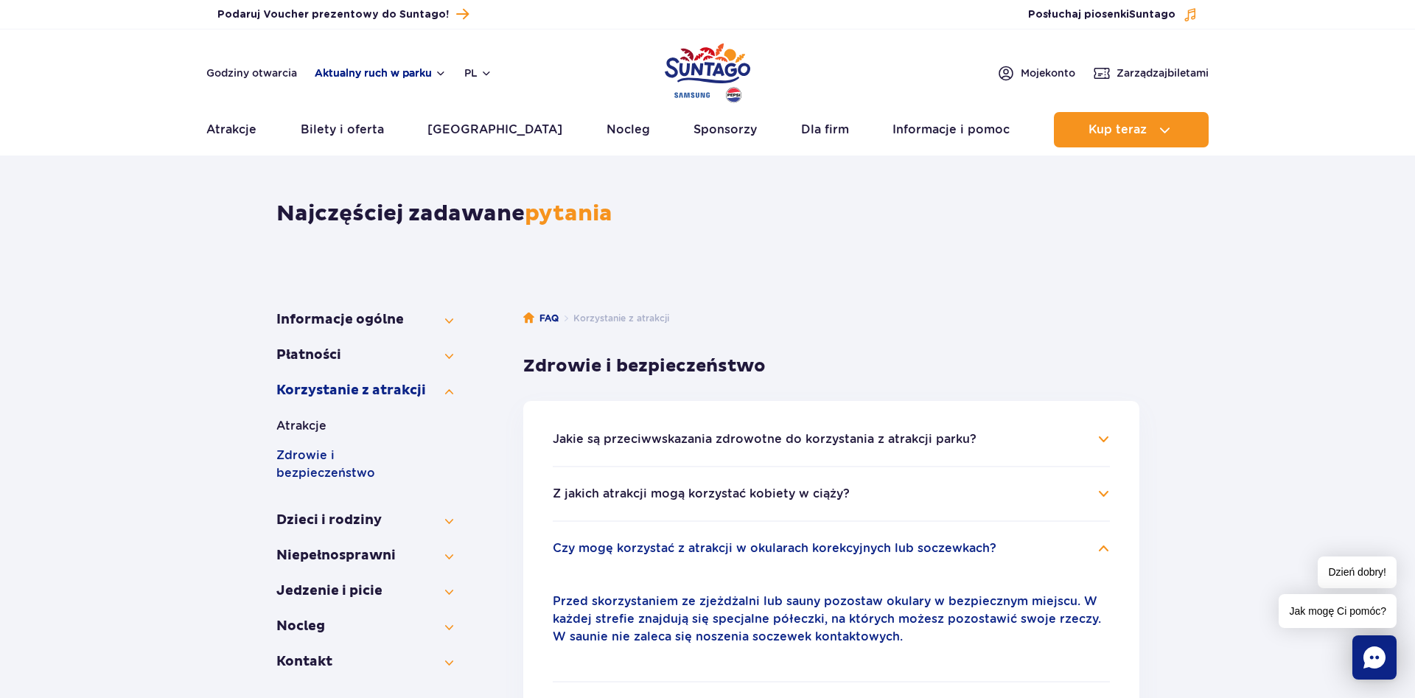
click at [387, 73] on button "Aktualny ruch w parku" at bounding box center [381, 73] width 132 height 12
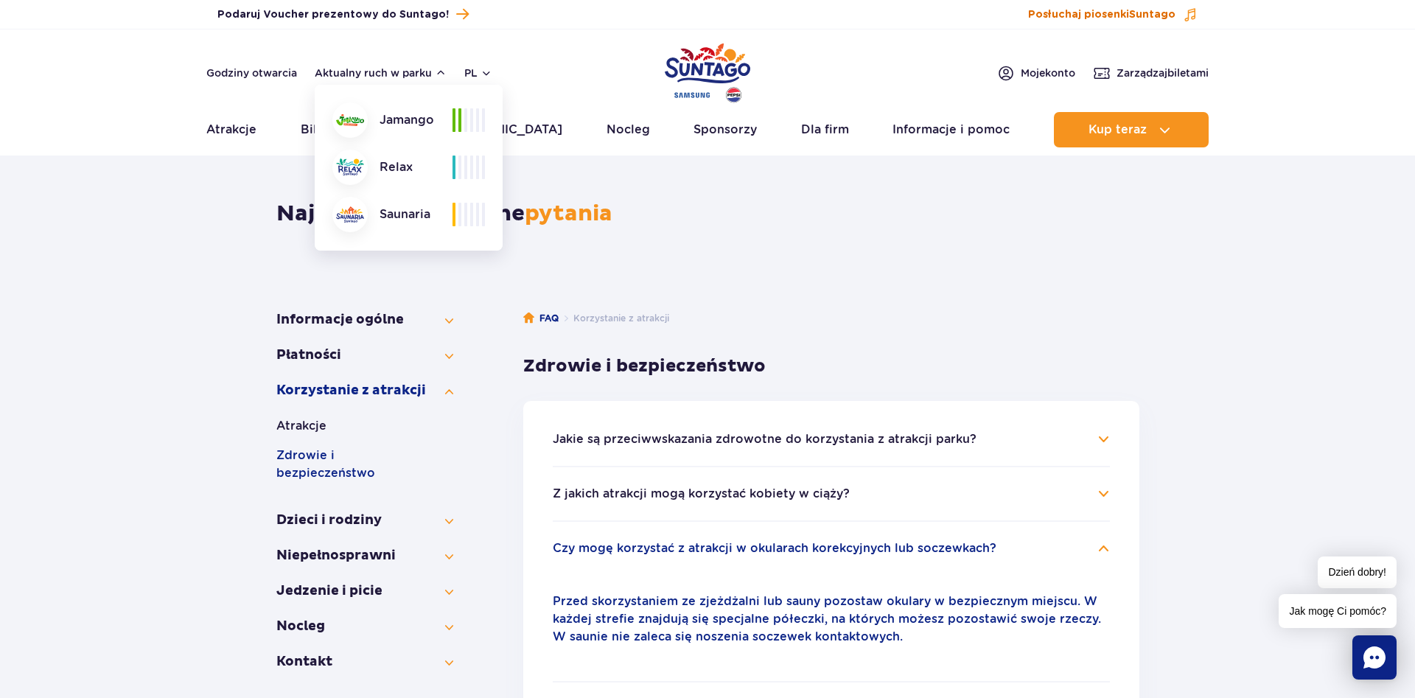
click at [1093, 21] on span "Posłuchaj piosenki Suntago" at bounding box center [1101, 14] width 147 height 15
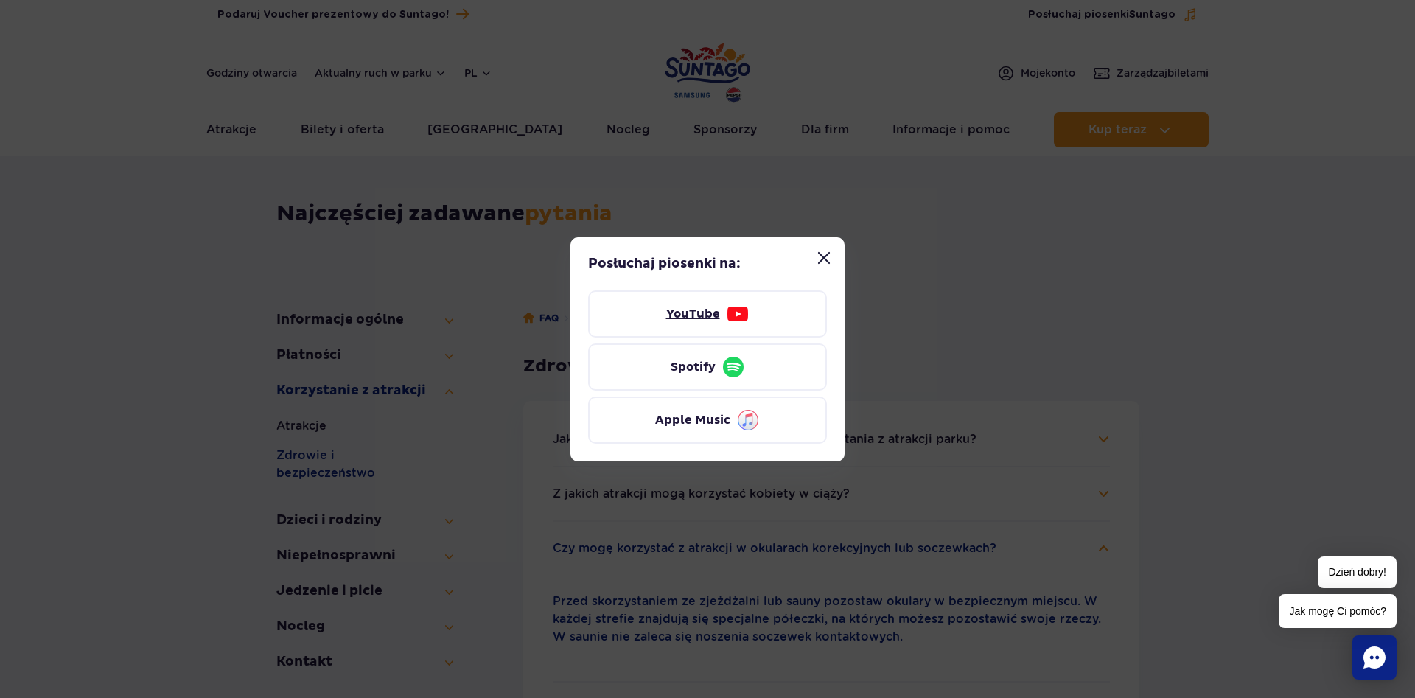
click at [735, 306] on img at bounding box center [738, 314] width 24 height 24
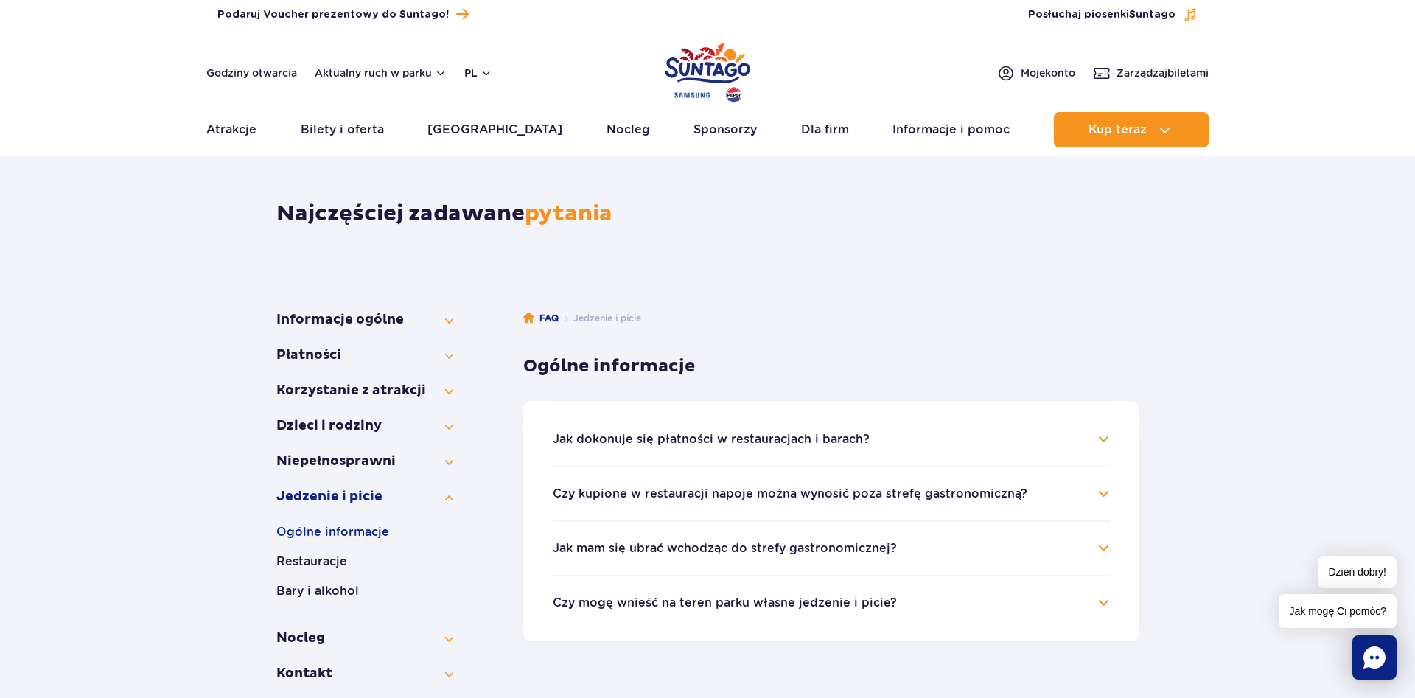
click at [1102, 598] on h4 "Czy mogę wnieść na teren parku własne jedzenie i picie?" at bounding box center [831, 603] width 557 height 18
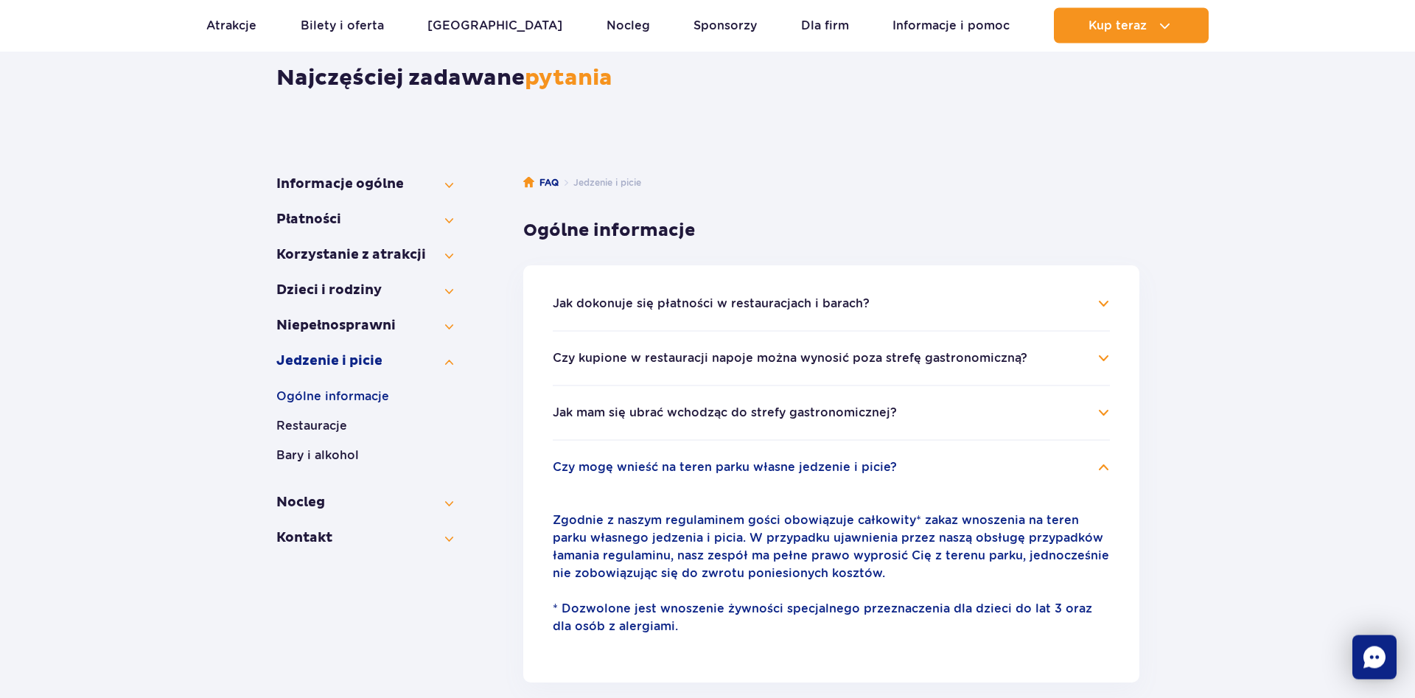
scroll to position [226, 0]
